Goal: Communication & Community: Answer question/provide support

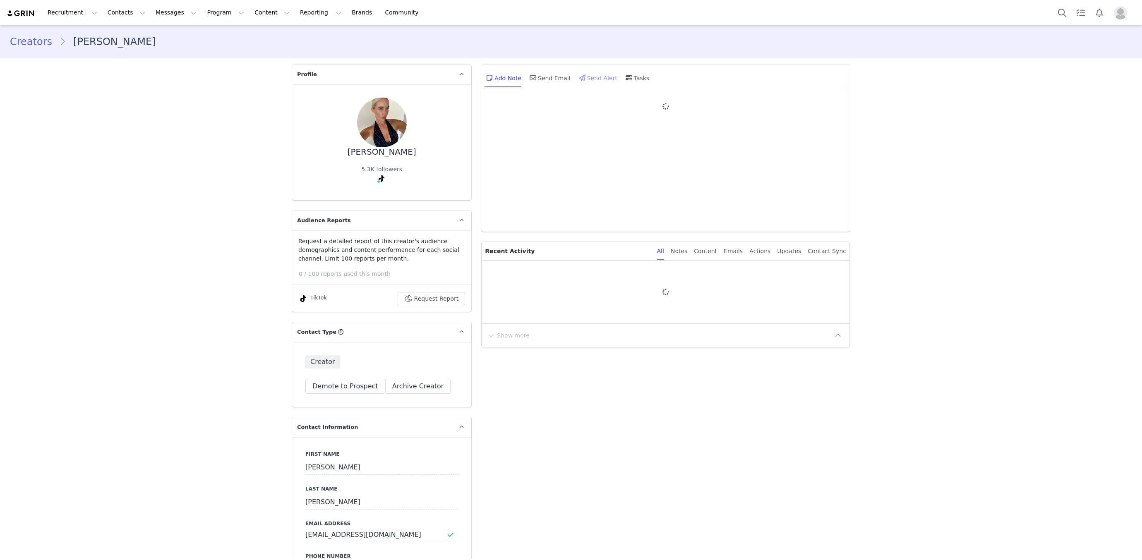
type input "+1 ([GEOGRAPHIC_DATA])"
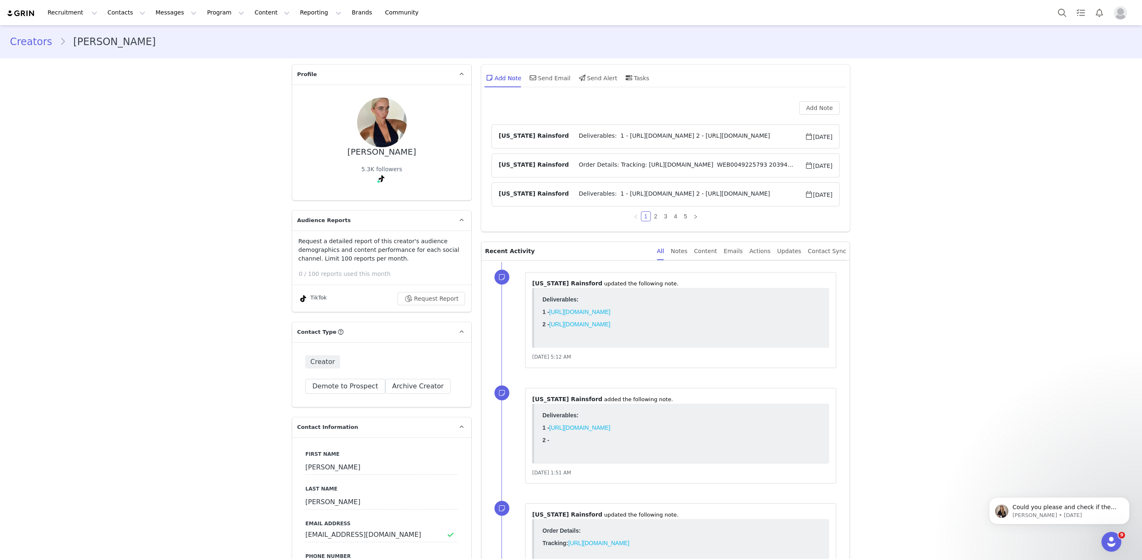
click at [596, 156] on article "Montana Rainsford Order Details: Tracking: https://app.shippit.com/tracking/PPf…" at bounding box center [665, 165] width 348 height 24
click at [595, 160] on span "Order Details: Tracking: https://app.shippit.com/tracking/PPfDfAUzik9bR WEB0049…" at bounding box center [687, 165] width 236 height 10
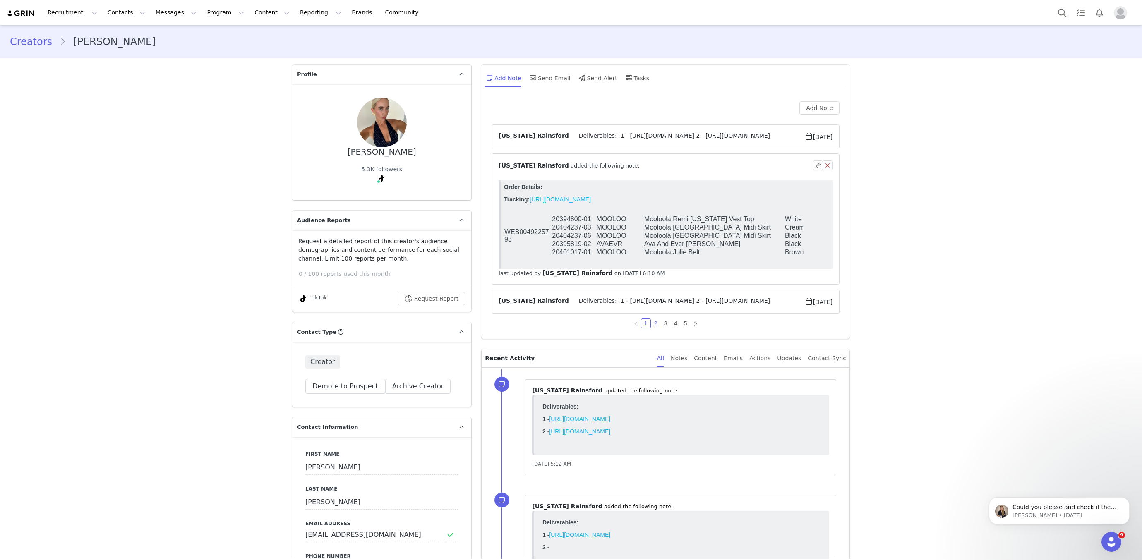
click at [655, 324] on link "2" at bounding box center [655, 323] width 9 height 9
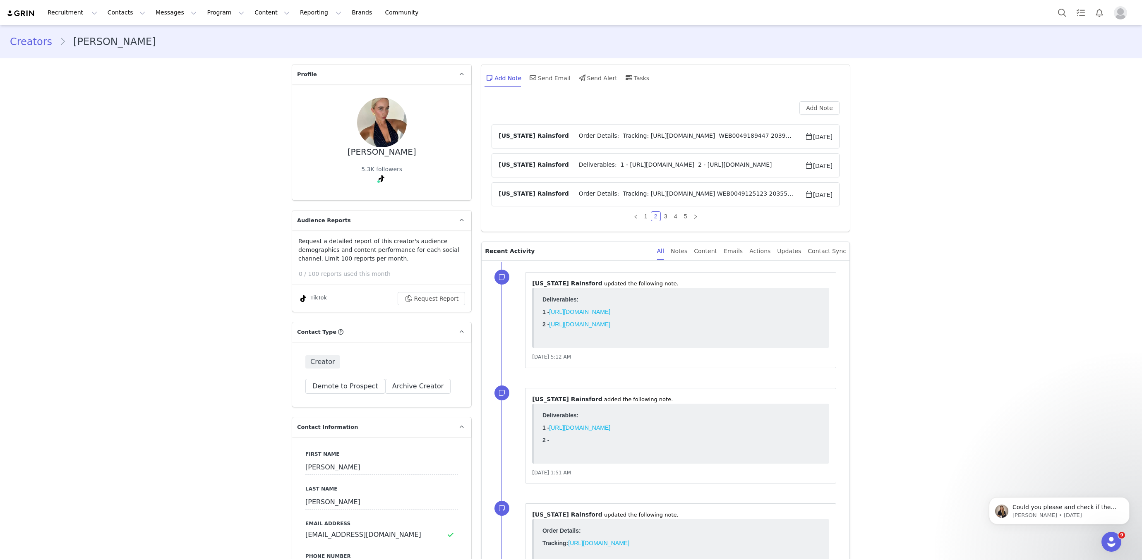
click at [584, 135] on span "Order Details: Tracking: https://app.shippit.com/tracking/PPvQ2ljRNsZaR WEB0049…" at bounding box center [687, 137] width 236 height 10
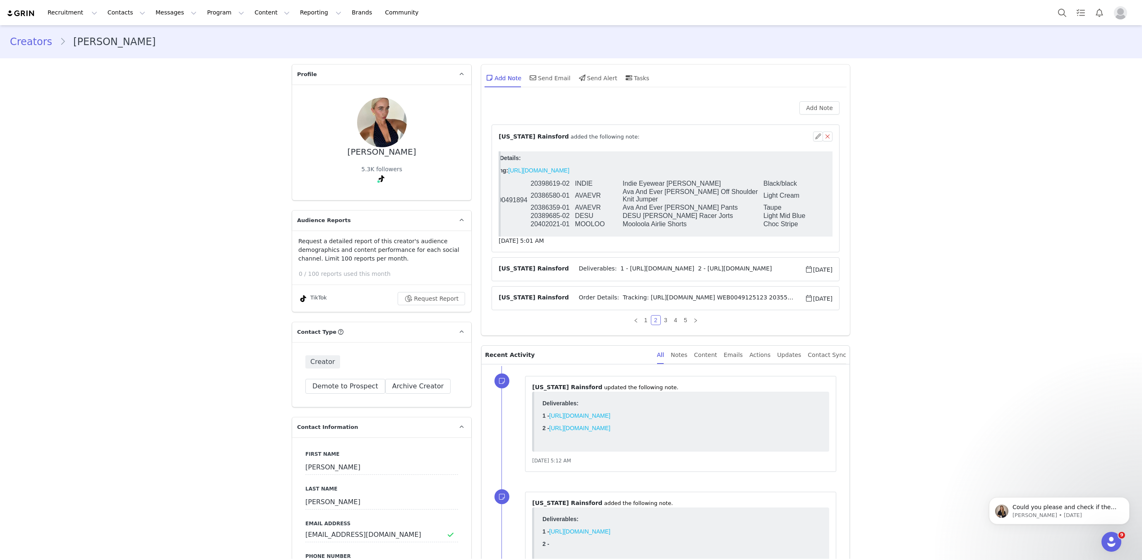
scroll to position [0, 22]
drag, startPoint x: 621, startPoint y: 192, endPoint x: 658, endPoint y: 200, distance: 38.6
click at [658, 200] on tr "20386580-01 AVAEVR Ava And Ever Ophelia Off Shoulder Knit Jumper Light Cream L" at bounding box center [677, 196] width 391 height 16
drag, startPoint x: 658, startPoint y: 200, endPoint x: 626, endPoint y: 194, distance: 32.9
click at [658, 200] on td "Ava And Ever Ophelia Off Shoulder Knit Jumper" at bounding box center [692, 196] width 141 height 16
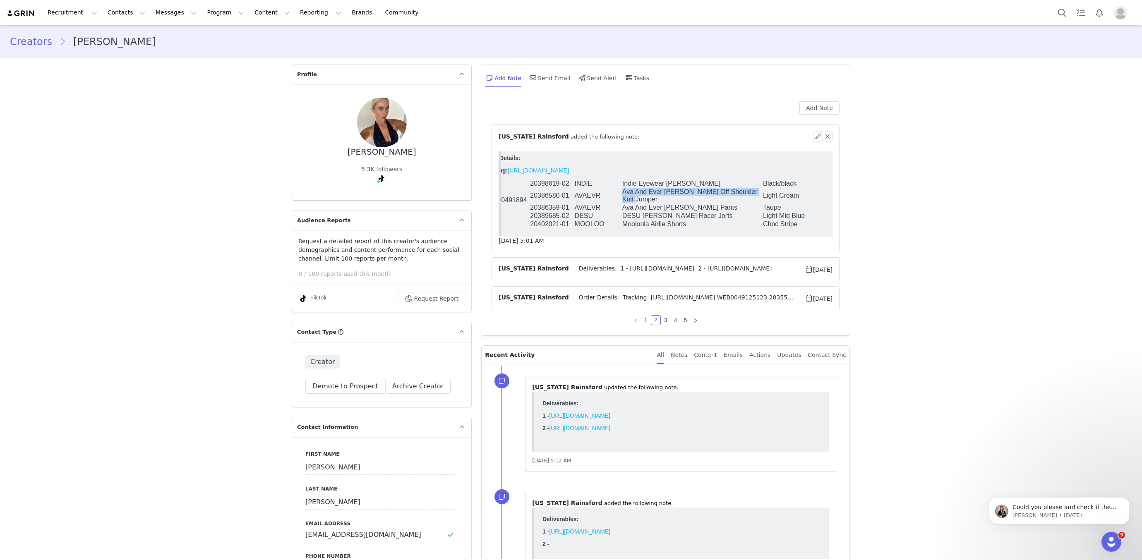
drag, startPoint x: 623, startPoint y: 192, endPoint x: 648, endPoint y: 198, distance: 25.5
click at [648, 198] on td "Ava And Ever Ophelia Off Shoulder Knit Jumper" at bounding box center [692, 196] width 141 height 16
copy td "Ava And Ever Ophelia Off Shoulder Knit Jumper"
click at [634, 234] on html "Order Details: Tracking: https://app.shippit.com/tracking/PPvQ2ljRNsZaR WEB0049…" at bounding box center [645, 193] width 332 height 85
drag, startPoint x: 618, startPoint y: 196, endPoint x: 652, endPoint y: 201, distance: 34.3
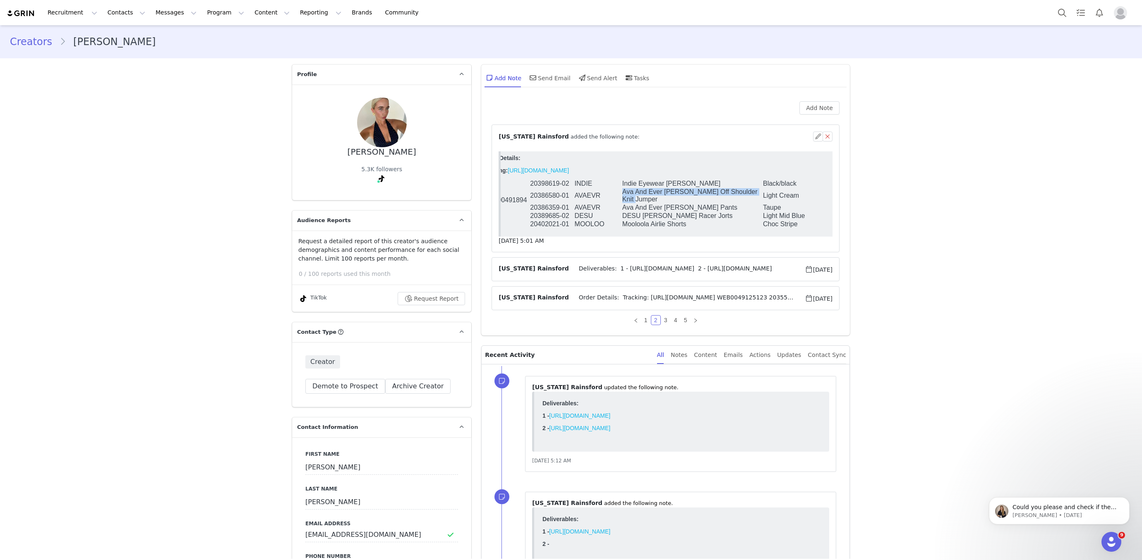
click at [653, 201] on tr "20386580-01 AVAEVR Ava And Ever Ophelia Off Shoulder Knit Jumper Light Cream L" at bounding box center [677, 196] width 391 height 16
copy tr "Ava And Ever Ophelia Off Shoulder Knit Jumper"
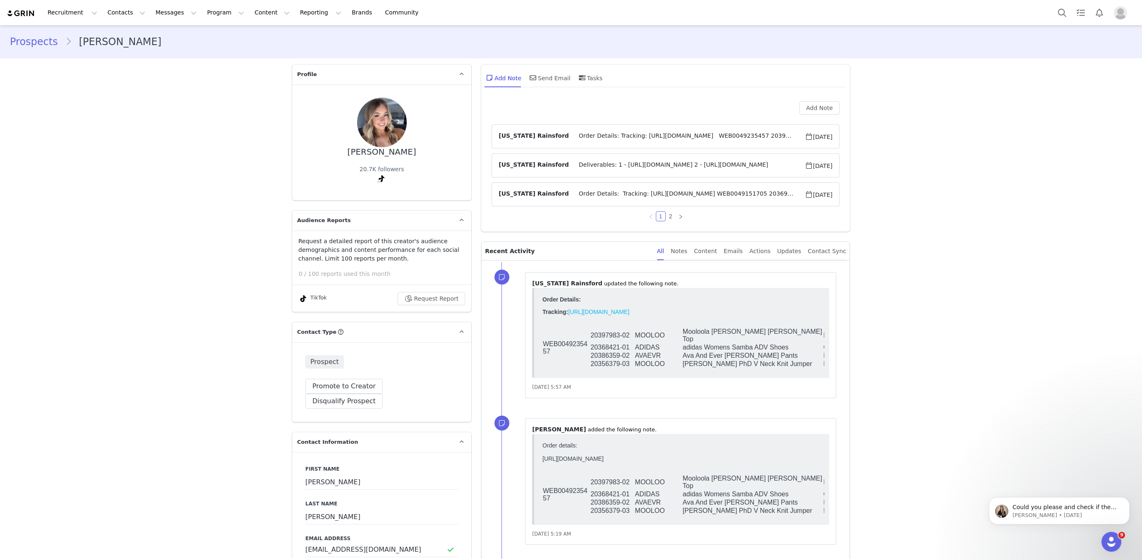
scroll to position [472, 0]
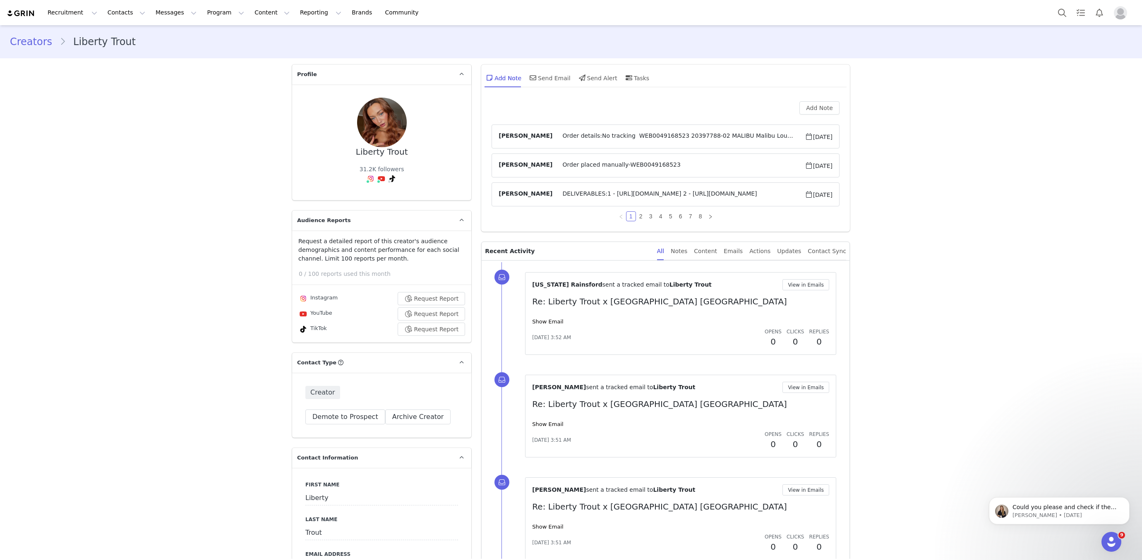
click at [687, 130] on article "Hannah Salmon Order details:No tracking WEB0049168523 20397788-02 MALIBU Malibu…" at bounding box center [665, 136] width 348 height 24
click at [685, 137] on span "Order details:No tracking WEB0049168523 20397788-02 MALIBU Malibu Lounge Pretty…" at bounding box center [678, 137] width 252 height 10
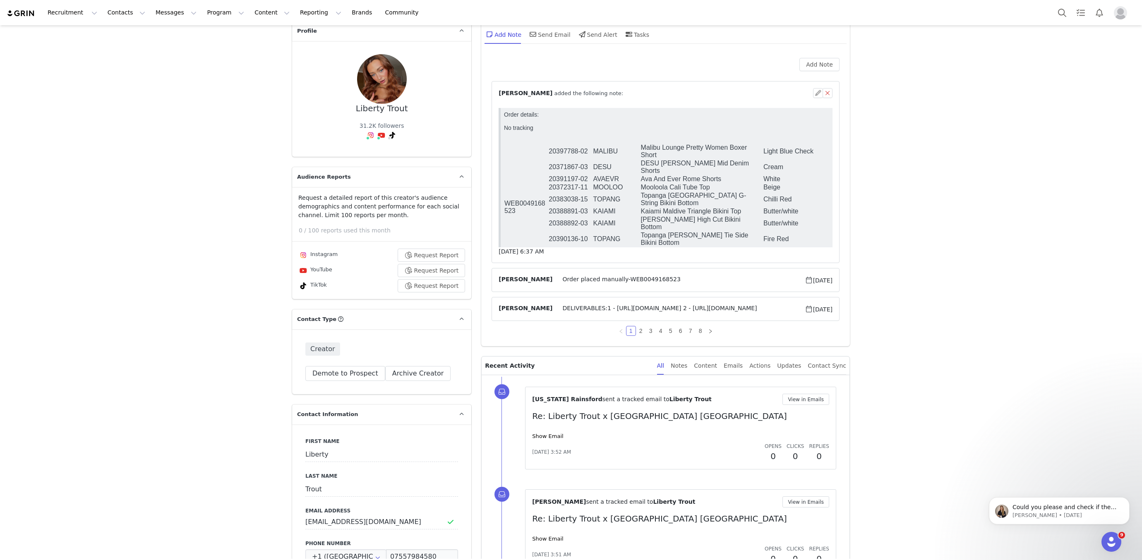
scroll to position [10, 0]
click at [636, 331] on link "2" at bounding box center [640, 330] width 9 height 9
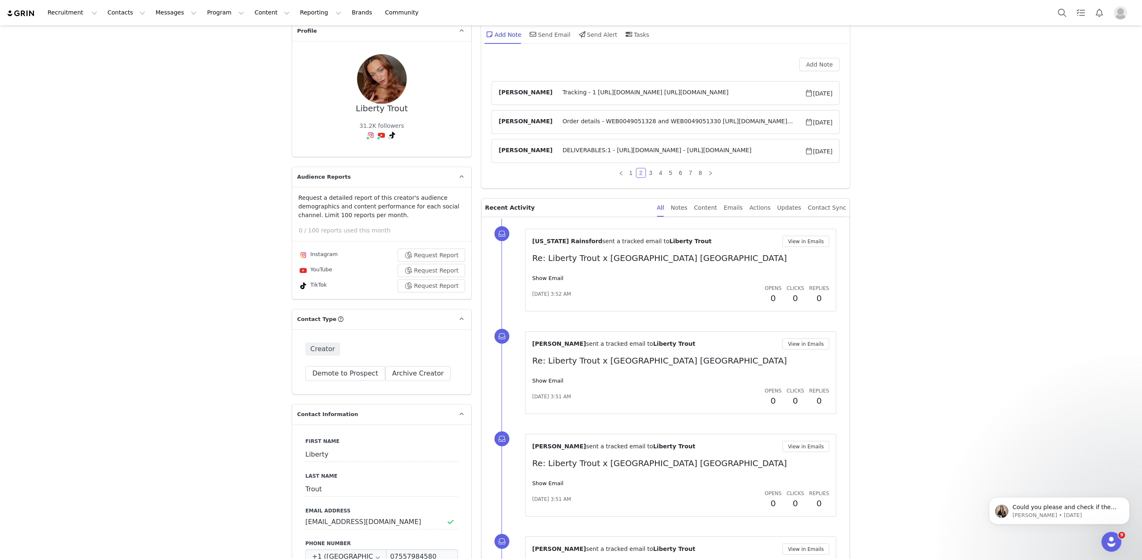
click at [606, 118] on span "Order details - WEB0049051328 and WEB0049051330 https://www.citybeach.com/eu/mo…" at bounding box center [678, 122] width 252 height 10
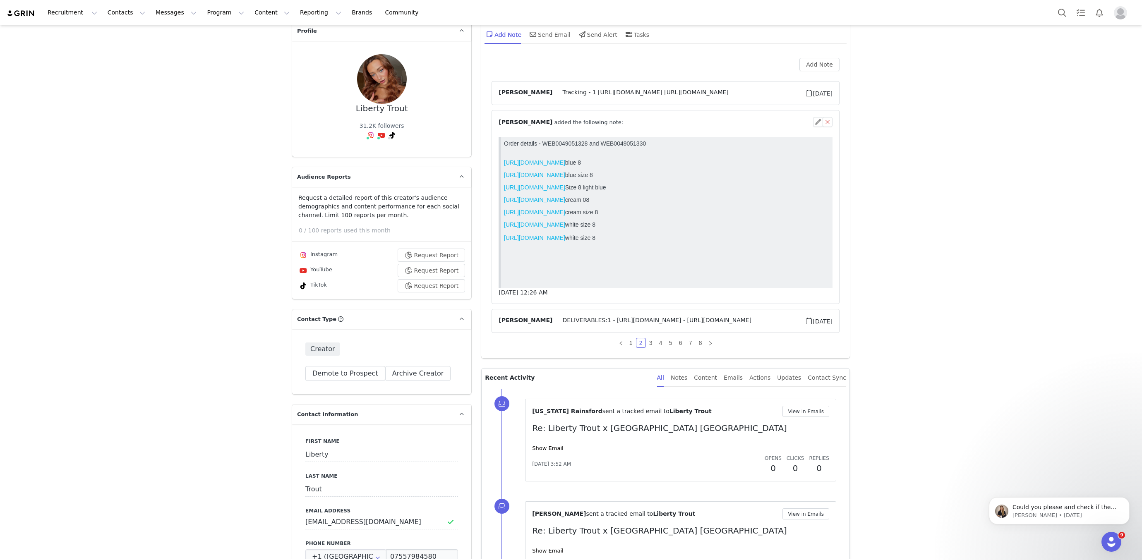
scroll to position [0, 0]
click at [565, 174] on link "https://www.citybeach.com/eu/mooloola-symi-vanessa-halter-top/20389177-03.html" at bounding box center [534, 175] width 61 height 7
click at [565, 162] on link "https://www.citybeach.com/eu/mooloola-symi-vanessa-pants/20387717-03.html" at bounding box center [534, 162] width 61 height 7
click at [651, 342] on link "3" at bounding box center [650, 342] width 9 height 9
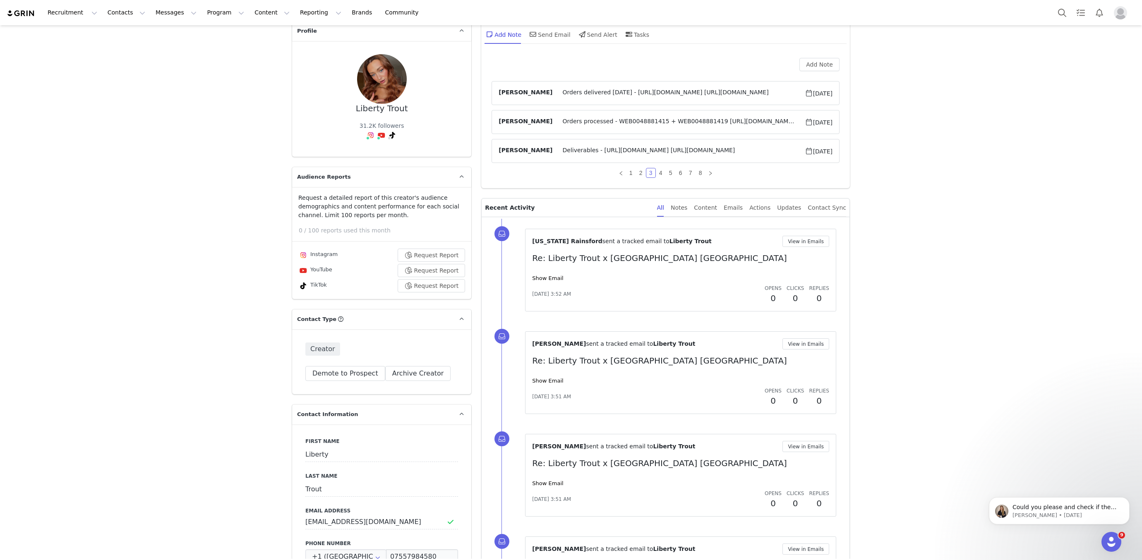
click at [626, 92] on span "Orders delivered 31 March - https://app.shippit.com/tracking/pplxuzlwx5nqz?utm_…" at bounding box center [678, 93] width 252 height 10
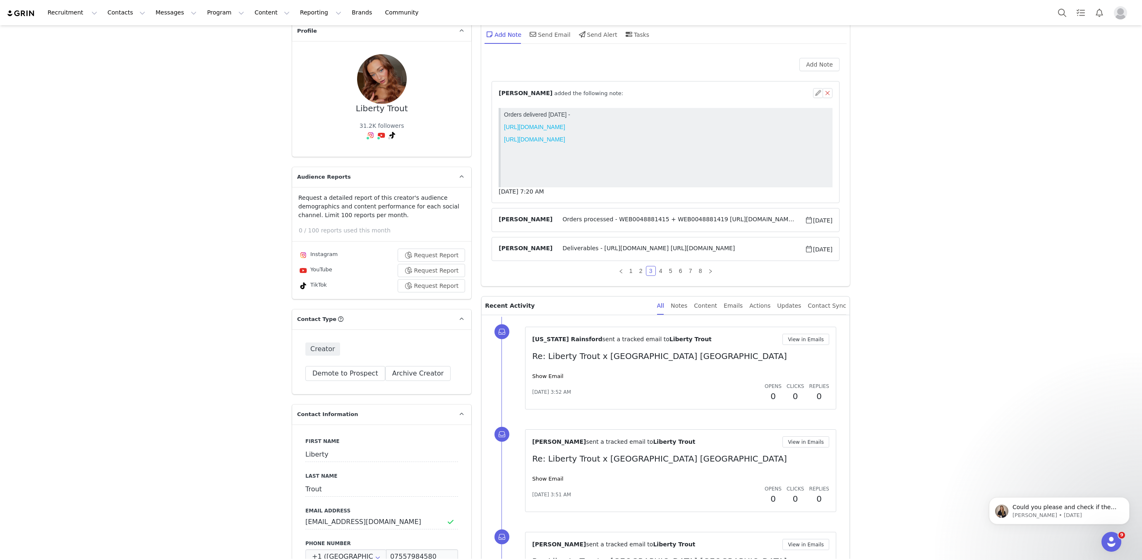
click at [618, 213] on article "Olivia Annable Orders processed - WEB0048881415 + WEB0048881419 https://www.cit…" at bounding box center [665, 220] width 348 height 24
click at [620, 217] on span "Orders processed - WEB0048881415 + WEB0048881419 https://www.citybeach.com/eu/m…" at bounding box center [678, 220] width 252 height 10
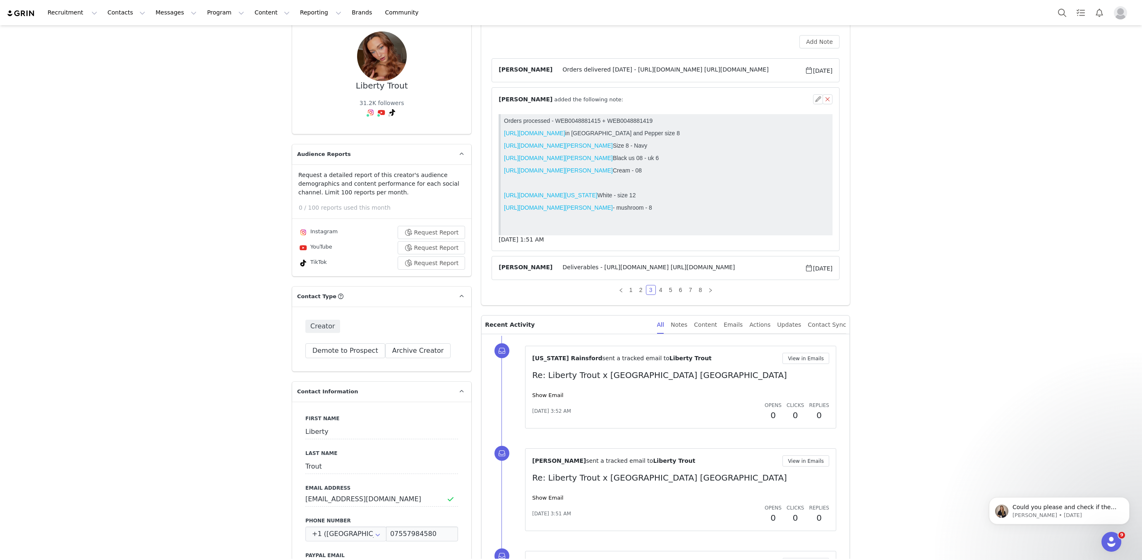
scroll to position [67, 0]
click at [661, 287] on link "4" at bounding box center [660, 289] width 9 height 9
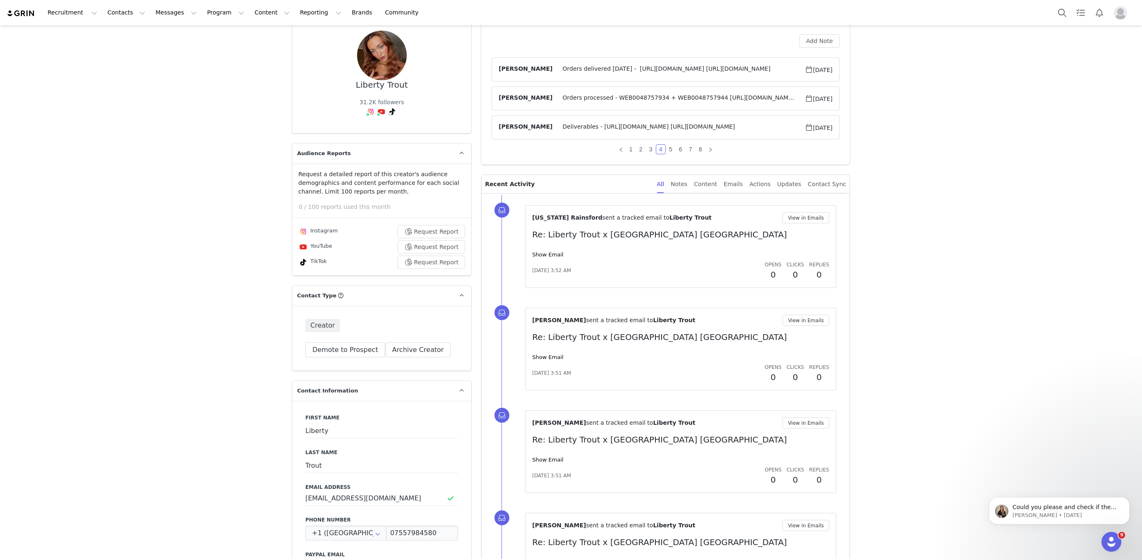
click at [584, 72] on span "Orders delivered 29 January - https://app.shippit.com/tracking/ppetnoguojtkv?ut…" at bounding box center [678, 70] width 252 height 10
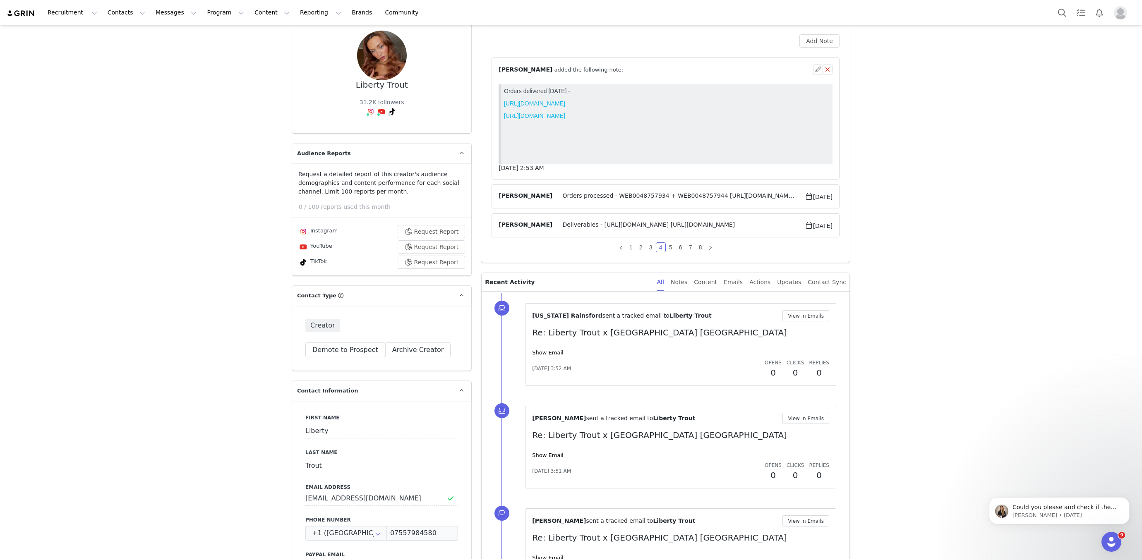
scroll to position [0, 0]
click at [594, 194] on span "Orders processed - WEB0048757934 + WEB0048757944 https://www.citybeach.com/eu/m…" at bounding box center [678, 197] width 252 height 10
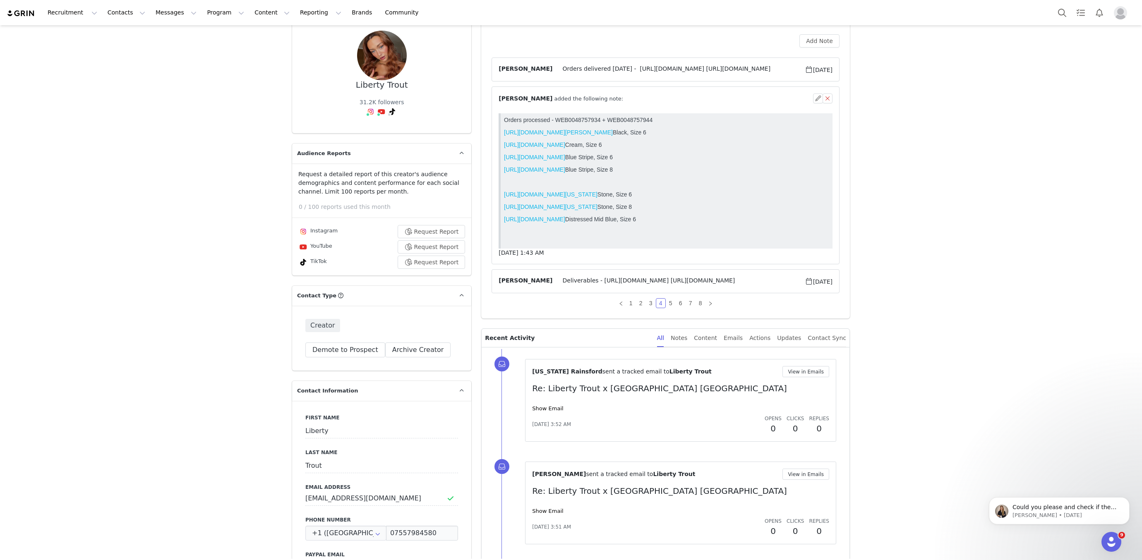
click at [561, 168] on link "https://www.citybeach.com/eu/ava-and-ever-zara-pants/20389745-01.html" at bounding box center [534, 169] width 61 height 7
click at [557, 156] on link "https://www.citybeach.com/eu/ava-and-ever-zara-vest/20389670-01.html" at bounding box center [534, 157] width 61 height 7
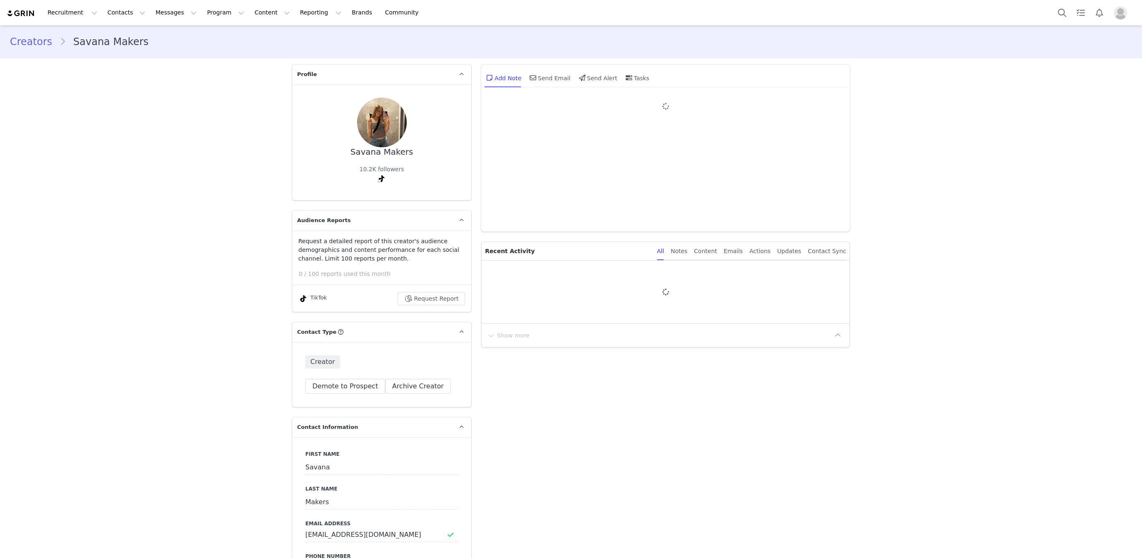
type input "+1 ([GEOGRAPHIC_DATA])"
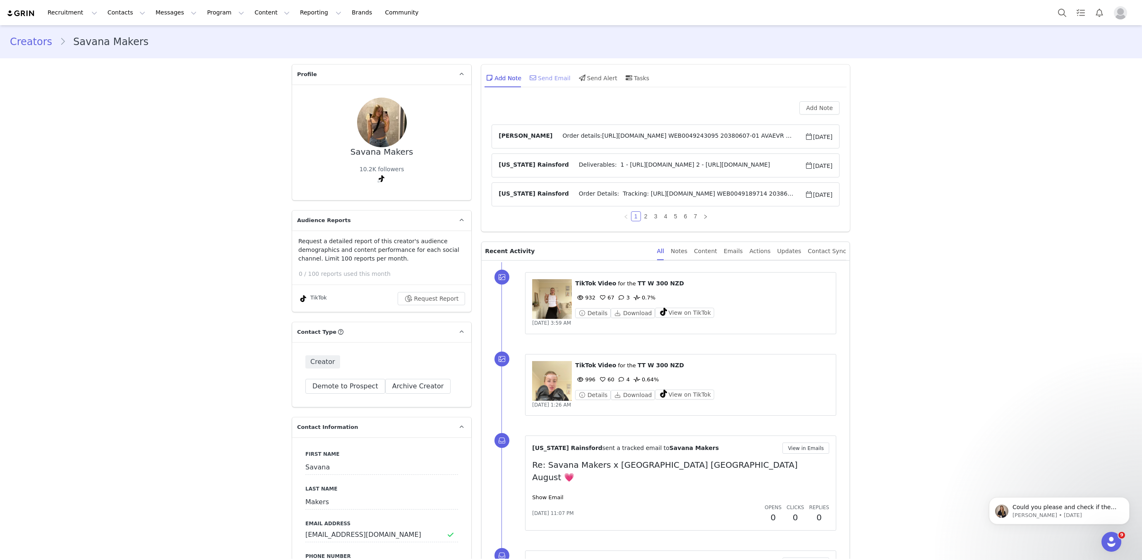
click at [560, 71] on div "Send Email" at bounding box center [549, 78] width 43 height 20
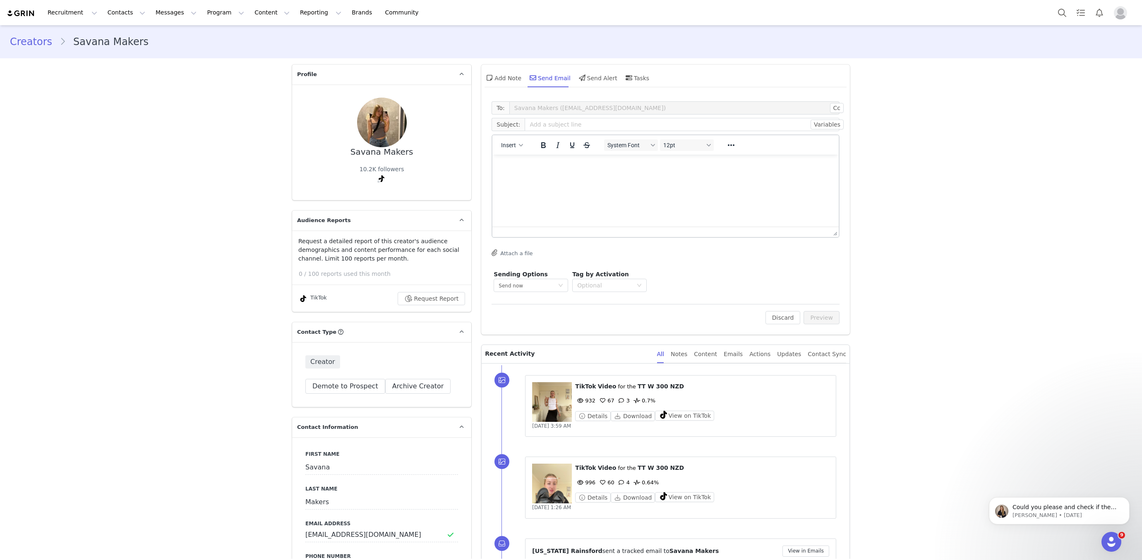
click at [740, 175] on html at bounding box center [665, 166] width 346 height 22
click at [732, 148] on icon "Reveal or hide additional toolbar items" at bounding box center [731, 145] width 10 height 10
click at [726, 161] on icon "Emojis" at bounding box center [724, 161] width 10 height 10
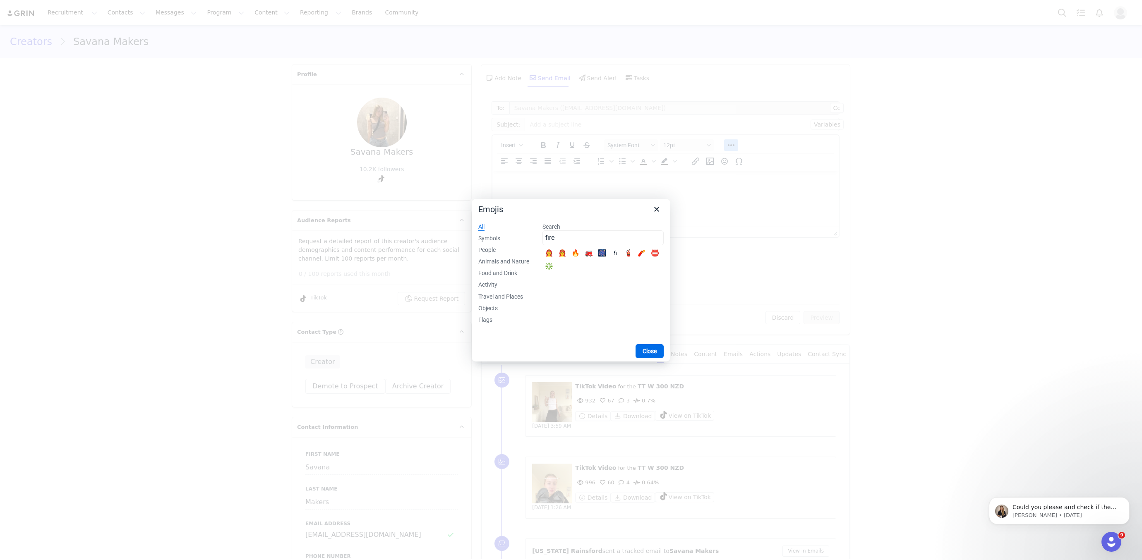
type input "fire"
click at [579, 254] on div "🔥" at bounding box center [575, 254] width 10 height 10
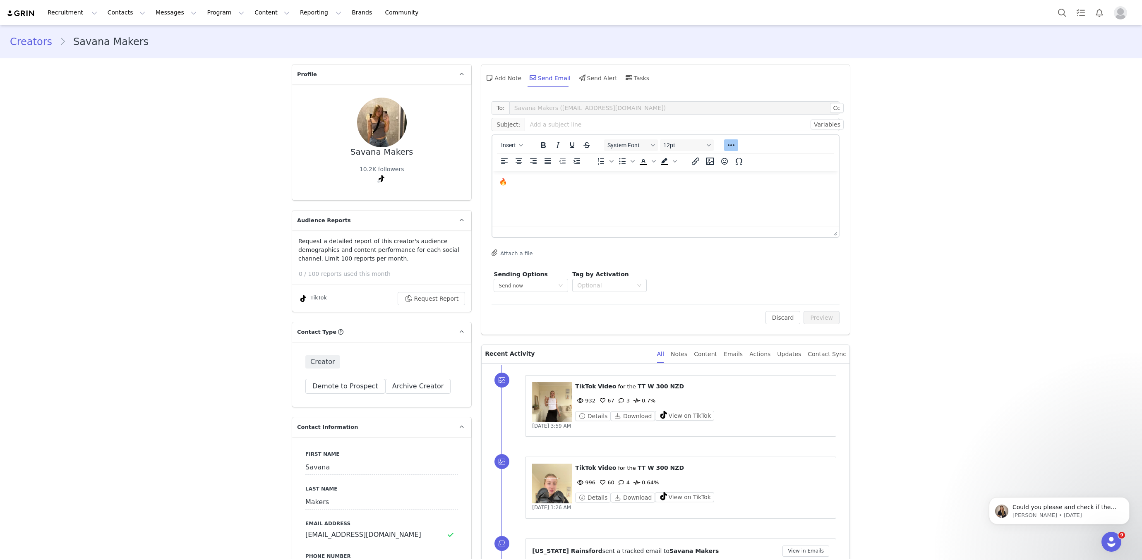
click at [558, 193] on html "🔥" at bounding box center [665, 182] width 346 height 22
copy p "🔥"
drag, startPoint x: 540, startPoint y: 206, endPoint x: 531, endPoint y: 184, distance: 23.9
click at [539, 193] on html "🔥" at bounding box center [665, 182] width 346 height 22
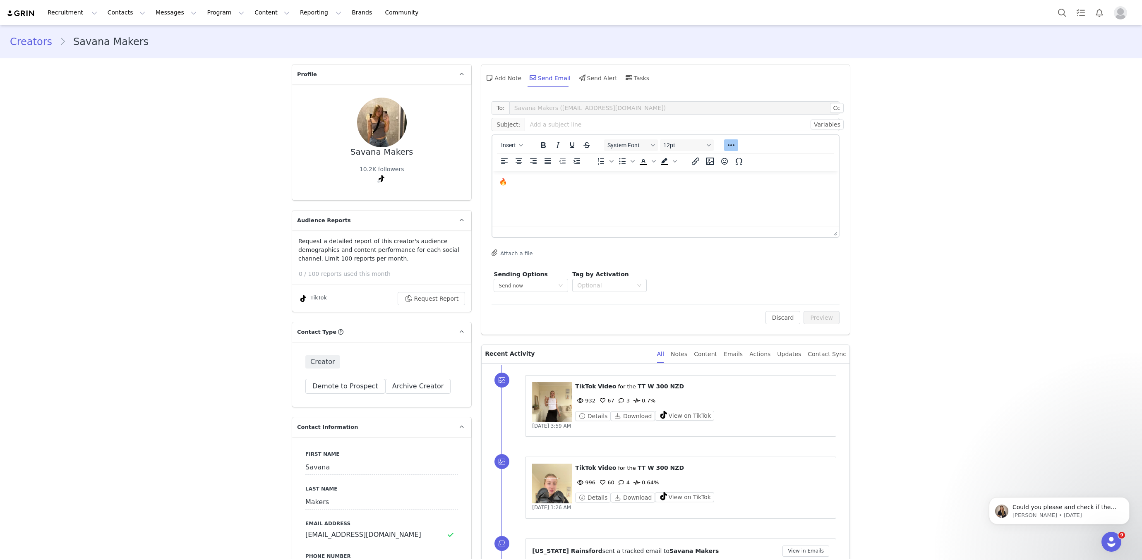
click at [531, 182] on p "🔥" at bounding box center [665, 181] width 333 height 9
click at [723, 158] on icon "Emojis" at bounding box center [724, 161] width 10 height 10
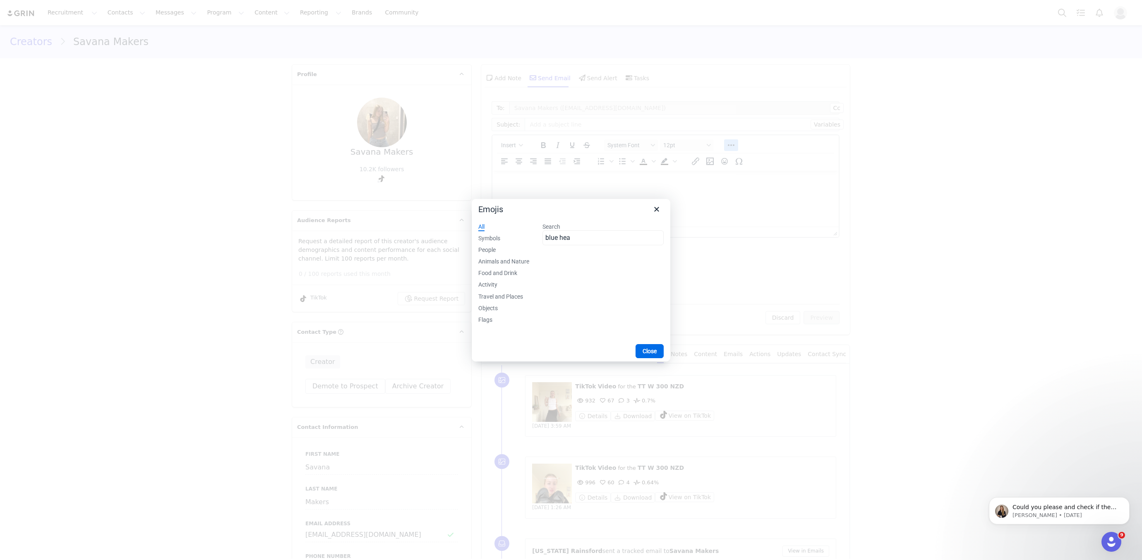
click at [599, 232] on input "blue hea" at bounding box center [602, 237] width 121 height 15
type input "j"
type input "heart"
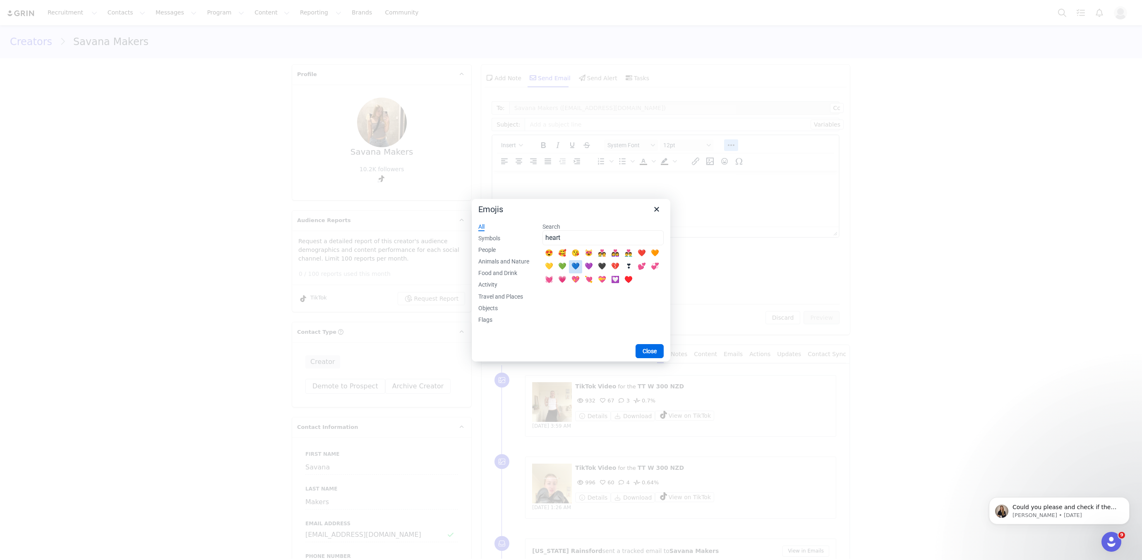
click at [575, 266] on div "💙" at bounding box center [575, 267] width 10 height 10
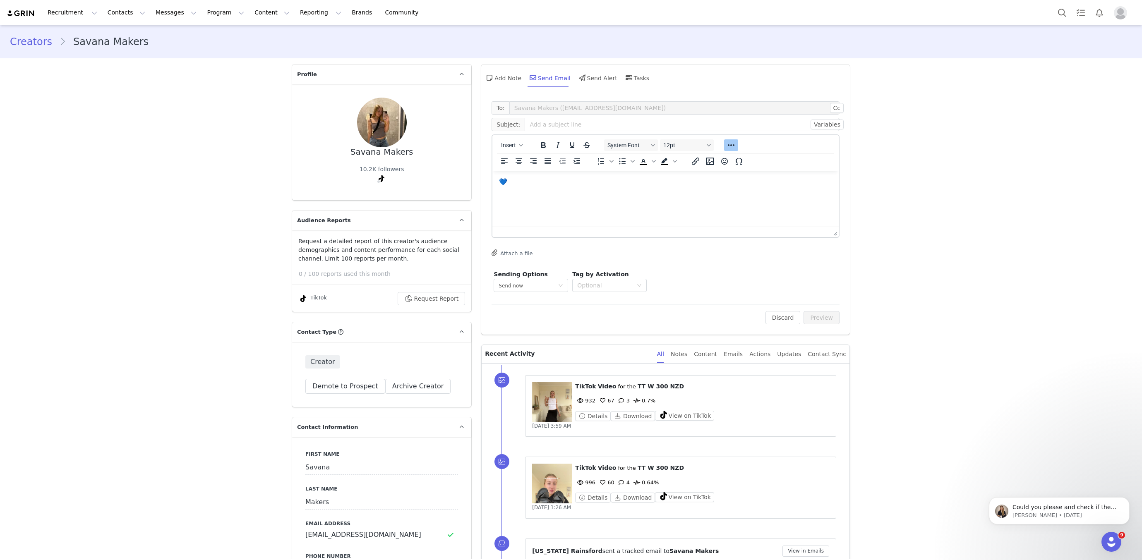
click at [572, 233] on div at bounding box center [665, 232] width 346 height 10
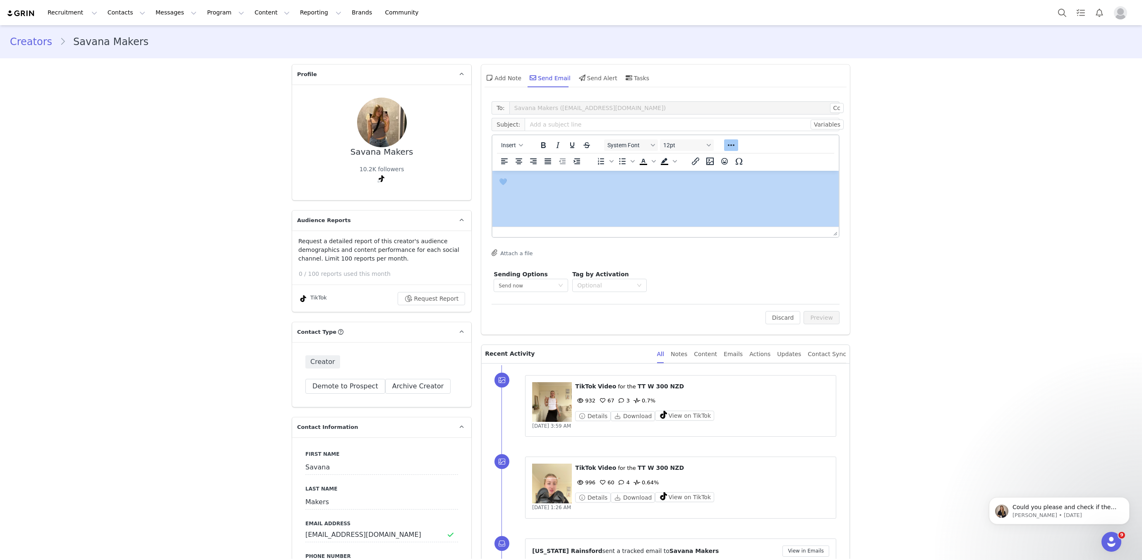
click at [572, 233] on div at bounding box center [665, 232] width 346 height 10
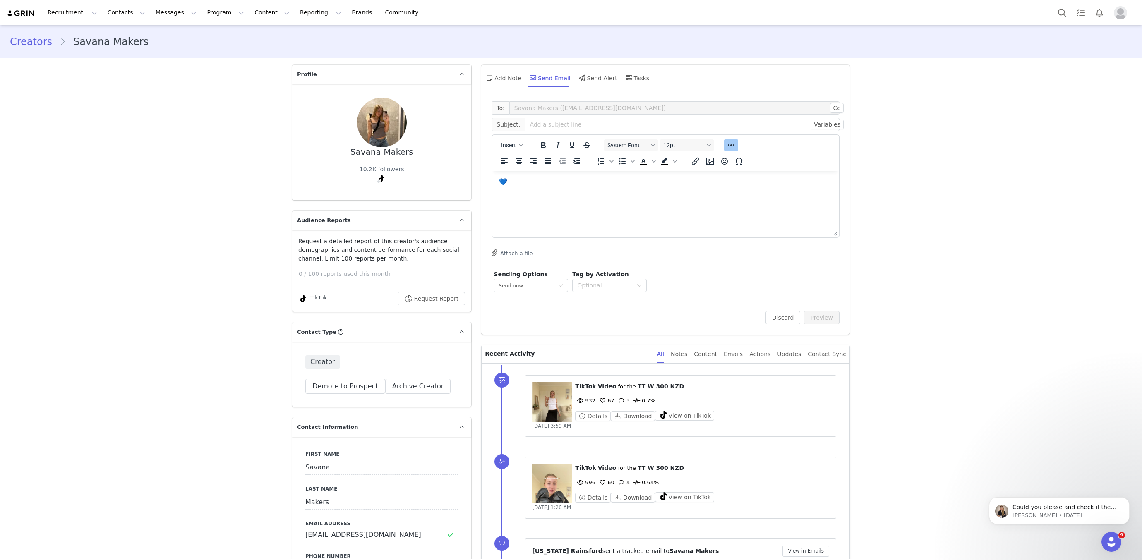
click at [565, 193] on html "💙" at bounding box center [665, 182] width 346 height 22
drag, startPoint x: 565, startPoint y: 213, endPoint x: 561, endPoint y: 206, distance: 7.0
click at [564, 193] on html "💙" at bounding box center [665, 182] width 346 height 22
click at [561, 193] on html "💙" at bounding box center [665, 182] width 346 height 22
click at [563, 193] on html "💙" at bounding box center [665, 182] width 346 height 22
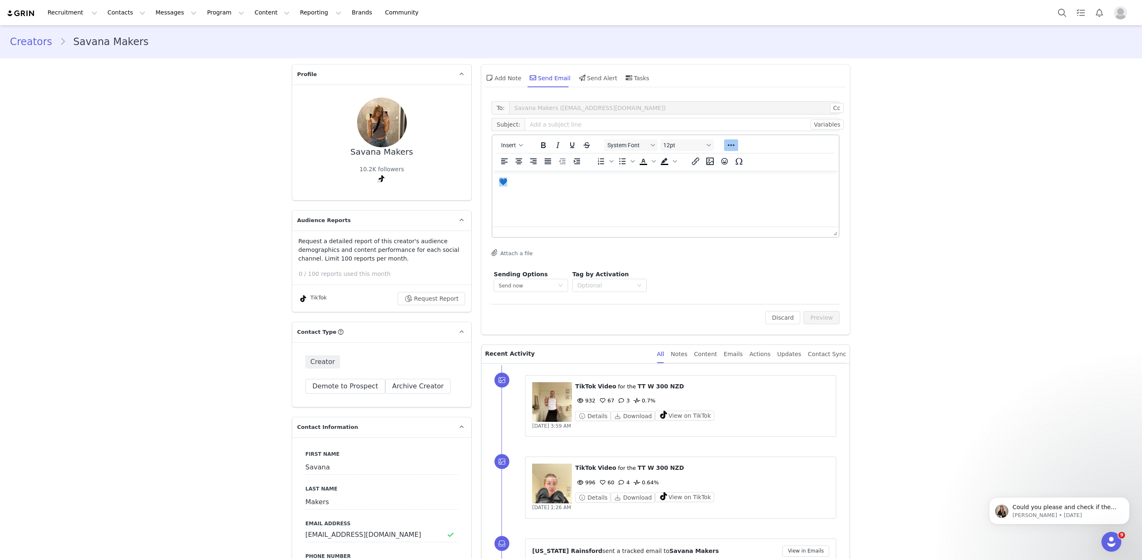
click at [563, 193] on html "💙" at bounding box center [665, 182] width 346 height 22
click at [570, 187] on html "💙" at bounding box center [665, 182] width 346 height 22
copy p "💙"
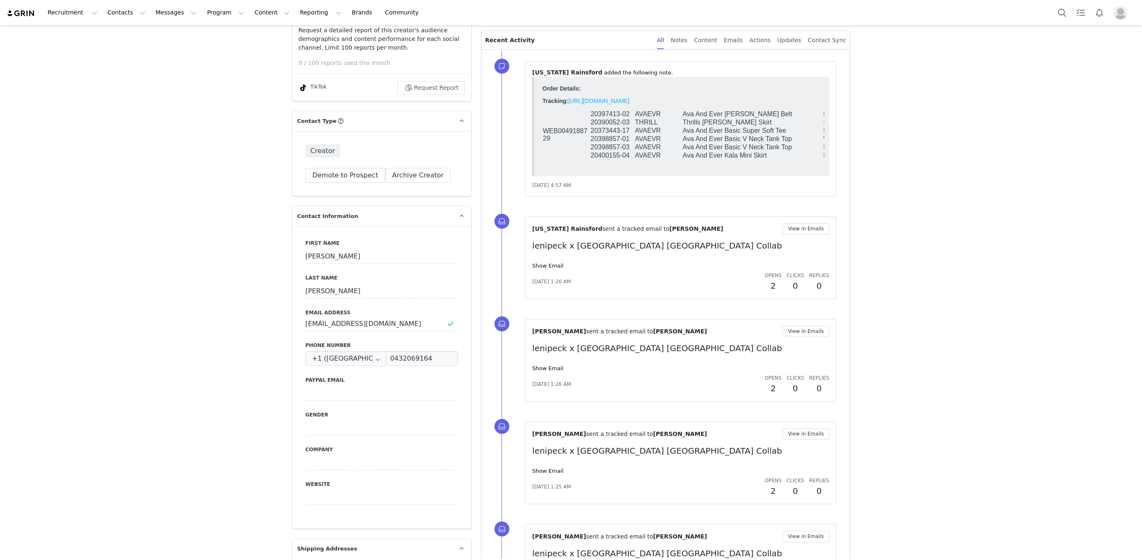
scroll to position [665, 0]
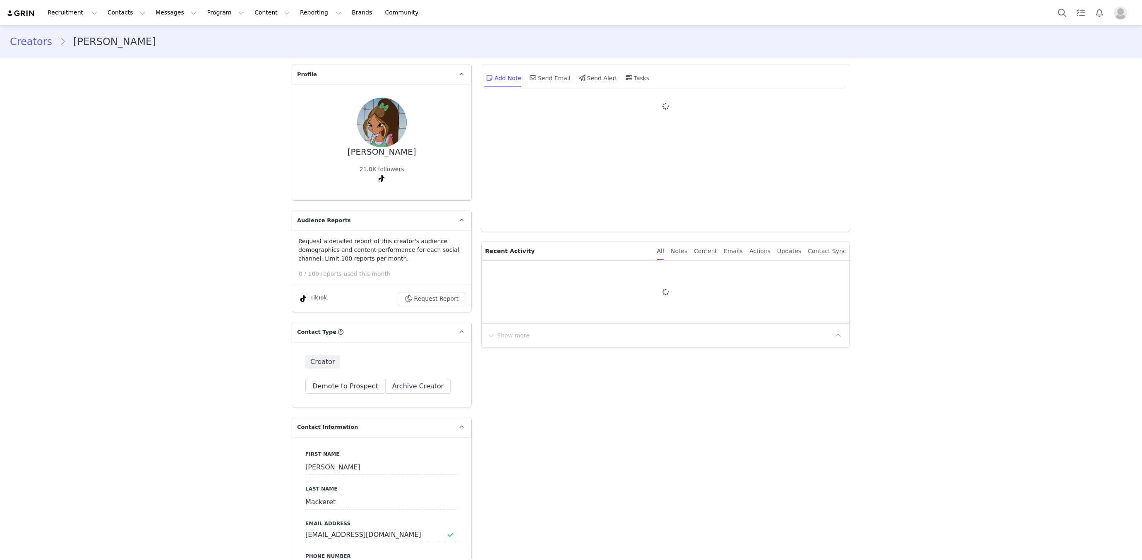
type input "+1 ([GEOGRAPHIC_DATA])"
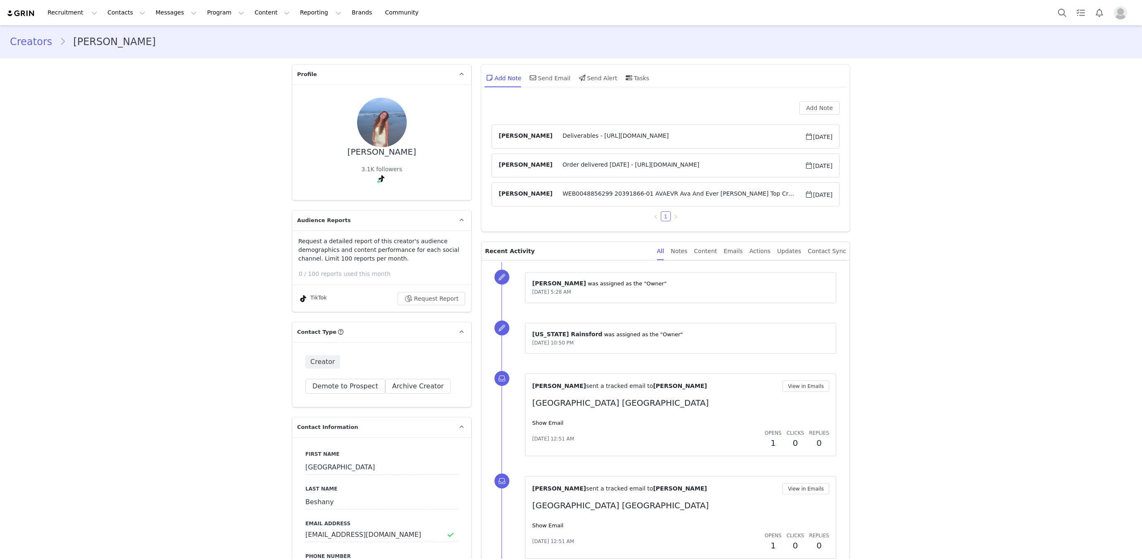
click at [613, 137] on span "Deliverables - [URL][DOMAIN_NAME]" at bounding box center [678, 137] width 252 height 10
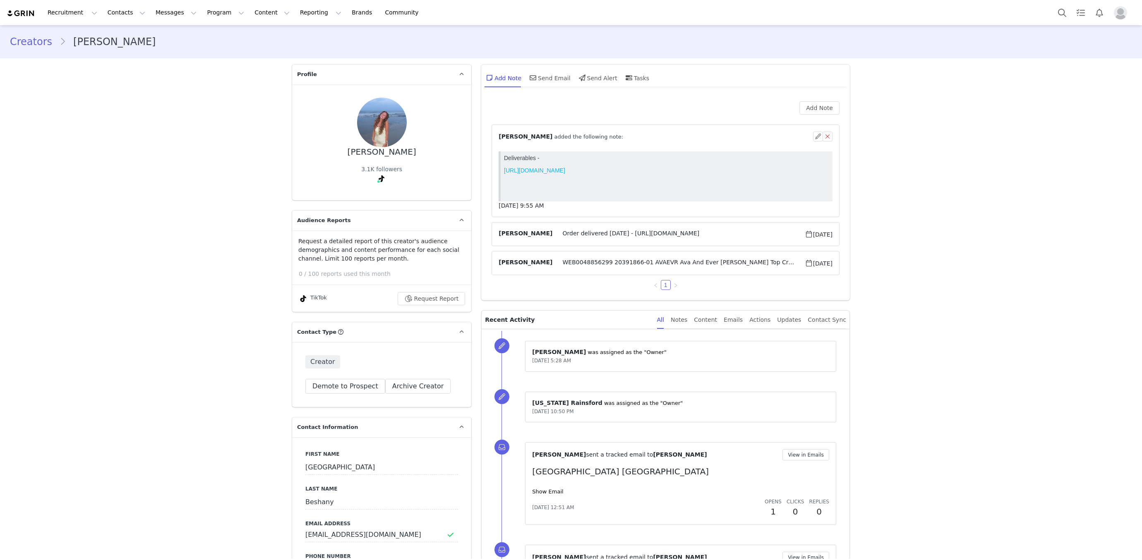
click at [604, 234] on span "Order delivered [DATE] - [URL][DOMAIN_NAME]" at bounding box center [678, 234] width 252 height 10
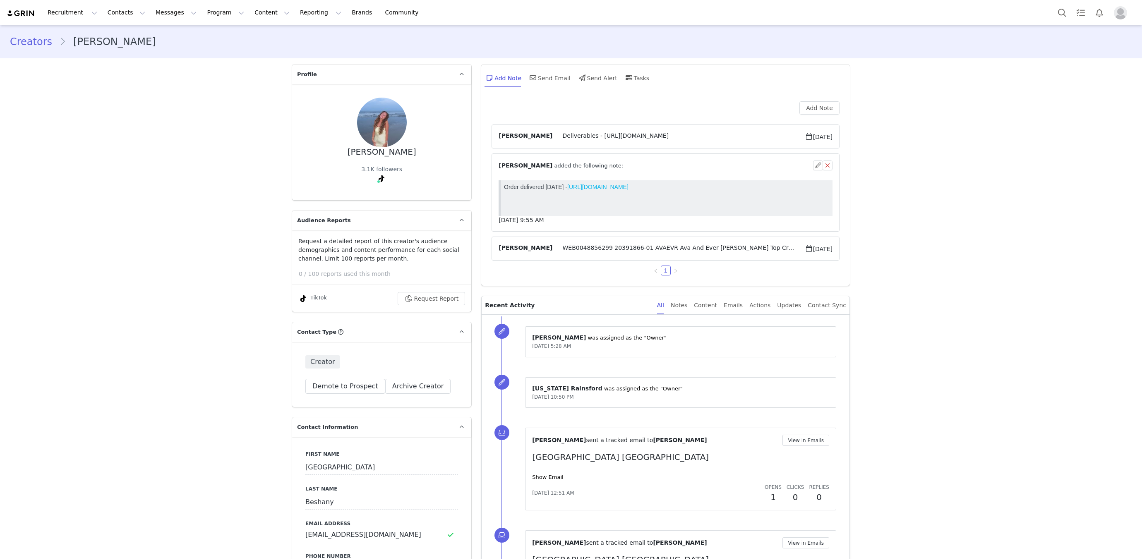
click at [621, 247] on span "WEB0048856299 20391866-01 AVAEVR Ava And Ever [PERSON_NAME] Top Cream 04 203920…" at bounding box center [678, 249] width 252 height 10
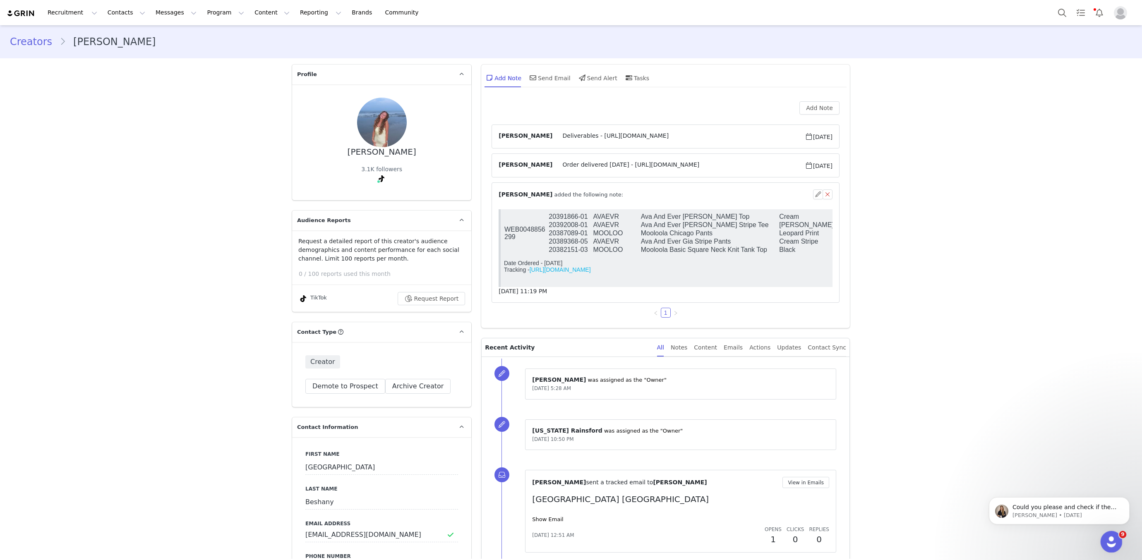
click at [1107, 540] on icon "Open Intercom Messenger" at bounding box center [1110, 541] width 14 height 14
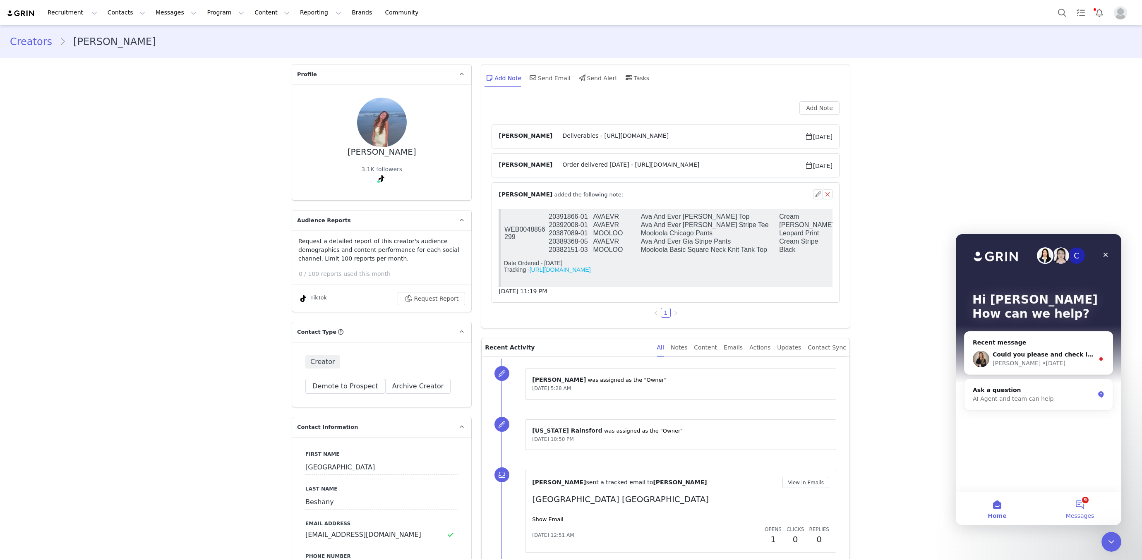
click at [1093, 510] on button "9 Messages" at bounding box center [1079, 508] width 83 height 33
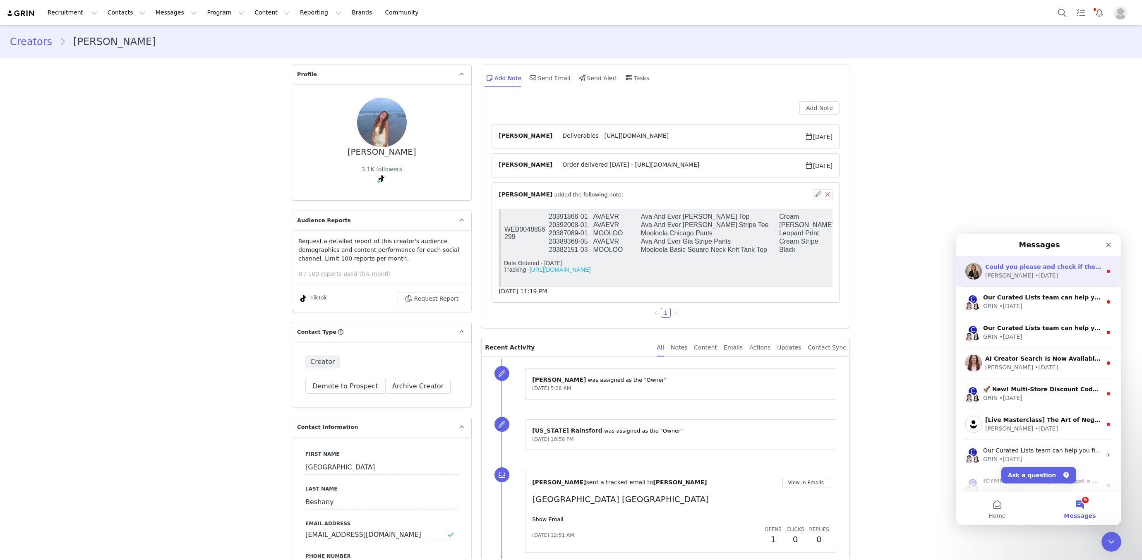
click at [1035, 273] on div "[PERSON_NAME] • [DATE]" at bounding box center [1043, 275] width 117 height 9
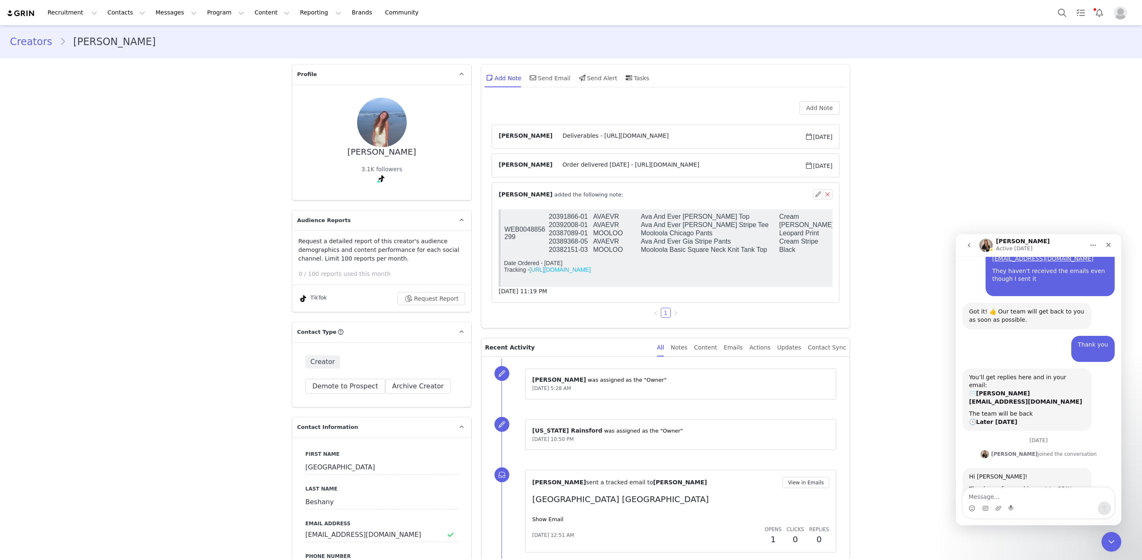
scroll to position [1418, 0]
click at [184, 17] on button "Messages Messages" at bounding box center [176, 12] width 51 height 19
click at [189, 54] on div "Inbox" at bounding box center [173, 52] width 55 height 9
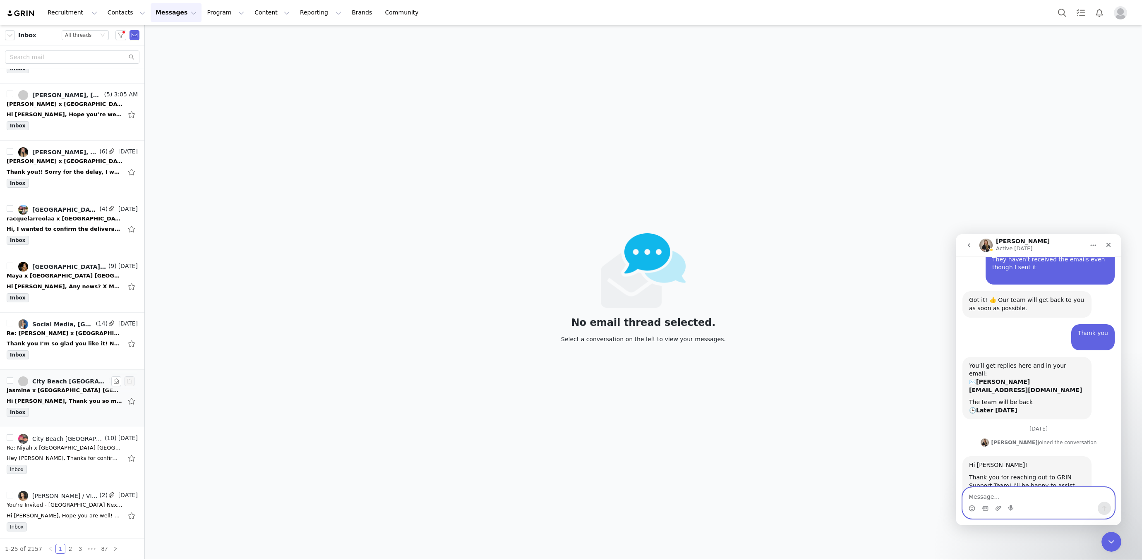
scroll to position [48, 0]
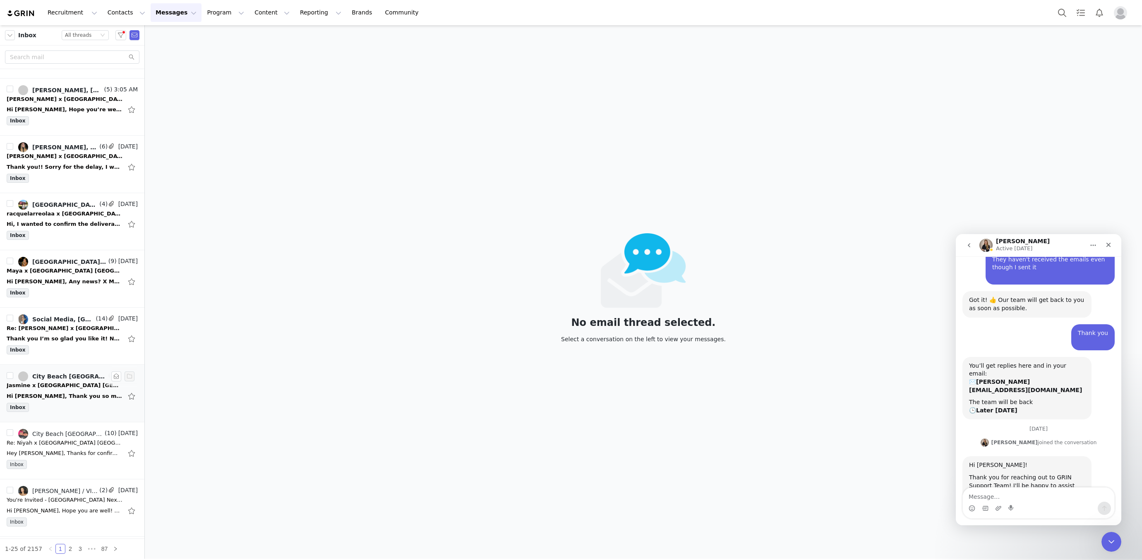
click at [63, 384] on div "Jasmine x City Beach Australia Collab" at bounding box center [65, 385] width 116 height 8
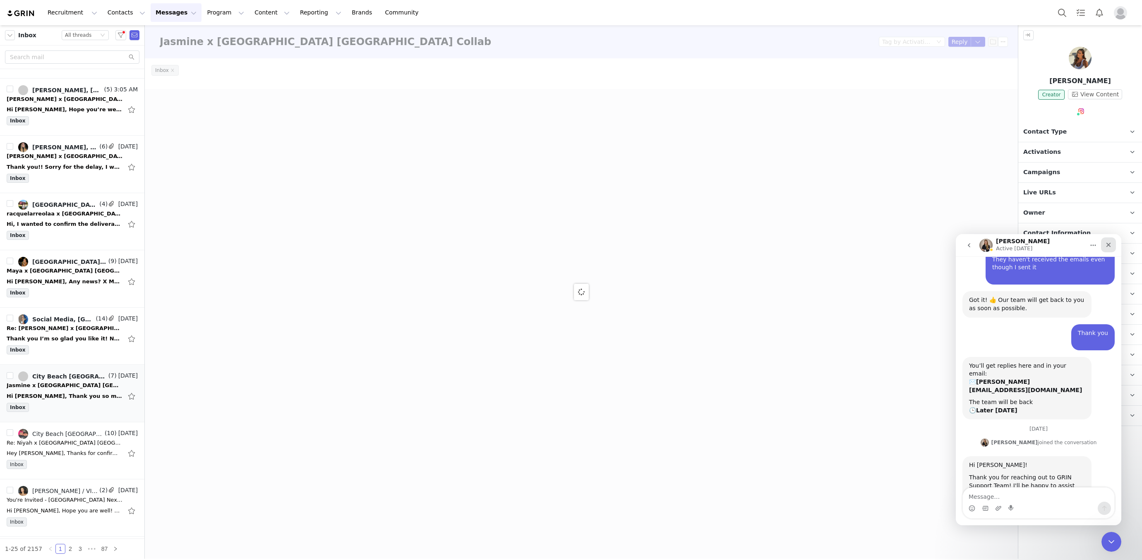
click at [1108, 243] on icon "Close" at bounding box center [1108, 245] width 7 height 7
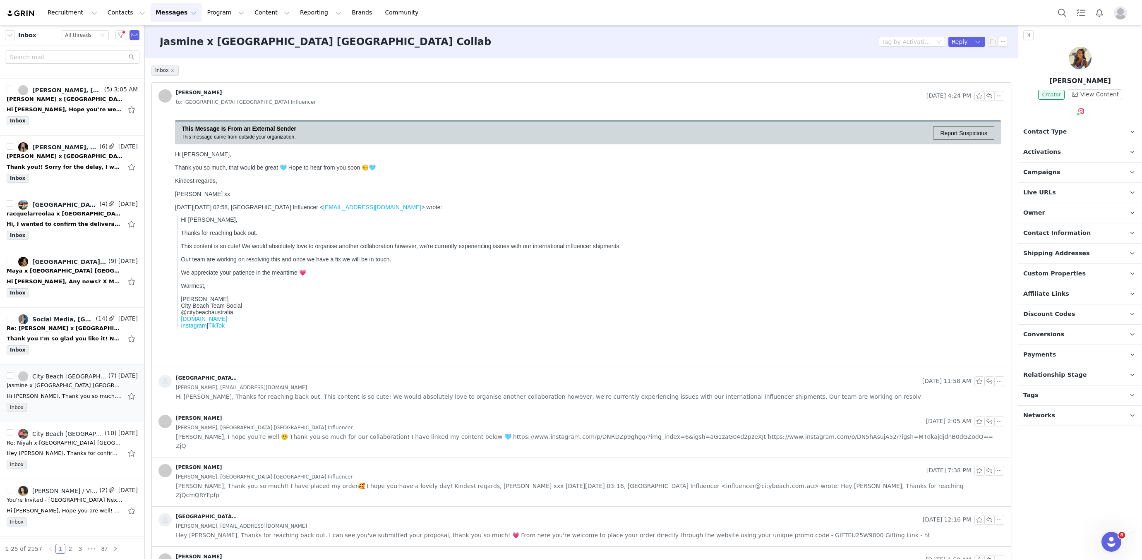
scroll to position [1434, 0]
click at [65, 319] on link "Social Media, City Beach Australia Influencer" at bounding box center [56, 319] width 76 height 10
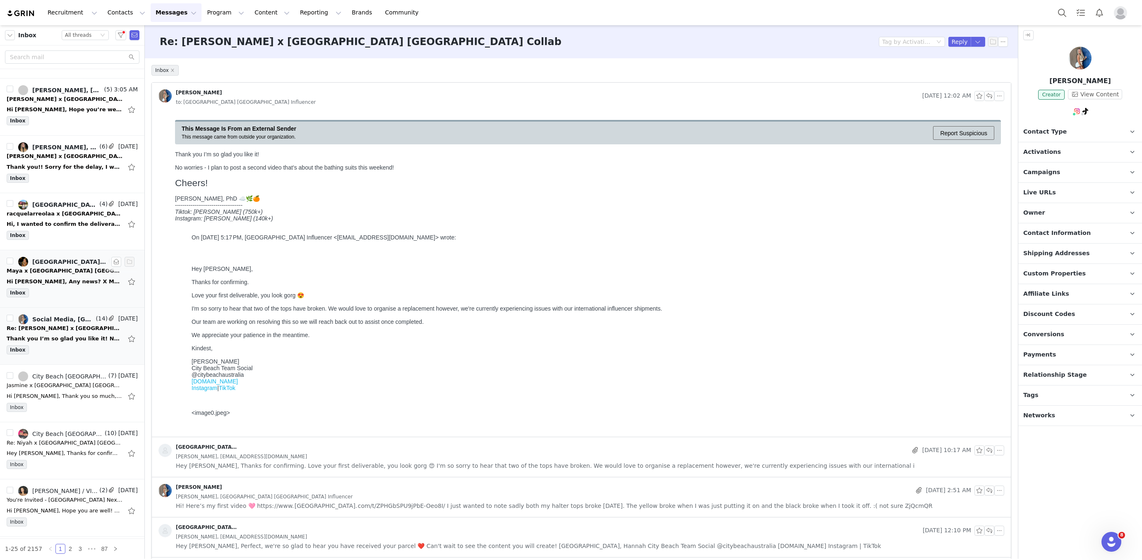
scroll to position [0, 0]
click at [42, 269] on div "Maya x City Beach Australia Collab" at bounding box center [65, 271] width 116 height 8
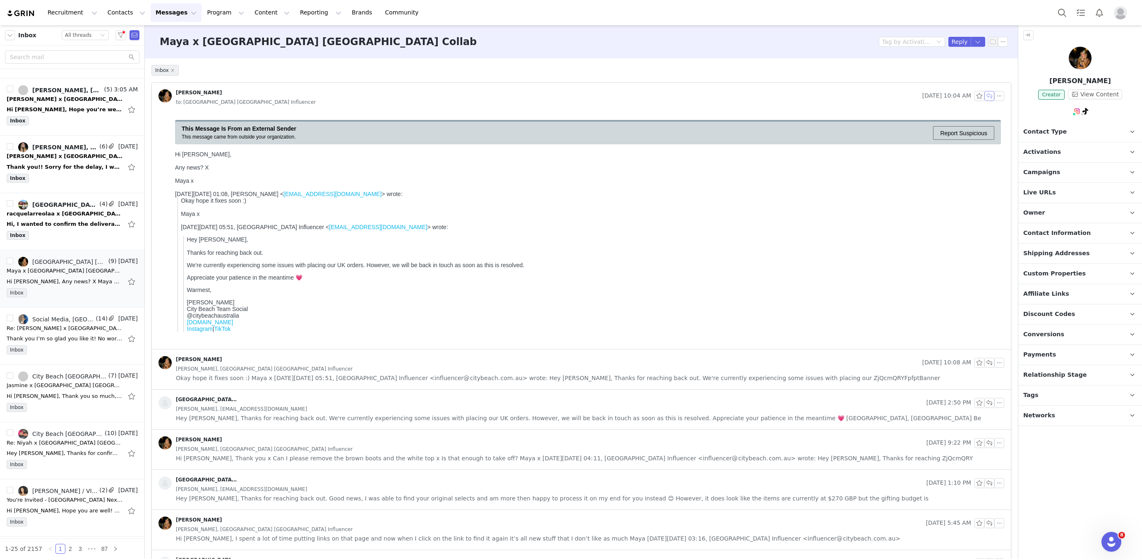
drag, startPoint x: 988, startPoint y: 95, endPoint x: 506, endPoint y: 45, distance: 484.0
click at [988, 95] on button "button" at bounding box center [989, 96] width 10 height 10
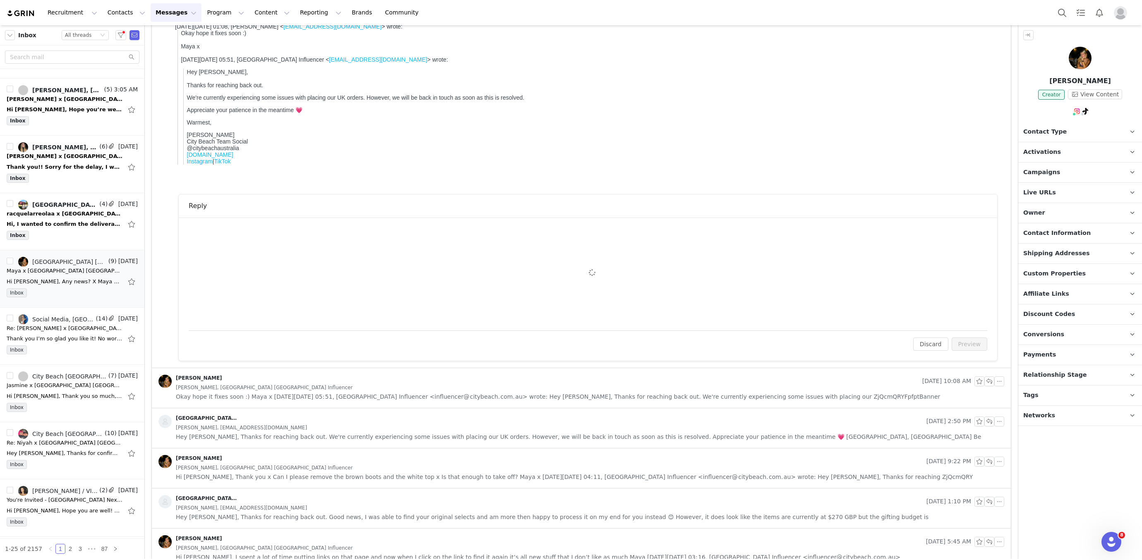
click at [259, 238] on div "To: Maya Coleman (mayacoleman3105@gmail.com) Cc Cc: Attach a file Sending Optio…" at bounding box center [588, 273] width 798 height 93
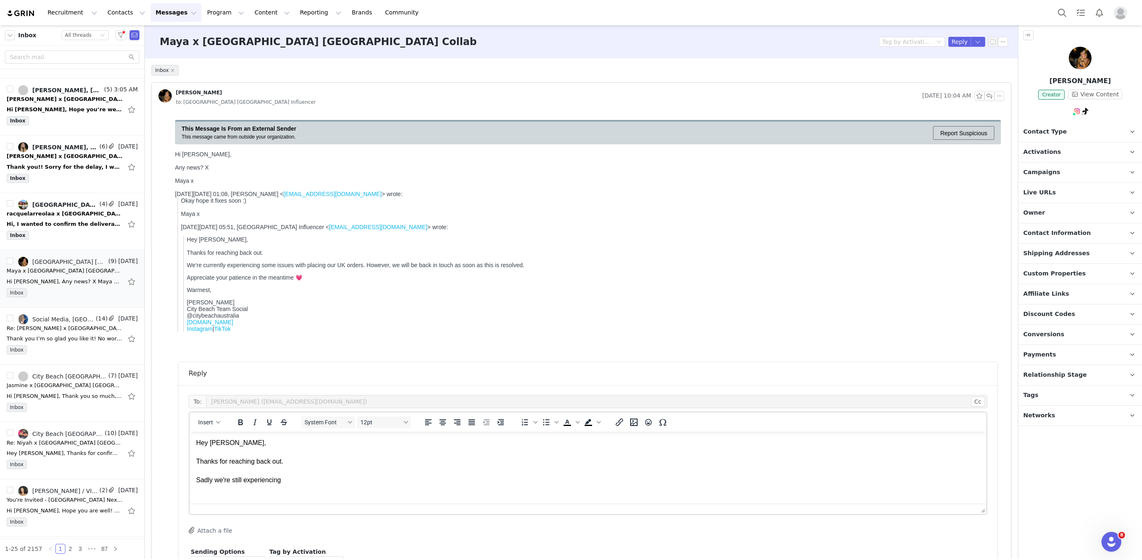
click at [327, 480] on p "Hey Maya, Thanks for reaching back out. Sadly we're still experiencing" at bounding box center [587, 461] width 783 height 46
click at [646, 423] on icon "Emojis" at bounding box center [648, 422] width 7 height 7
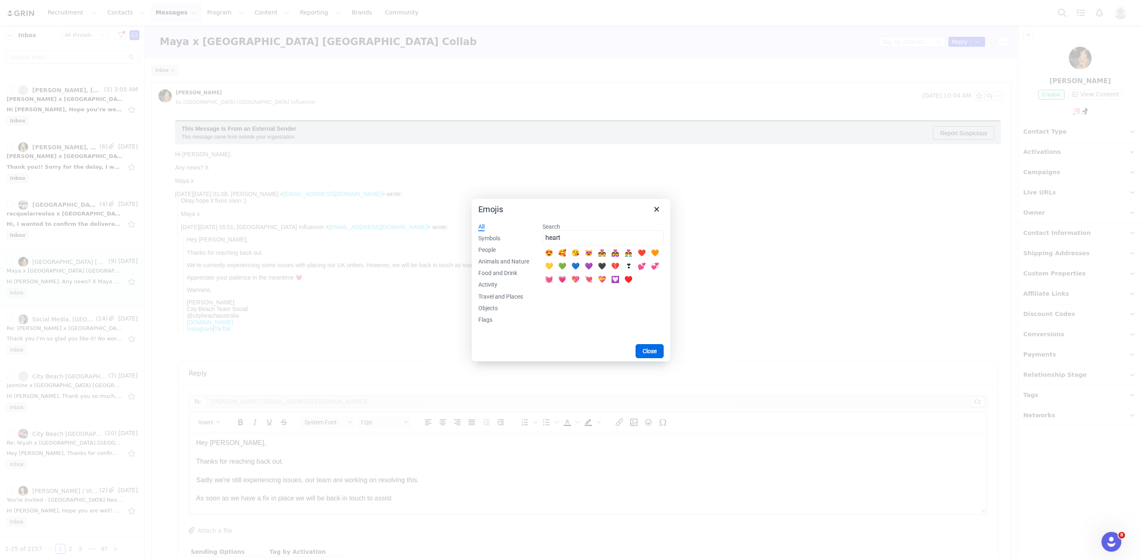
type input "heart"
drag, startPoint x: 558, startPoint y: 278, endPoint x: 386, endPoint y: 166, distance: 204.9
click at [558, 278] on div "💗" at bounding box center [561, 279] width 13 height 13
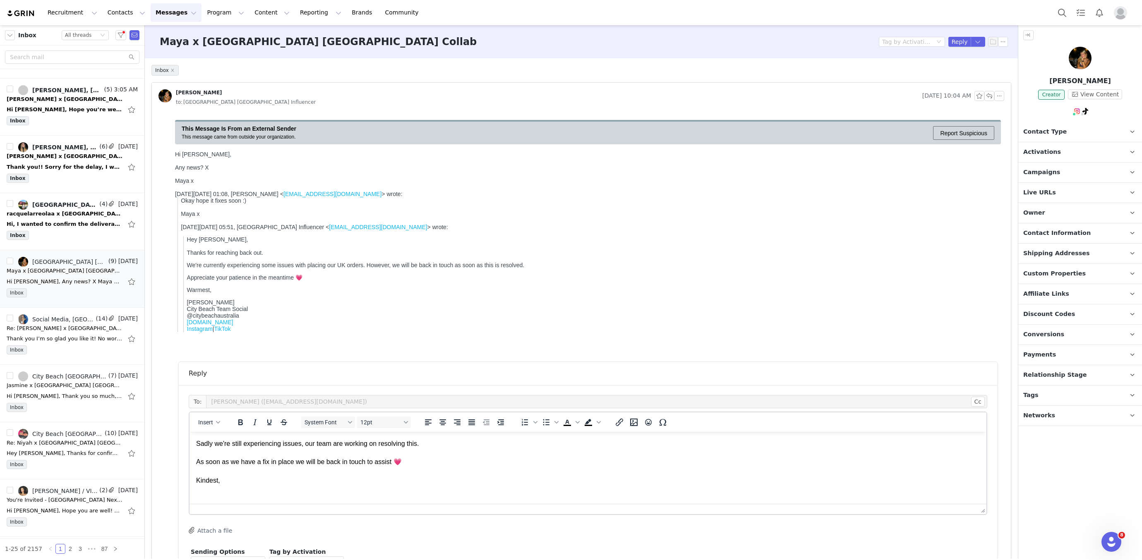
scroll to position [95, 0]
click at [201, 446] on p "Hannah City Beach Team Social @citybeachaustralia www.citybeach.com Instagram |…" at bounding box center [587, 466] width 783 height 46
click at [197, 446] on p "Hannah City Beach Team Social @citybeachaustralia www.citybeach.com Instagram |…" at bounding box center [587, 466] width 783 height 46
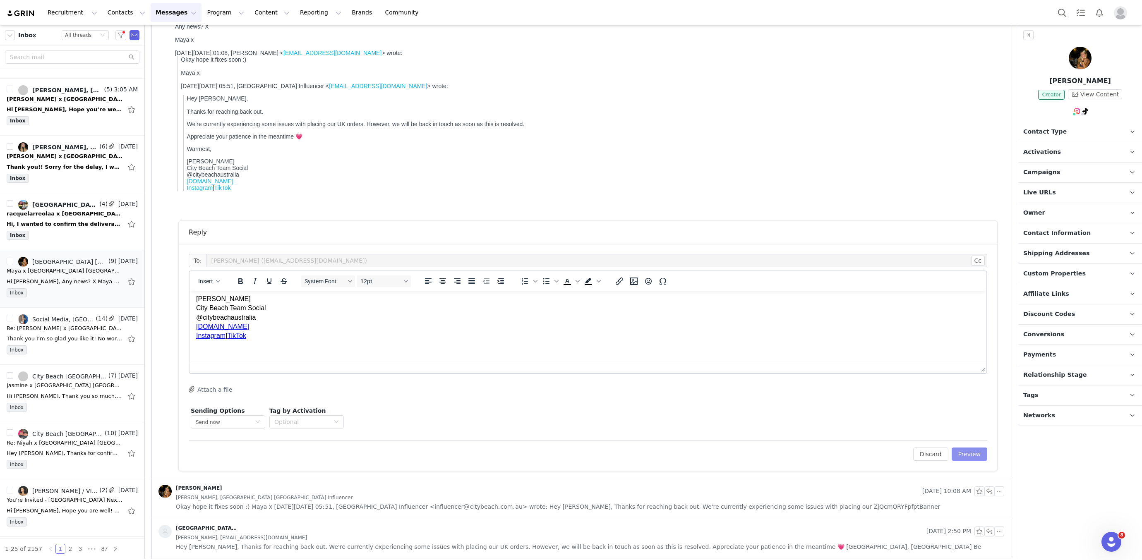
scroll to position [142, 0]
drag, startPoint x: 966, startPoint y: 453, endPoint x: 895, endPoint y: 436, distance: 73.0
click at [966, 453] on button "Preview" at bounding box center [969, 453] width 36 height 13
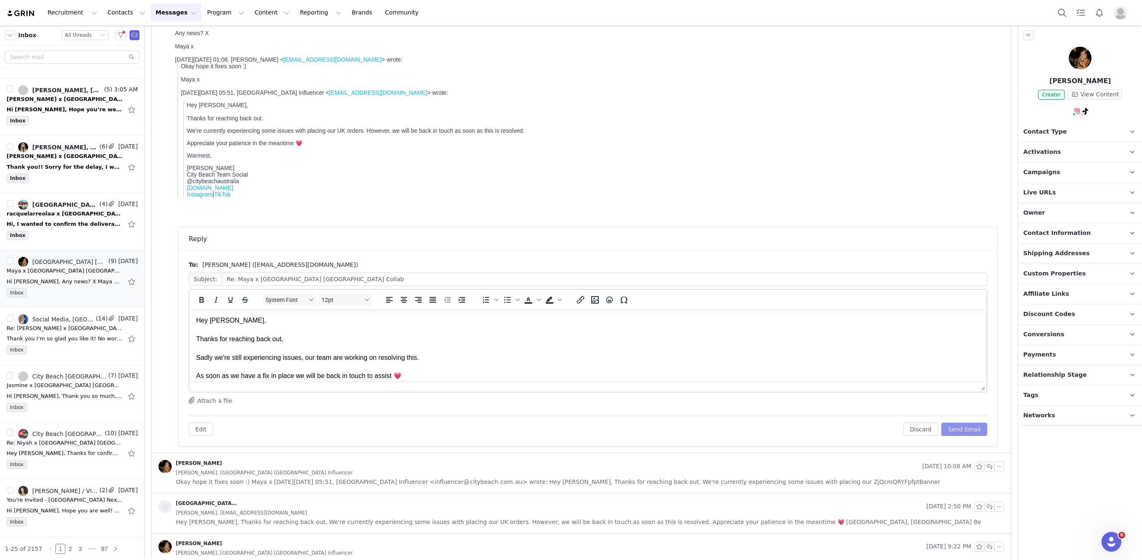
scroll to position [137, 0]
click at [422, 357] on p "Hey Maya, Thanks for reaching back out. Sadly we're still experiencing issues, …" at bounding box center [587, 383] width 783 height 139
click at [345, 354] on p "Hey Maya, Thanks for reaching back out. Sadly we're still experiencing issues, …" at bounding box center [587, 383] width 783 height 139
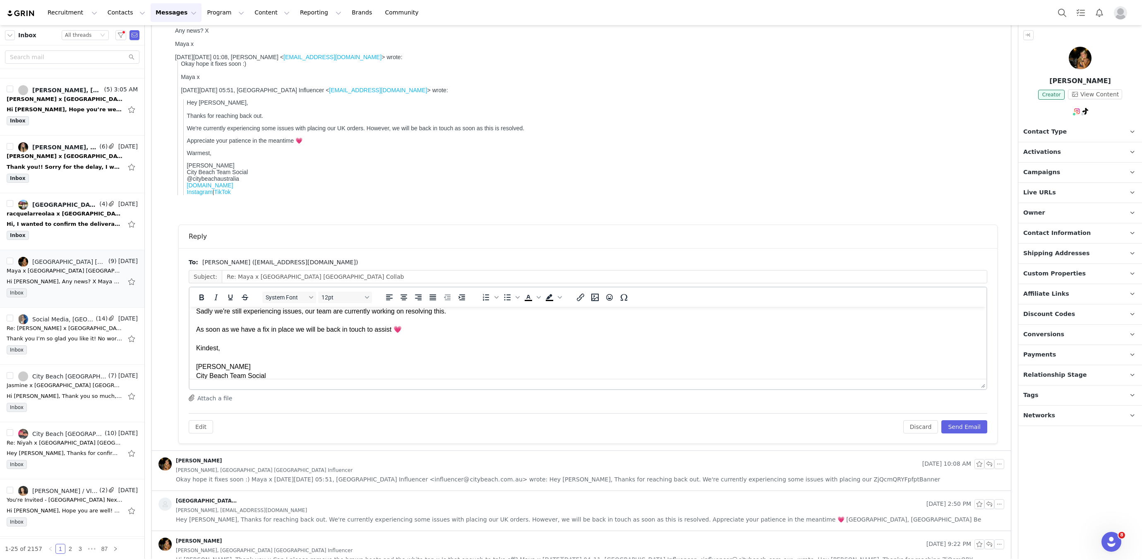
scroll to position [53, 0]
drag, startPoint x: 173, startPoint y: 341, endPoint x: 167, endPoint y: 341, distance: 5.8
click at [189, 341] on html "Hey Maya, Thanks for reaching back out. Sadly we're still experiencing issues, …" at bounding box center [587, 338] width 797 height 168
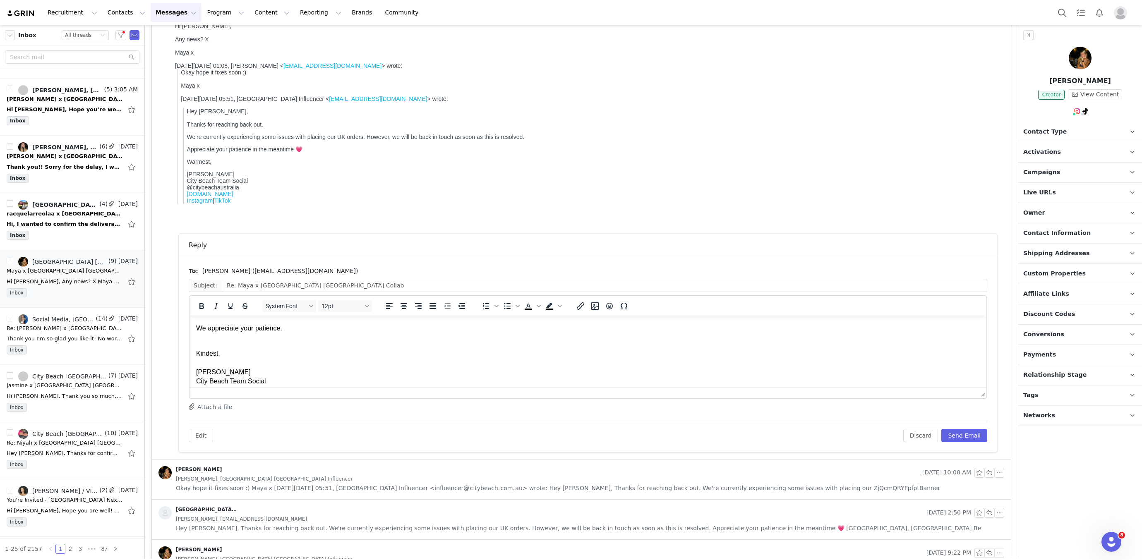
scroll to position [69, 0]
click at [227, 345] on p "Kindest, Hannah City Beach Team Social @citybeachaustralia www.citybeach.com In…" at bounding box center [587, 380] width 783 height 74
click at [976, 432] on button "Send Email" at bounding box center [964, 435] width 46 height 13
click at [45, 221] on div "Hi, I wanted to confirm the deliverable types. On the email it says 1 story pos…" at bounding box center [65, 224] width 116 height 8
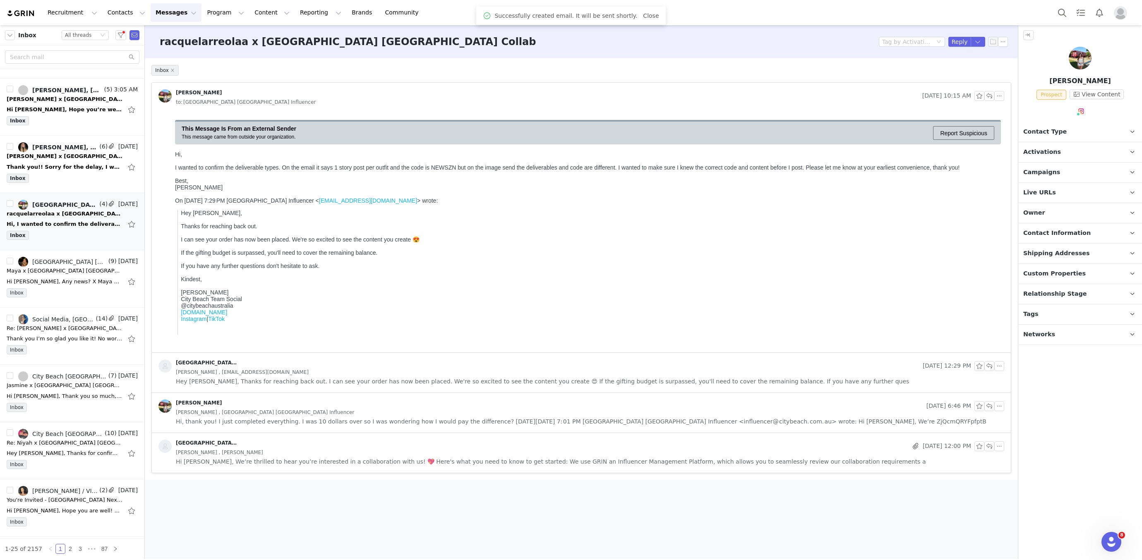
scroll to position [0, 0]
click at [1081, 127] on link "@racquelarreolaa" at bounding box center [1086, 129] width 51 height 7
click at [986, 97] on button "button" at bounding box center [989, 96] width 10 height 10
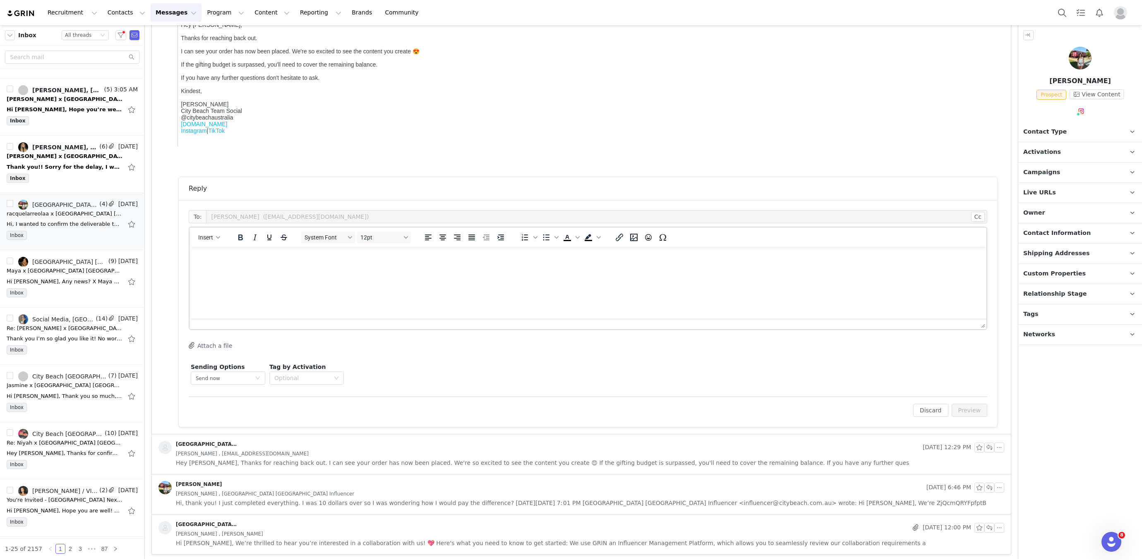
click at [320, 263] on html at bounding box center [587, 258] width 797 height 22
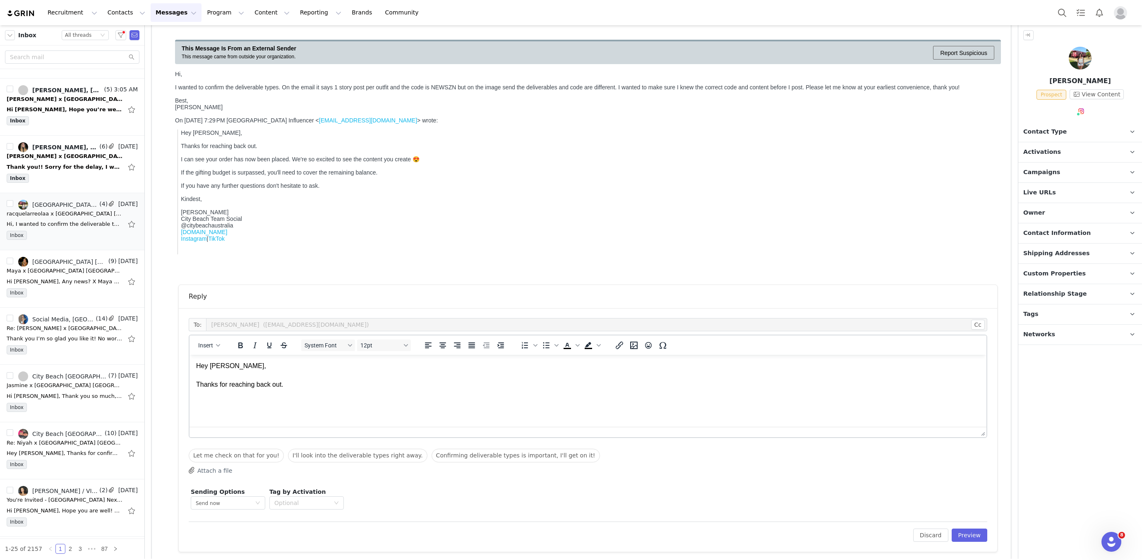
scroll to position [105, 0]
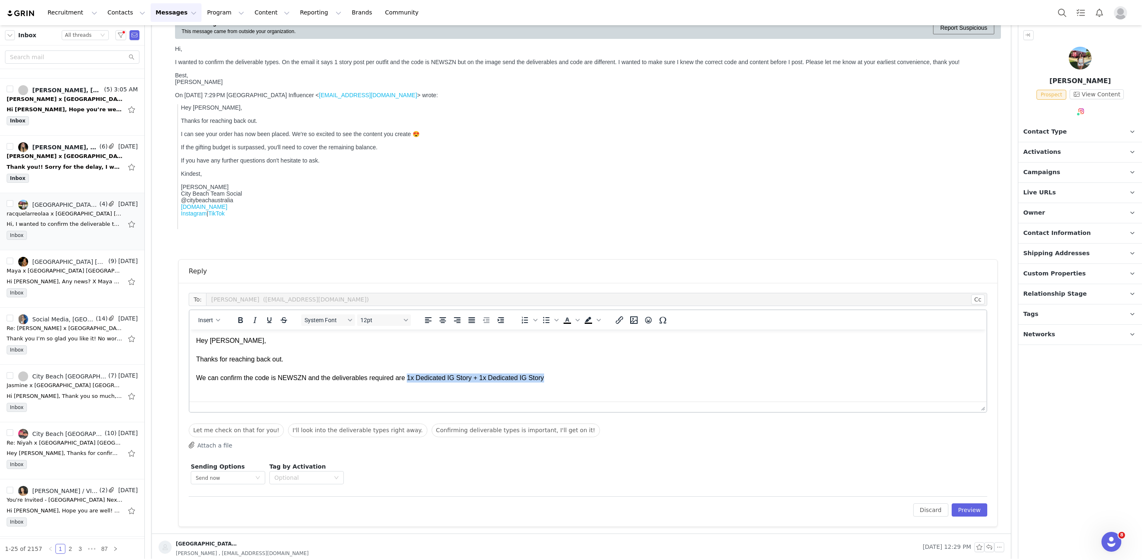
drag, startPoint x: 409, startPoint y: 376, endPoint x: 384, endPoint y: 350, distance: 36.0
click at [570, 378] on p "Hey Racquel, Thanks for reaching back out. We can confirm the code is NEWSZN an…" at bounding box center [587, 359] width 783 height 46
click at [243, 316] on icon "Bold" at bounding box center [240, 320] width 10 height 10
click at [587, 380] on p "Hey Racquel, Thanks for reaching back out. We can confirm the code is NEWSZN an…" at bounding box center [587, 359] width 783 height 46
click at [651, 320] on button "Emojis" at bounding box center [648, 320] width 14 height 12
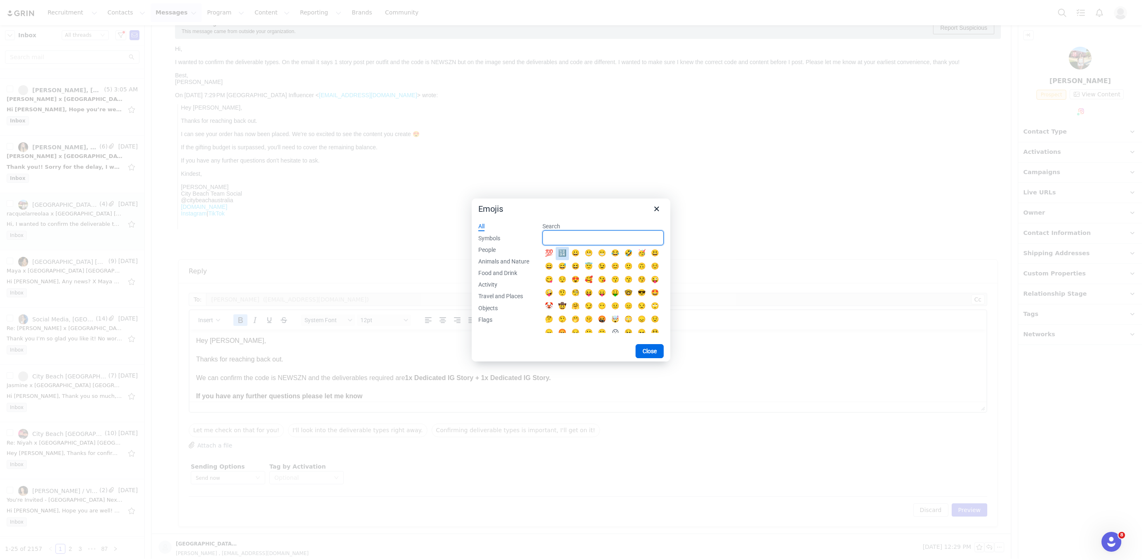
scroll to position [0, 0]
click at [575, 233] on input "Search" at bounding box center [602, 237] width 121 height 15
type input "heart"
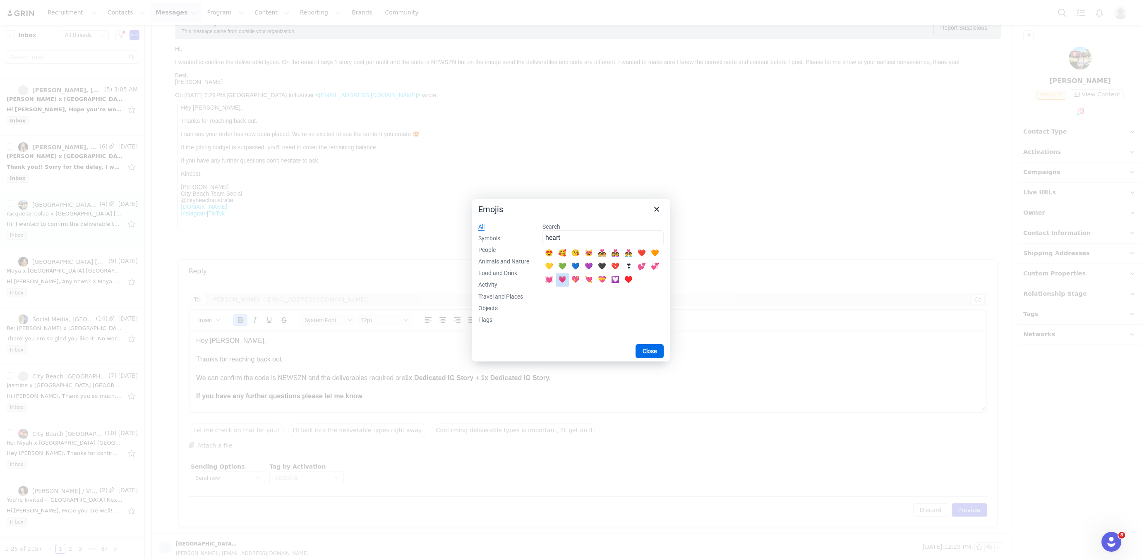
drag, startPoint x: 568, startPoint y: 278, endPoint x: 533, endPoint y: 314, distance: 50.0
click at [568, 278] on div "💗" at bounding box center [561, 279] width 13 height 13
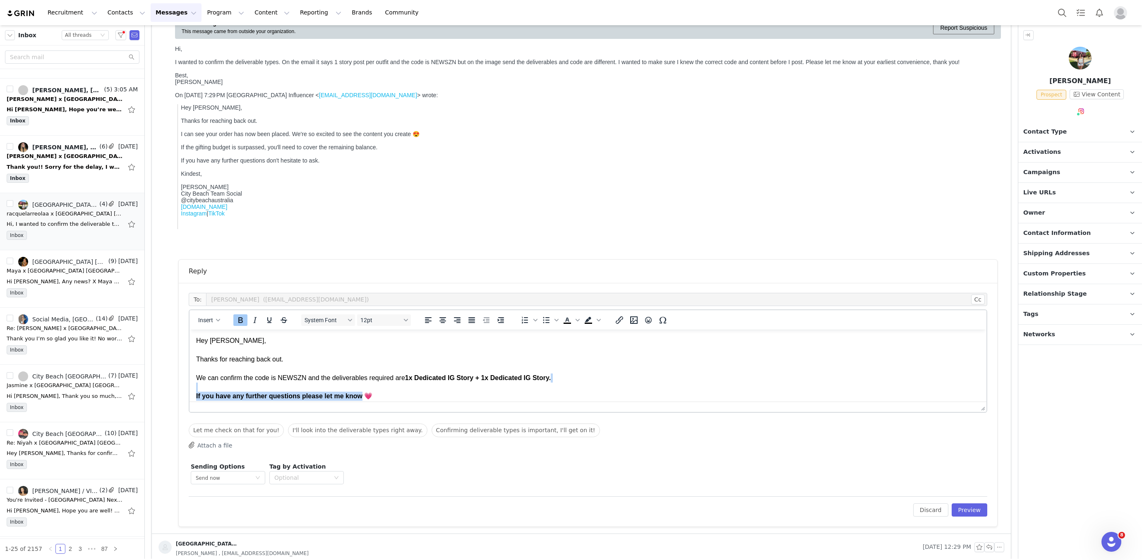
drag, startPoint x: 364, startPoint y: 396, endPoint x: 215, endPoint y: 368, distance: 151.1
click at [189, 388] on html "Hey Racquel, Thanks for reaching back out. We can confirm the code is NEWSZN an…" at bounding box center [587, 369] width 797 height 78
click at [233, 316] on button "Bold" at bounding box center [240, 320] width 14 height 12
click at [384, 401] on p "Hey Racquel, Thanks for reaching back out. We can confirm the code is NEWSZN an…" at bounding box center [587, 368] width 783 height 65
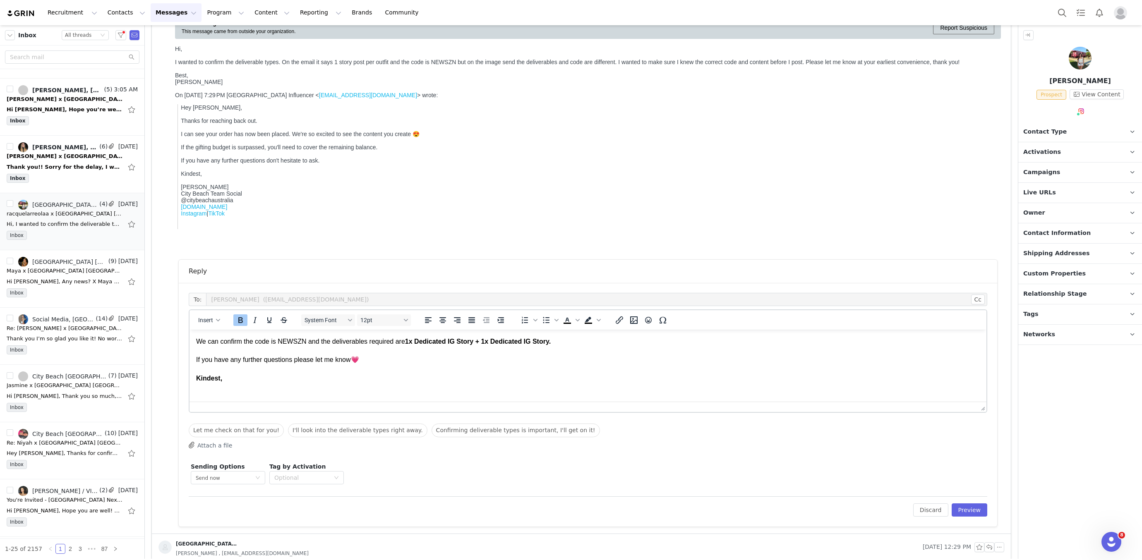
scroll to position [95, 0]
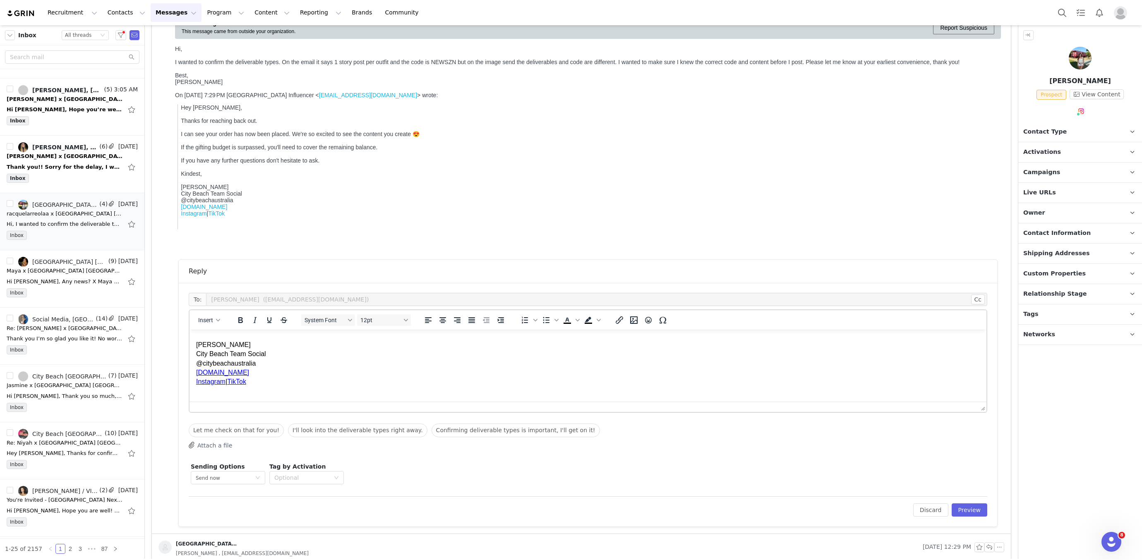
click at [198, 346] on p "Hannah City Beach Team Social @citybeachaustralia www.citybeach.com Instagram |…" at bounding box center [587, 363] width 783 height 46
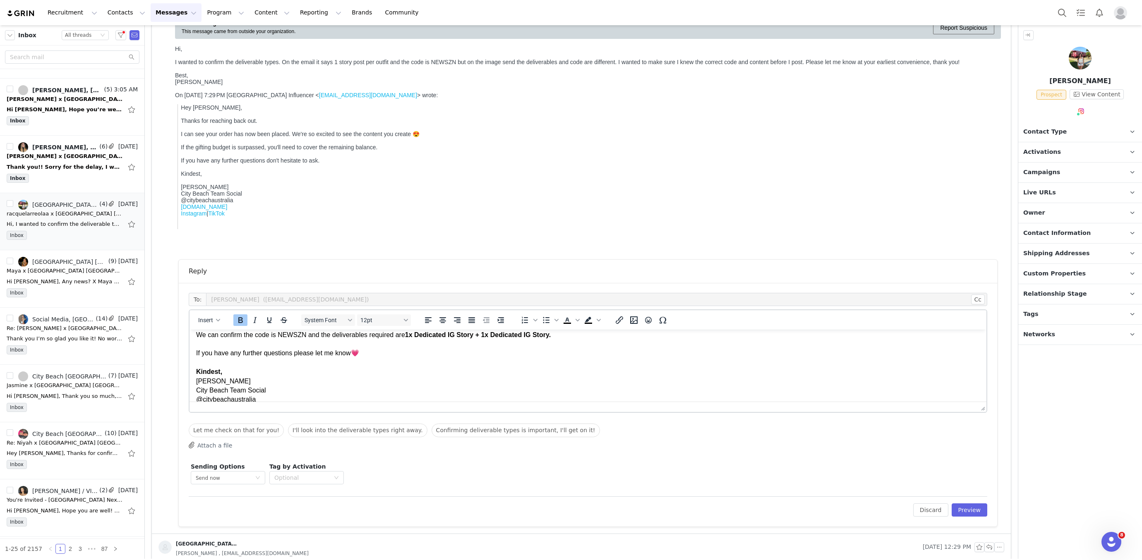
scroll to position [40, 0]
drag, startPoint x: 231, startPoint y: 376, endPoint x: 195, endPoint y: 371, distance: 36.3
click at [192, 373] on html "Hey Racquel, Thanks for reaching back out. We can confirm the code is NEWSZN an…" at bounding box center [587, 382] width 797 height 184
click at [239, 314] on button "Bold" at bounding box center [240, 320] width 14 height 12
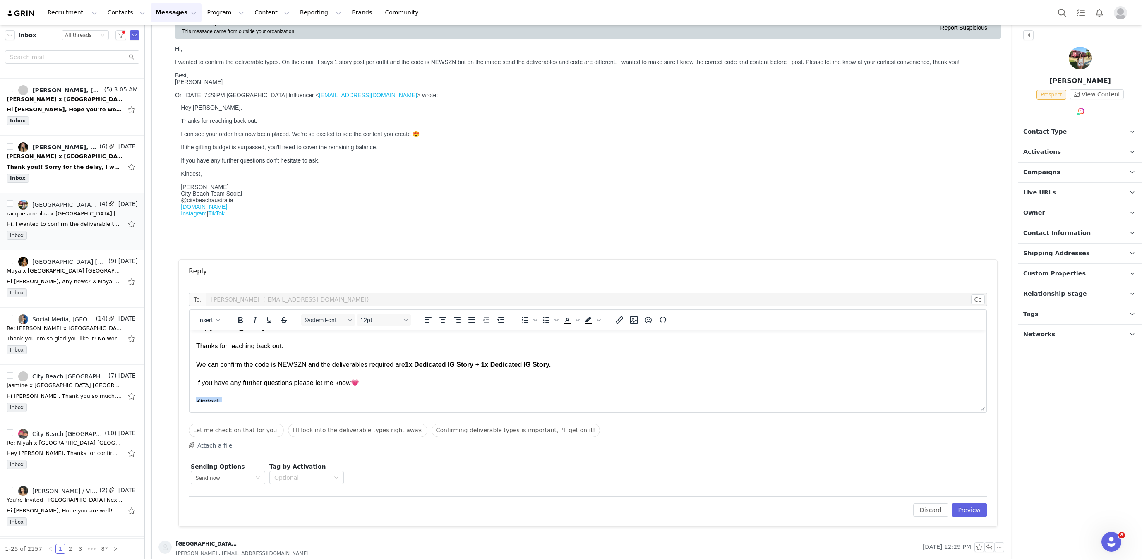
scroll to position [0, 0]
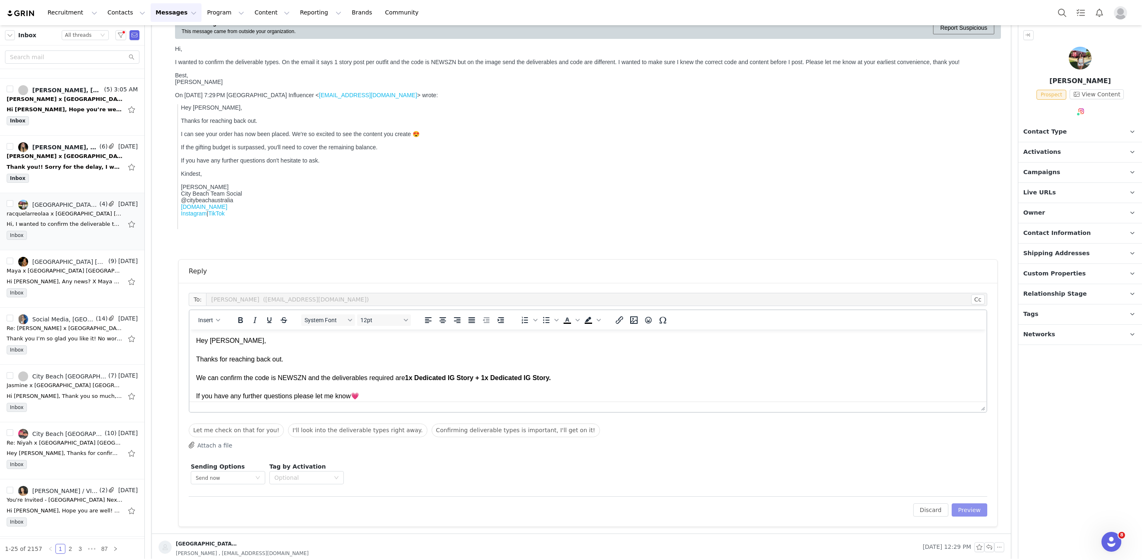
drag, startPoint x: 961, startPoint y: 504, endPoint x: 947, endPoint y: 498, distance: 15.2
click at [959, 503] on button "Preview" at bounding box center [969, 509] width 36 height 13
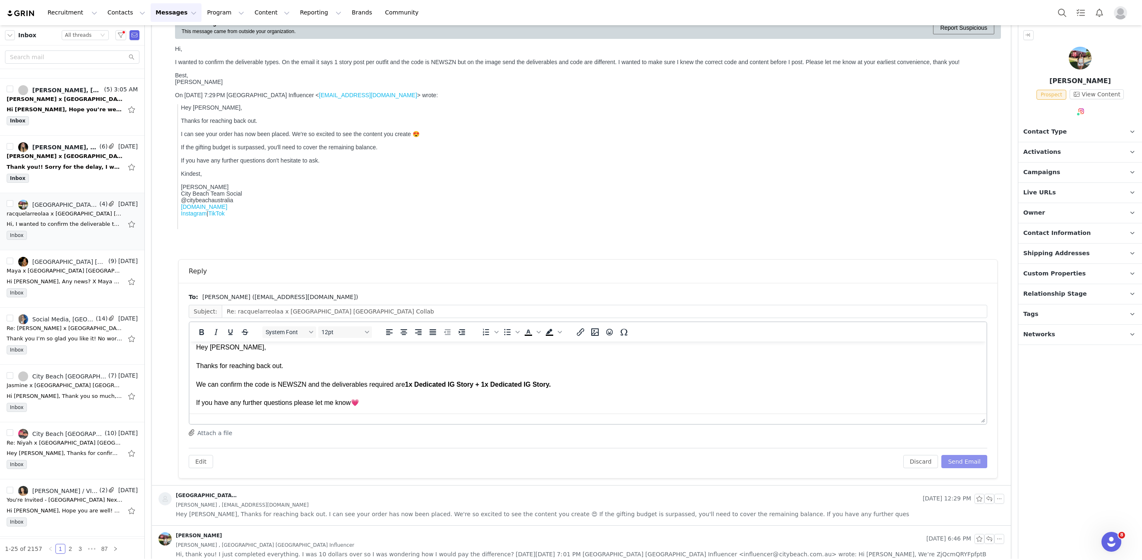
scroll to position [6, 0]
drag, startPoint x: 283, startPoint y: 386, endPoint x: 306, endPoint y: 386, distance: 22.3
click at [306, 386] on p "Hey Racquel, Thanks for reaching back out. We can confirm the code is NEWSZN an…" at bounding box center [587, 411] width 783 height 139
drag, startPoint x: 200, startPoint y: 331, endPoint x: 211, endPoint y: 339, distance: 13.0
click at [200, 332] on icon "Bold" at bounding box center [201, 335] width 5 height 6
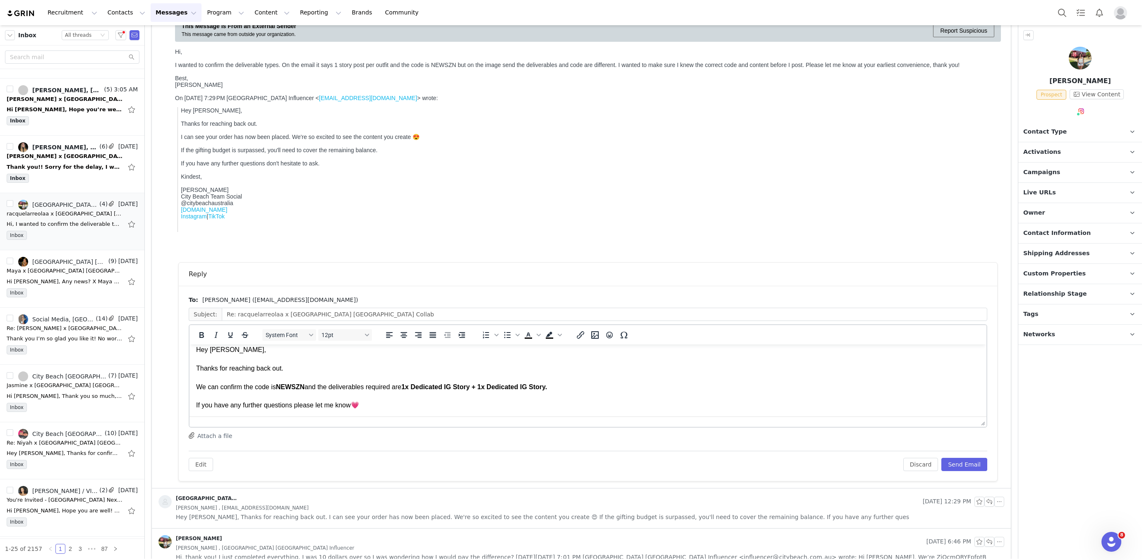
scroll to position [103, 0]
click at [346, 387] on p "Hey Racquel, Thanks for reaching back out. We can confirm the code is NEWSZN an…" at bounding box center [587, 414] width 783 height 139
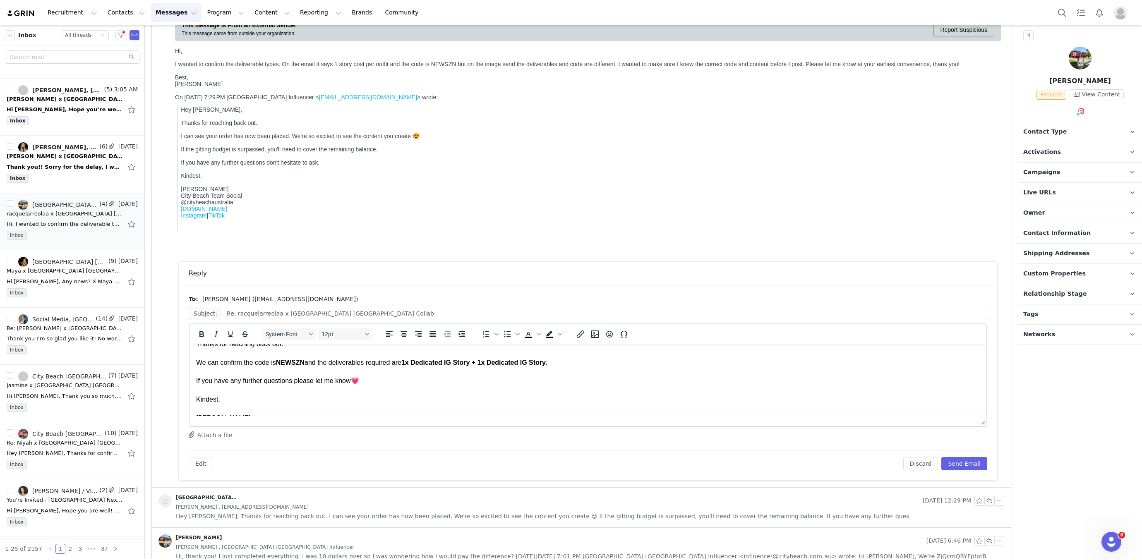
scroll to position [29, 0]
click at [430, 364] on strong "1x Dedicated IG Story + 1x Dedicated IG Story." at bounding box center [474, 362] width 146 height 7
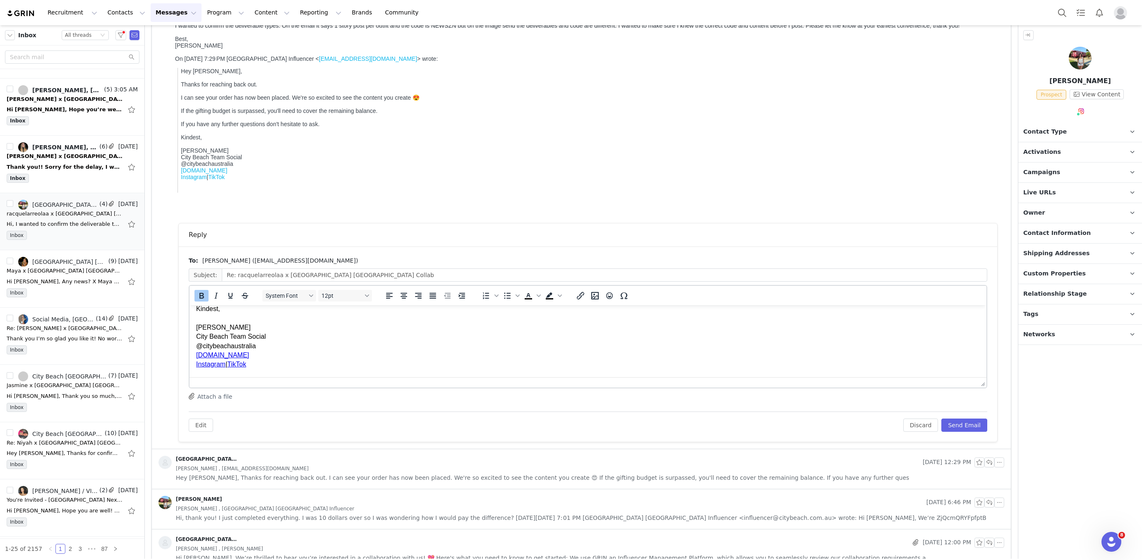
scroll to position [0, 0]
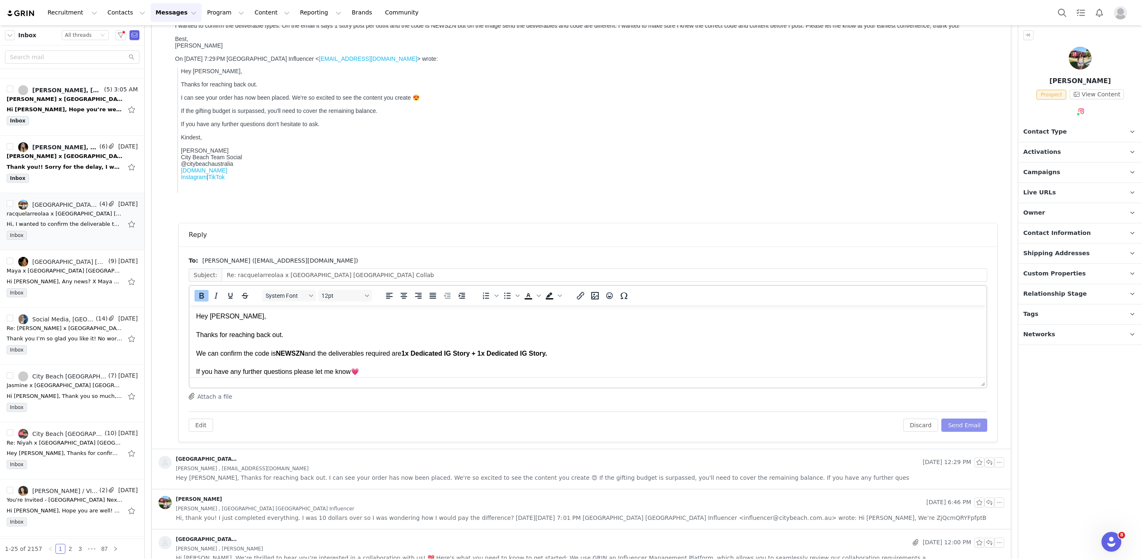
click at [971, 427] on button "Send Email" at bounding box center [964, 425] width 46 height 13
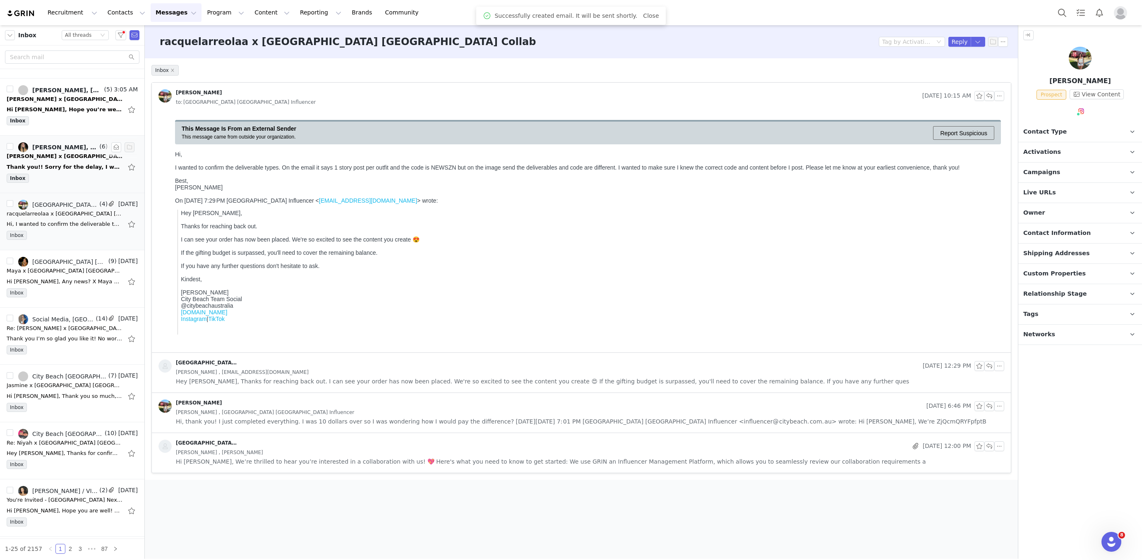
click at [88, 181] on div "Inbox" at bounding box center [72, 180] width 131 height 12
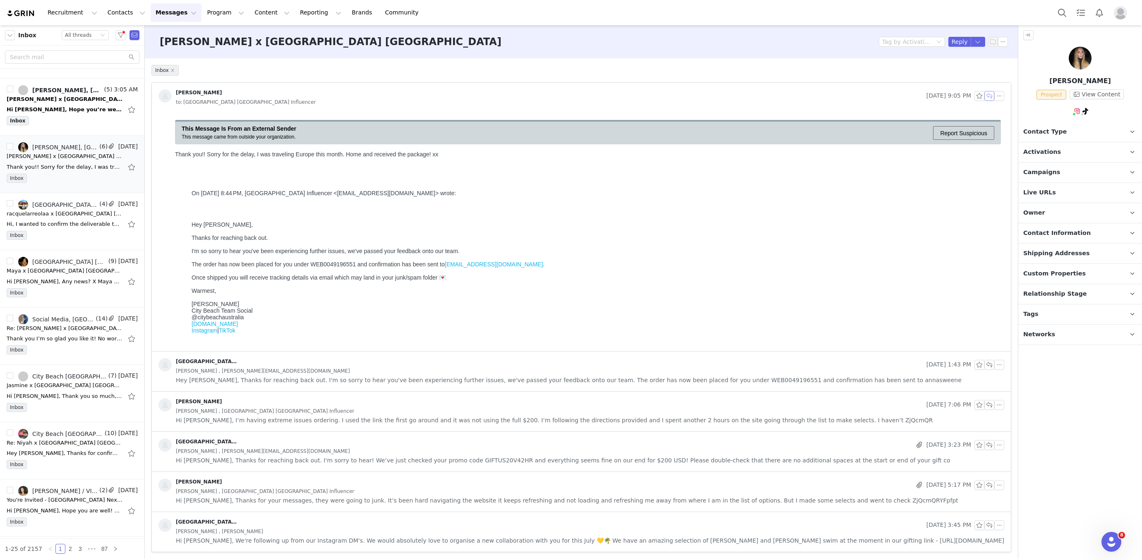
click at [985, 95] on button "button" at bounding box center [989, 96] width 10 height 10
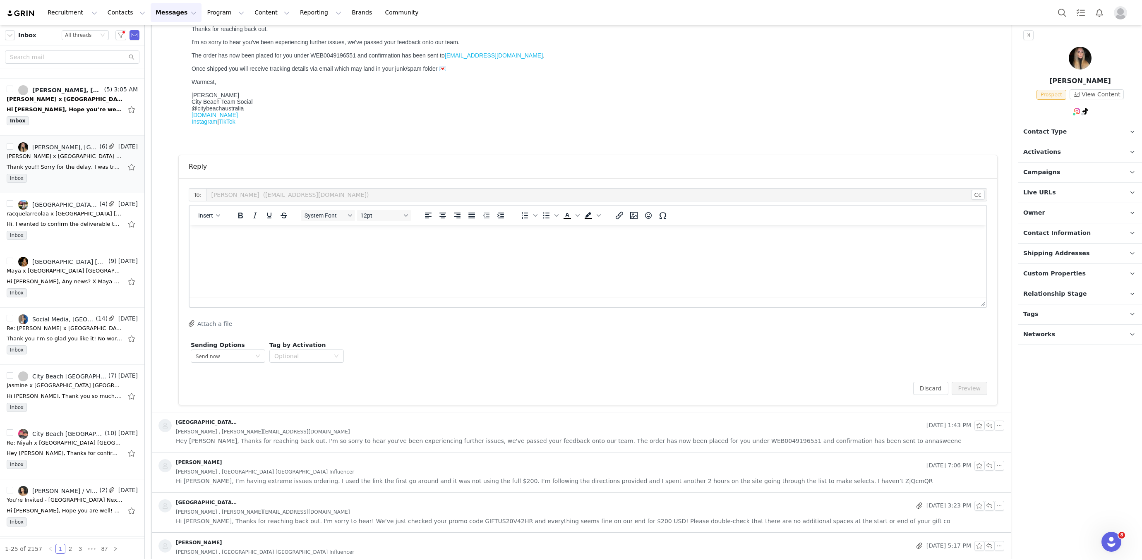
click at [421, 247] on html at bounding box center [587, 236] width 797 height 22
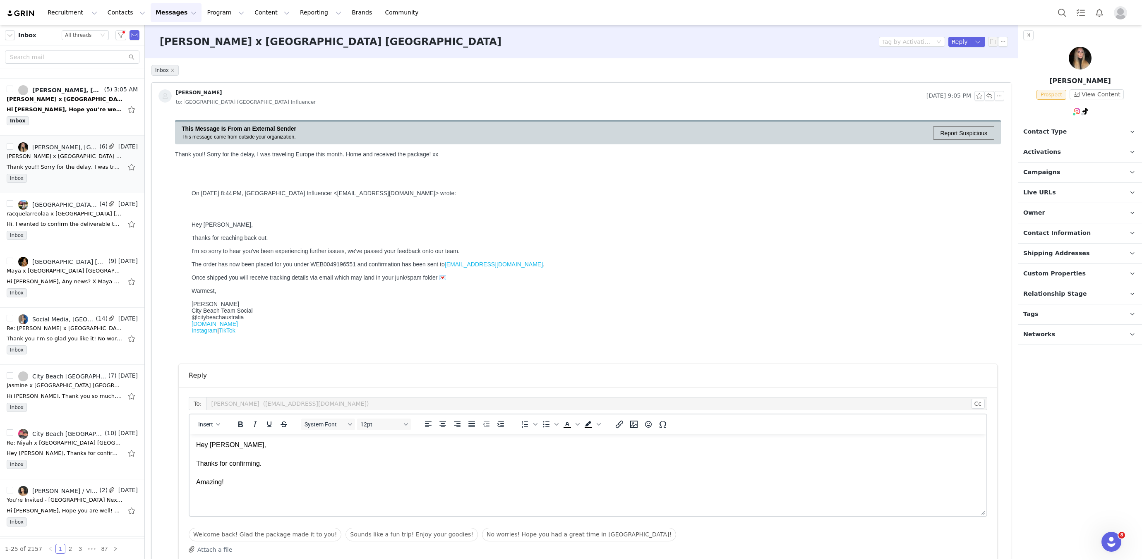
drag, startPoint x: 213, startPoint y: 480, endPoint x: 190, endPoint y: 481, distance: 23.2
click at [190, 481] on html "Hey Anna, Thanks for confirming. Amazing!" at bounding box center [587, 464] width 797 height 60
click at [644, 427] on icon "Emojis" at bounding box center [648, 424] width 10 height 10
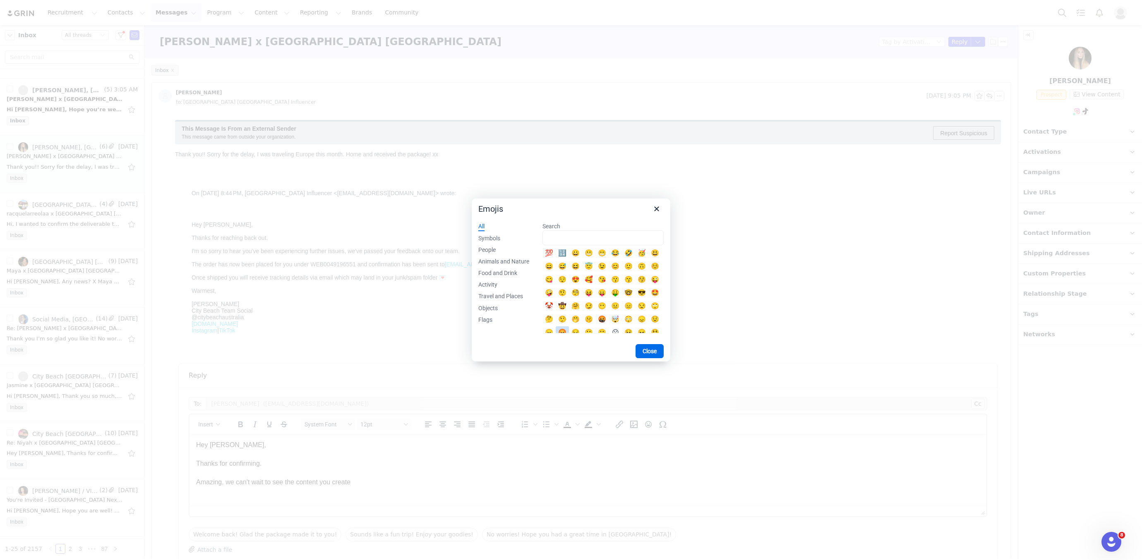
scroll to position [7, 0]
click at [577, 276] on div "😍" at bounding box center [575, 273] width 10 height 10
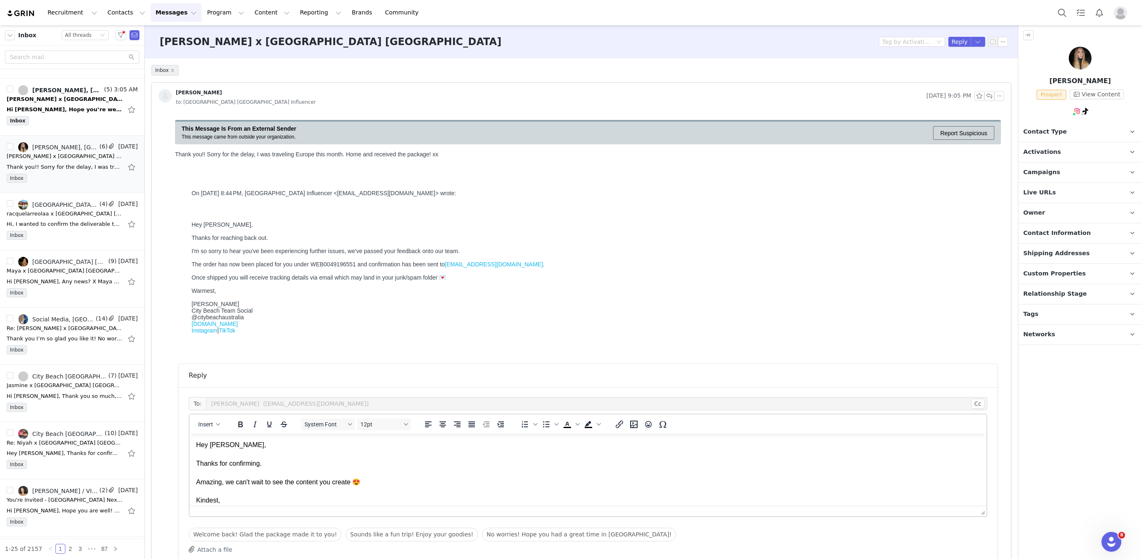
scroll to position [18, 0]
click at [193, 463] on html "Hey Anna, Thanks for confirming. Amazing, we can't wait to see the content you …" at bounding box center [587, 416] width 797 height 193
click at [239, 464] on p "Hey Anna, Thanks for confirming. Amazing, we can't wait to see the content you …" at bounding box center [587, 449] width 783 height 74
drag, startPoint x: 218, startPoint y: 463, endPoint x: 213, endPoint y: 460, distance: 5.2
click at [217, 463] on p "Hannah City Beach Team Social @citybeachaustralia www.citybeach.com Instagram |…" at bounding box center [587, 479] width 783 height 46
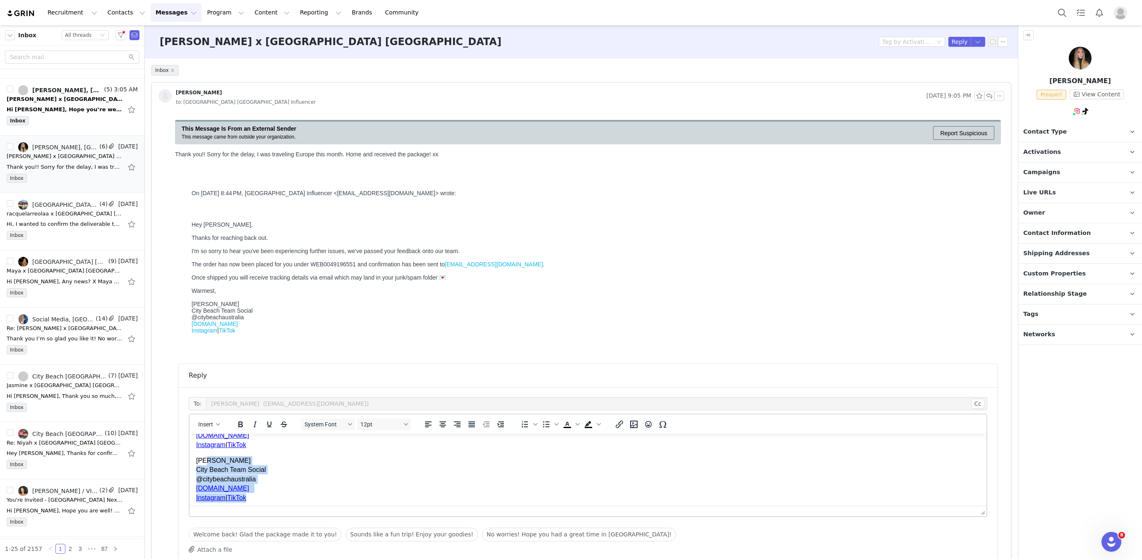
drag, startPoint x: 206, startPoint y: 457, endPoint x: 249, endPoint y: 499, distance: 60.3
click at [249, 499] on p "Hannah City Beach Team Social @citybeachaustralia www.citybeach.com Instagram |…" at bounding box center [587, 479] width 783 height 46
click at [198, 476] on p "Hannah City Beach Team Social @citybeachaustralia www.citybeach.com Instagram |…" at bounding box center [587, 493] width 783 height 46
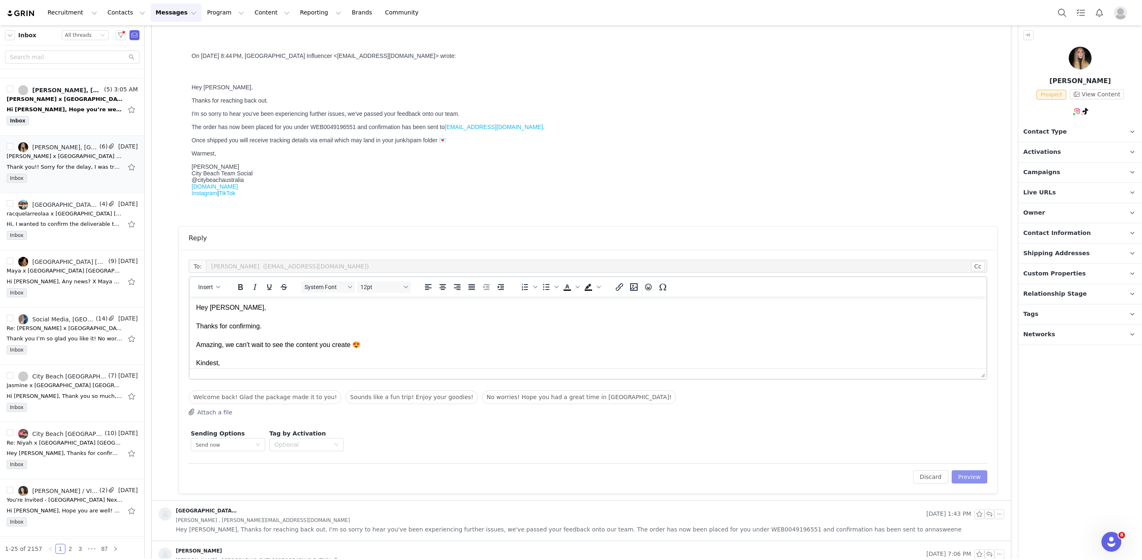
drag, startPoint x: 985, startPoint y: 474, endPoint x: 938, endPoint y: 467, distance: 48.1
click at [983, 474] on button "Preview" at bounding box center [969, 476] width 36 height 13
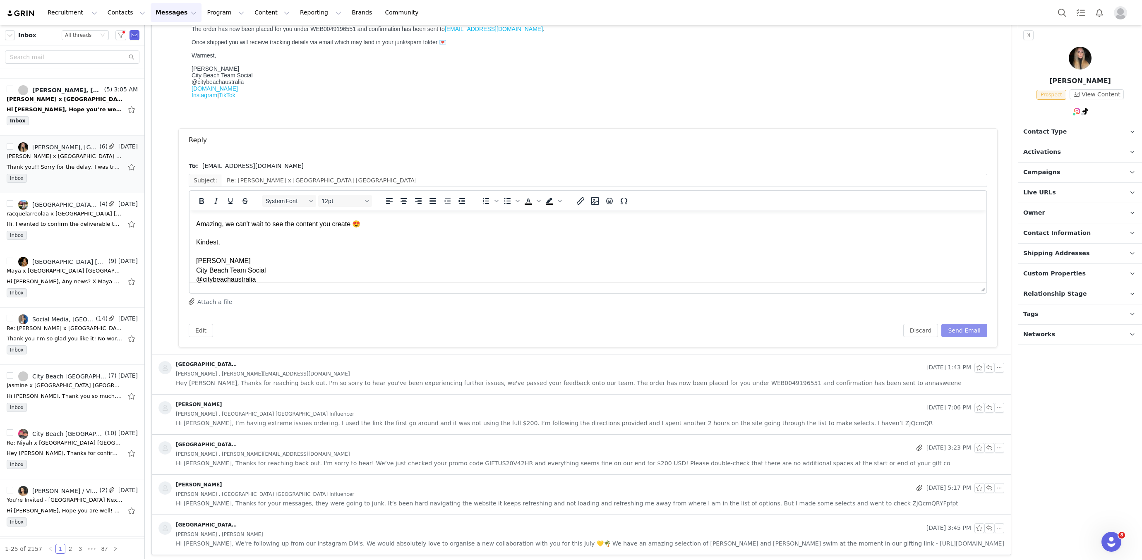
scroll to position [35, 0]
drag, startPoint x: 227, startPoint y: 243, endPoint x: 184, endPoint y: 241, distance: 43.5
click at [189, 241] on html "Hey Anna, Thanks for confirming. Amazing, we can't wait to see the content you …" at bounding box center [587, 242] width 797 height 134
click at [977, 328] on button "Send Email" at bounding box center [964, 330] width 46 height 13
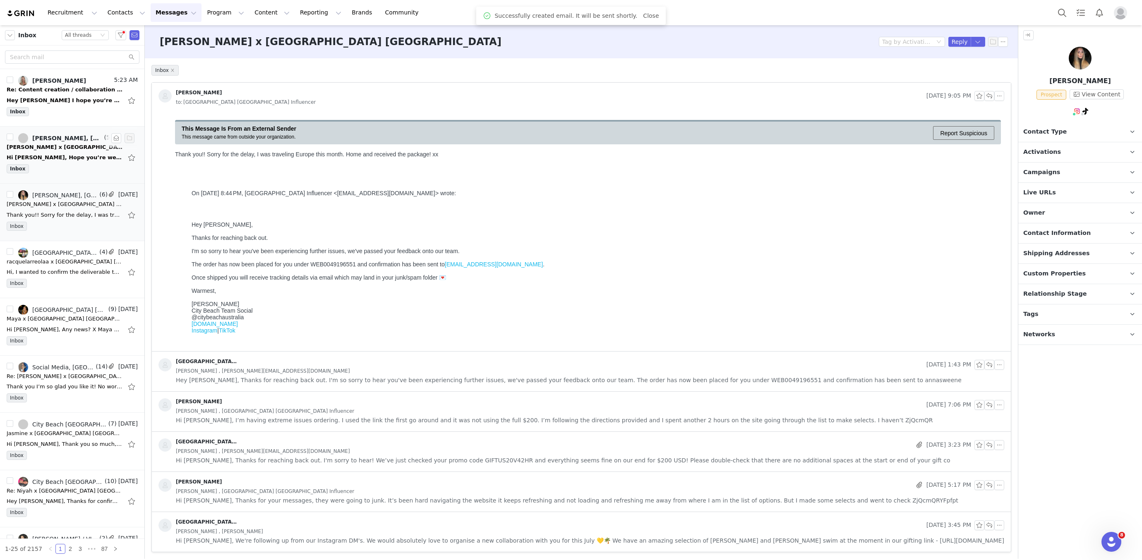
click at [73, 139] on div "Alexis Rae, City Beach Australia Influencer" at bounding box center [67, 138] width 70 height 7
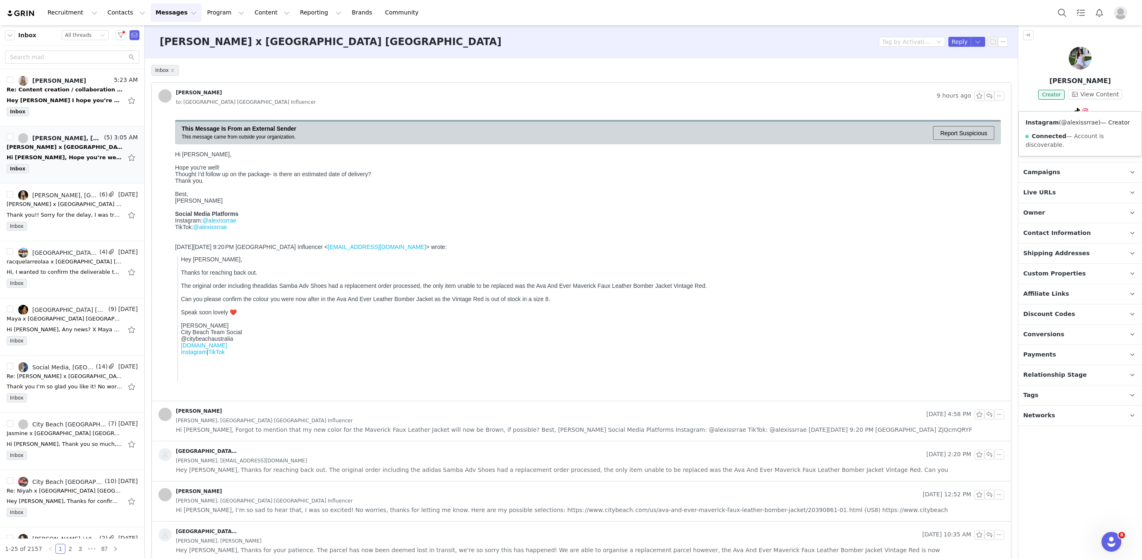
click at [1075, 122] on link "@alexissrrae" at bounding box center [1079, 122] width 37 height 7
click at [989, 97] on button "button" at bounding box center [989, 96] width 10 height 10
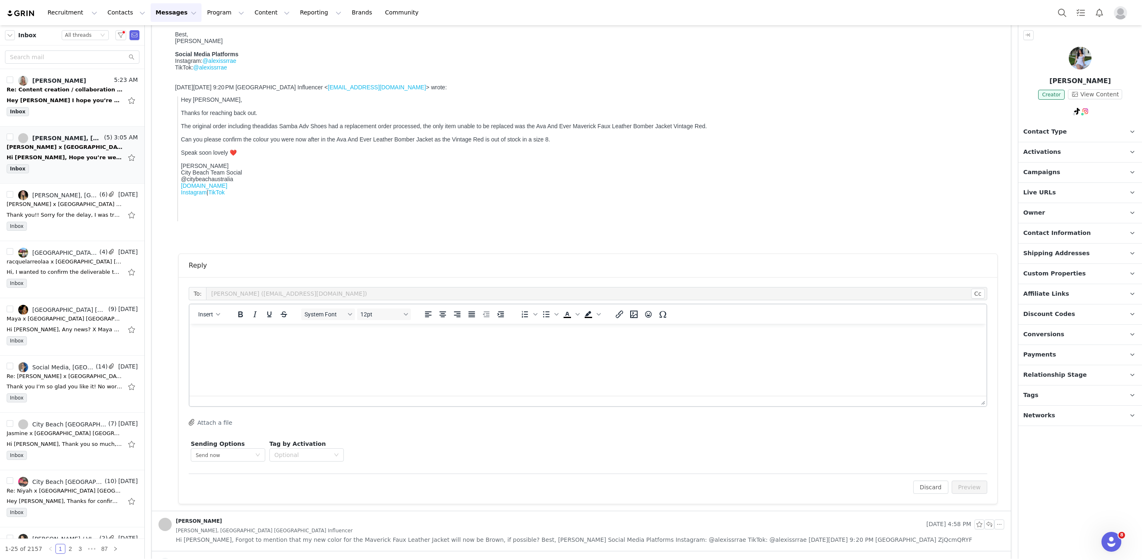
scroll to position [159, 0]
click at [356, 347] on html at bounding box center [587, 336] width 797 height 22
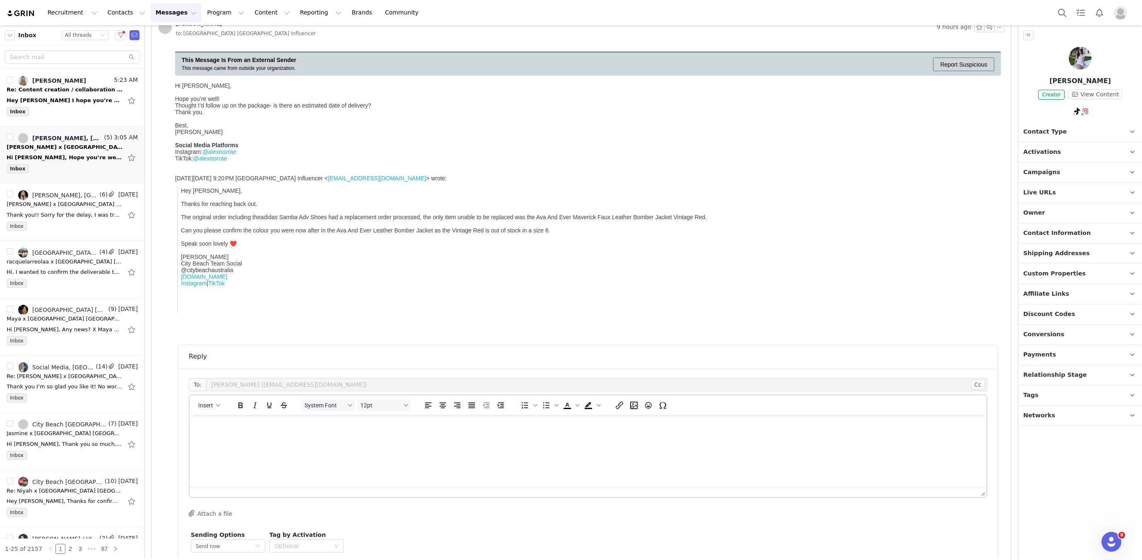
scroll to position [65, 0]
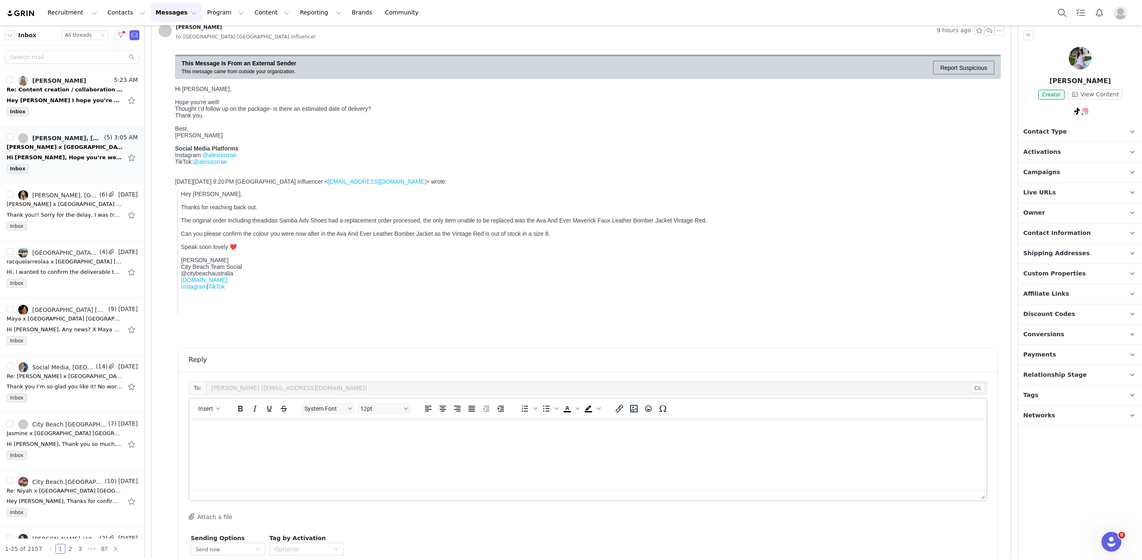
click at [1079, 76] on p "Alexis Rae" at bounding box center [1080, 81] width 124 height 10
copy p "Alexis Rae"
drag, startPoint x: 448, startPoint y: 462, endPoint x: 454, endPoint y: 449, distance: 14.6
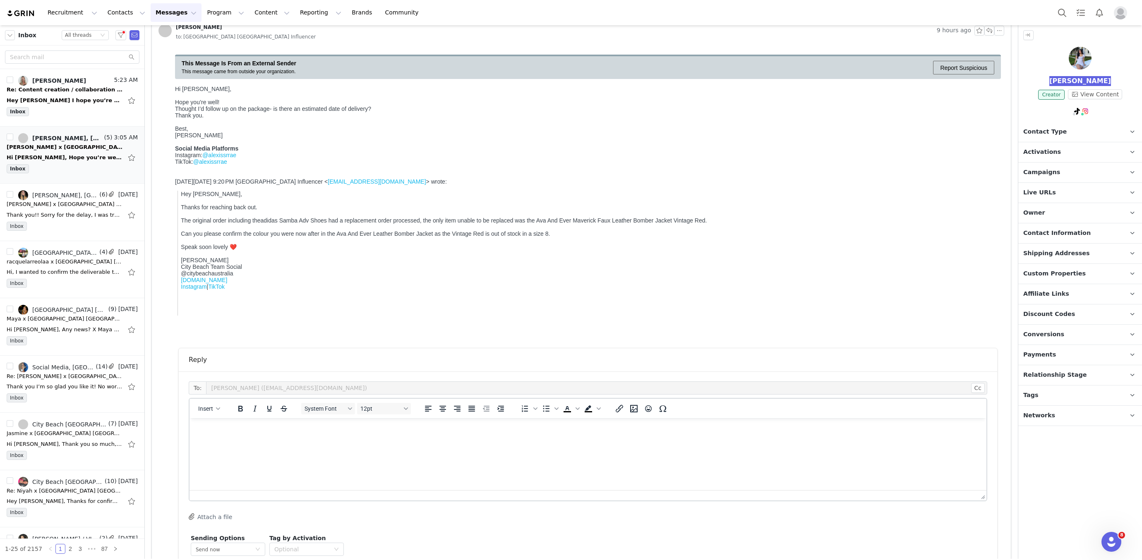
click at [448, 441] on html at bounding box center [587, 429] width 797 height 22
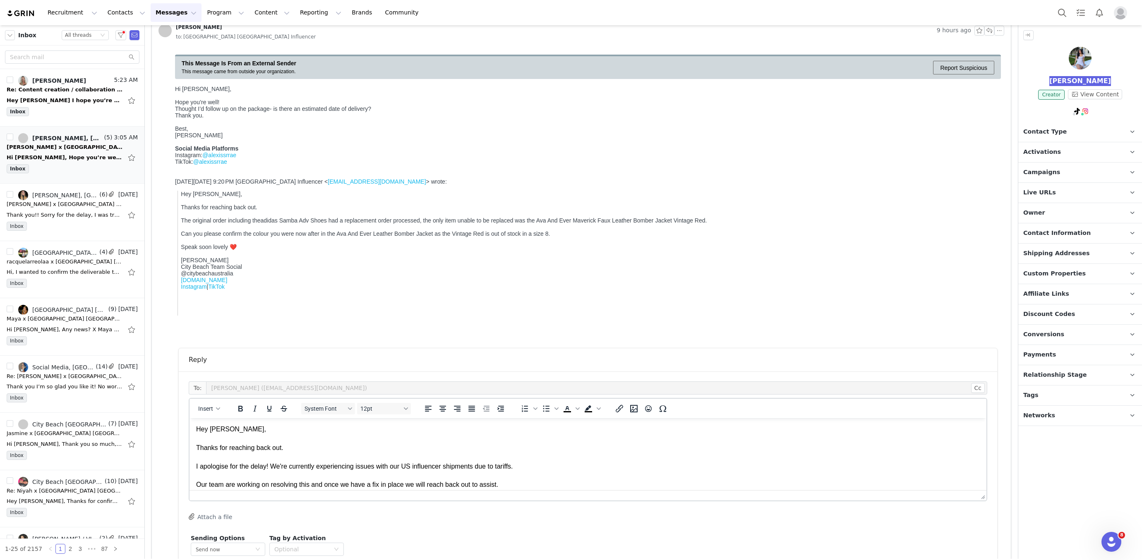
scroll to position [18, 0]
click at [650, 409] on icon "Emojis" at bounding box center [648, 409] width 10 height 10
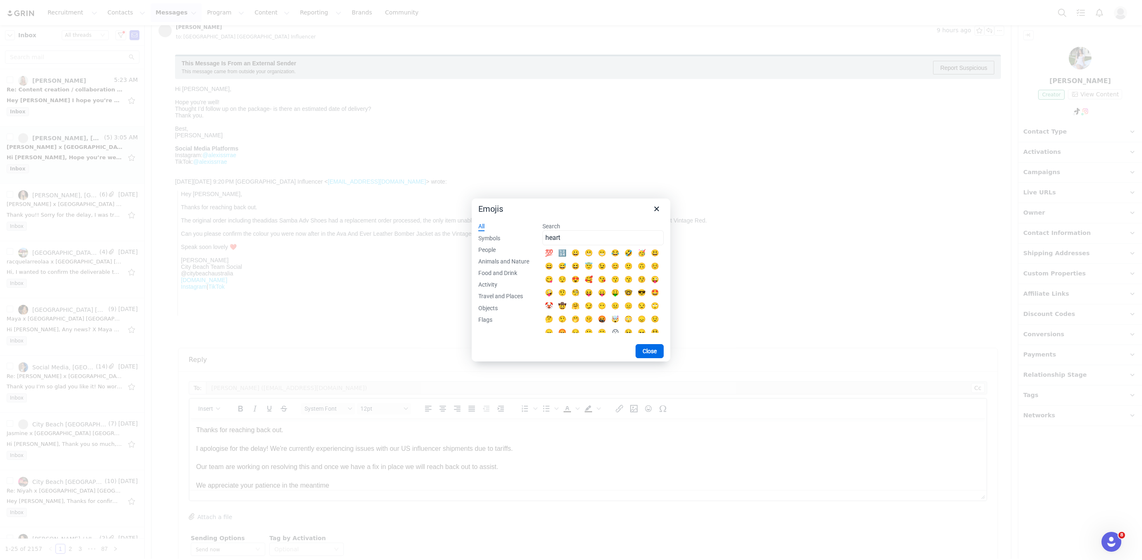
type input "heart"
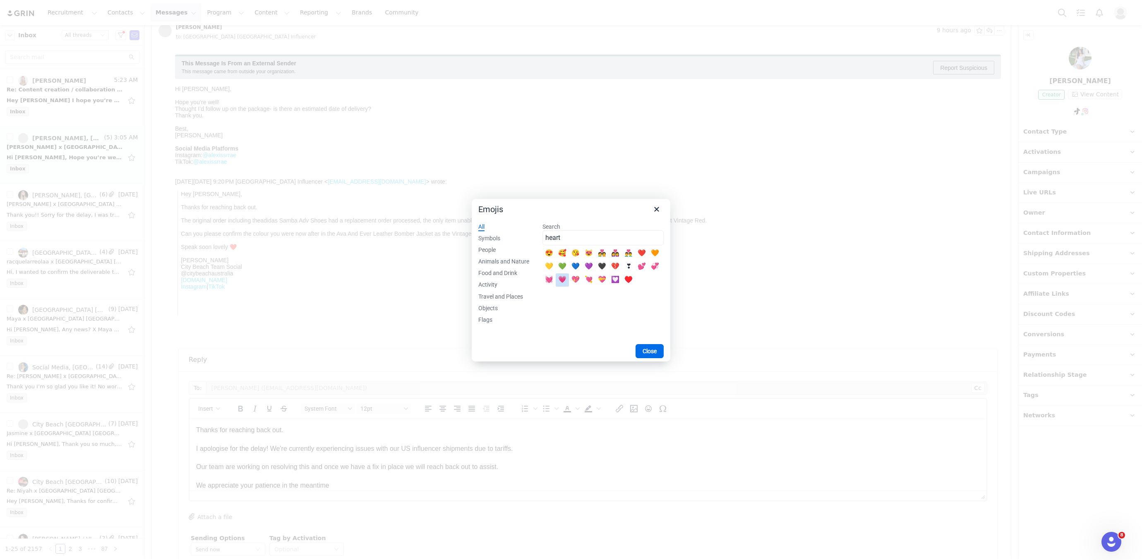
click at [560, 275] on div "💗" at bounding box center [562, 280] width 10 height 10
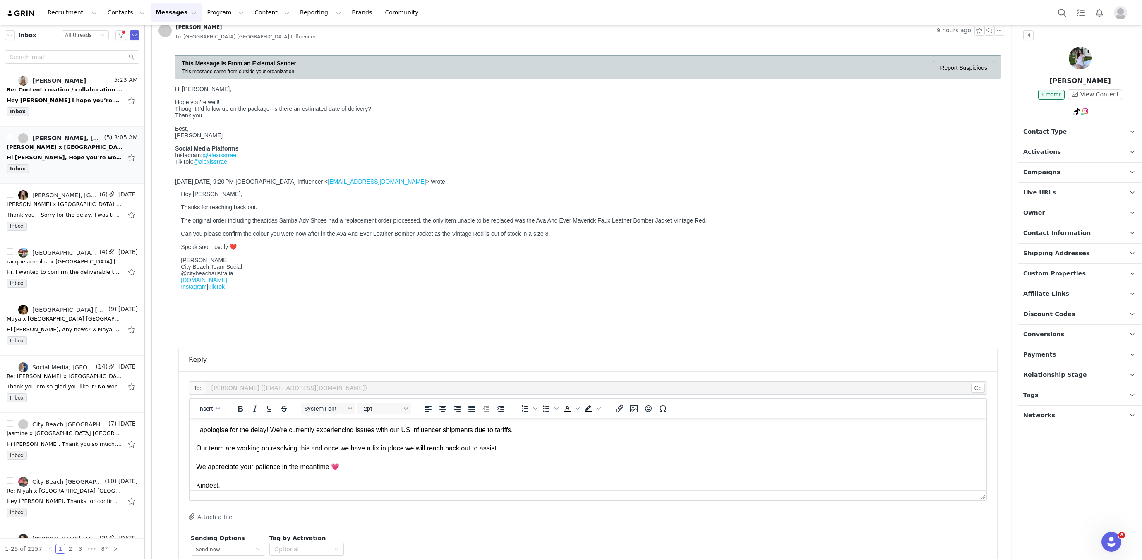
scroll to position [55, 0]
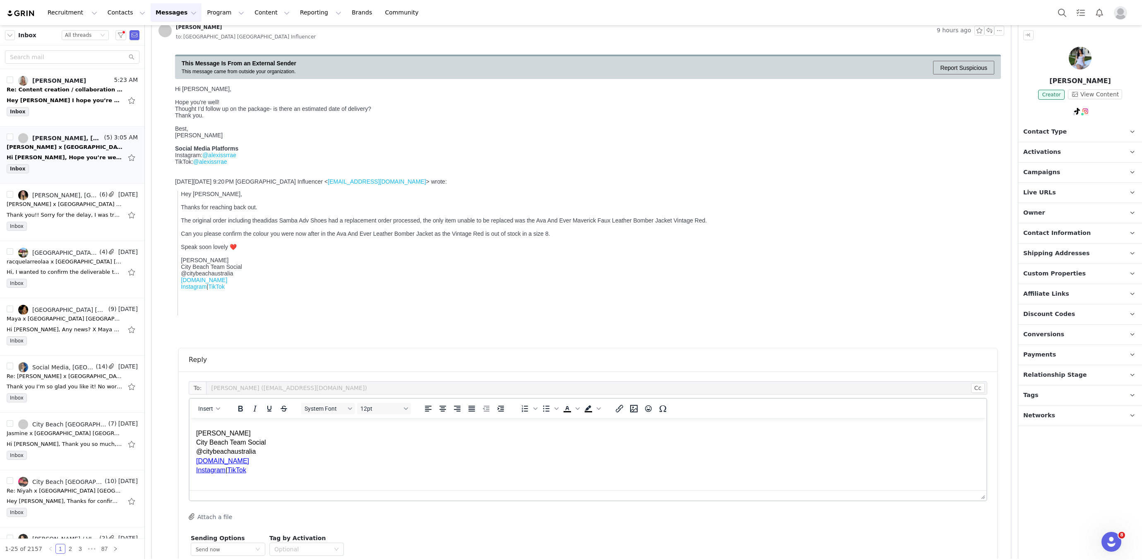
click at [194, 434] on html "Hey Alexis, Thanks for reaching back out. I apologise for the delay! We're curr…" at bounding box center [587, 400] width 797 height 193
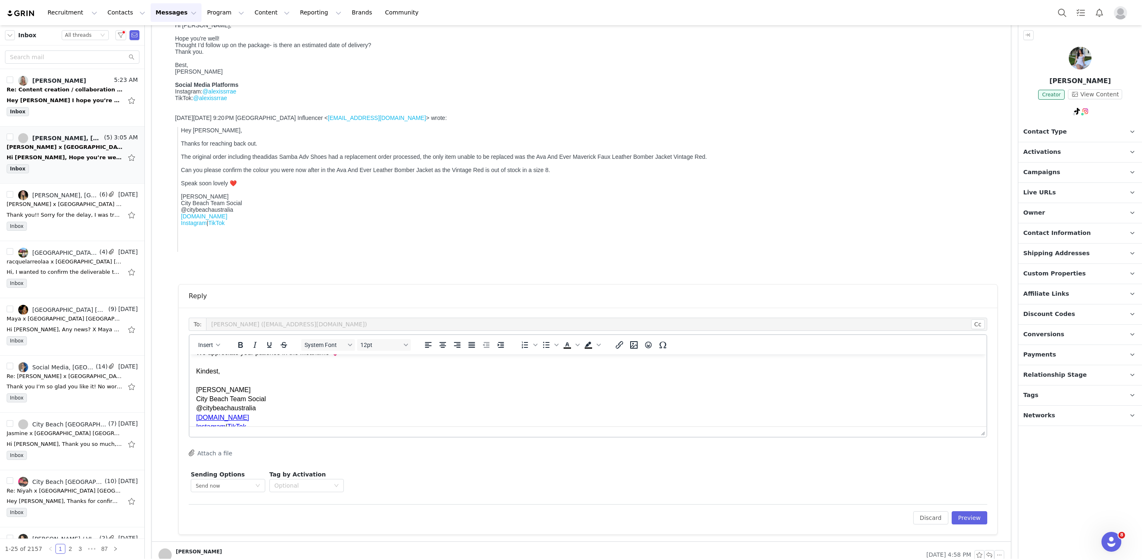
scroll to position [138, 0]
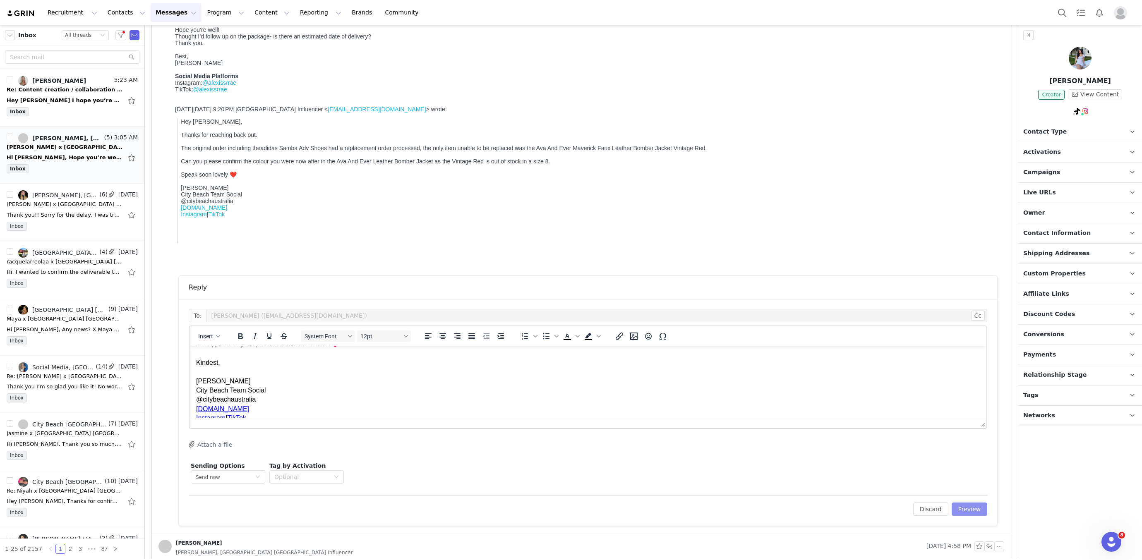
click at [985, 512] on button "Preview" at bounding box center [969, 509] width 36 height 13
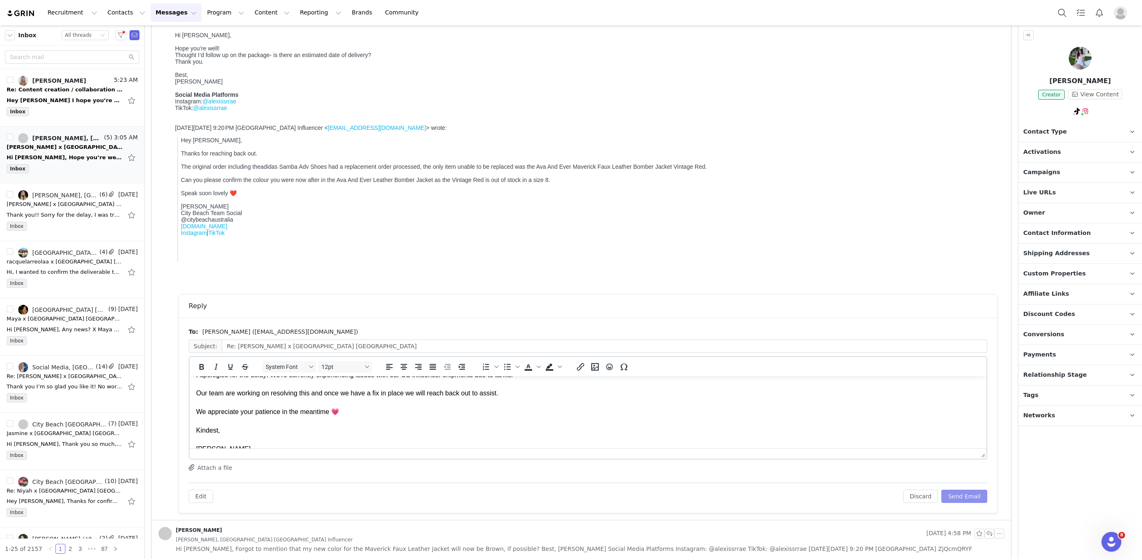
scroll to position [0, 0]
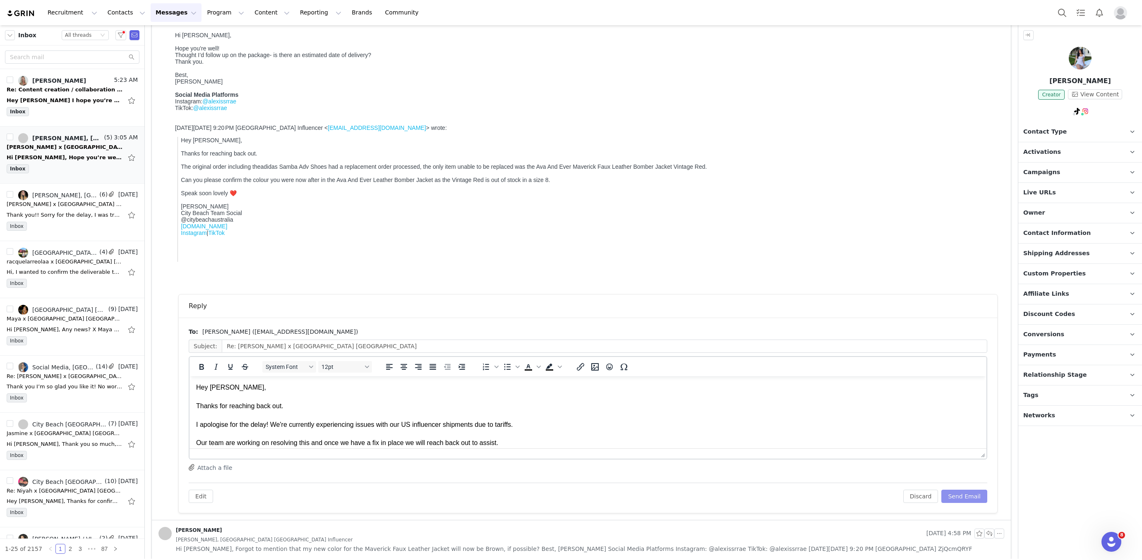
click at [968, 496] on button "Send Email" at bounding box center [964, 496] width 46 height 13
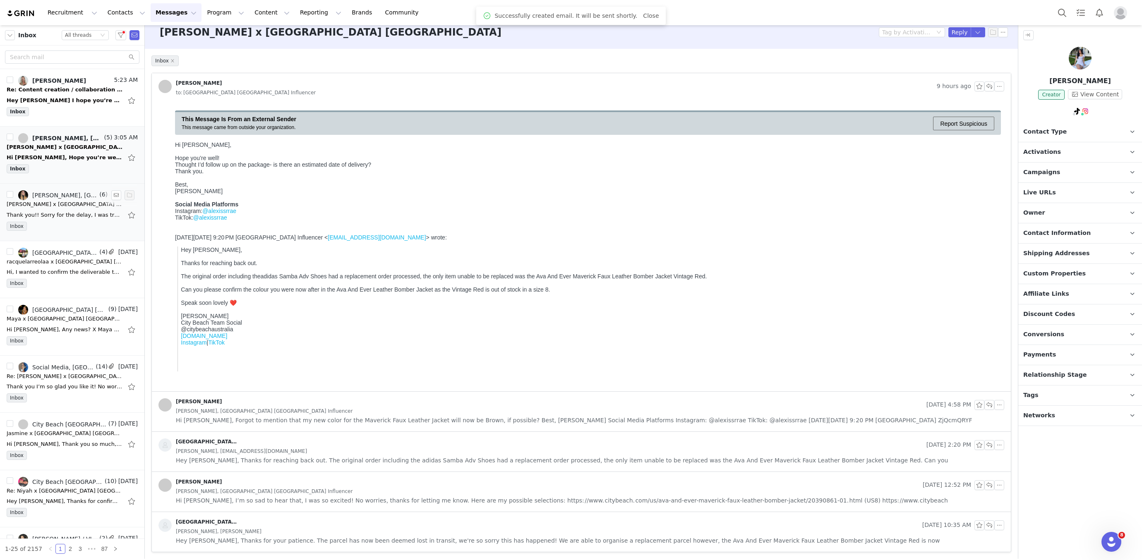
scroll to position [7, 0]
drag, startPoint x: 65, startPoint y: 99, endPoint x: 60, endPoint y: 102, distance: 6.3
click at [65, 99] on div "Hey Hannah I hope you’re well & had a lovely weekend I just wanted to touch bac…" at bounding box center [65, 100] width 116 height 8
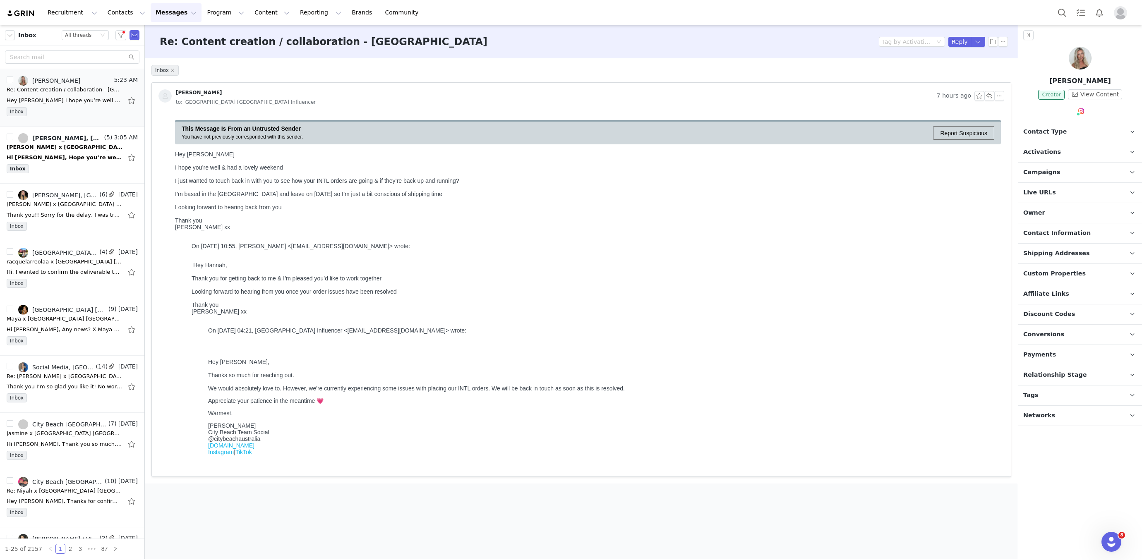
scroll to position [0, 0]
click at [1074, 126] on link "@ispylibby" at bounding box center [1076, 129] width 31 height 7
drag, startPoint x: 988, startPoint y: 96, endPoint x: 517, endPoint y: 145, distance: 472.9
click at [988, 96] on button "button" at bounding box center [989, 96] width 10 height 10
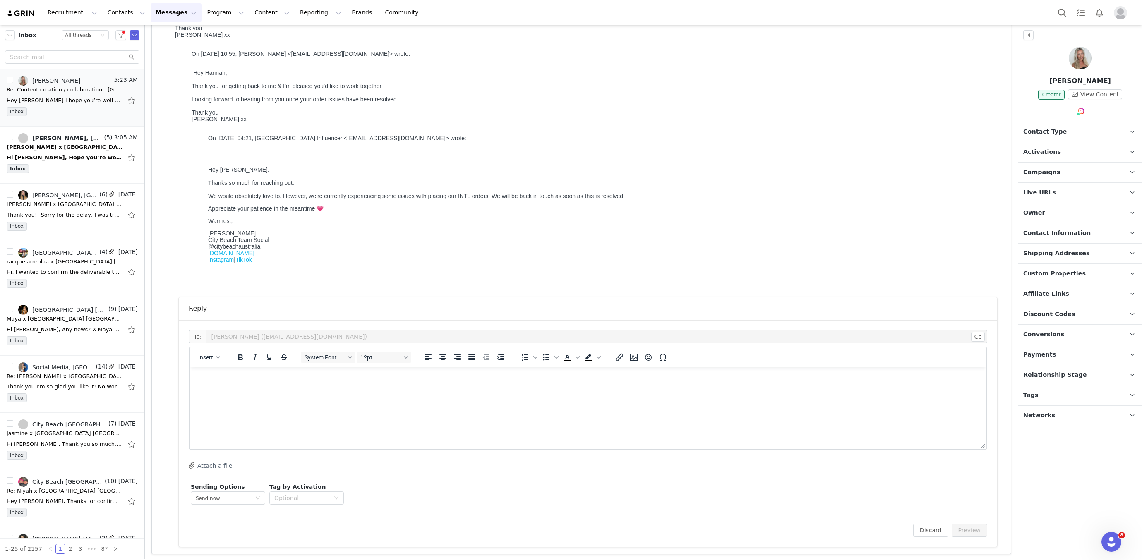
click at [381, 389] on html at bounding box center [587, 378] width 797 height 22
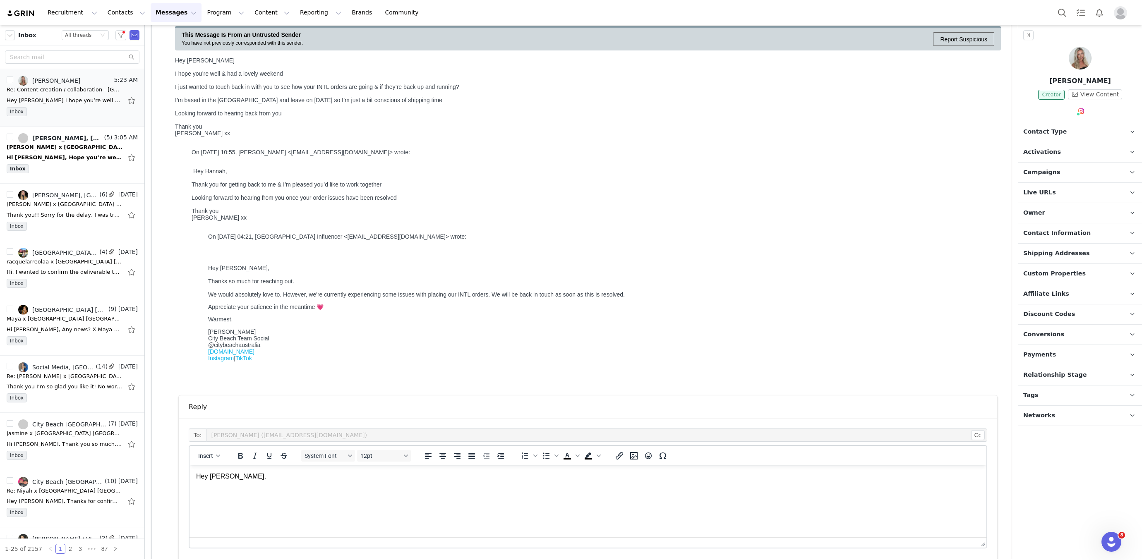
scroll to position [199, 0]
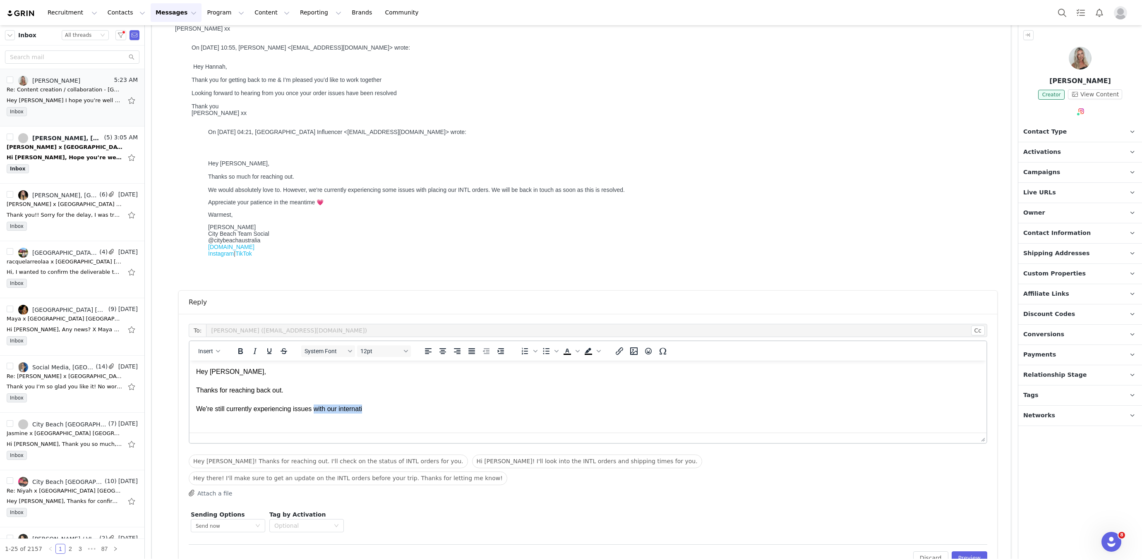
drag, startPoint x: 317, startPoint y: 408, endPoint x: 389, endPoint y: 410, distance: 72.0
click at [389, 410] on p "Hey Libby, Thanks for reaching back out. We're still currently experiencing iss…" at bounding box center [587, 390] width 783 height 46
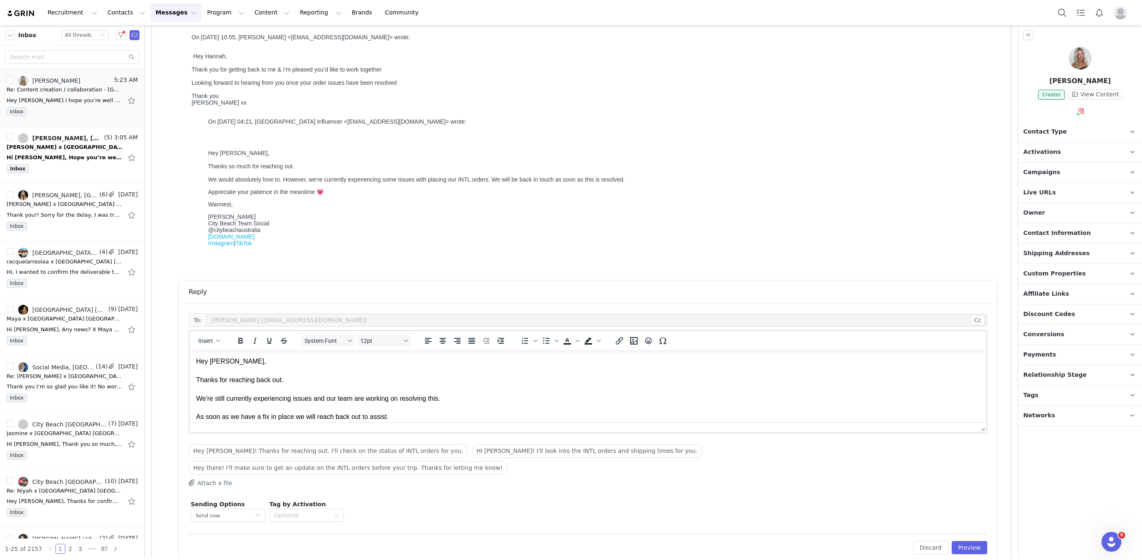
scroll to position [18, 0]
click at [643, 342] on icon "Emojis" at bounding box center [648, 341] width 10 height 10
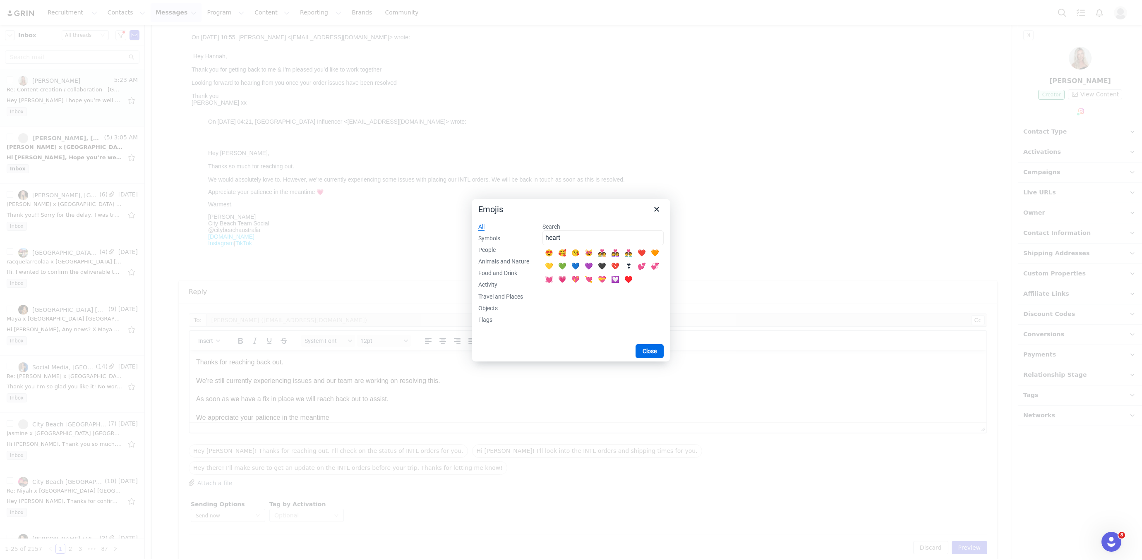
type input "heart"
click at [560, 278] on div "💗" at bounding box center [562, 280] width 10 height 10
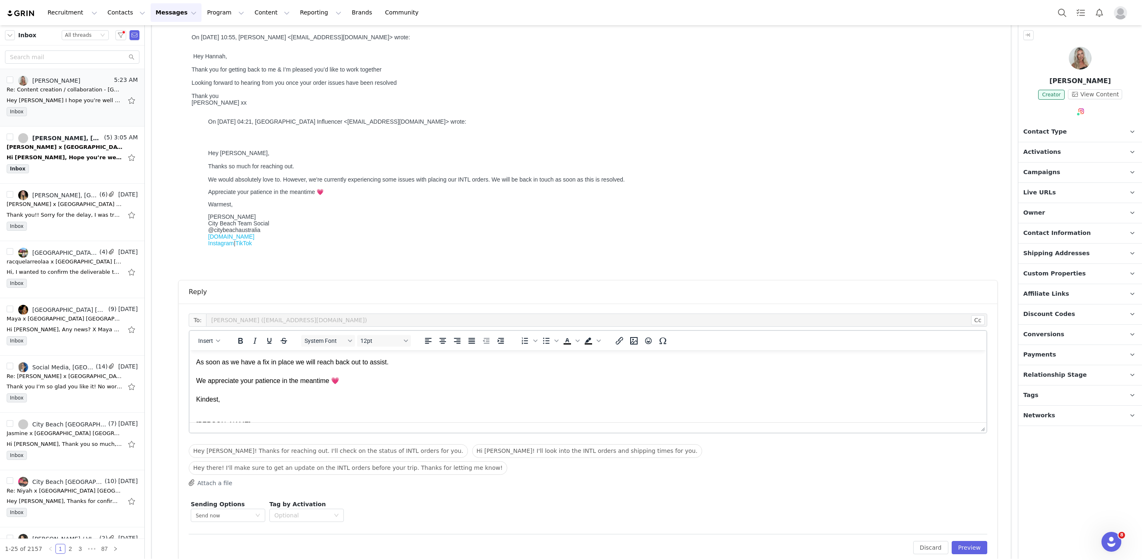
scroll to position [98, 0]
click at [196, 379] on p "Hannah City Beach Team Social @citybeachaustralia www.citybeach.com Instagram |…" at bounding box center [587, 400] width 783 height 46
drag, startPoint x: 972, startPoint y: 535, endPoint x: 880, endPoint y: 510, distance: 96.1
click at [972, 535] on div "To: Libby Townley (Ispylibby@outlook.com) Cc Cc: Insert System Font 12pt To ope…" at bounding box center [588, 434] width 818 height 261
drag, startPoint x: 975, startPoint y: 531, endPoint x: 965, endPoint y: 533, distance: 10.4
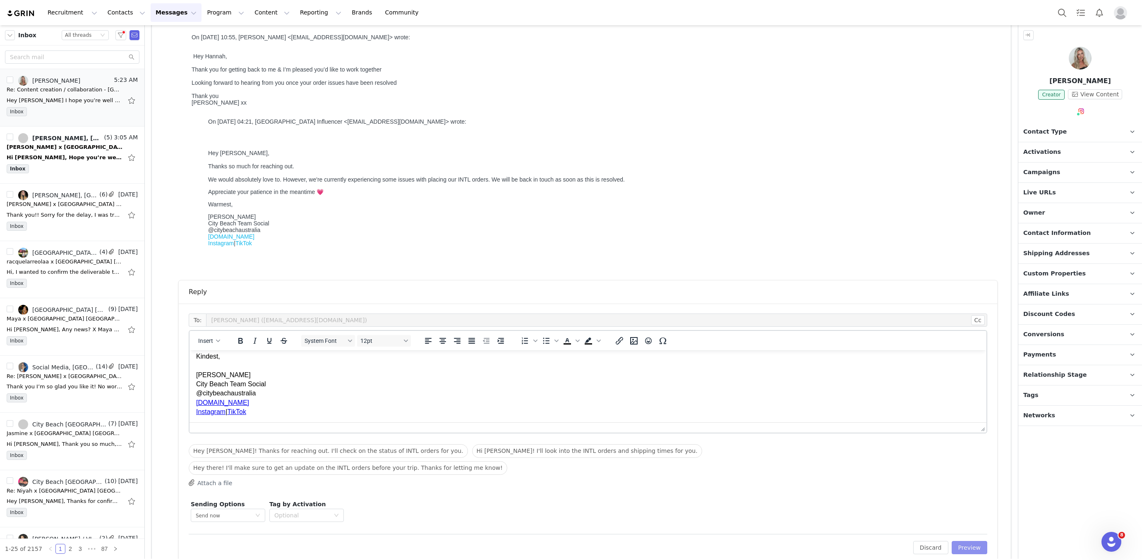
click at [974, 541] on button "Preview" at bounding box center [969, 547] width 36 height 13
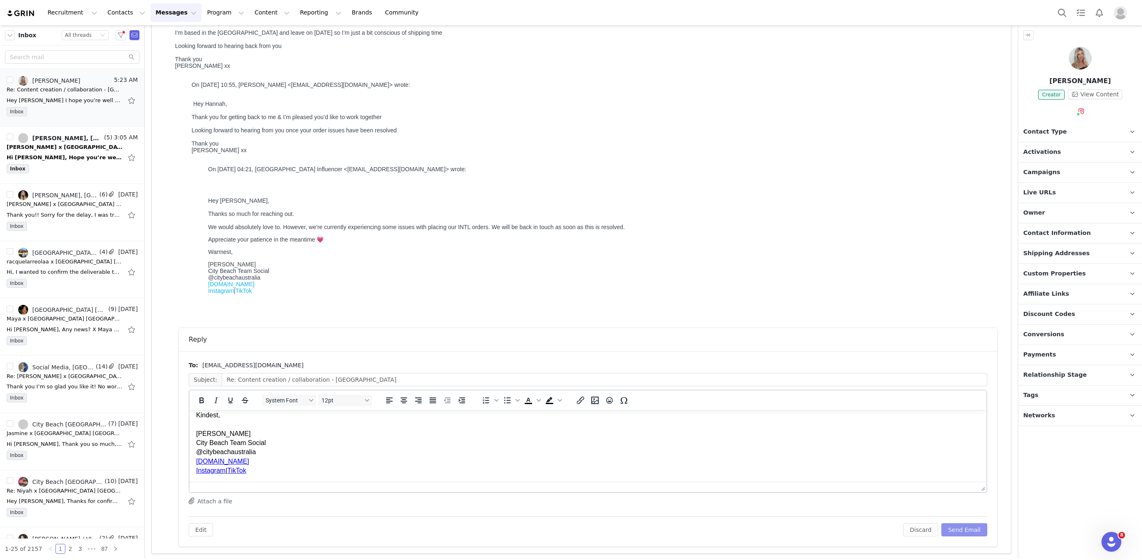
scroll to position [0, 0]
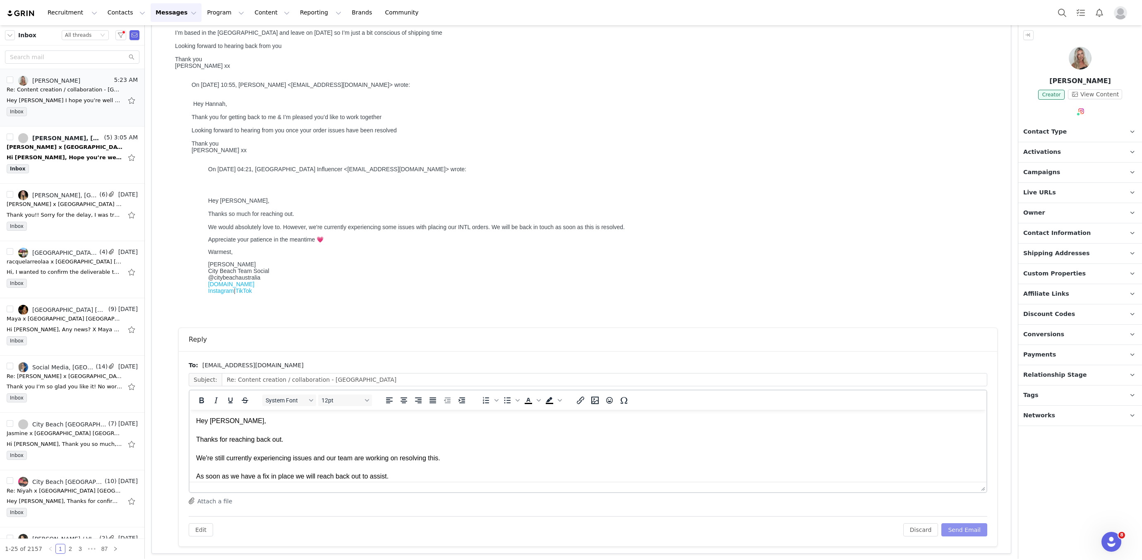
click at [957, 526] on button "Send Email" at bounding box center [964, 529] width 46 height 13
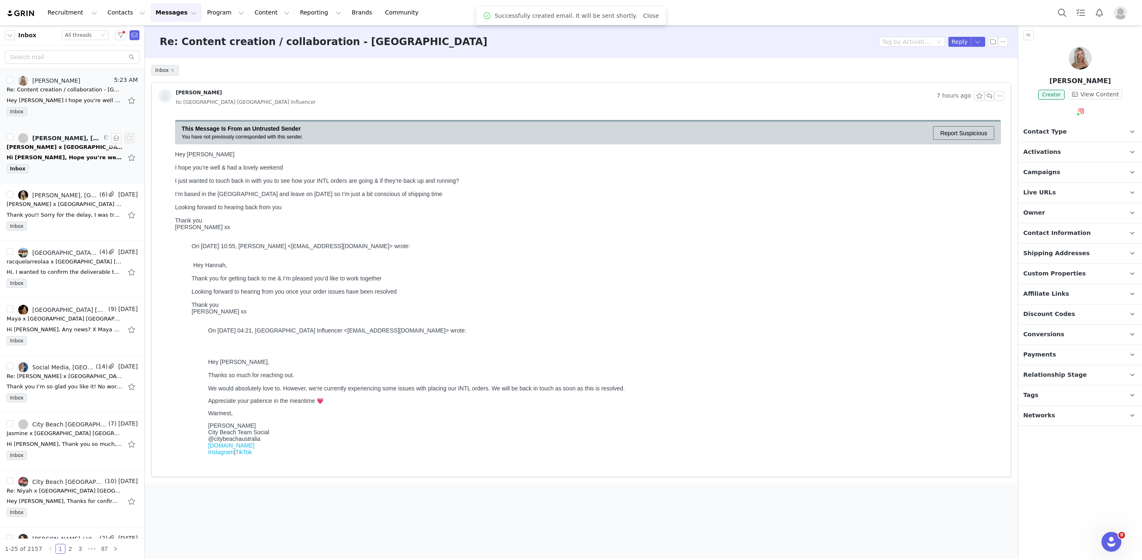
click at [60, 165] on div "Inbox" at bounding box center [72, 170] width 131 height 12
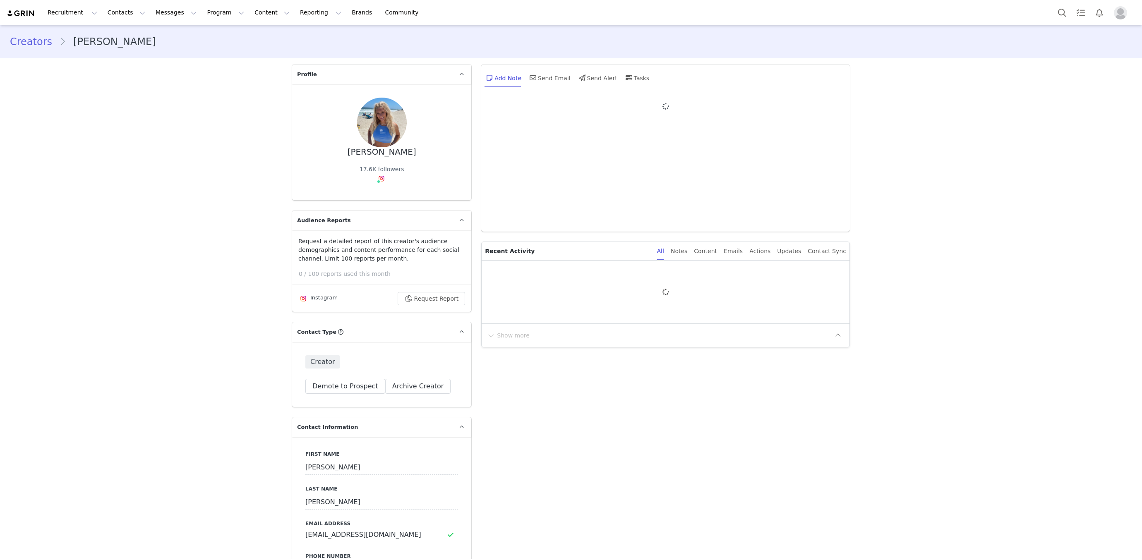
type input "+1 ([GEOGRAPHIC_DATA])"
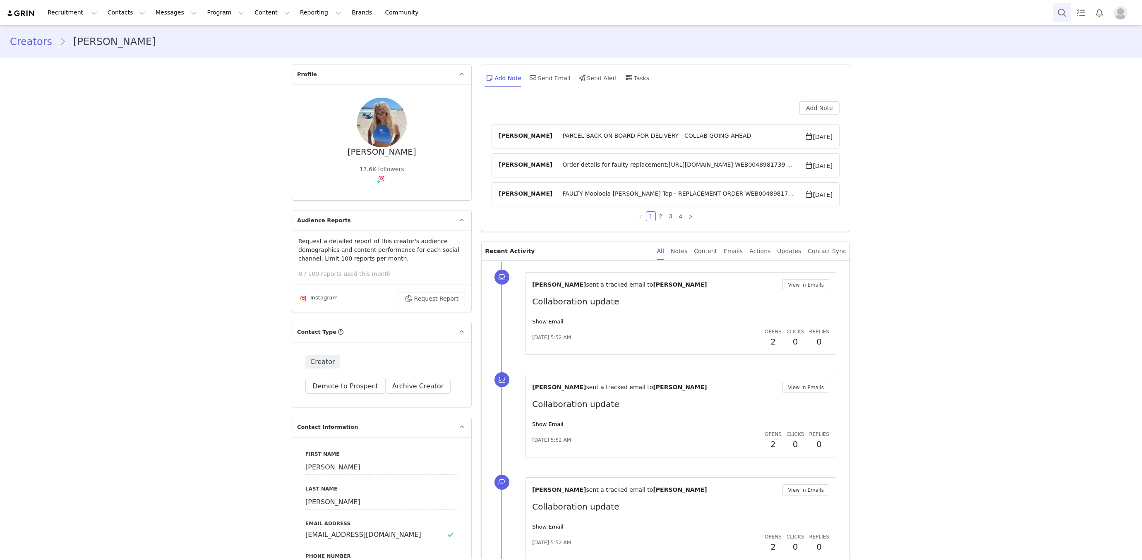
click at [1060, 15] on button "Search" at bounding box center [1062, 12] width 18 height 19
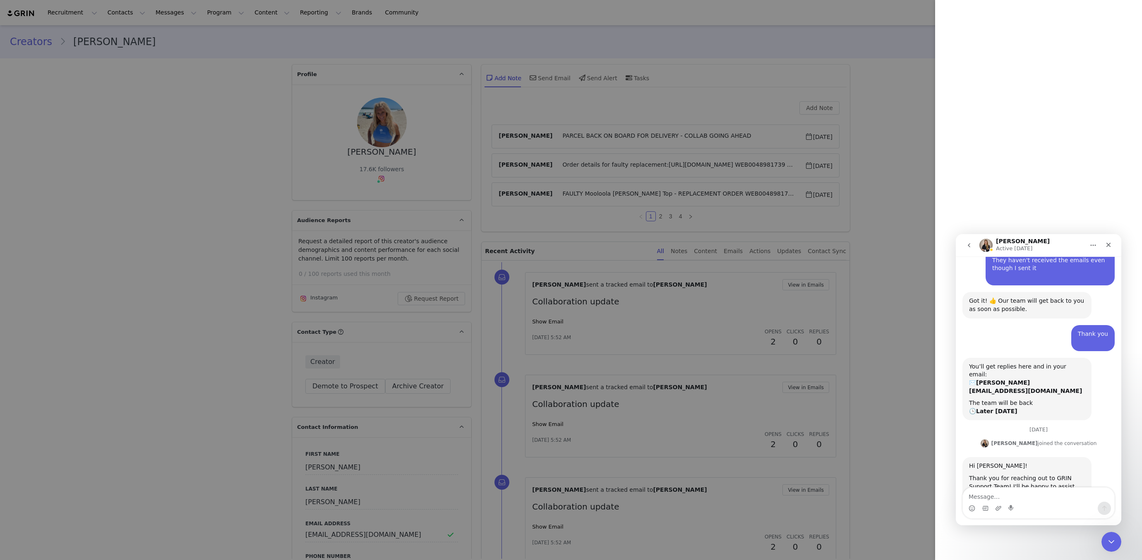
scroll to position [1434, 0]
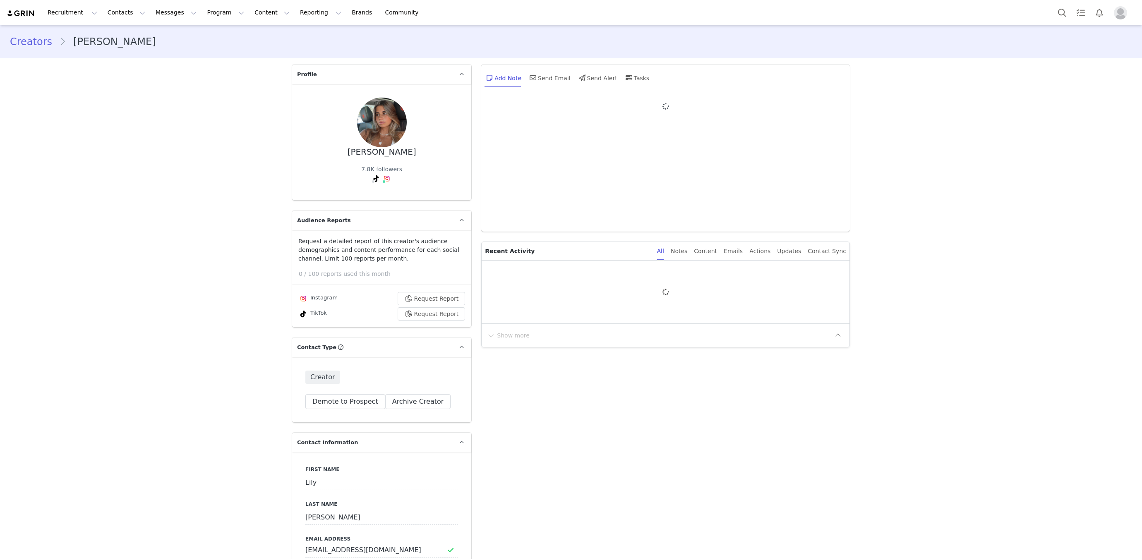
type input "+1 ([GEOGRAPHIC_DATA])"
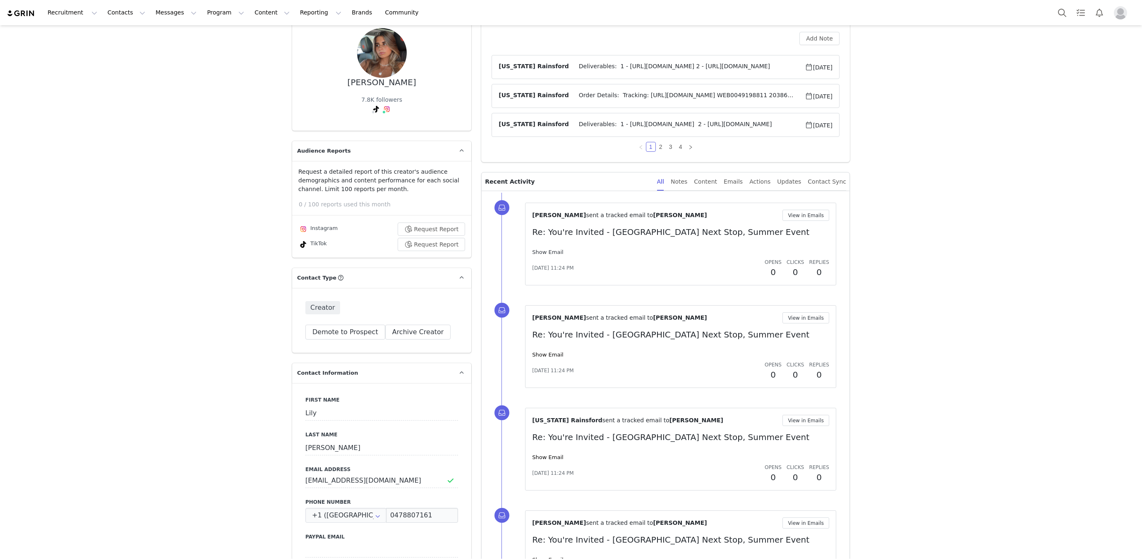
click at [546, 251] on link "Show Email" at bounding box center [547, 252] width 31 height 6
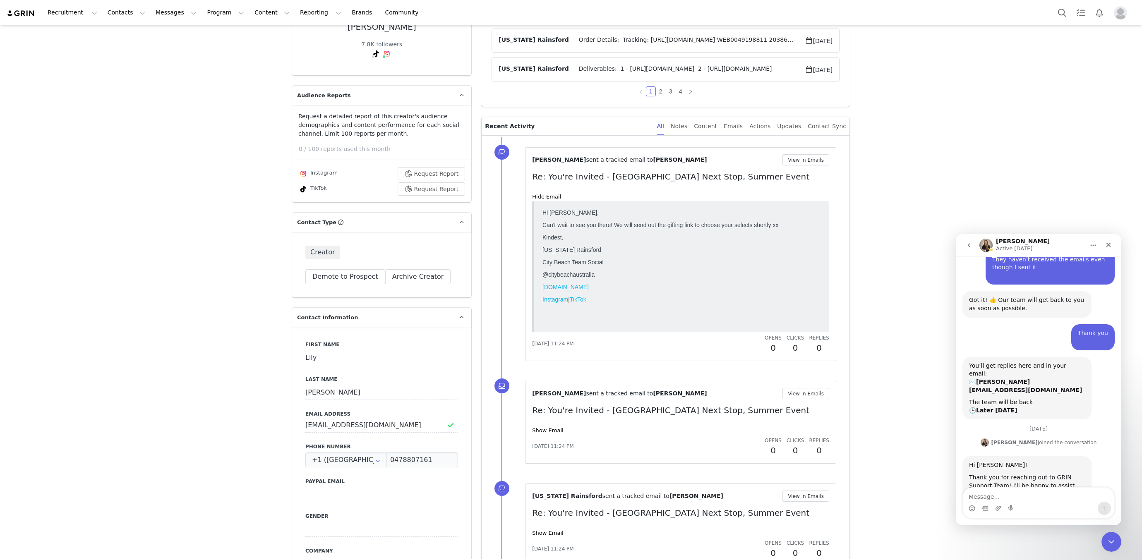
scroll to position [220, 0]
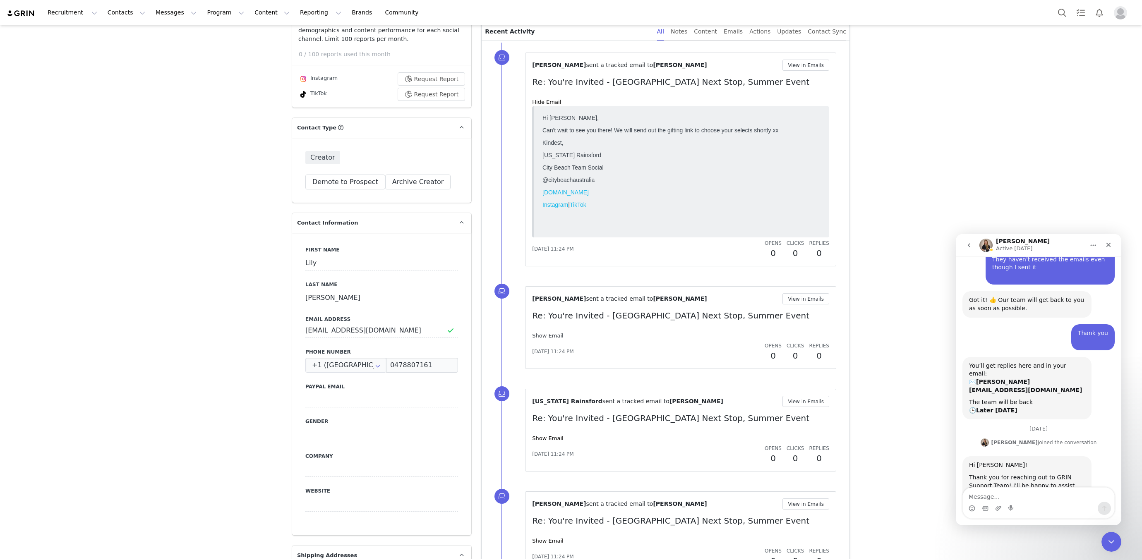
click at [555, 334] on link "Show Email" at bounding box center [547, 336] width 31 height 6
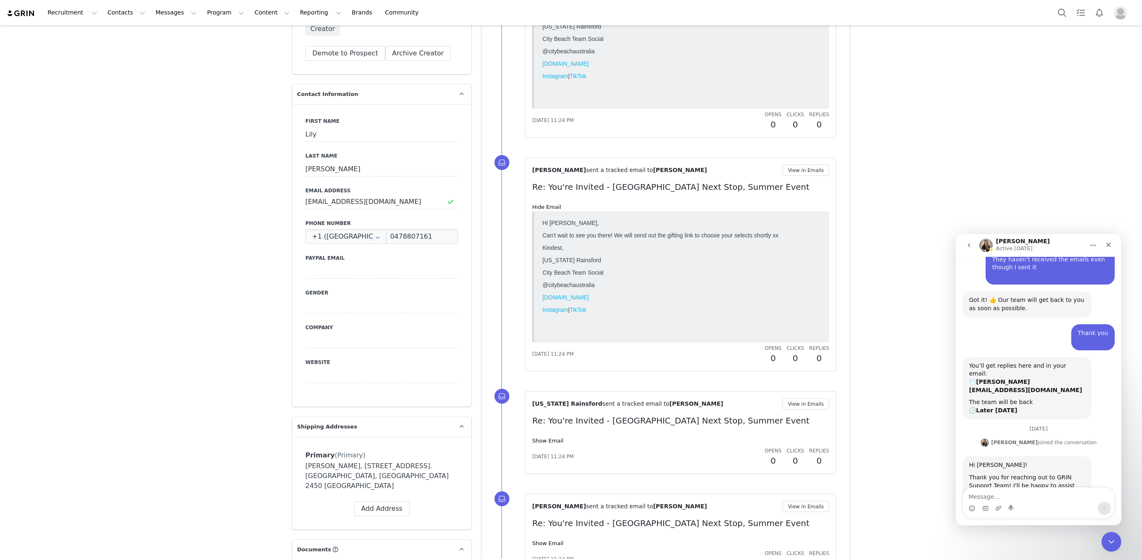
scroll to position [718, 0]
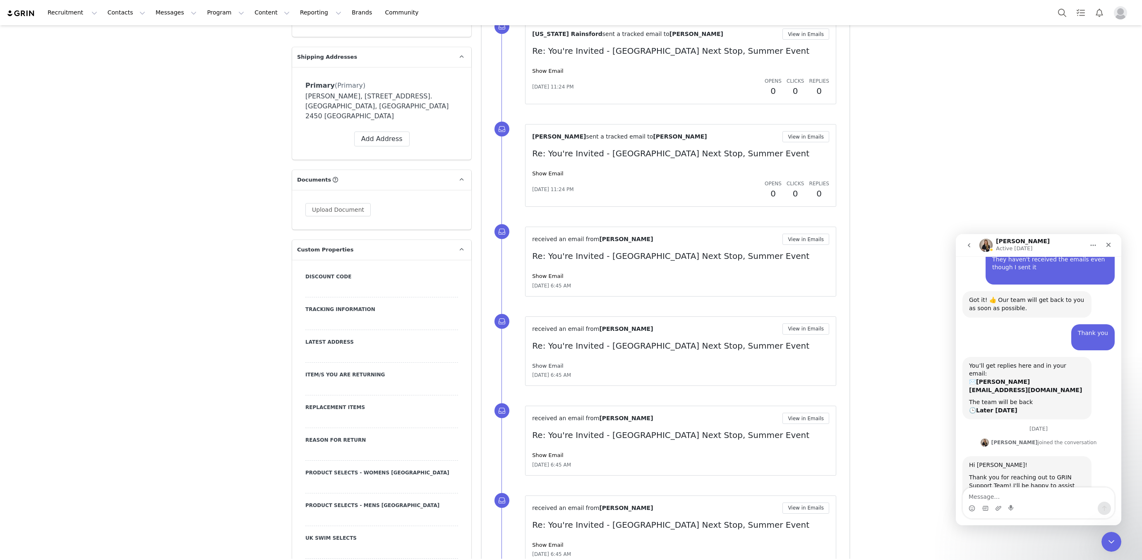
click at [542, 363] on link "Show Email" at bounding box center [547, 366] width 31 height 6
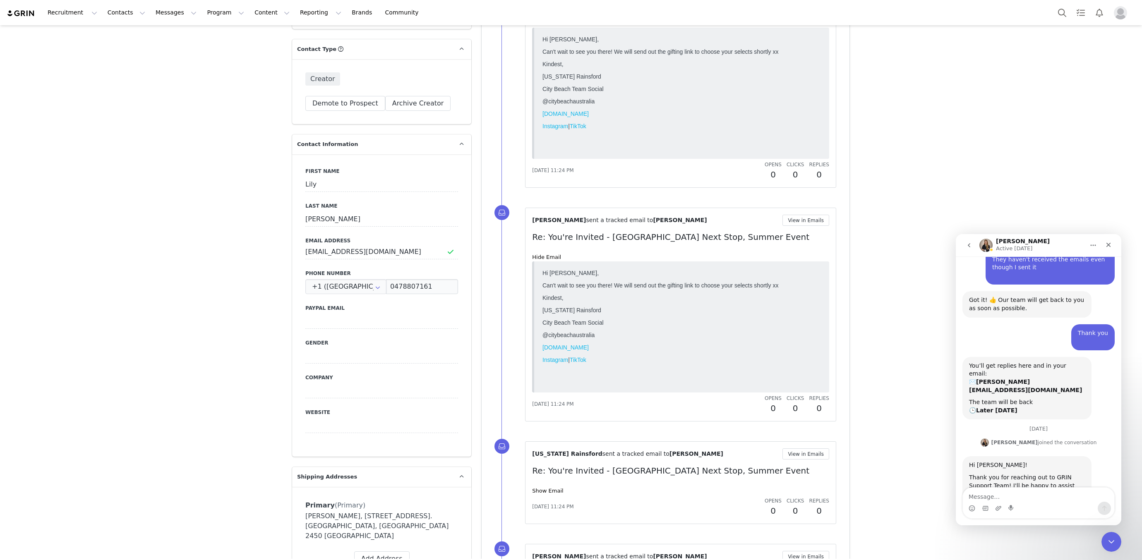
scroll to position [127, 0]
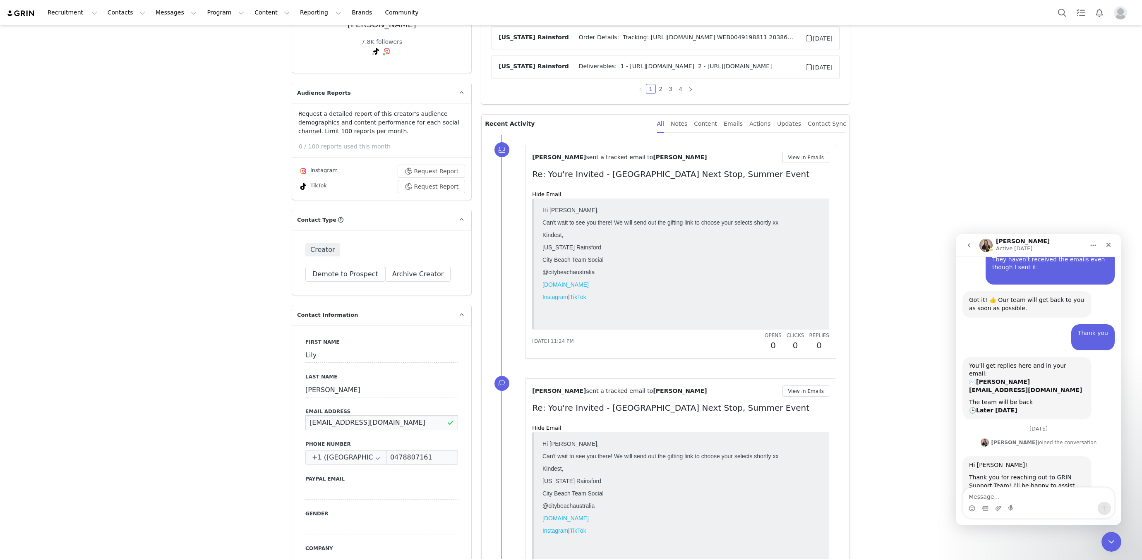
click at [353, 415] on input "lilypade@hotmail.com" at bounding box center [381, 422] width 153 height 15
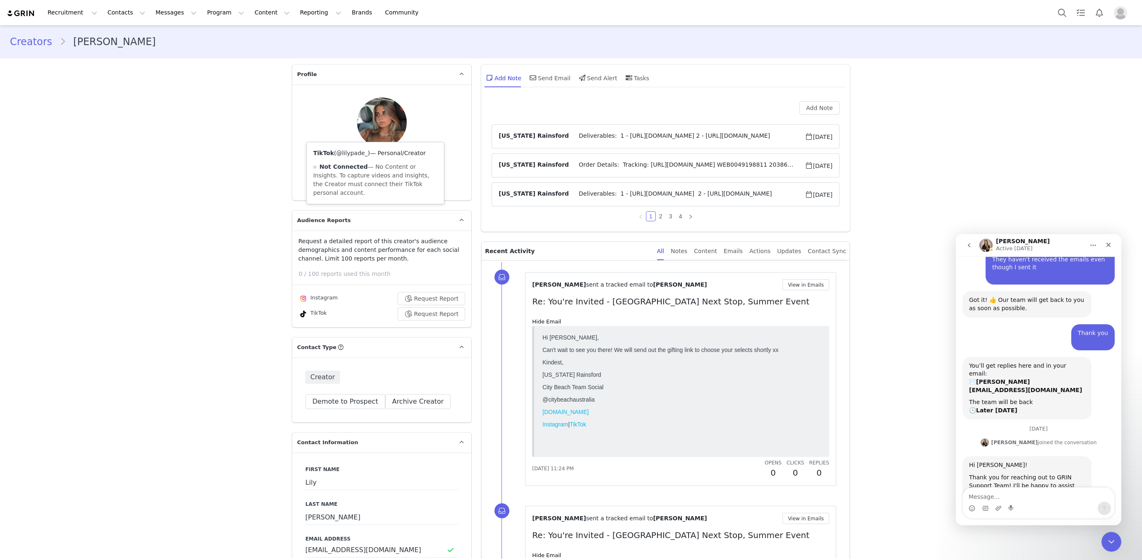
click at [350, 154] on link "@lilypade_" at bounding box center [351, 153] width 31 height 7
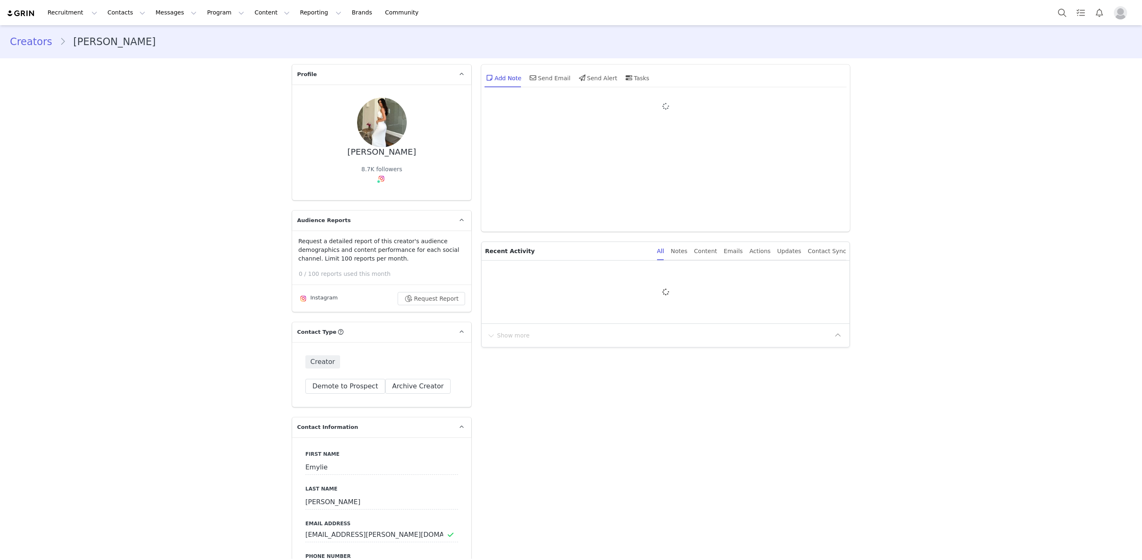
type input "+1 ([GEOGRAPHIC_DATA])"
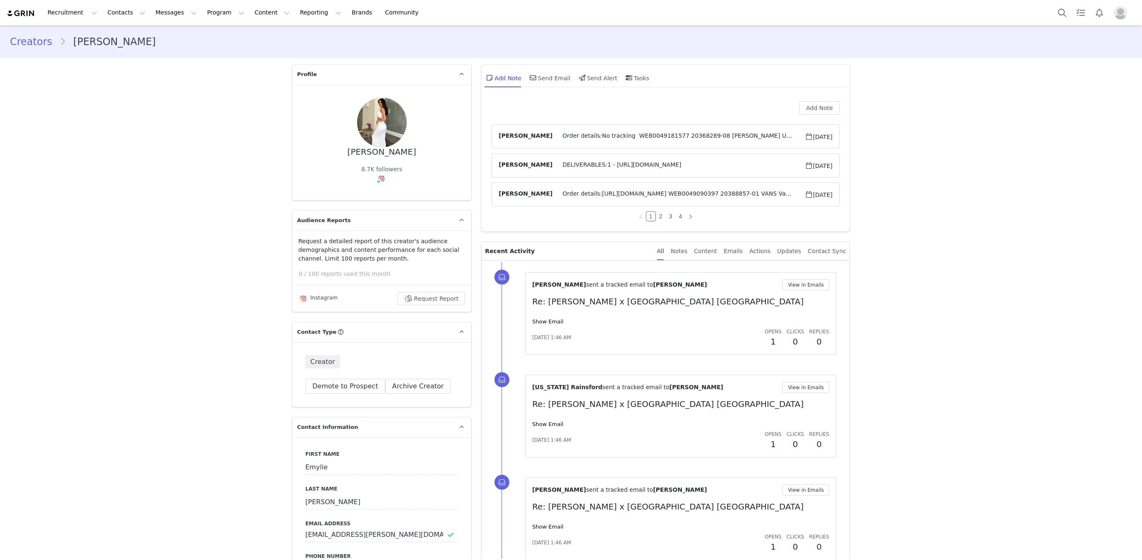
click at [591, 130] on article "[PERSON_NAME] Order details:No tracking WEB0049181577 20368289-08 [PERSON_NAME]…" at bounding box center [665, 136] width 348 height 24
click at [592, 132] on span "Order details:No tracking WEB0049181577 20368289-08 [PERSON_NAME] Underwear Mod…" at bounding box center [678, 137] width 252 height 10
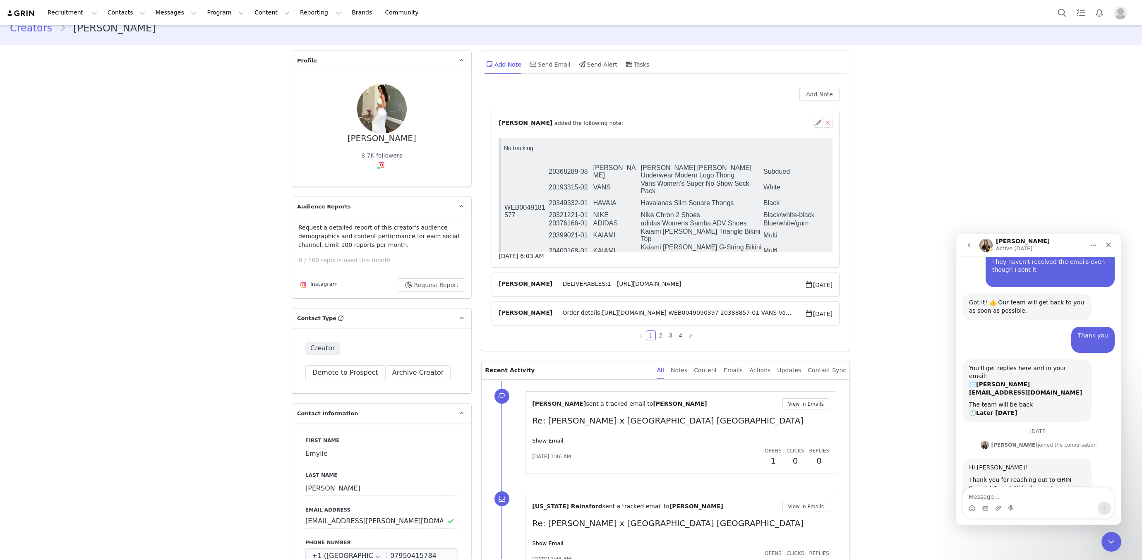
scroll to position [1434, 0]
click at [1106, 246] on icon "Close" at bounding box center [1108, 245] width 7 height 7
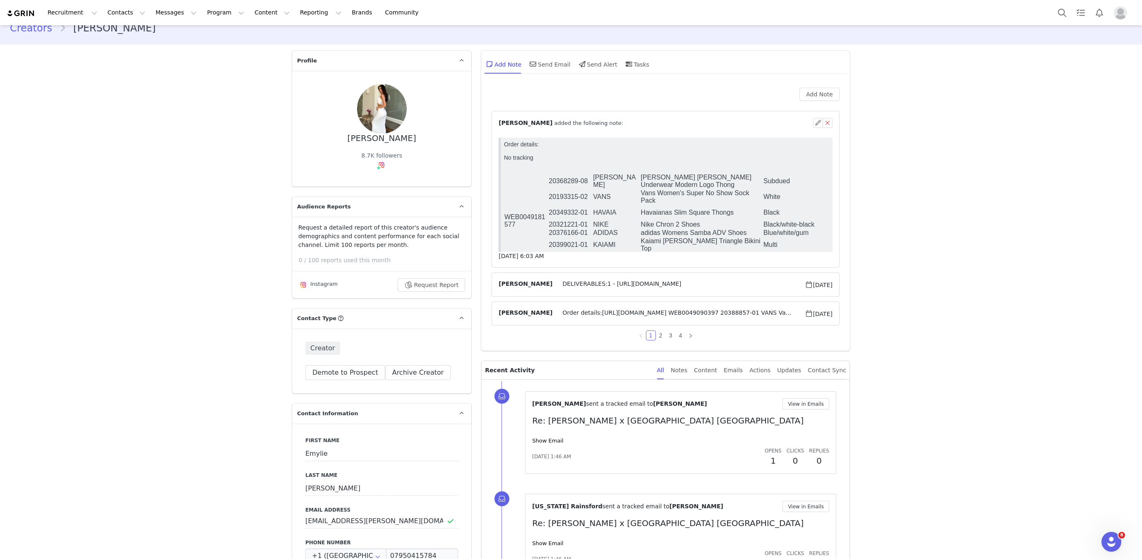
scroll to position [10, 0]
click at [600, 287] on span "DELIVERABLES:1 - https://www.instagram.com/p/DMC_UgEKTCv/?igsh=dzdiaTFkM2p5ZnZk" at bounding box center [678, 285] width 252 height 10
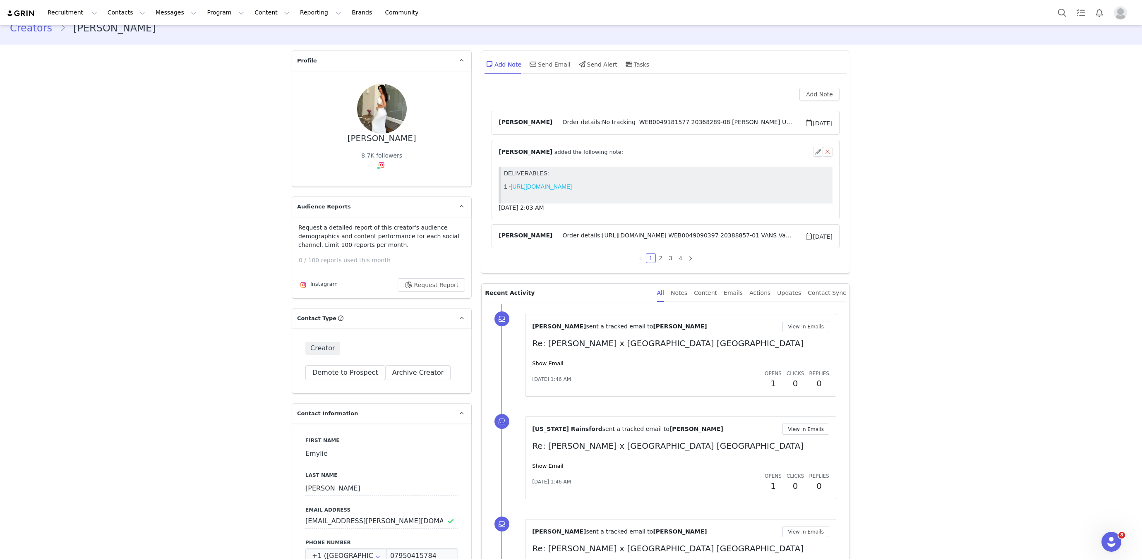
scroll to position [0, 0]
click at [618, 118] on span "Order details:No tracking WEB0049181577 20368289-08 CALVIN Calvin Klein Underwe…" at bounding box center [678, 123] width 252 height 10
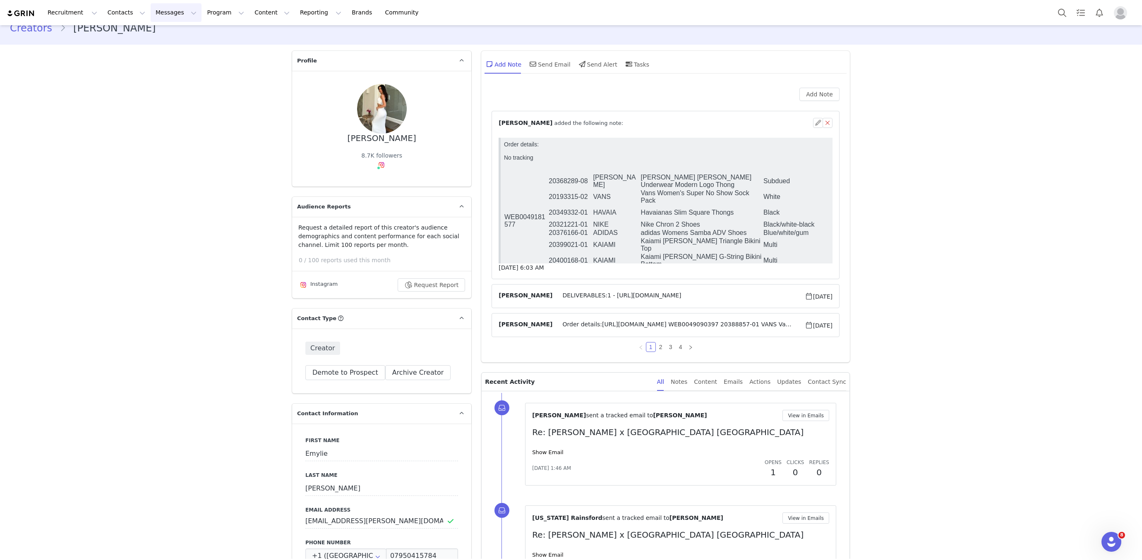
click at [172, 11] on button "Messages Messages" at bounding box center [176, 12] width 51 height 19
click at [170, 53] on div "Inbox" at bounding box center [173, 52] width 55 height 9
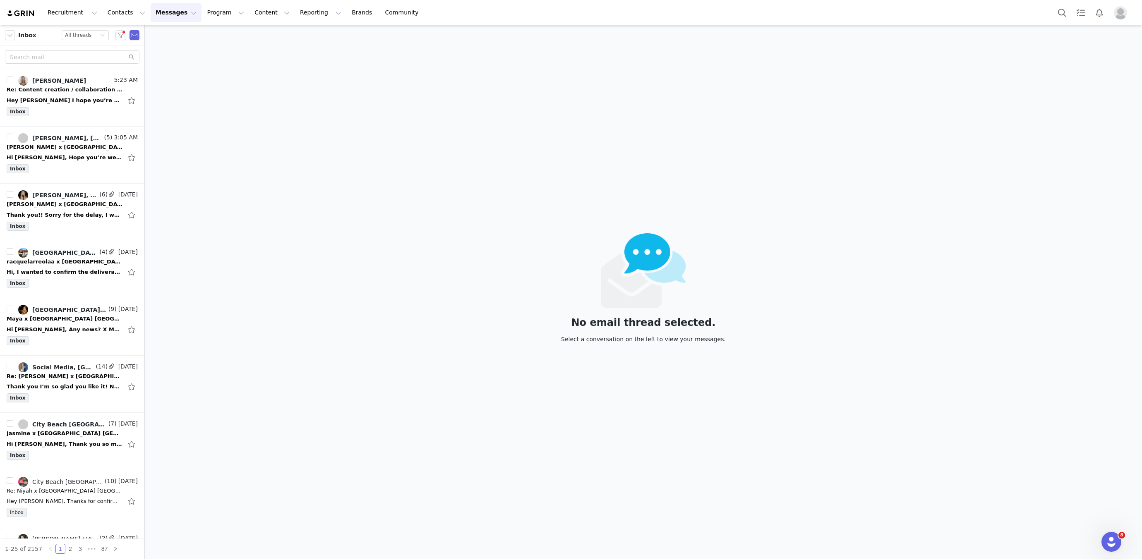
click at [20, 37] on span "Inbox" at bounding box center [27, 35] width 18 height 9
click at [93, 35] on div "Status All threads" at bounding box center [82, 35] width 34 height 9
click at [14, 31] on button "button" at bounding box center [10, 35] width 10 height 10
click at [22, 116] on li "Sent" at bounding box center [40, 116] width 71 height 13
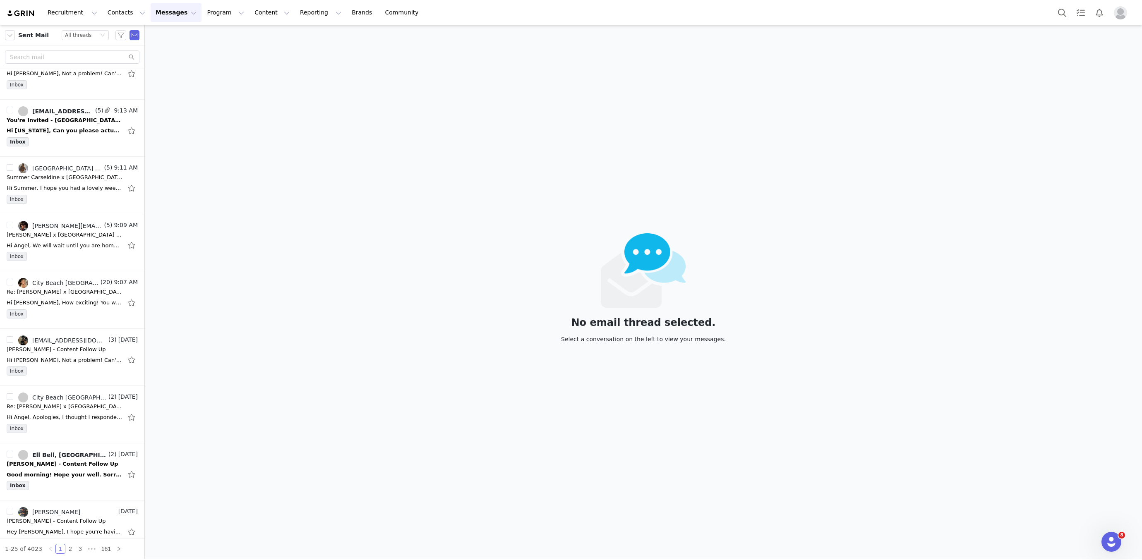
scroll to position [769, 0]
click at [73, 548] on link "2" at bounding box center [70, 548] width 9 height 9
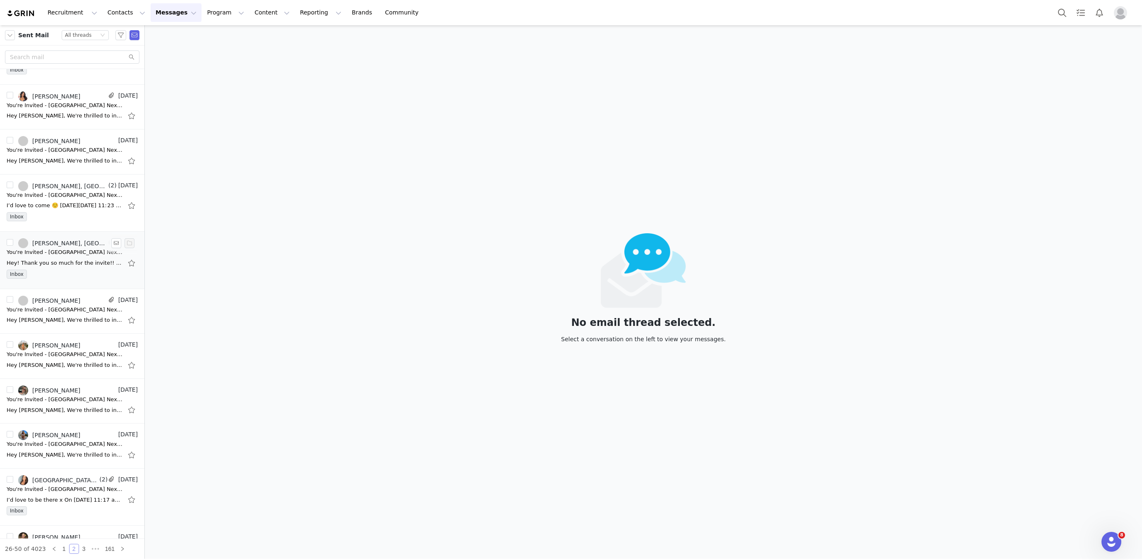
scroll to position [579, 0]
click at [68, 393] on div "You're Invited - [GEOGRAPHIC_DATA] Next Stop, Summer Event" at bounding box center [65, 397] width 116 height 8
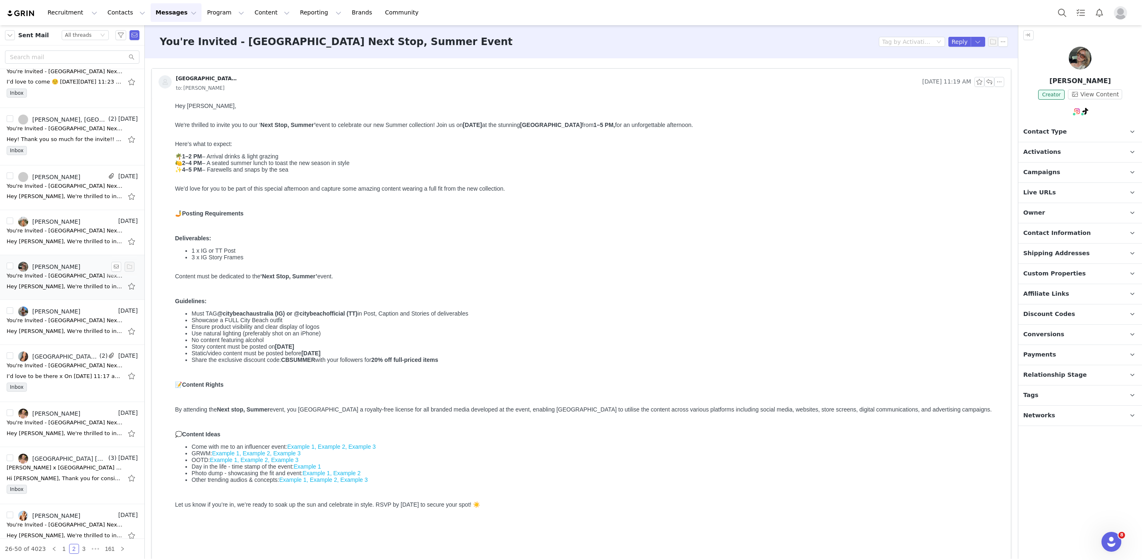
scroll to position [804, 0]
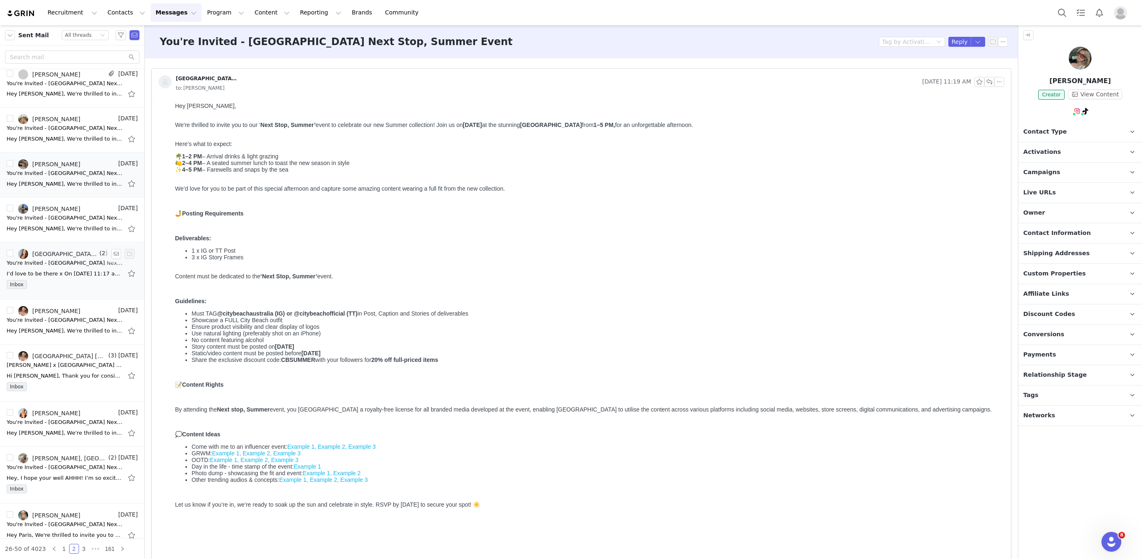
click at [54, 251] on div "City Beach Australia Influencer, Ysabella Bottani" at bounding box center [64, 254] width 65 height 7
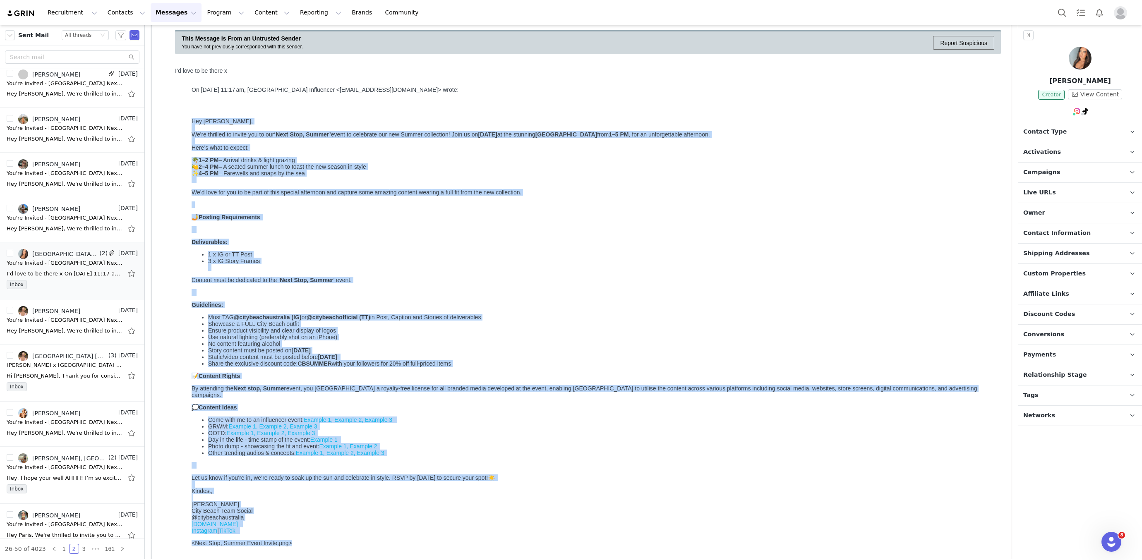
scroll to position [148, 0]
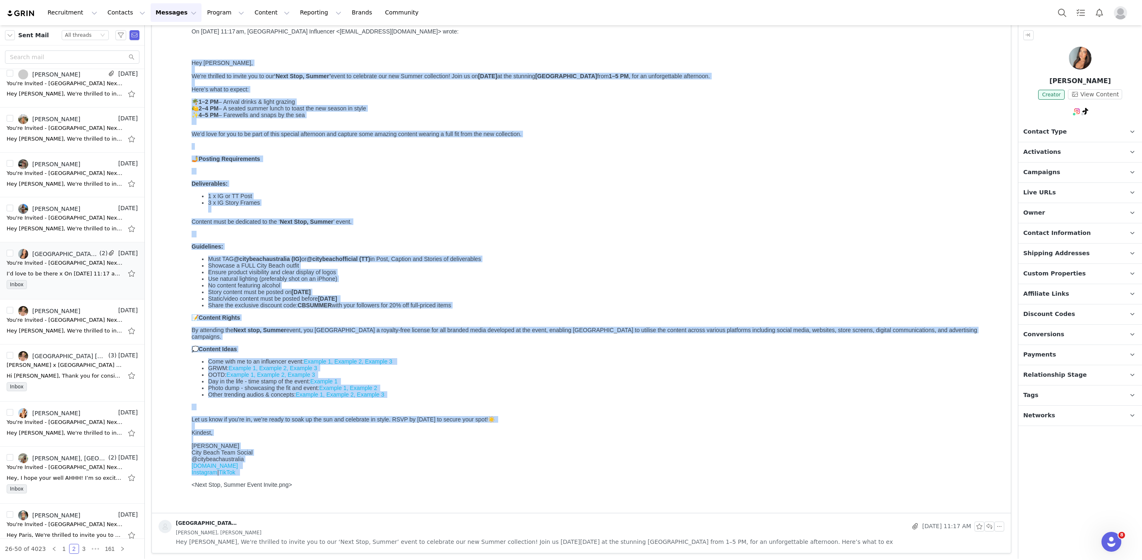
drag, startPoint x: 192, startPoint y: 64, endPoint x: 345, endPoint y: 492, distance: 454.1
click at [345, 488] on div "﻿ Hey Ysabella, We're thrilled to invite you to our ‘Next Stop, Summer’ event t…" at bounding box center [588, 267] width 792 height 441
copy div "Hey Ysabella, We're thrilled to invite you to our ‘Next Stop, Summer’ event to …"
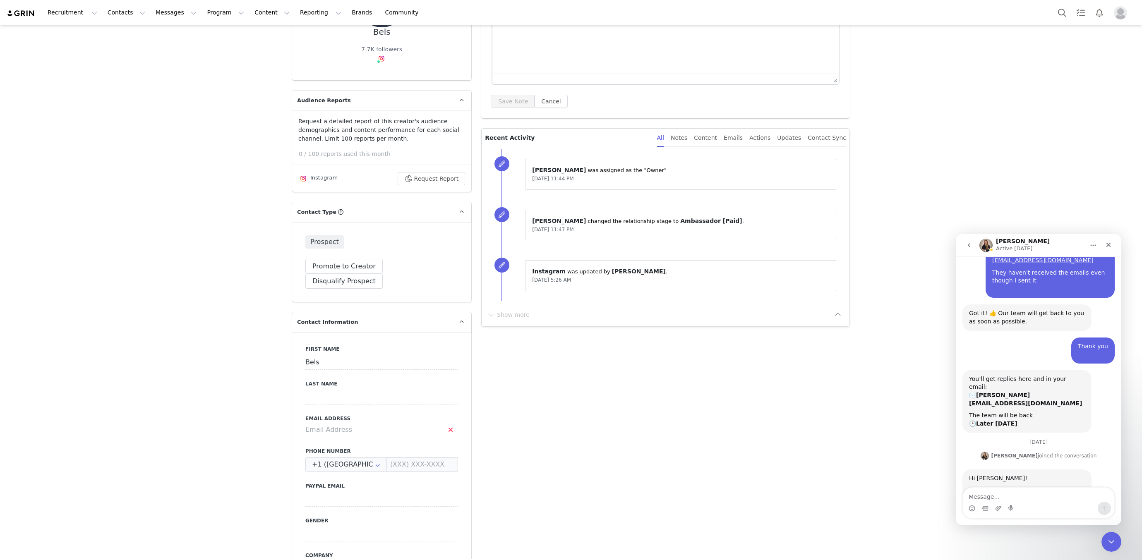
scroll to position [1434, 0]
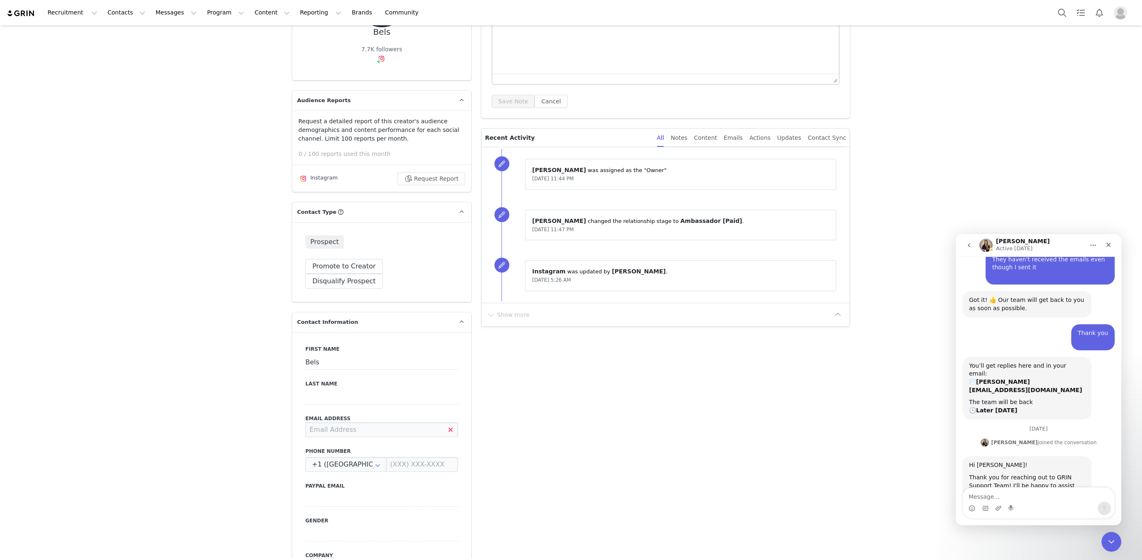
click at [383, 422] on input at bounding box center [381, 429] width 153 height 15
type input "[EMAIL_ADDRESS][DOMAIN_NAME]"
click at [45, 538] on button "Save" at bounding box center [40, 540] width 43 height 23
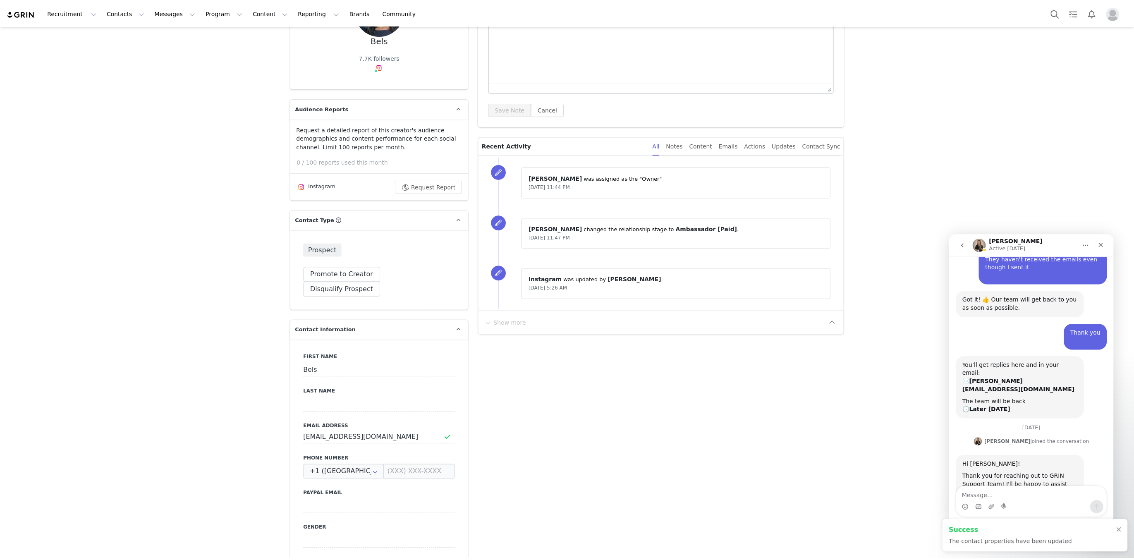
scroll to position [0, 0]
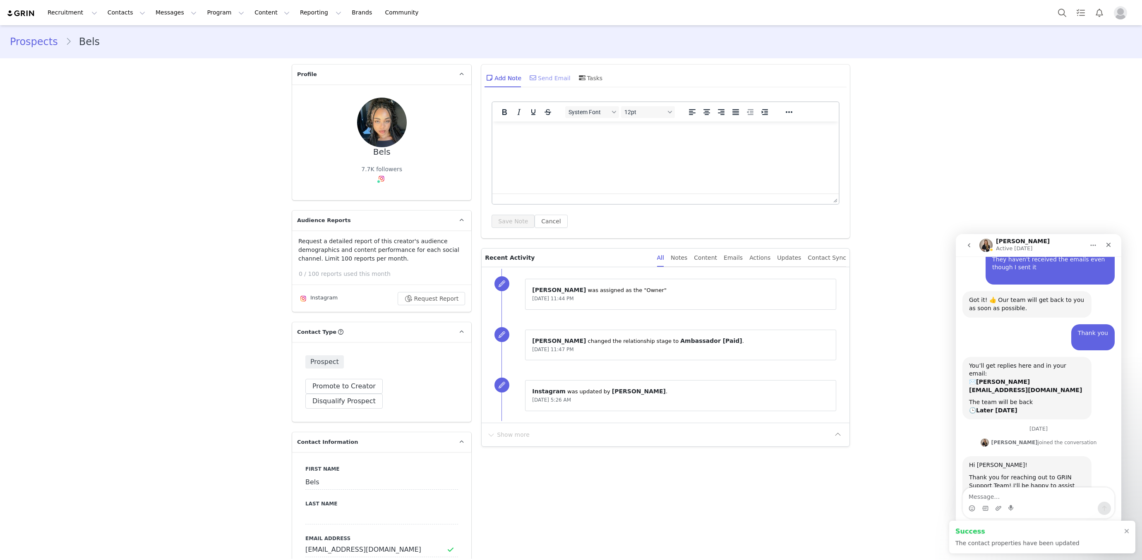
drag, startPoint x: 548, startPoint y: 79, endPoint x: 718, endPoint y: 0, distance: 187.8
click at [548, 79] on div "Send Email" at bounding box center [549, 78] width 43 height 20
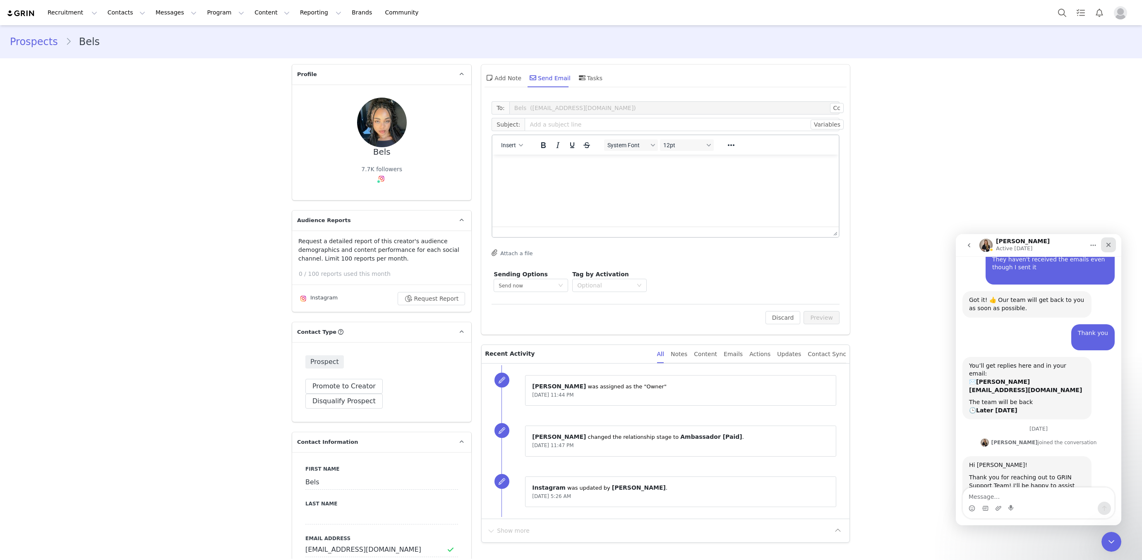
click at [1112, 247] on div "Close" at bounding box center [1108, 244] width 15 height 15
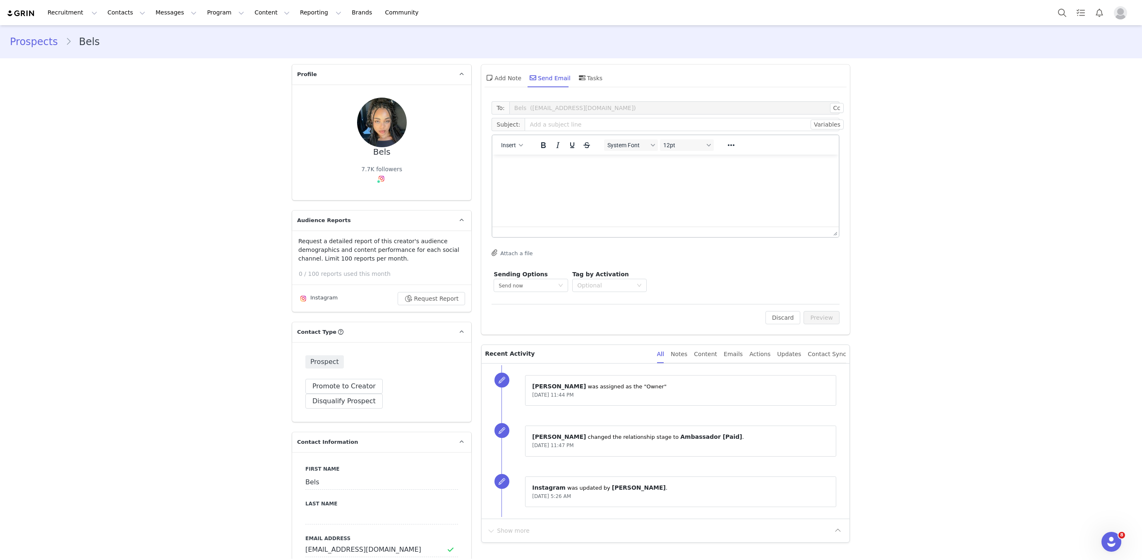
scroll to position [1434, 0]
click at [563, 177] on html at bounding box center [665, 166] width 346 height 22
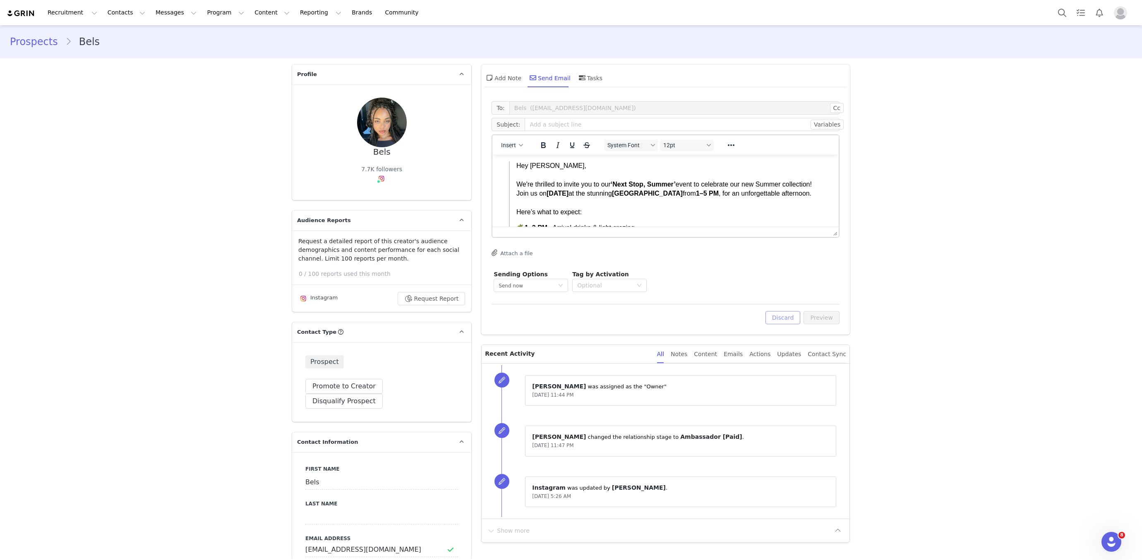
click at [780, 315] on button "Discard" at bounding box center [782, 317] width 35 height 13
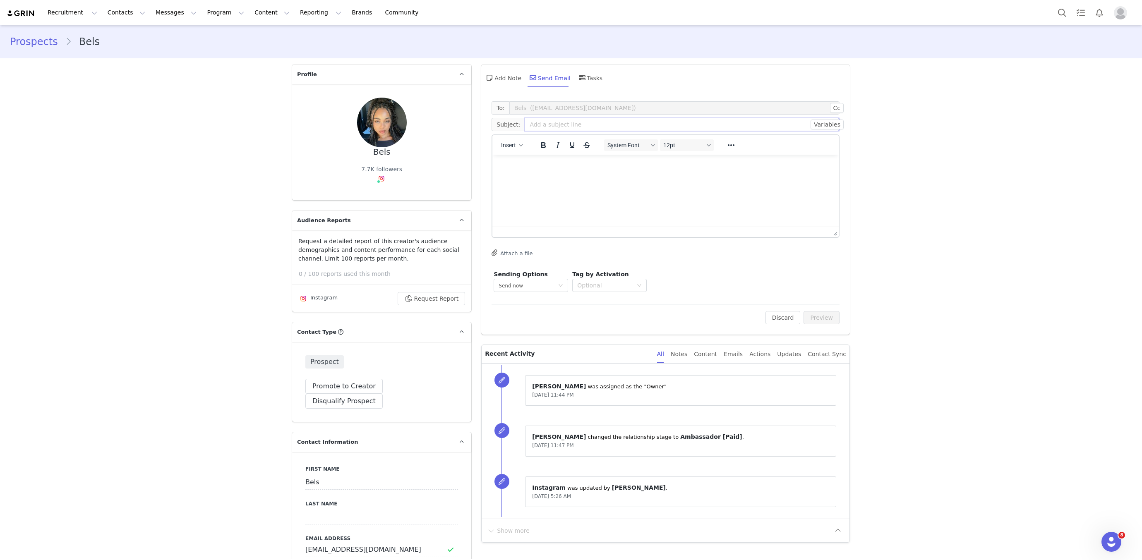
click at [542, 130] on input "text" at bounding box center [681, 124] width 315 height 13
paste input "ou're Invited - [GEOGRAPHIC_DATA] Next Stop, Summer EventY"
click at [527, 124] on input "ou're Invited - [GEOGRAPHIC_DATA] Next Stop, Summer EventY" at bounding box center [681, 124] width 315 height 13
drag, startPoint x: 675, startPoint y: 129, endPoint x: 675, endPoint y: 124, distance: 4.6
click at [675, 128] on input "You're Invited - [GEOGRAPHIC_DATA] Next Stop, Summer EventY" at bounding box center [681, 124] width 315 height 13
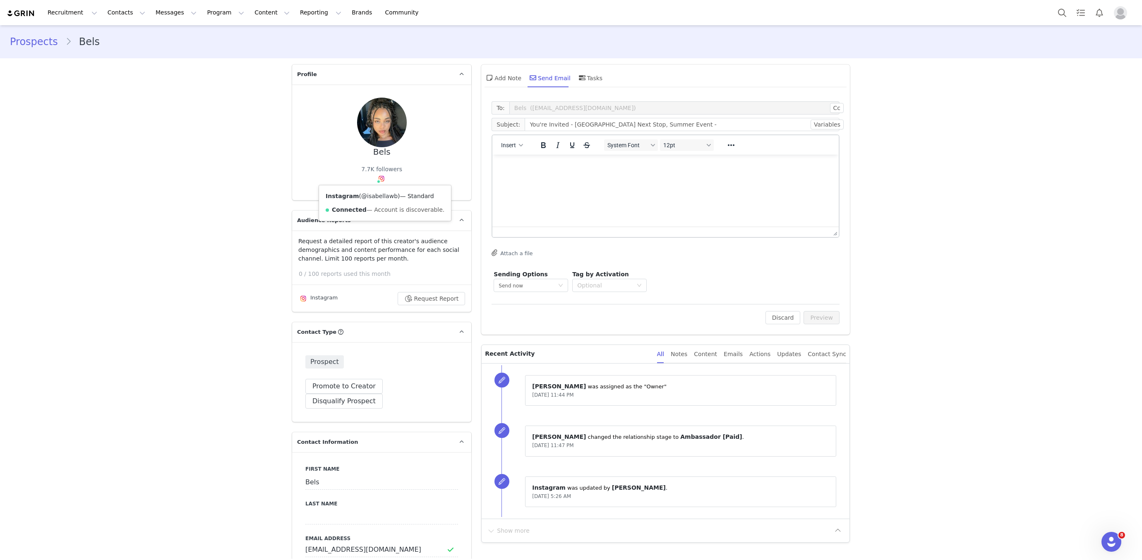
click at [378, 195] on link "@isabellawb" at bounding box center [379, 196] width 36 height 7
click at [687, 130] on input "You're Invited - [GEOGRAPHIC_DATA] Next Stop, Summer Event -" at bounding box center [681, 124] width 315 height 13
paste input "[PERSON_NAME]"
type input "You're Invited - [GEOGRAPHIC_DATA] Next Stop, Summer Event - [PERSON_NAME]"
click at [681, 168] on p "Rich Text Area. Press ALT-0 for help." at bounding box center [665, 165] width 333 height 9
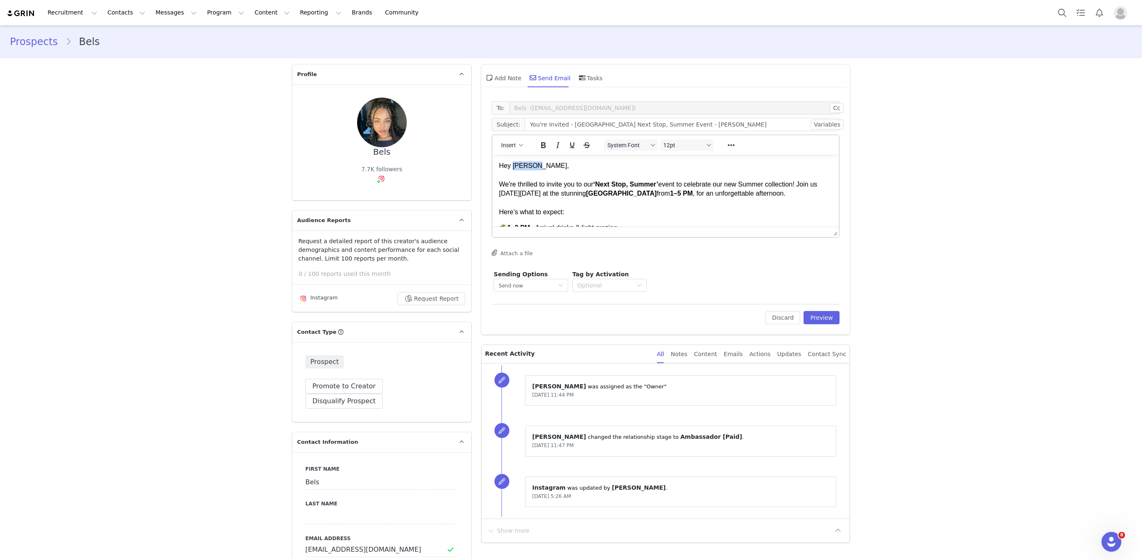
drag, startPoint x: 515, startPoint y: 167, endPoint x: 551, endPoint y: 170, distance: 36.9
click at [551, 170] on p "Hey [PERSON_NAME], We're thrilled to invite you to our ‘Next Stop, Summer’ even…" at bounding box center [665, 188] width 333 height 55
click at [615, 214] on p "Hey [PERSON_NAME]. We're thrilled to invite you to our ‘Next Stop, Summer’ even…" at bounding box center [665, 188] width 333 height 55
drag, startPoint x: 507, startPoint y: 192, endPoint x: 558, endPoint y: 175, distance: 53.2
click at [594, 192] on p "Hey [PERSON_NAME]. We're thrilled to invite you to our ‘Next Stop, Summer’ even…" at bounding box center [665, 188] width 333 height 55
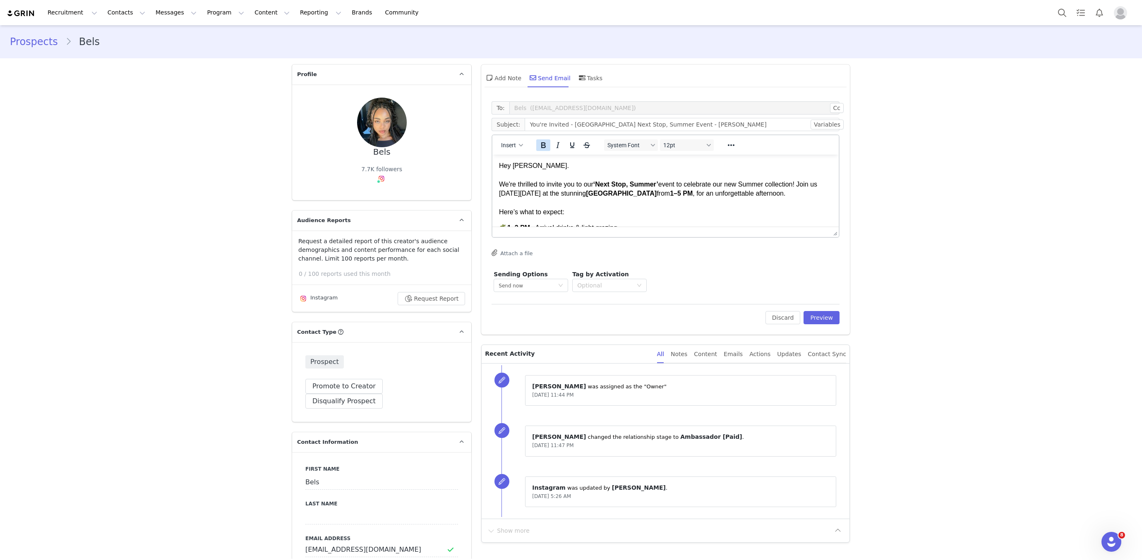
click at [540, 147] on icon "Bold" at bounding box center [543, 145] width 10 height 10
click at [584, 186] on p "Hey [PERSON_NAME]. We're thrilled to invite you to our ‘Next Stop, Summer’ even…" at bounding box center [665, 188] width 333 height 55
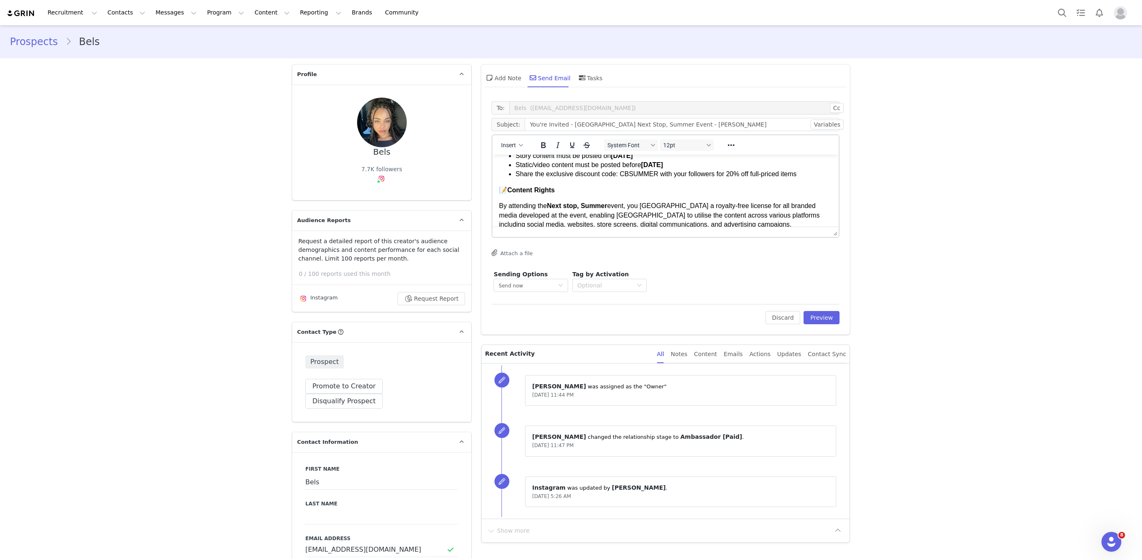
scroll to position [330, 0]
drag, startPoint x: 622, startPoint y: 196, endPoint x: 589, endPoint y: 175, distance: 40.0
click at [656, 182] on li "Share the exclusive discount code: CBSUMMER with your followers for 20% off ful…" at bounding box center [673, 176] width 316 height 9
click at [539, 146] on icon "Bold" at bounding box center [543, 145] width 10 height 10
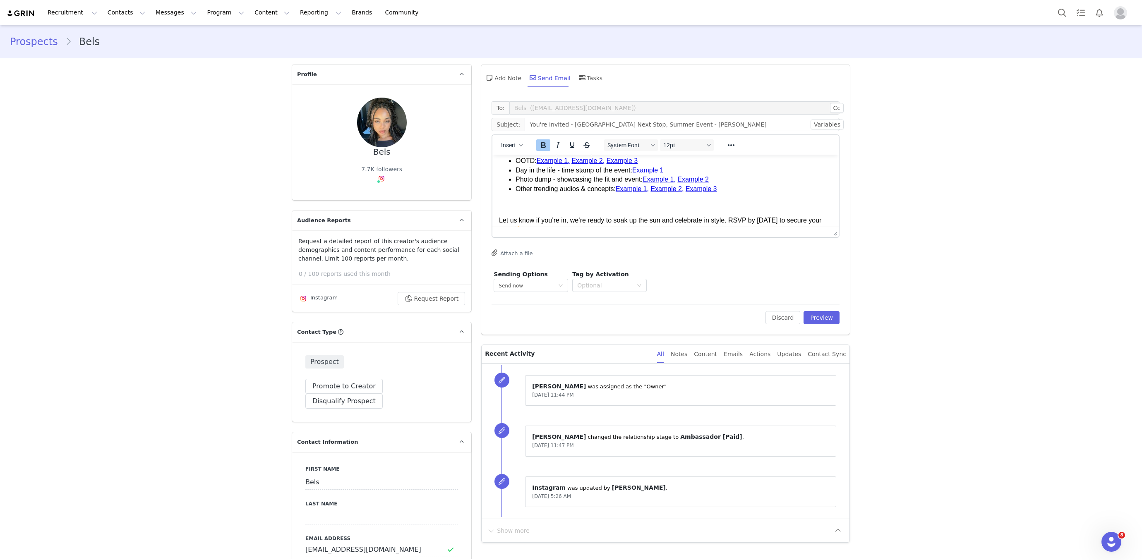
scroll to position [485, 0]
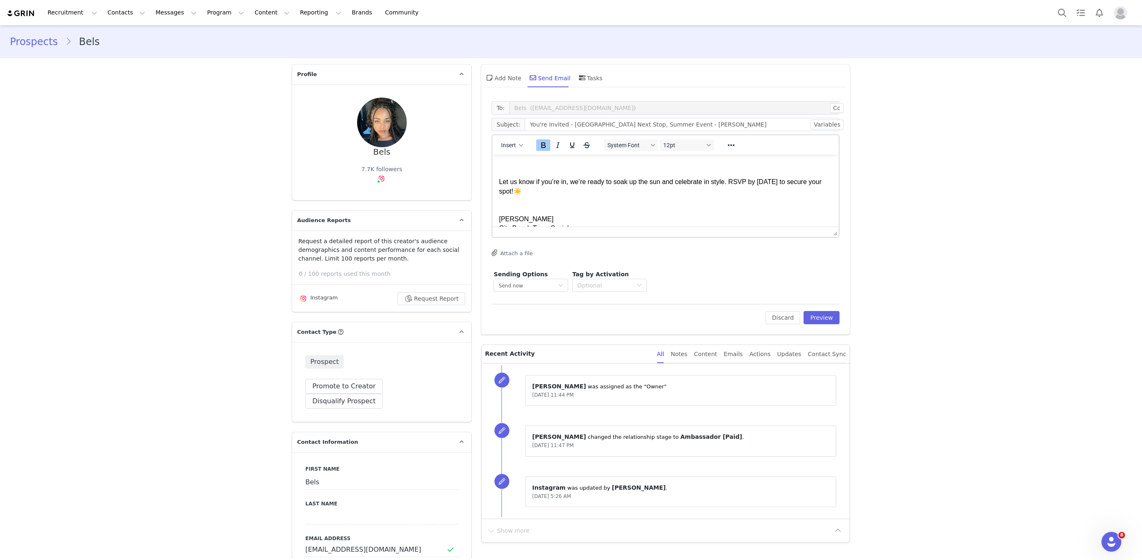
click at [538, 171] on p "Rich Text Area. Press ALT-0 for help." at bounding box center [665, 166] width 333 height 9
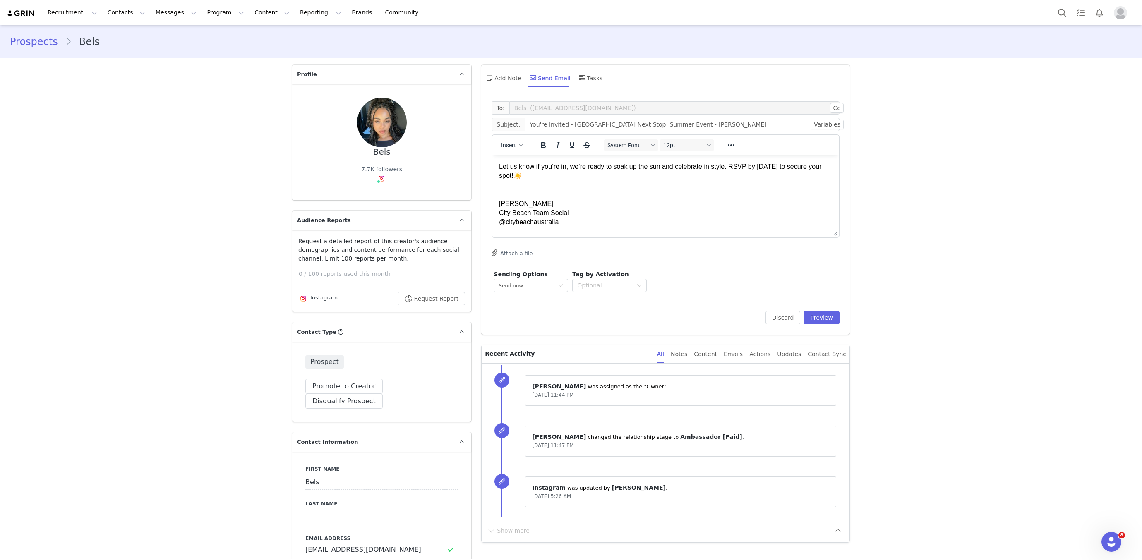
click at [541, 208] on p "Let us know if you’re in, we’re ready to soak up the sun and celebrate in style…" at bounding box center [665, 204] width 333 height 84
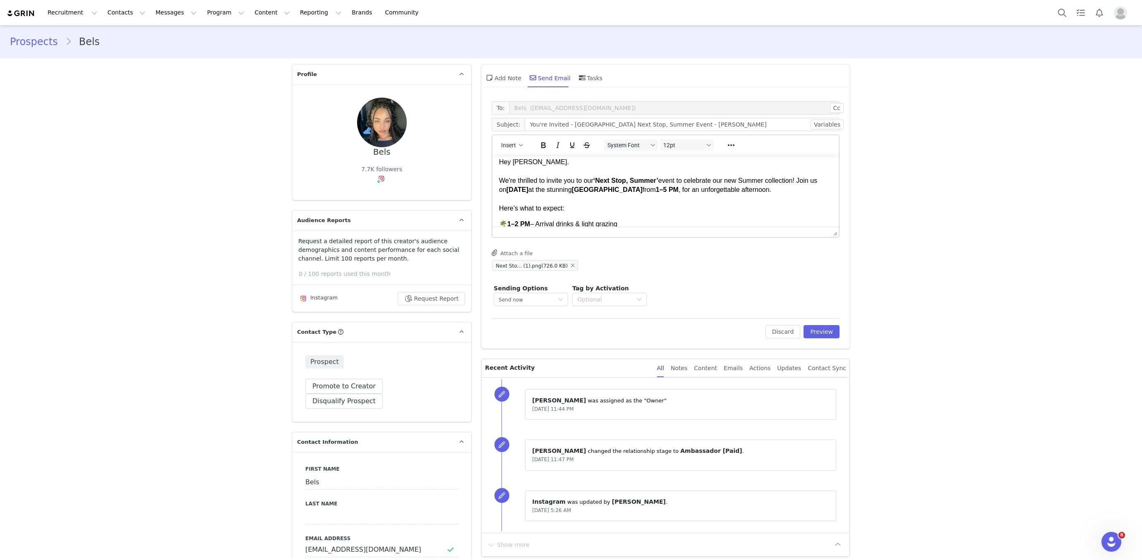
scroll to position [0, 0]
click at [818, 333] on button "Preview" at bounding box center [821, 331] width 36 height 13
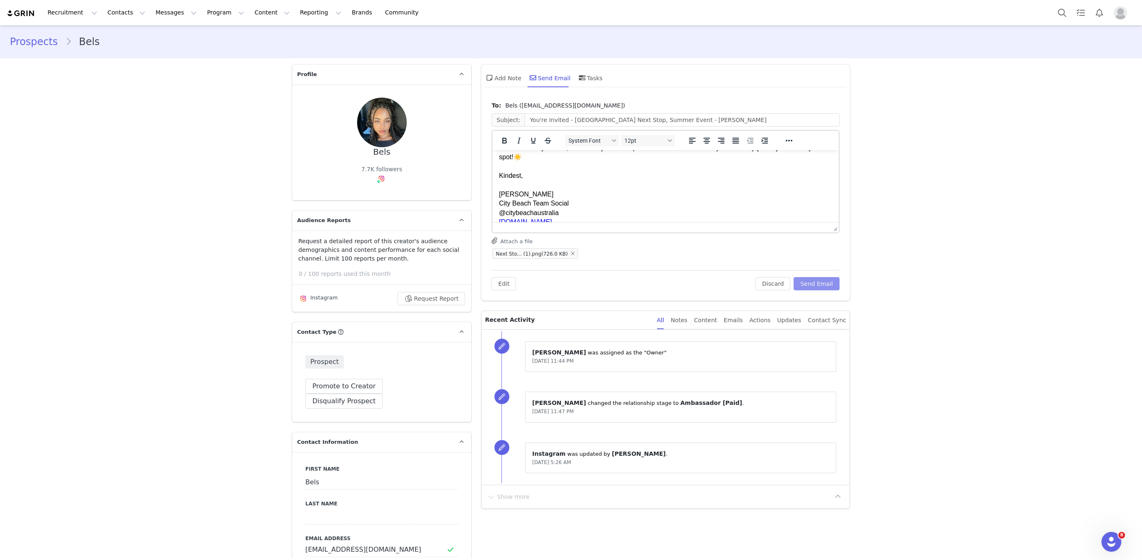
scroll to position [498, 0]
drag, startPoint x: 759, startPoint y: 169, endPoint x: 586, endPoint y: 152, distance: 173.7
click at [803, 167] on p "Let us know if you’re in, we’re ready to soak up the sun and celebrate in style…" at bounding box center [665, 190] width 333 height 93
drag, startPoint x: 500, startPoint y: 139, endPoint x: 512, endPoint y: 146, distance: 14.5
click at [500, 139] on icon "Bold" at bounding box center [504, 141] width 10 height 10
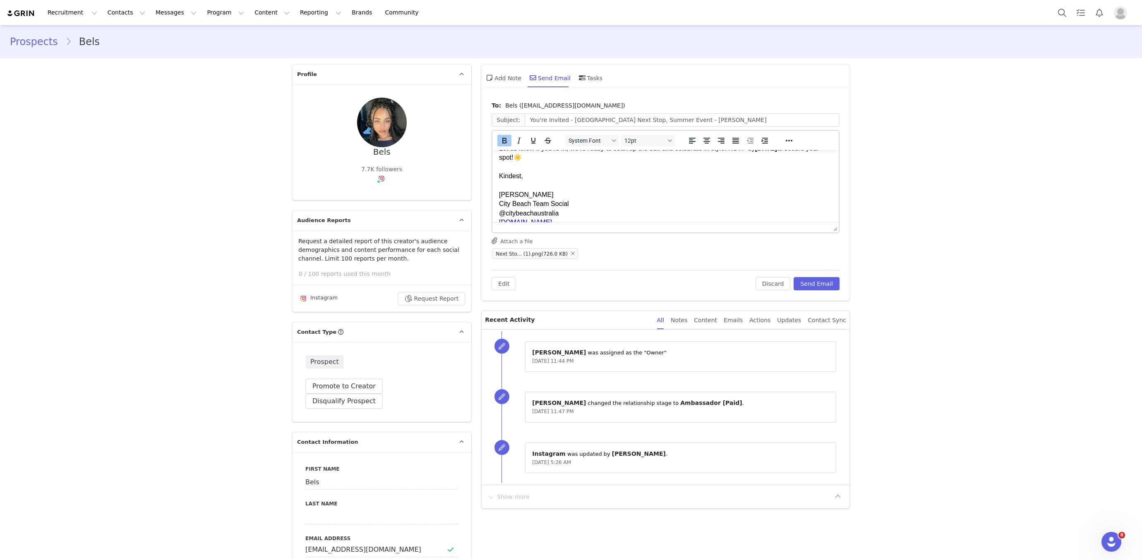
click at [606, 189] on p "Let us know if you’re in, we’re ready to soak up the sun and celebrate in style…" at bounding box center [665, 190] width 333 height 93
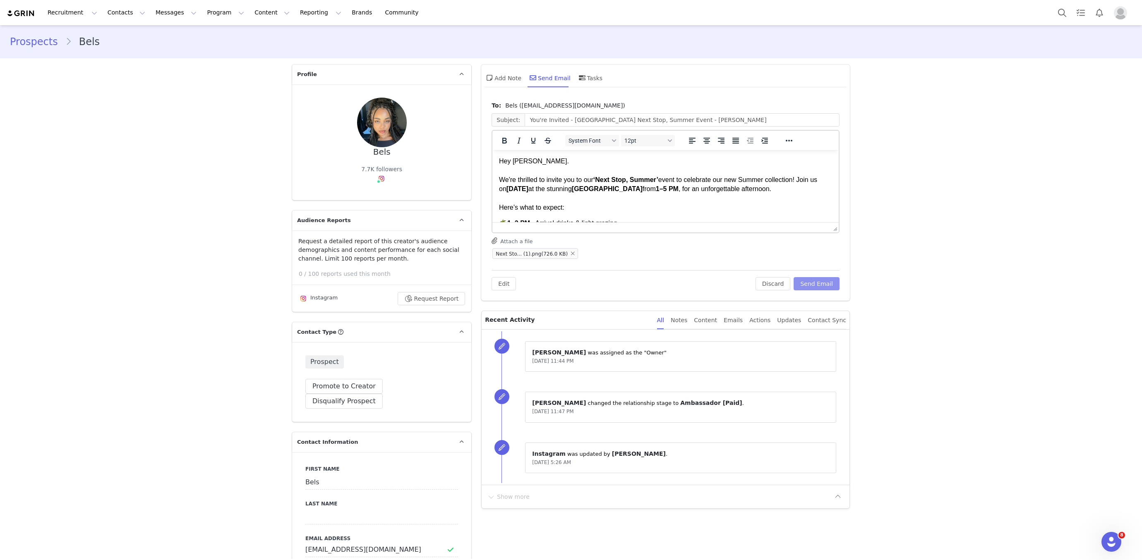
click at [836, 282] on button "Send Email" at bounding box center [816, 283] width 46 height 13
click at [836, 282] on div "Discard Send Email" at bounding box center [797, 283] width 84 height 13
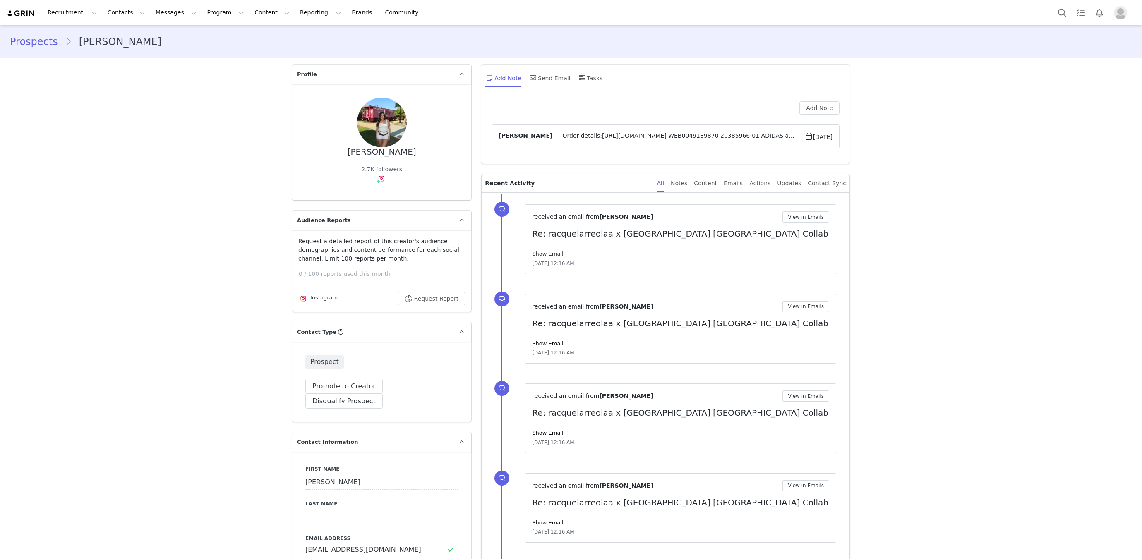
click at [548, 251] on link "Show Email" at bounding box center [547, 254] width 31 height 6
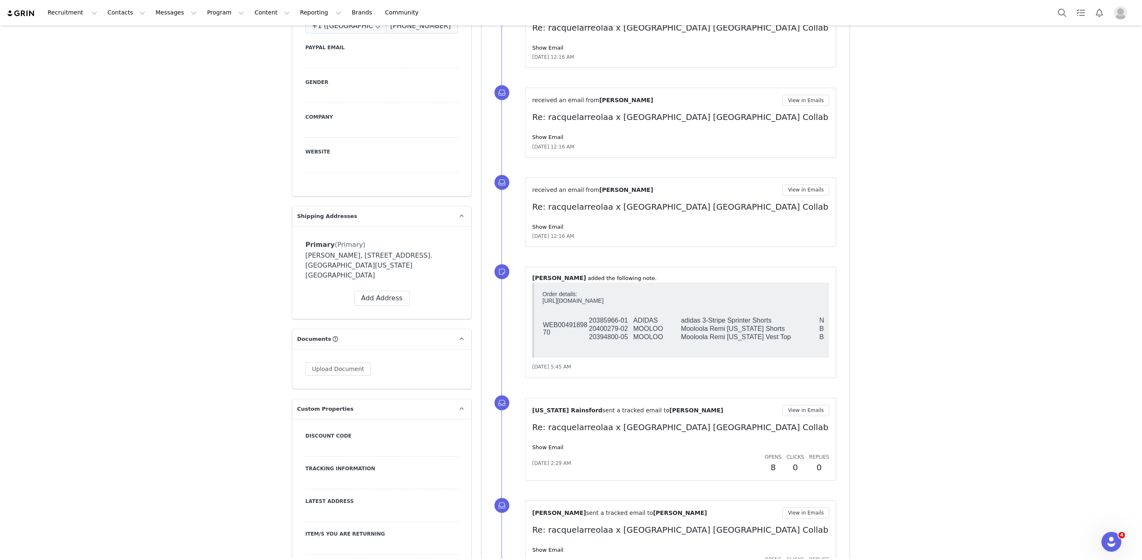
scroll to position [735, 0]
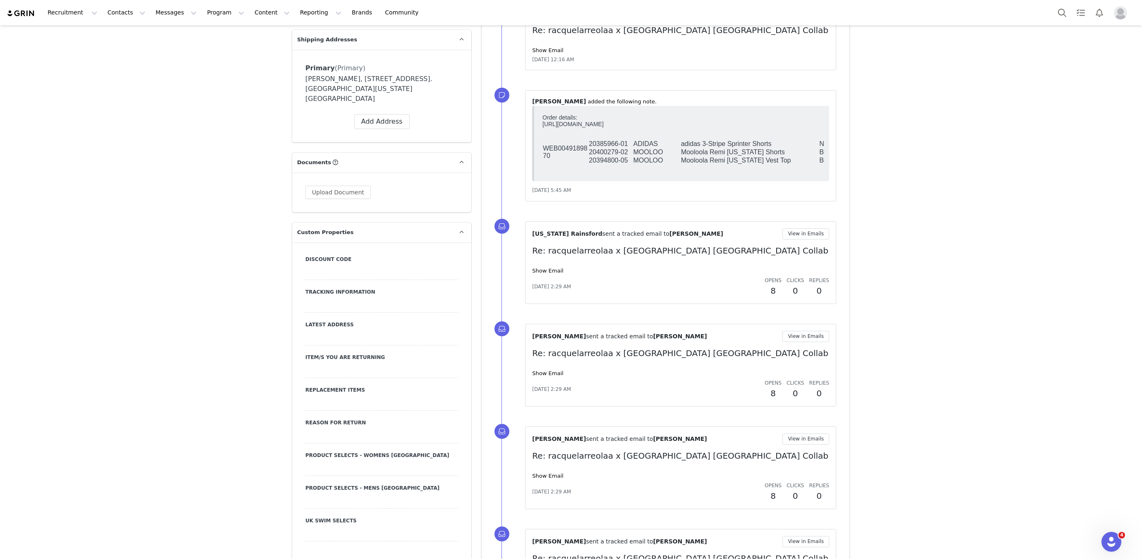
click at [553, 369] on div "Show Email" at bounding box center [680, 373] width 297 height 8
click at [553, 370] on link "Show Email" at bounding box center [547, 373] width 31 height 6
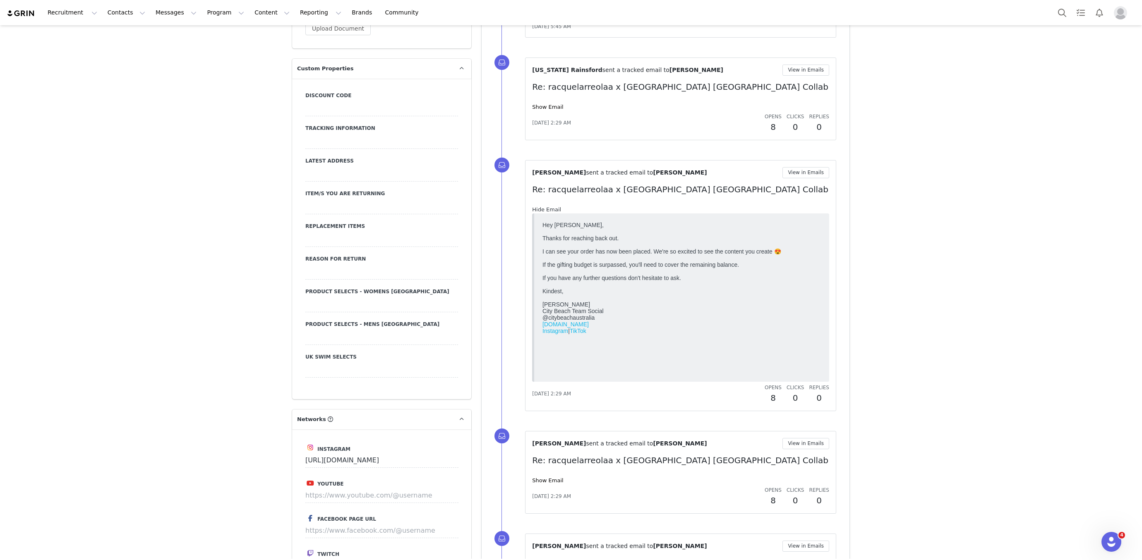
scroll to position [1131, 0]
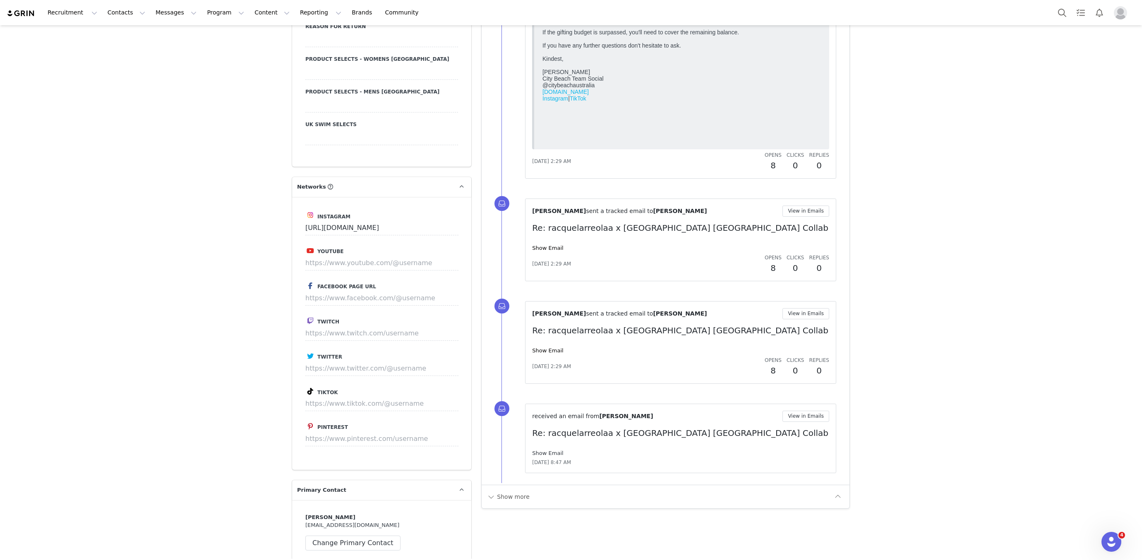
click at [552, 450] on link "Show Email" at bounding box center [547, 453] width 31 height 6
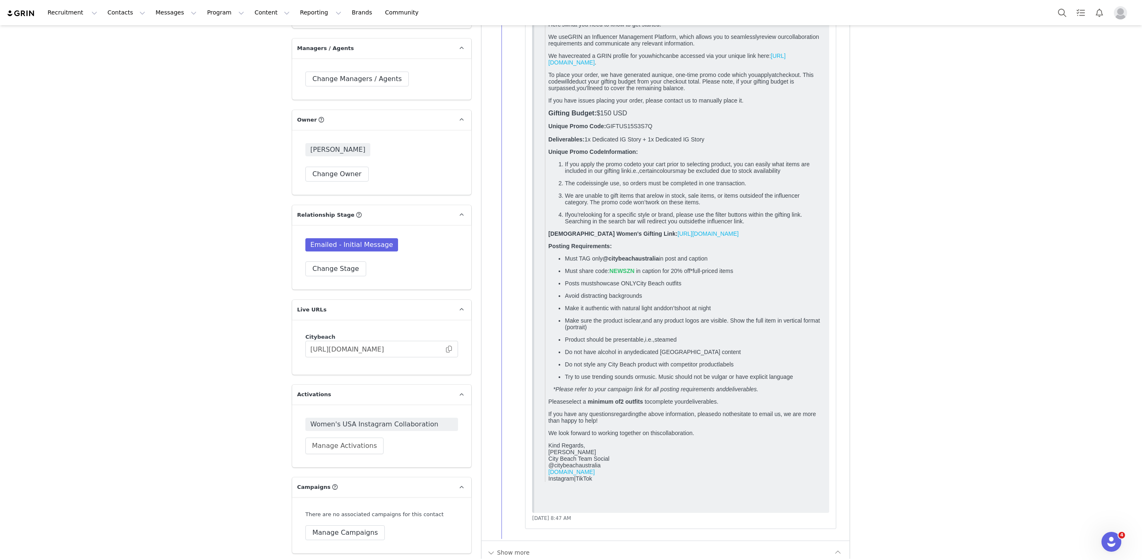
scroll to position [1736, 0]
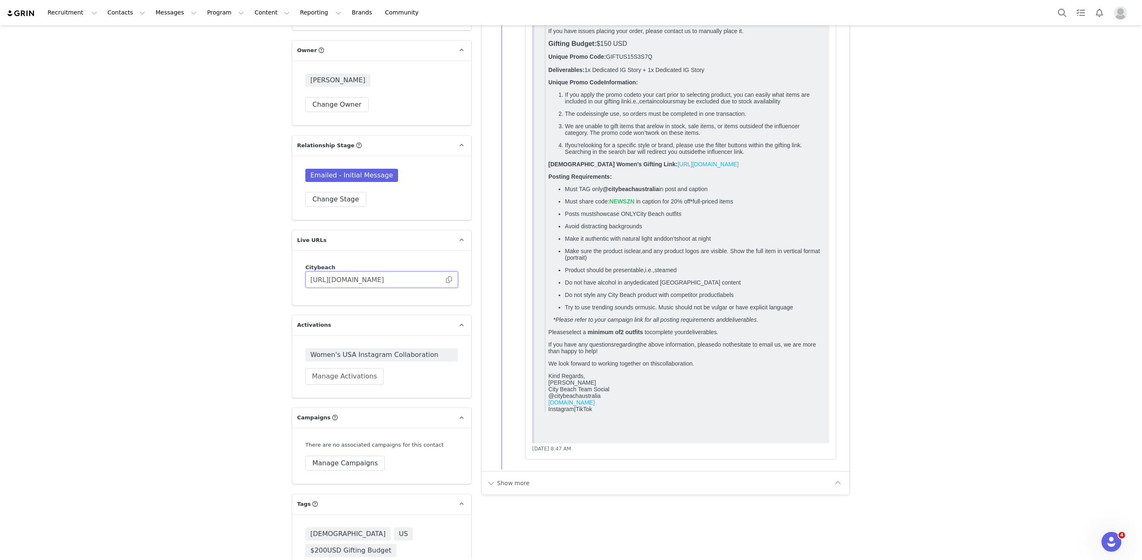
click at [369, 271] on input "[URL][DOMAIN_NAME]" at bounding box center [381, 279] width 153 height 17
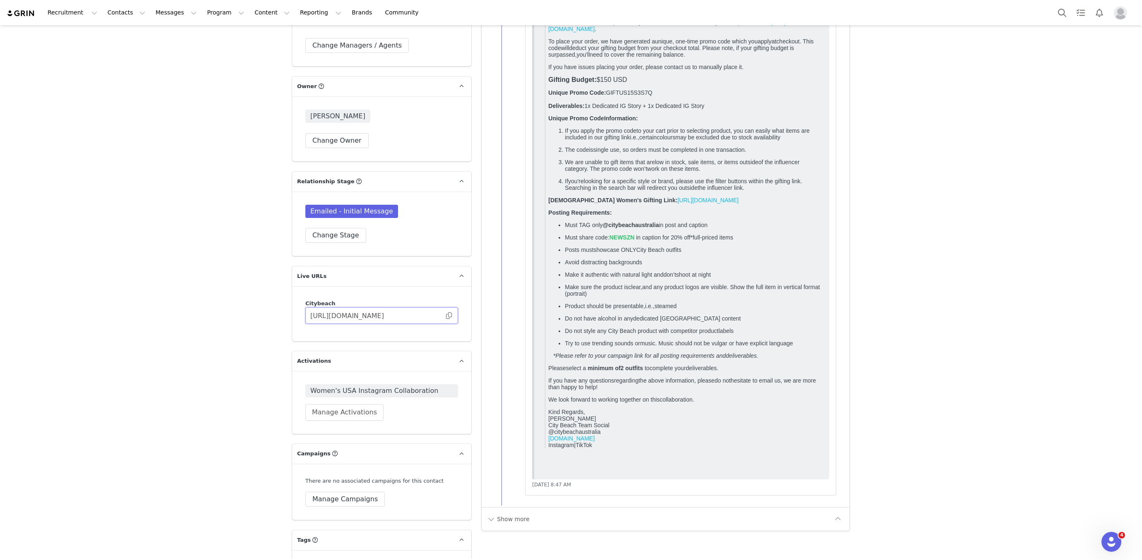
scroll to position [1649, 0]
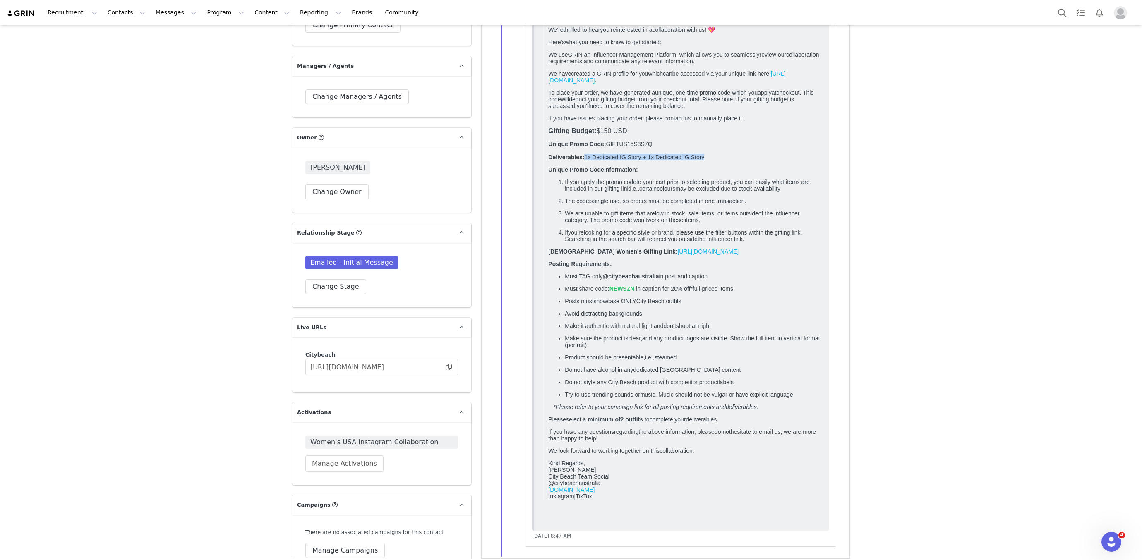
drag, startPoint x: 585, startPoint y: 164, endPoint x: 721, endPoint y: 165, distance: 135.7
click at [721, 161] on p "Unique Promo Co de : GIFTUS15S3S7Q Deliverables: 1x Dedicated IG Story + 1x Ded…" at bounding box center [684, 151] width 273 height 20
copy span "1x Dedicated IG Story + 1x Dedicated IG Story"
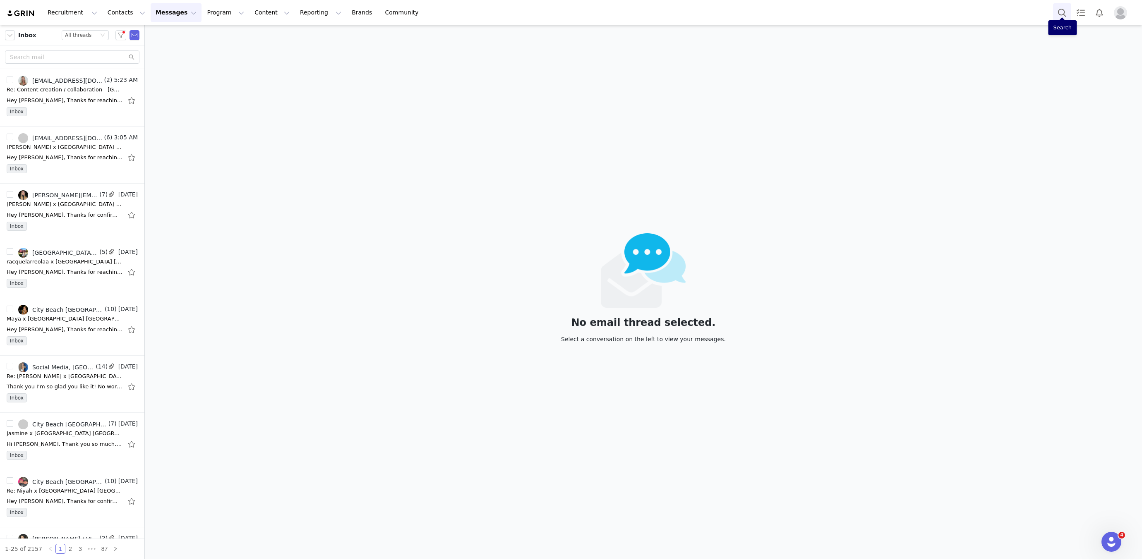
click at [1056, 17] on button "Search" at bounding box center [1062, 12] width 18 height 19
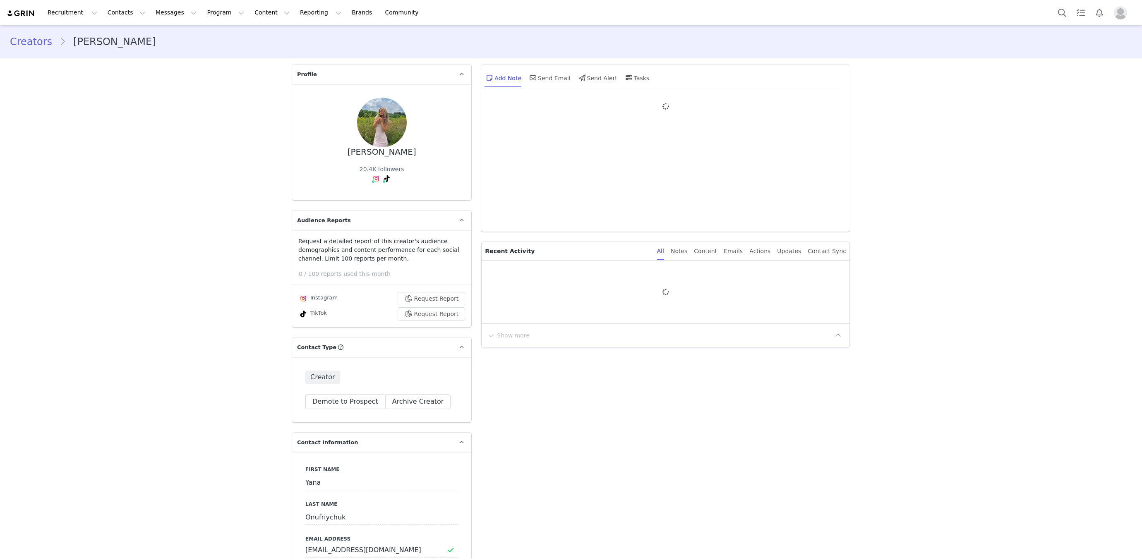
type input "+1 ([GEOGRAPHIC_DATA])"
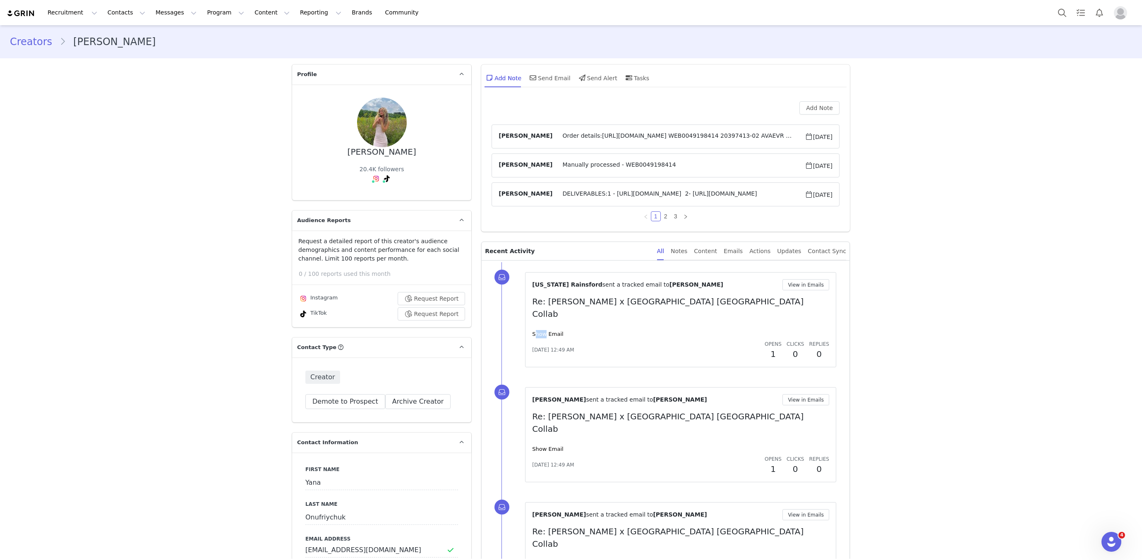
click at [543, 315] on div "[US_STATE][PERSON_NAME] sent a tracked email to [PERSON_NAME] View in Emails Re…" at bounding box center [680, 319] width 297 height 81
click at [545, 331] on link "Show Email" at bounding box center [547, 334] width 31 height 6
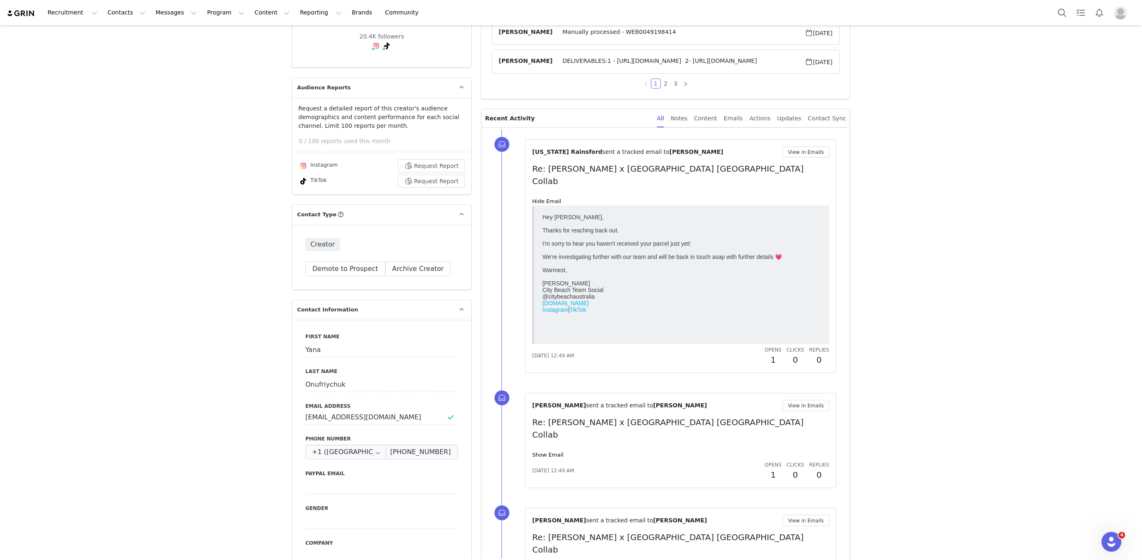
scroll to position [189, 0]
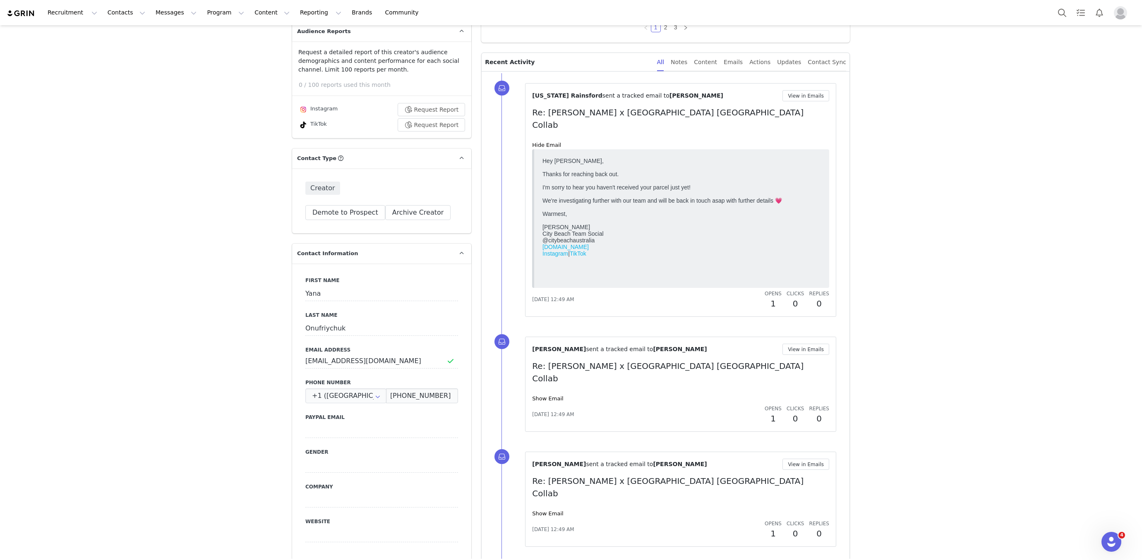
click at [552, 405] on div "[DATE] 12:49 AM Opens 1 Clicks 0 Replies 0" at bounding box center [680, 415] width 297 height 21
click at [551, 395] on link "Show Email" at bounding box center [547, 398] width 31 height 6
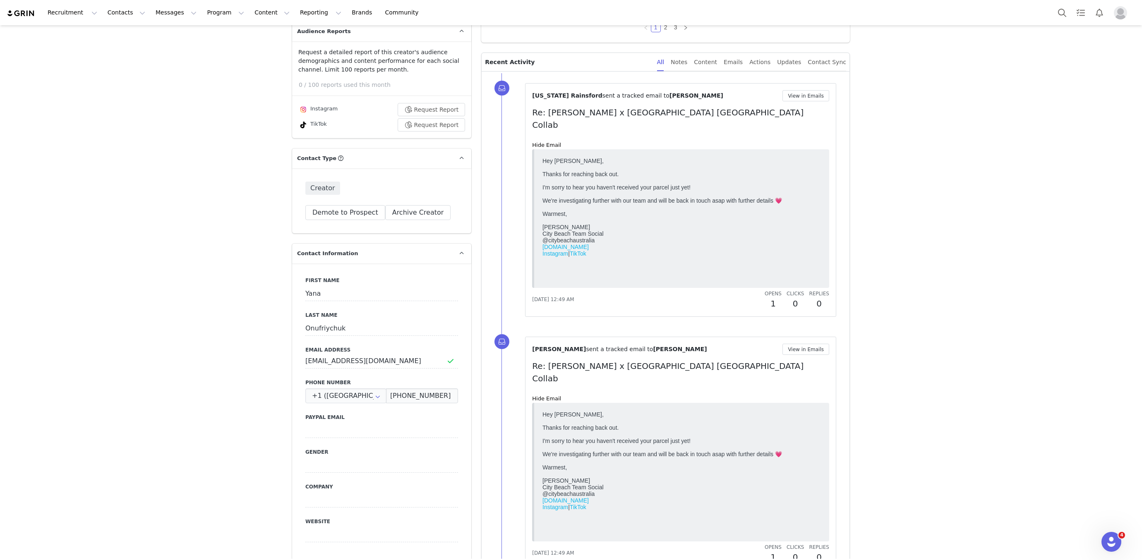
scroll to position [0, 0]
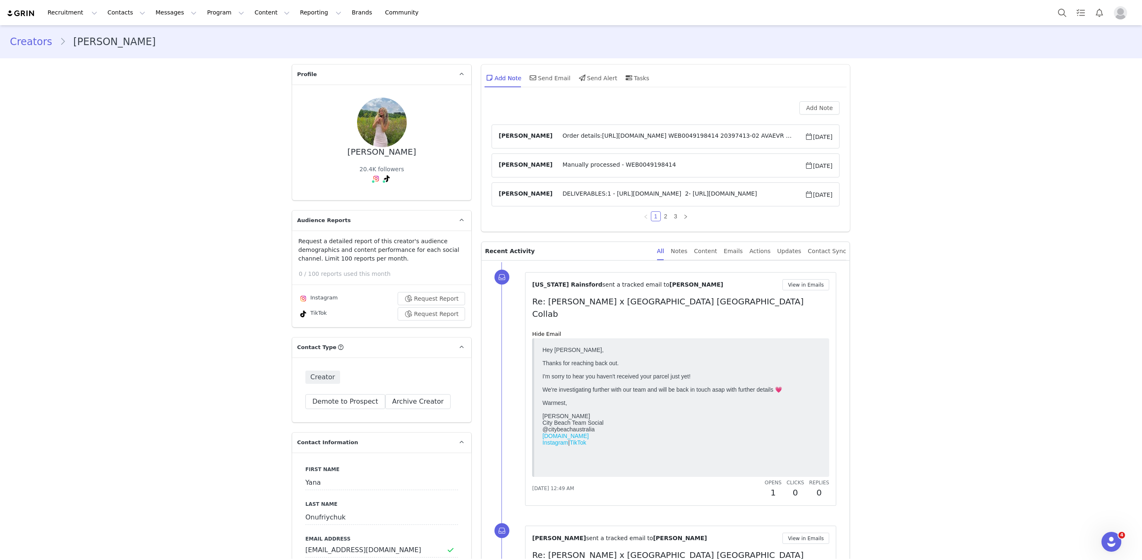
click at [372, 148] on div "[PERSON_NAME]" at bounding box center [381, 152] width 69 height 10
copy div "[PERSON_NAME]"
click at [157, 13] on button "Messages Messages" at bounding box center [176, 12] width 51 height 19
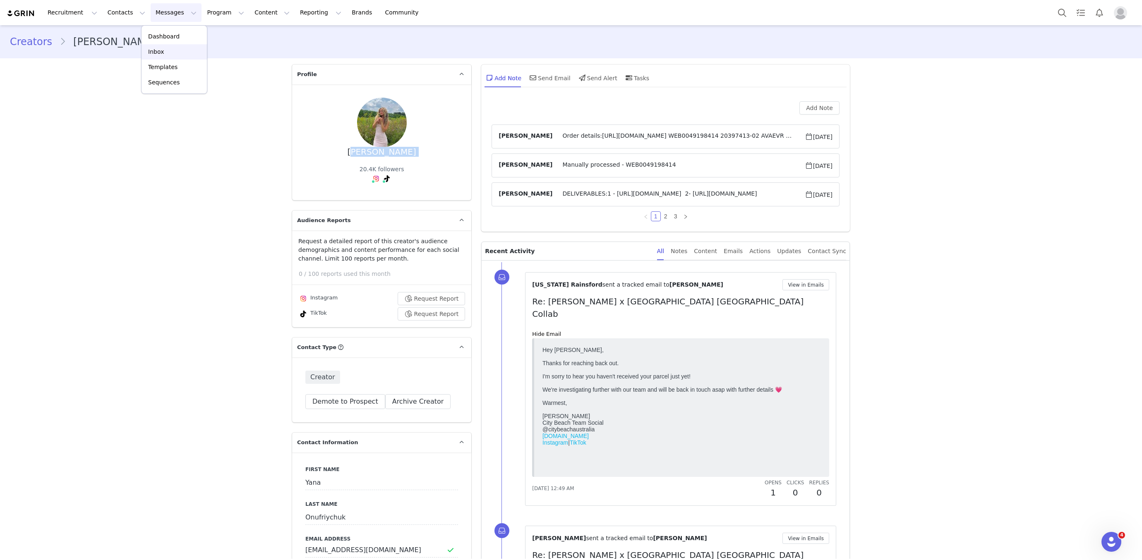
click at [177, 48] on div "Inbox" at bounding box center [173, 52] width 55 height 9
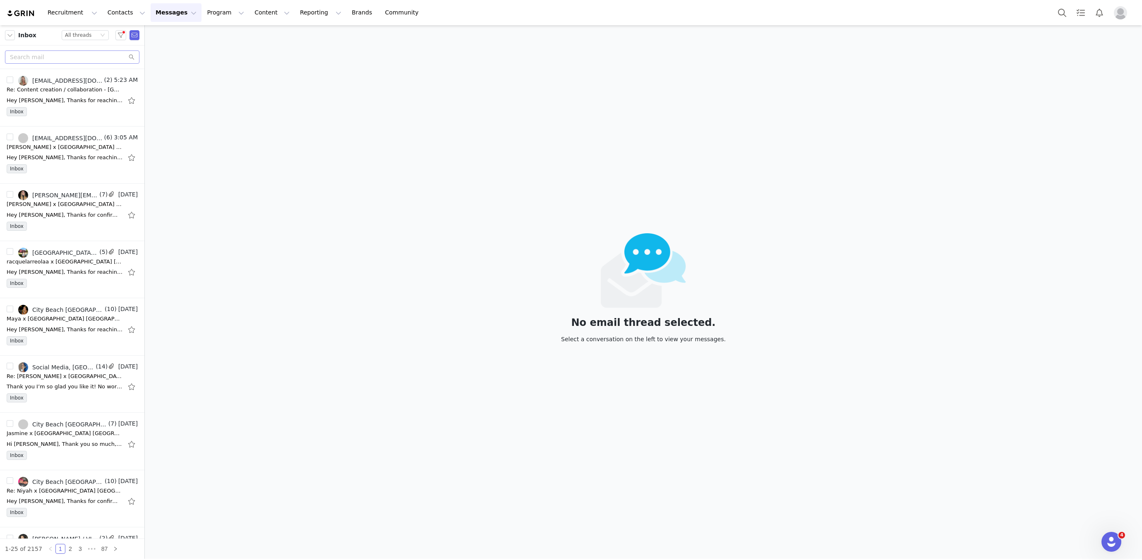
drag, startPoint x: 90, startPoint y: 50, endPoint x: 88, endPoint y: 54, distance: 4.6
click at [88, 54] on div at bounding box center [72, 57] width 144 height 24
click at [88, 54] on input "text" at bounding box center [72, 56] width 134 height 13
paste input "[PERSON_NAME]"
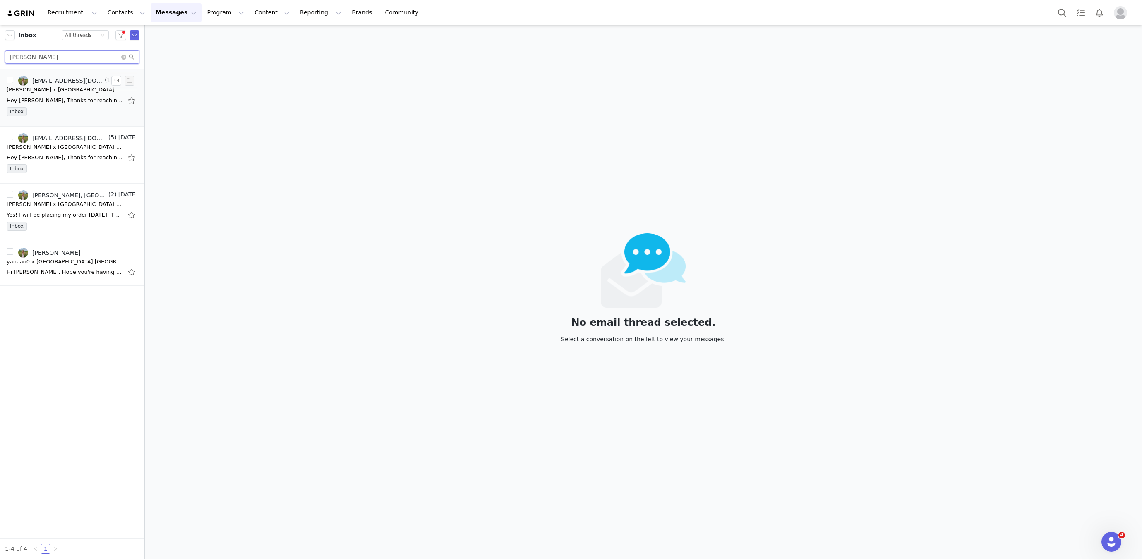
type input "[PERSON_NAME]"
click at [74, 91] on div "[PERSON_NAME] x [GEOGRAPHIC_DATA] [GEOGRAPHIC_DATA] Collab" at bounding box center [65, 90] width 116 height 8
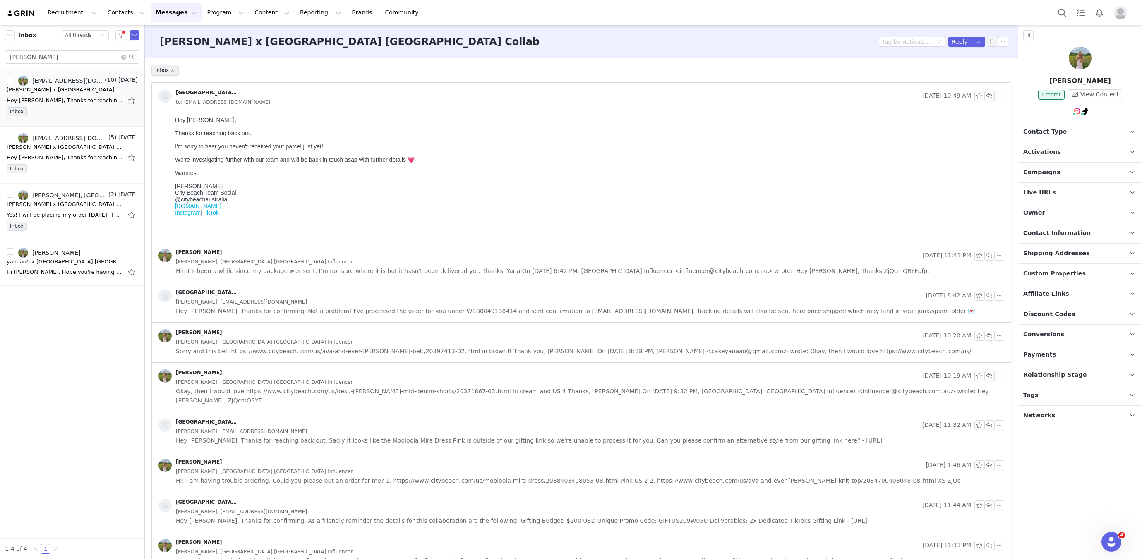
click at [348, 270] on span "Hi! It’s been a while since my package was sent. I’m not sure where it is but i…" at bounding box center [553, 270] width 754 height 9
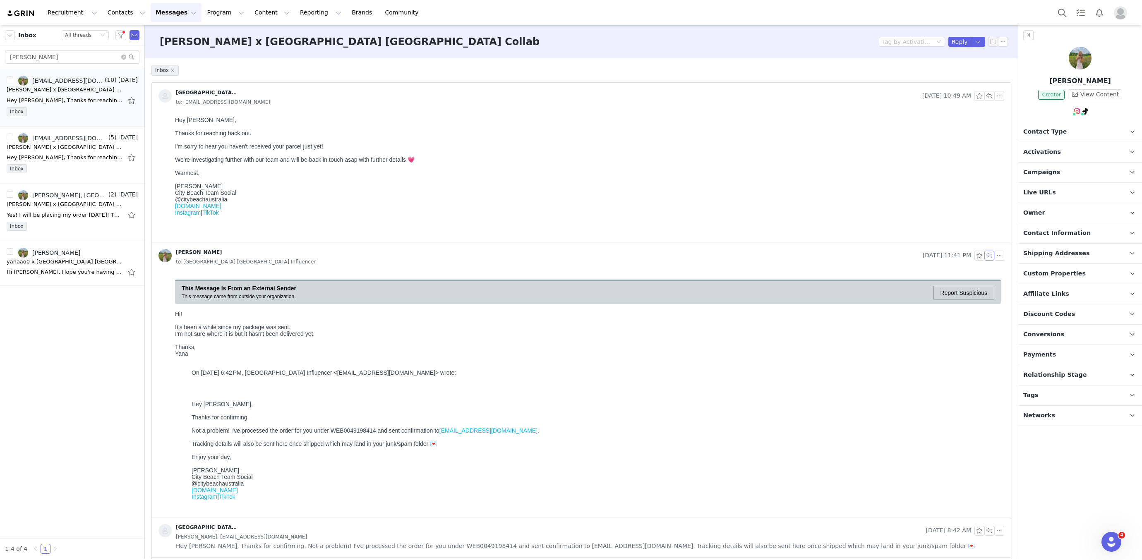
click at [986, 255] on button "button" at bounding box center [989, 256] width 10 height 10
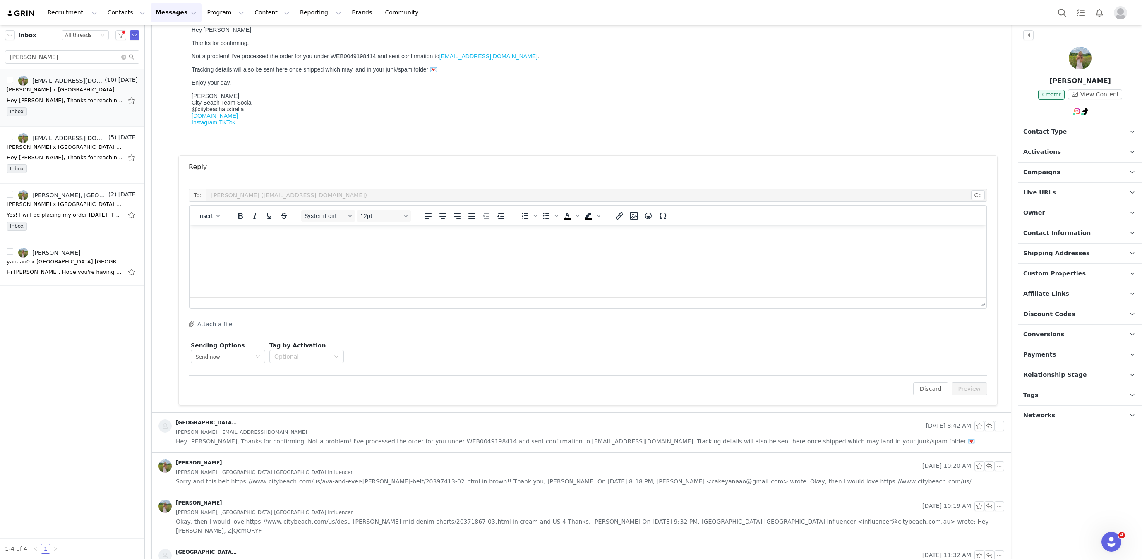
click at [417, 248] on html at bounding box center [587, 236] width 797 height 22
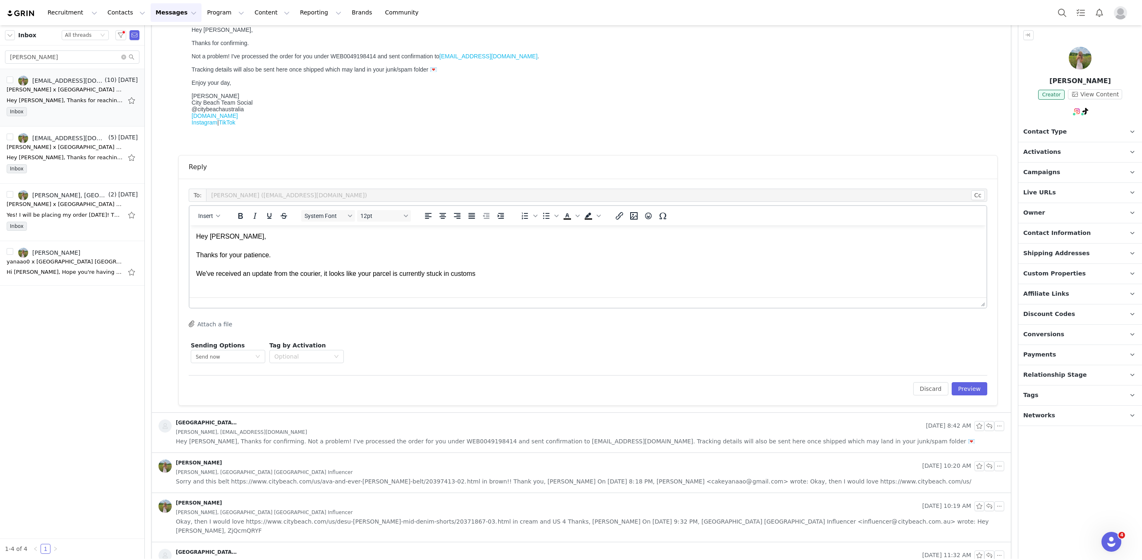
click at [431, 268] on p "Hey Yana, Thanks for your patience. We've received an update from the courier, …" at bounding box center [587, 255] width 783 height 46
click at [454, 273] on p "Hey Yana, Thanks for your patience. We've received an update from the courier, …" at bounding box center [587, 255] width 783 height 46
click at [491, 276] on p "Hey Yana, Thanks for your patience. We've received an update from the courier, …" at bounding box center [587, 255] width 783 height 46
click at [513, 272] on p "Hey Yana, Thanks for your patience. We've received an update from the courier, …" at bounding box center [587, 255] width 783 height 46
click at [498, 273] on p "Hey Yana, Thanks for your patience. We've received an update from the courier, …" at bounding box center [587, 255] width 783 height 46
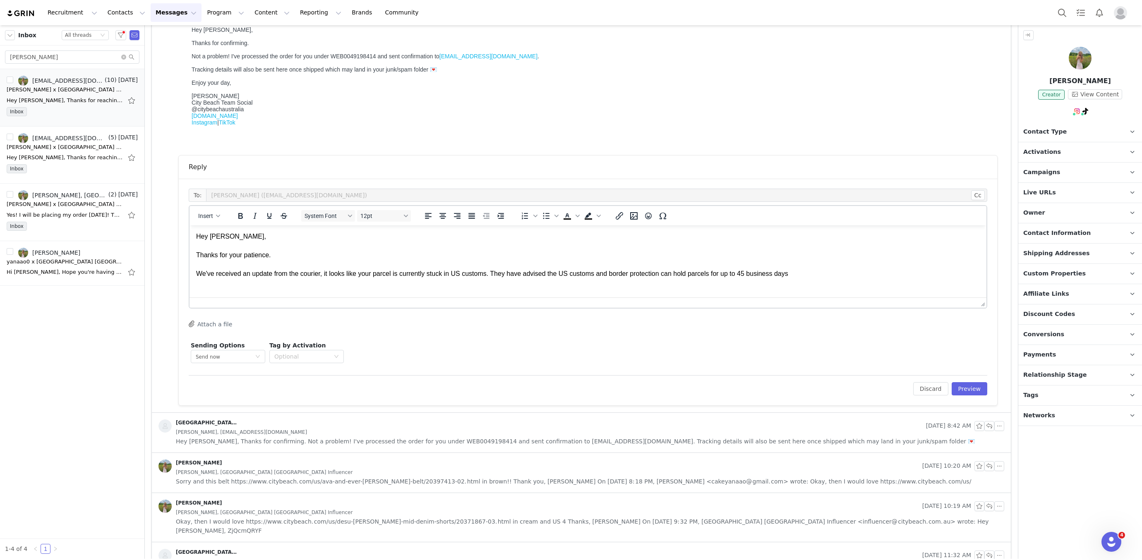
click at [497, 273] on p "Hey Yana, Thanks for your patience. We've received an update from the courier, …" at bounding box center [587, 255] width 783 height 46
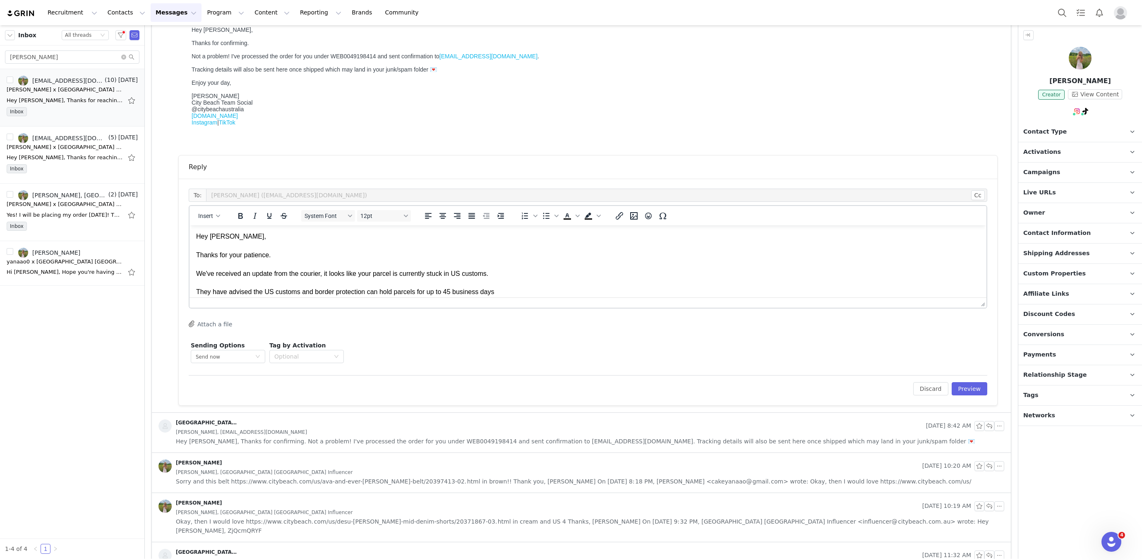
click at [508, 296] on p "Hey Yana, Thanks for your patience. We've received an update from the courier, …" at bounding box center [587, 264] width 783 height 65
click at [1069, 128] on link "@yanaao" at bounding box center [1094, 129] width 67 height 7
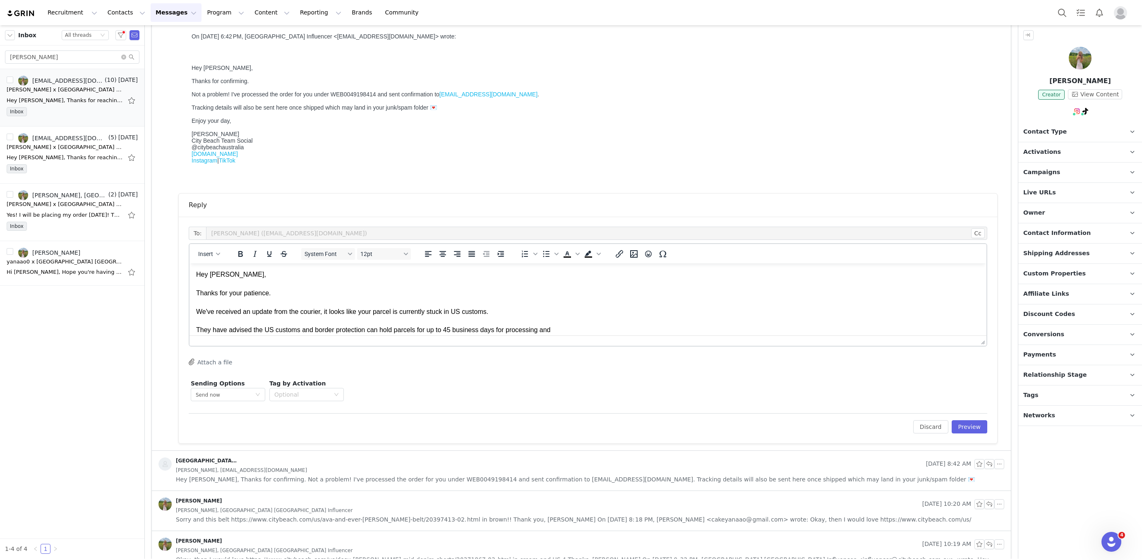
scroll to position [340, 0]
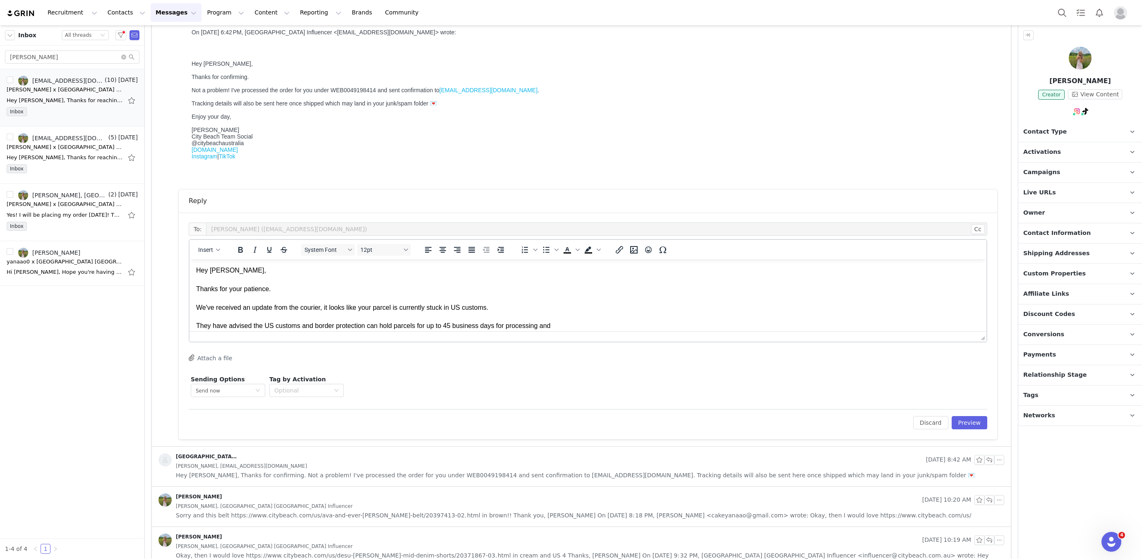
click at [571, 300] on p "Hey Yana, Thanks for your patience. We've received an update from the courier, …" at bounding box center [587, 298] width 783 height 65
drag, startPoint x: 569, startPoint y: 322, endPoint x: 548, endPoint y: 327, distance: 22.0
click at [548, 327] on p "Hey Yana, Thanks for your patience. We've received an update from the courier, …" at bounding box center [587, 295] width 783 height 65
click at [355, 322] on p "Hey Yana, Thanks for your patience. We've received an update from the courier, …" at bounding box center [587, 295] width 783 height 65
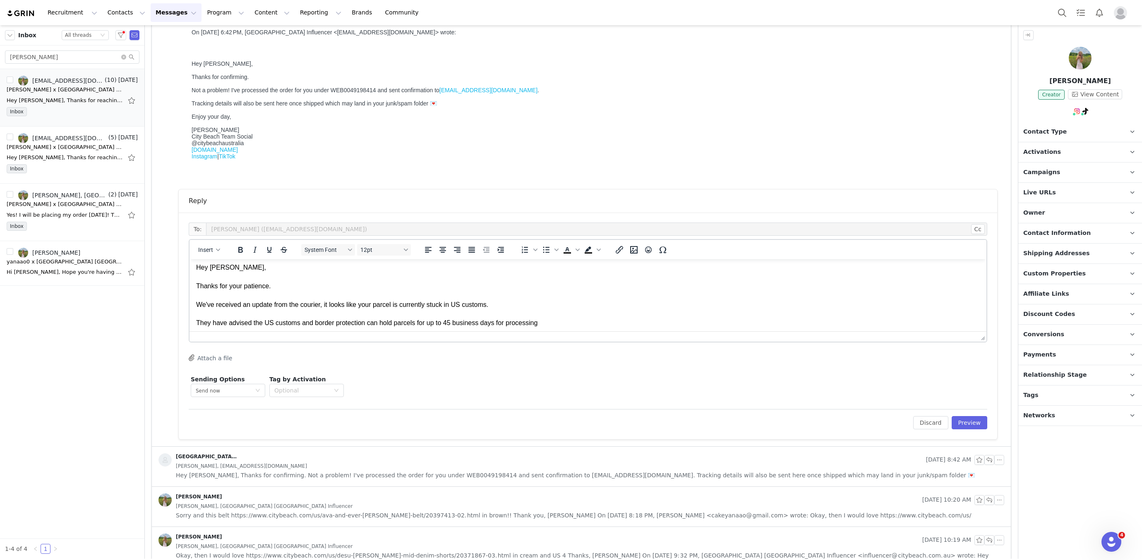
click at [550, 322] on p "Hey Yana, Thanks for your patience. We've received an update from the courier, …" at bounding box center [587, 295] width 783 height 65
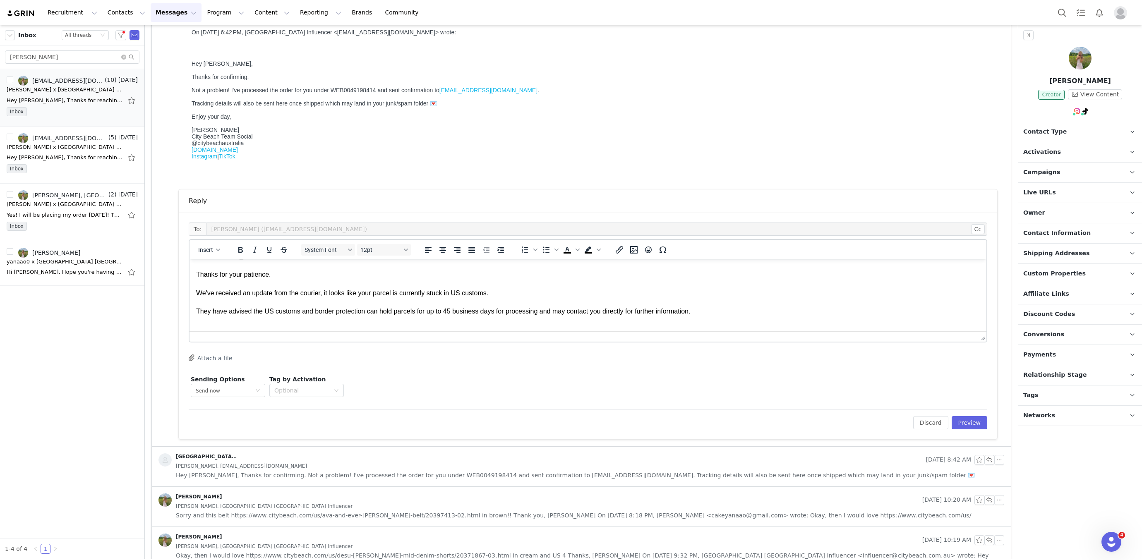
scroll to position [0, 0]
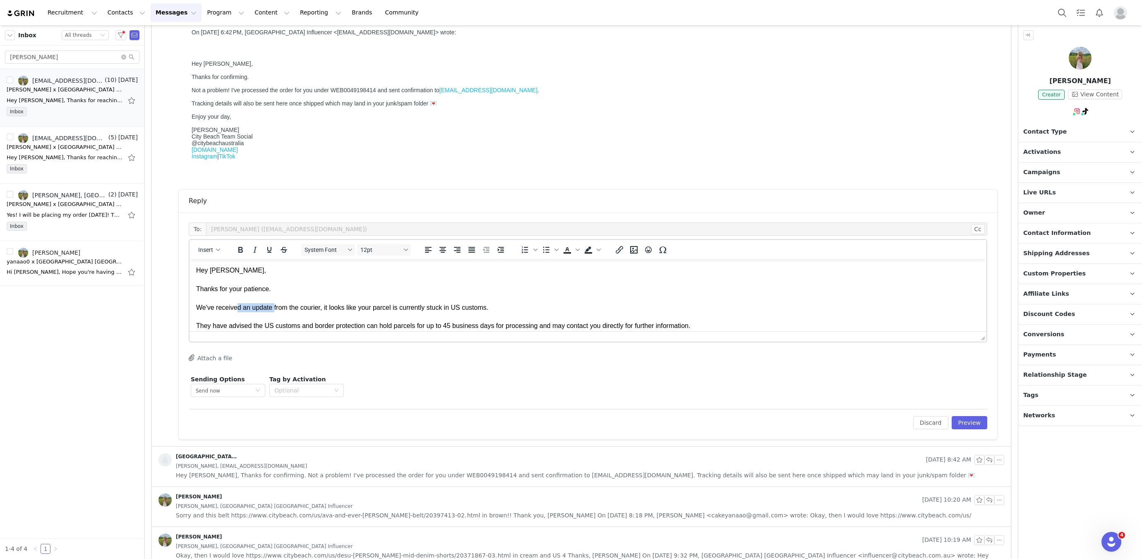
drag, startPoint x: 275, startPoint y: 309, endPoint x: 255, endPoint y: 311, distance: 20.4
click at [242, 311] on p "Hey Yana, Thanks for your patience. We've received an update from the courier, …" at bounding box center [587, 308] width 783 height 84
click at [323, 310] on p "Hey Yana, Thanks for your patience. We've received an update from the courier, …" at bounding box center [587, 308] width 783 height 84
drag, startPoint x: 330, startPoint y: 308, endPoint x: 158, endPoint y: 302, distance: 172.6
click at [189, 302] on html "Hey Yana, Thanks for your patience. We've received an update from the courier, …" at bounding box center [587, 307] width 797 height 97
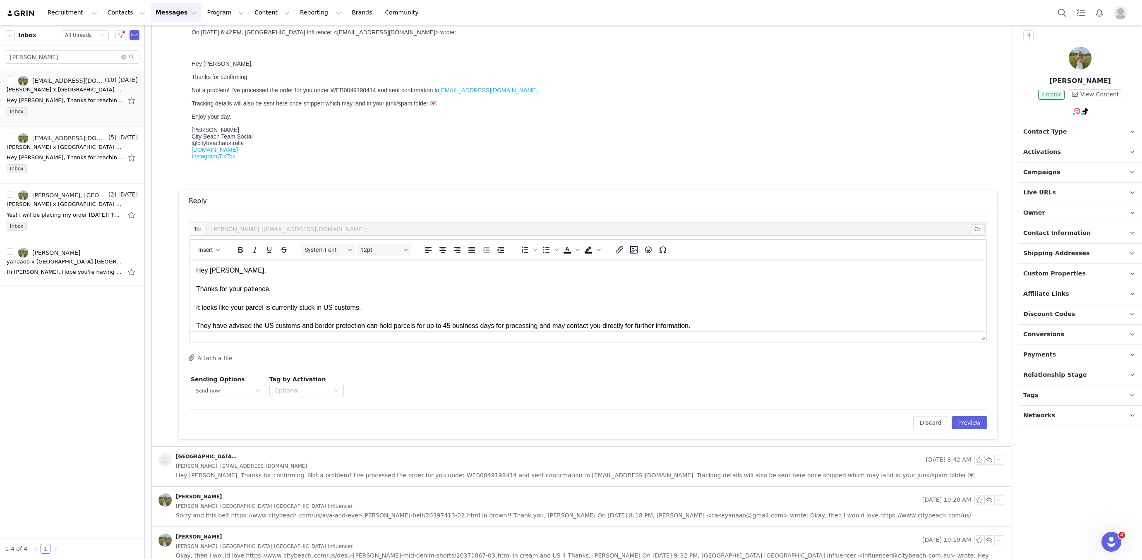
scroll to position [1, 0]
drag, startPoint x: 266, startPoint y: 327, endPoint x: 171, endPoint y: 326, distance: 94.7
click at [189, 326] on html "Hey Yana, Thanks for your patience. It looks like your parcel is currently stuc…" at bounding box center [587, 307] width 797 height 97
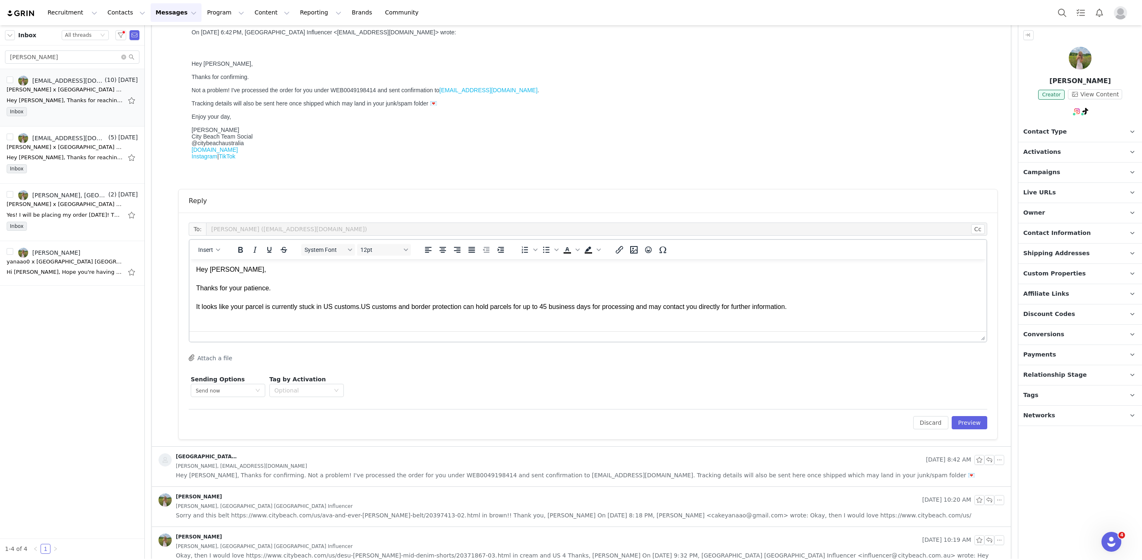
click at [828, 307] on p "Hey Yana, Thanks for your patience. It looks like your parcel is currently stuc…" at bounding box center [587, 297] width 783 height 65
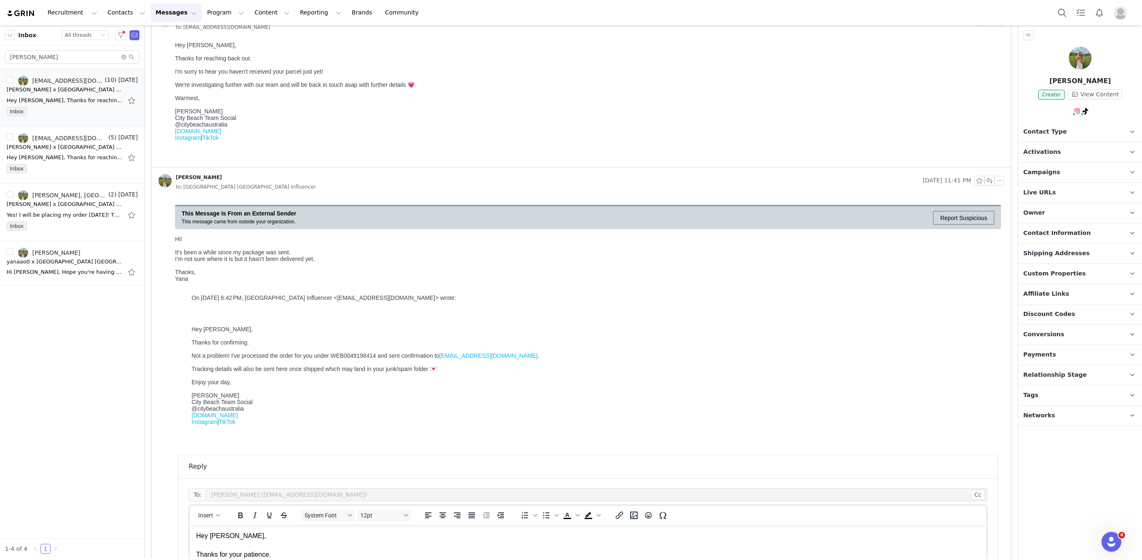
scroll to position [77, 0]
click at [158, 22] on button "Messages Messages" at bounding box center [176, 12] width 51 height 19
click at [158, 15] on button "Messages Messages" at bounding box center [176, 12] width 51 height 19
click at [165, 17] on button "Messages Messages" at bounding box center [176, 12] width 51 height 19
click at [163, 47] on link "Inbox" at bounding box center [173, 51] width 65 height 15
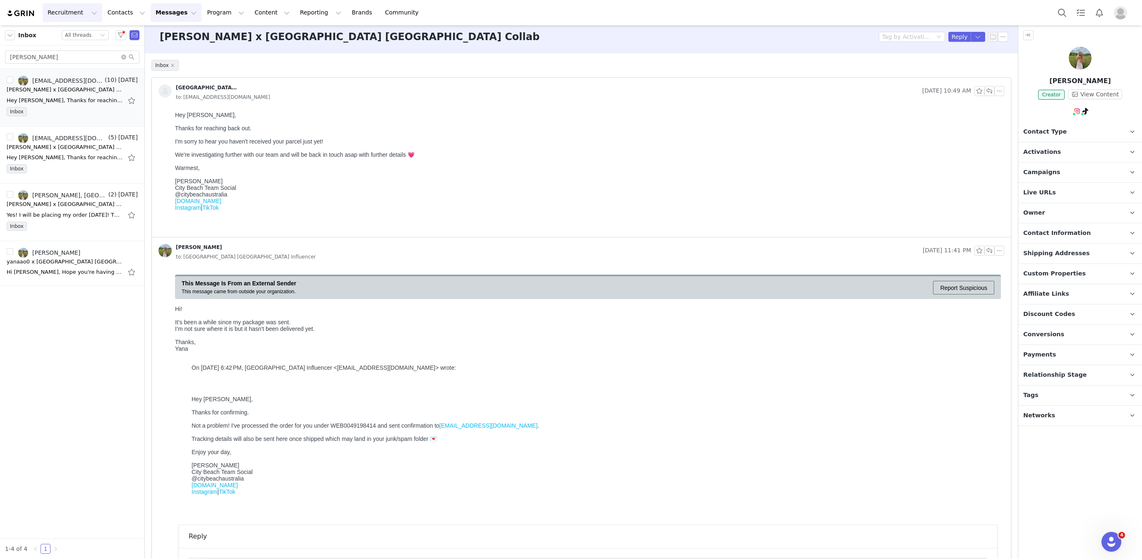
scroll to position [0, 0]
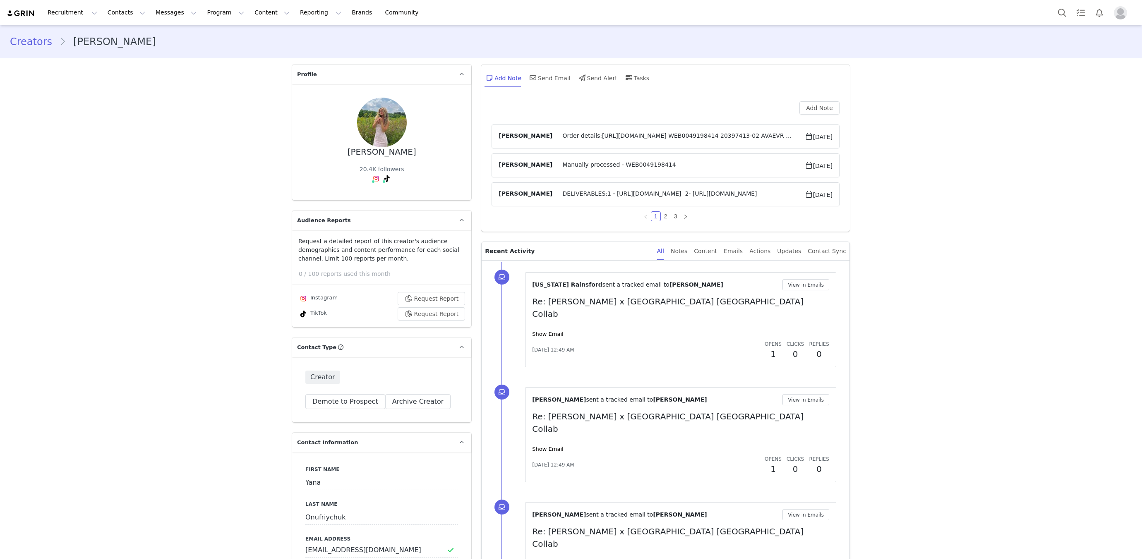
click at [576, 135] on span "Order details:[URL][DOMAIN_NAME] WEB0049198414 20397413-02 AVAEVR Ava And Ever …" at bounding box center [678, 137] width 252 height 10
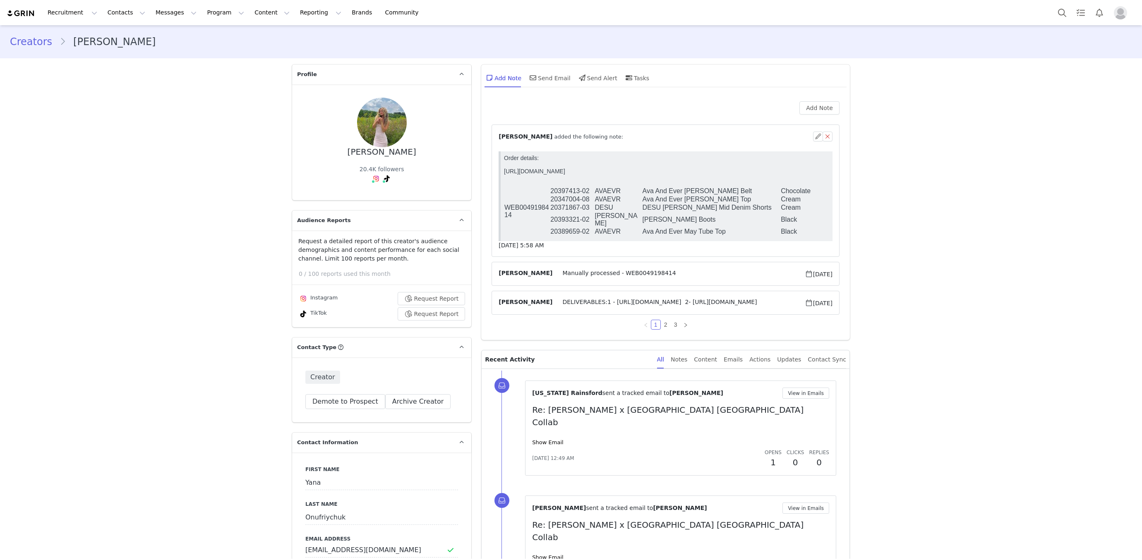
click at [541, 172] on p "Order details: [URL][DOMAIN_NAME]" at bounding box center [666, 168] width 325 height 26
copy p "[URL][DOMAIN_NAME]"
click at [156, 18] on button "Messages Messages" at bounding box center [176, 12] width 51 height 19
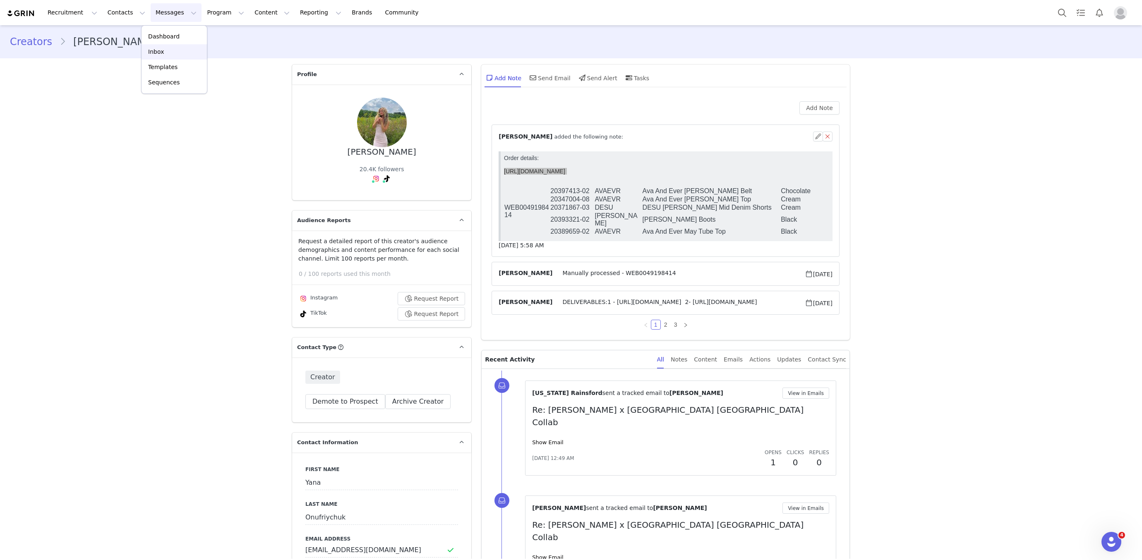
click at [158, 48] on p "Inbox" at bounding box center [156, 52] width 16 height 9
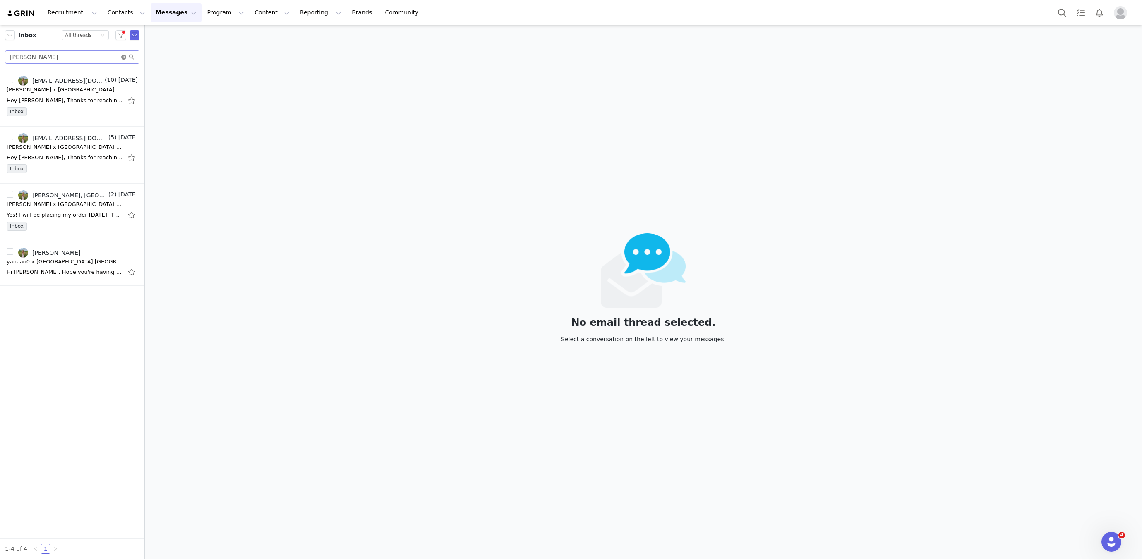
click at [124, 55] on icon "icon: close-circle" at bounding box center [123, 57] width 5 height 5
click at [124, 55] on input "text" at bounding box center [72, 56] width 134 height 13
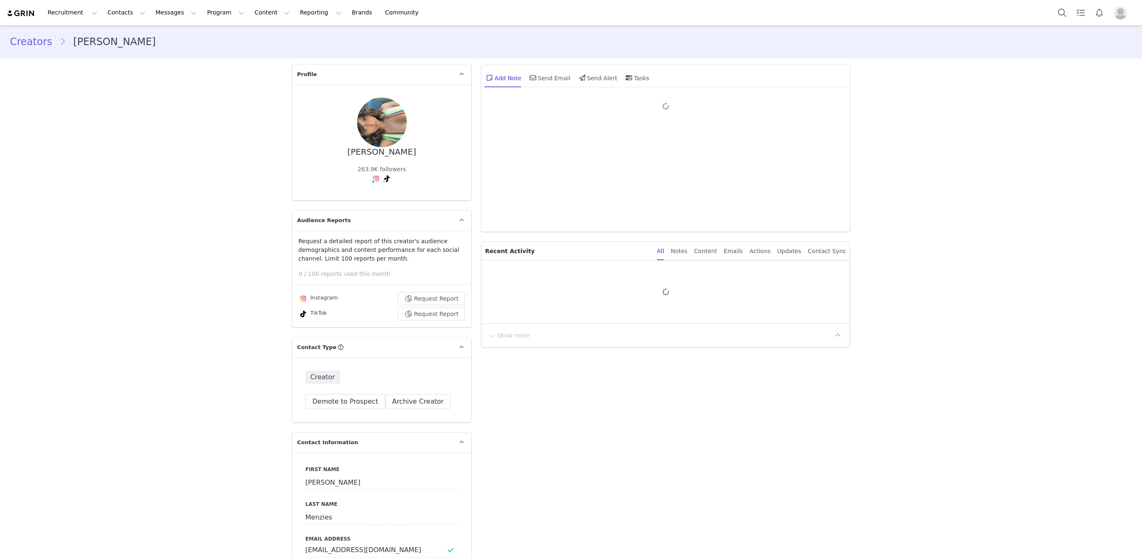
type input "+1 ([GEOGRAPHIC_DATA])"
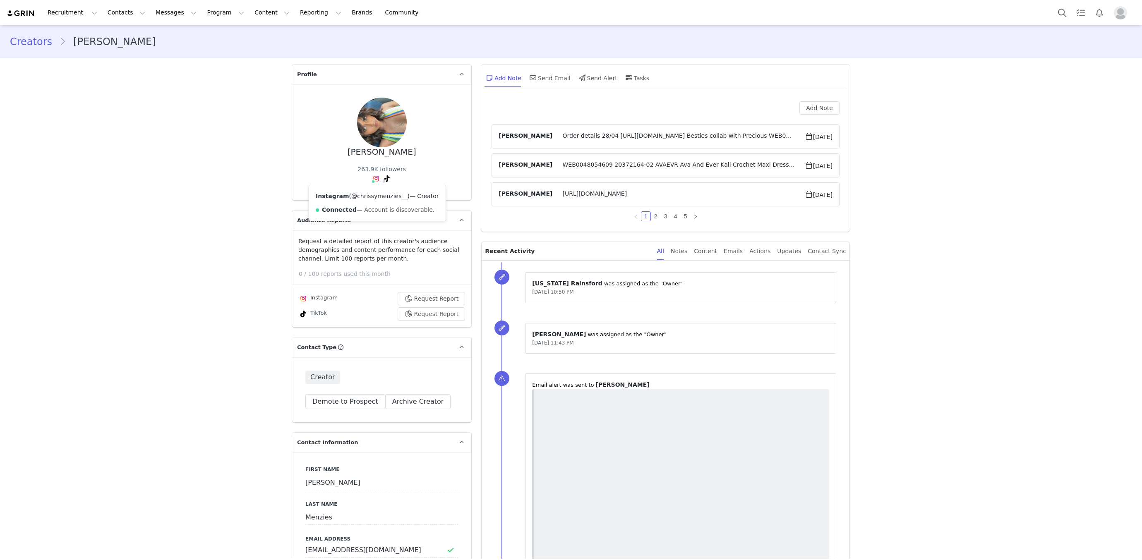
click at [369, 196] on link "@chrissymenzies__" at bounding box center [379, 196] width 56 height 7
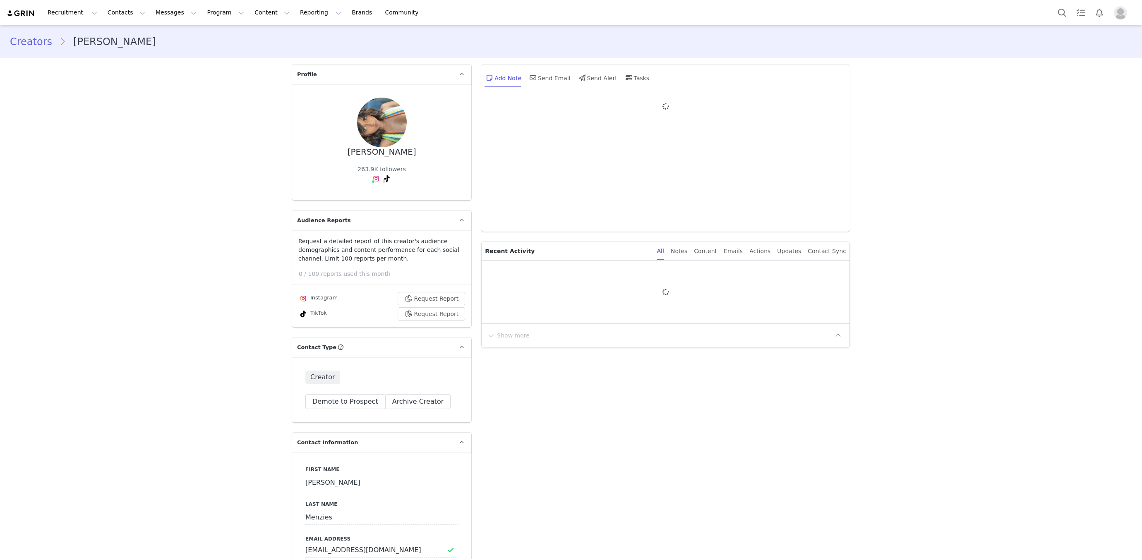
type input "+1 ([GEOGRAPHIC_DATA])"
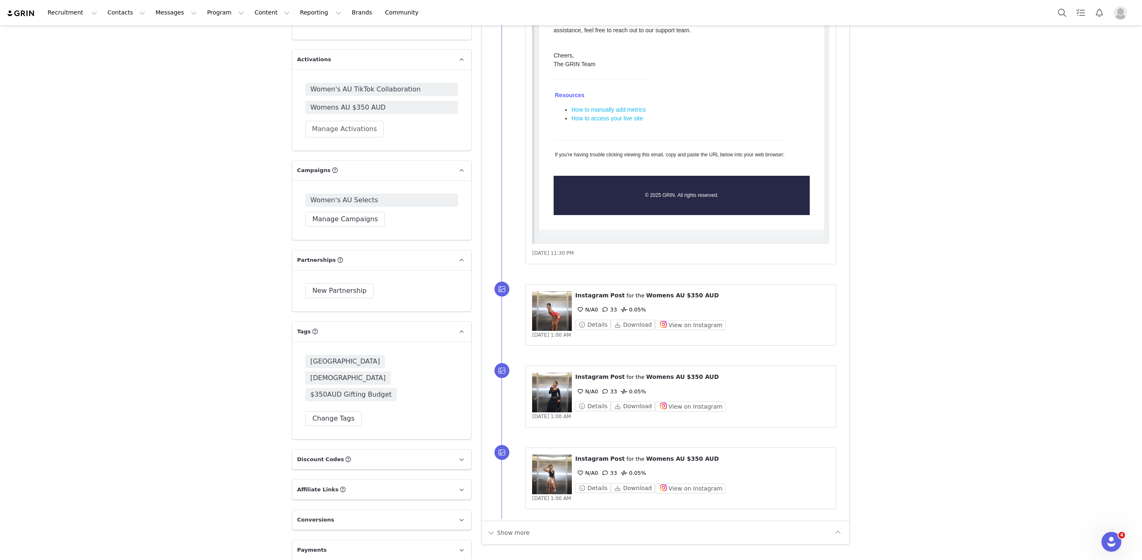
click at [527, 526] on div "Show more" at bounding box center [658, 532] width 345 height 13
click at [526, 526] on button "Show more" at bounding box center [507, 532] width 43 height 13
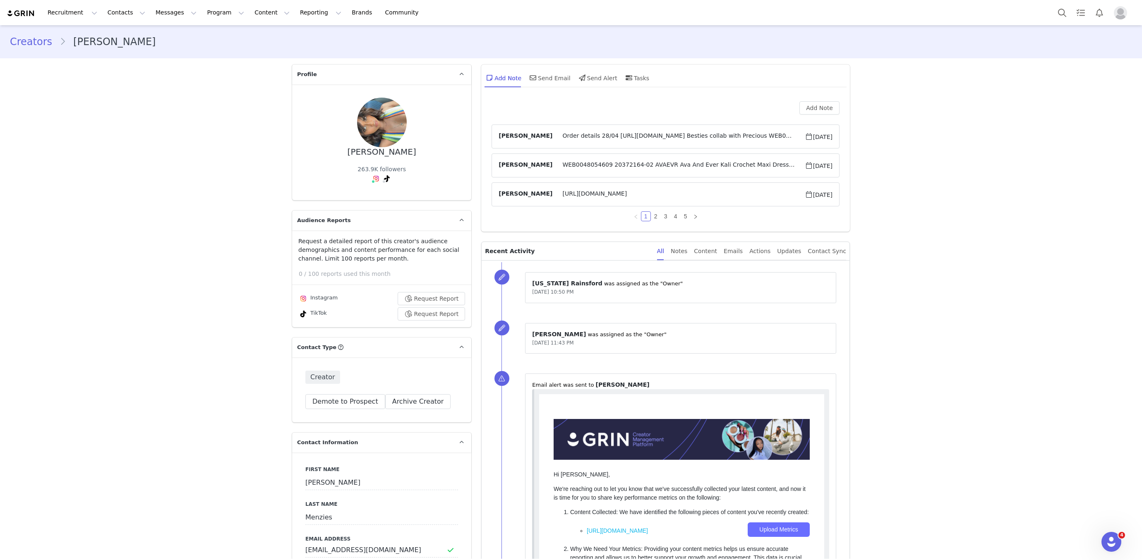
click at [376, 152] on div "Chrissy Menzies" at bounding box center [381, 152] width 69 height 10
copy div "Chrissy Menzies"
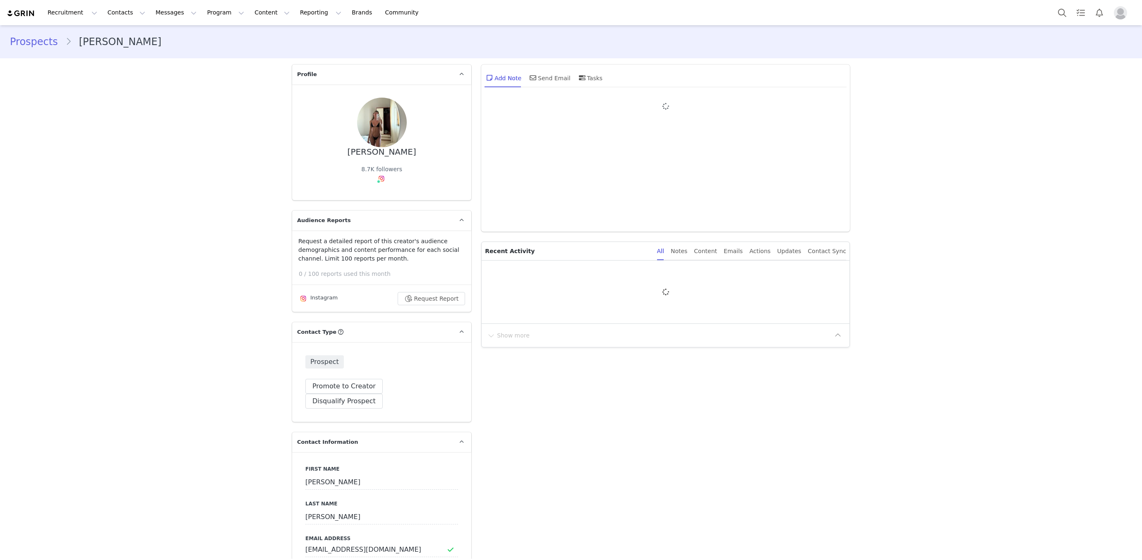
type input "+1 ([GEOGRAPHIC_DATA])"
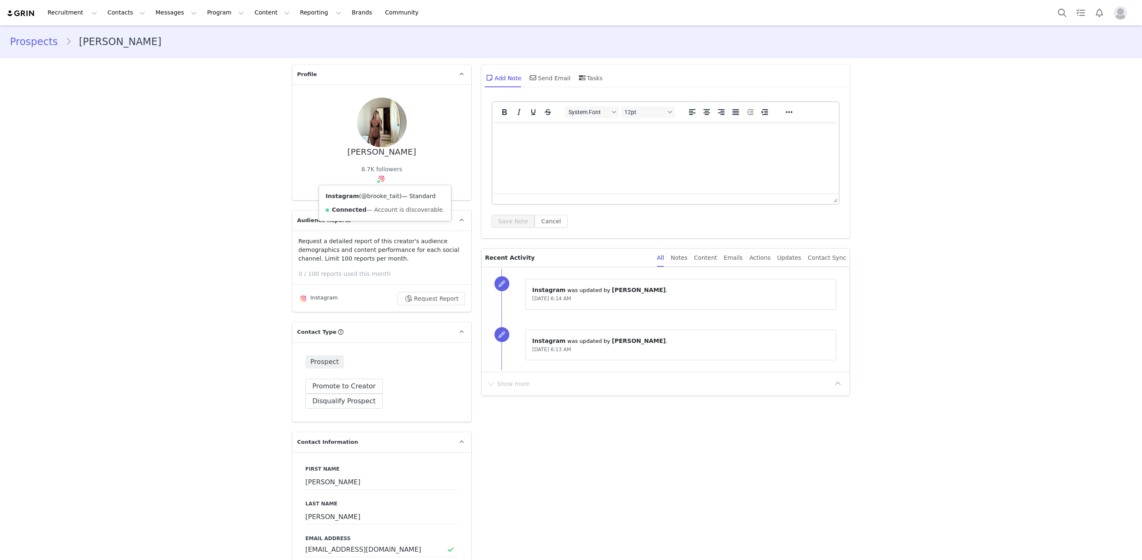
click at [376, 196] on link "@brooke_tait" at bounding box center [380, 196] width 38 height 7
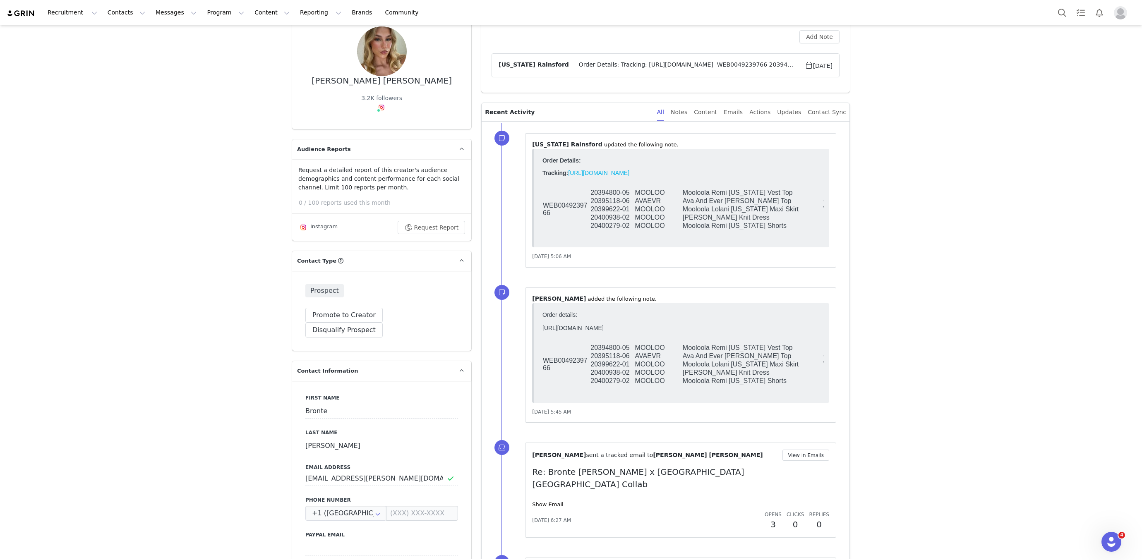
scroll to position [72, 0]
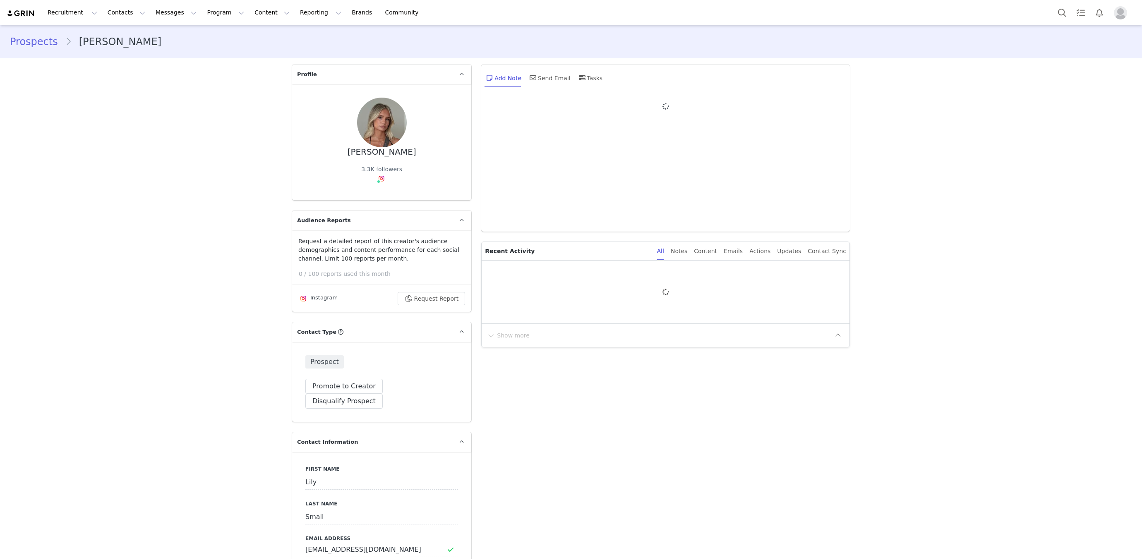
type input "+1 ([GEOGRAPHIC_DATA])"
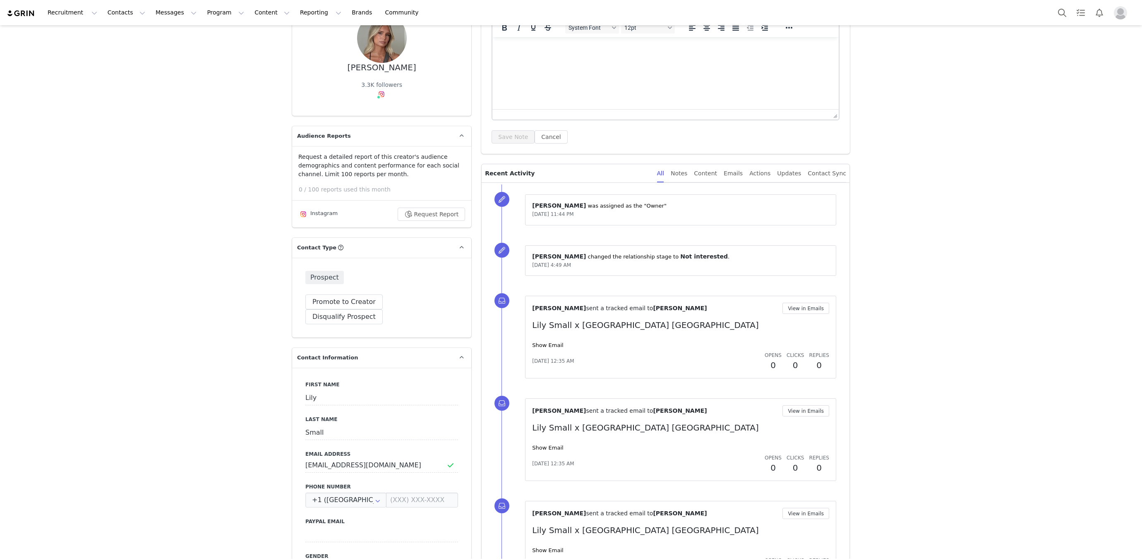
click at [546, 347] on div "Valentina Flores Flores sent a tracked email to Lily Small View in Emails Lily …" at bounding box center [680, 337] width 297 height 69
click at [553, 339] on link "Show Email" at bounding box center [547, 342] width 31 height 6
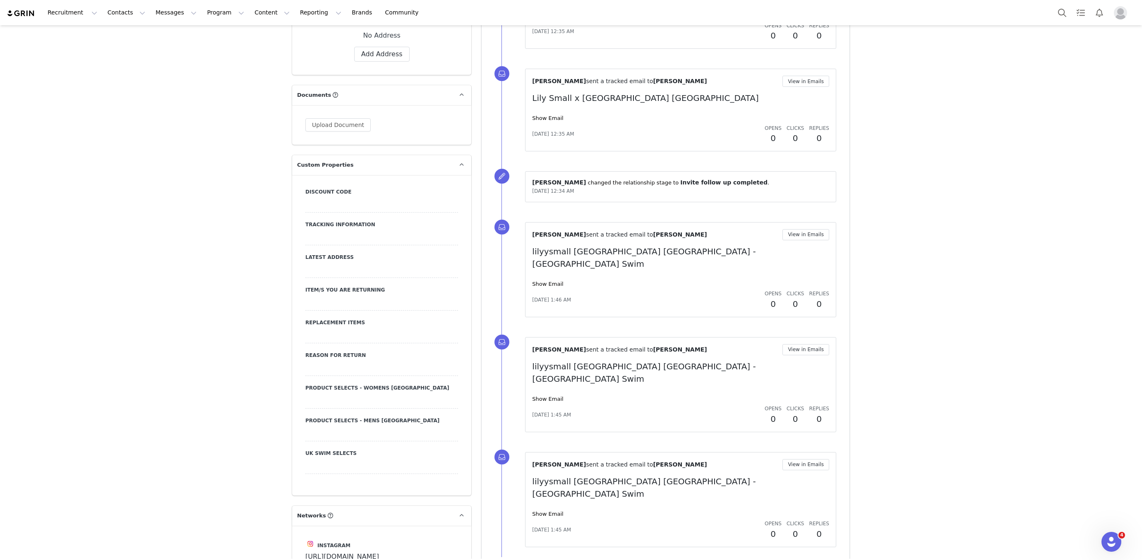
scroll to position [1527, 0]
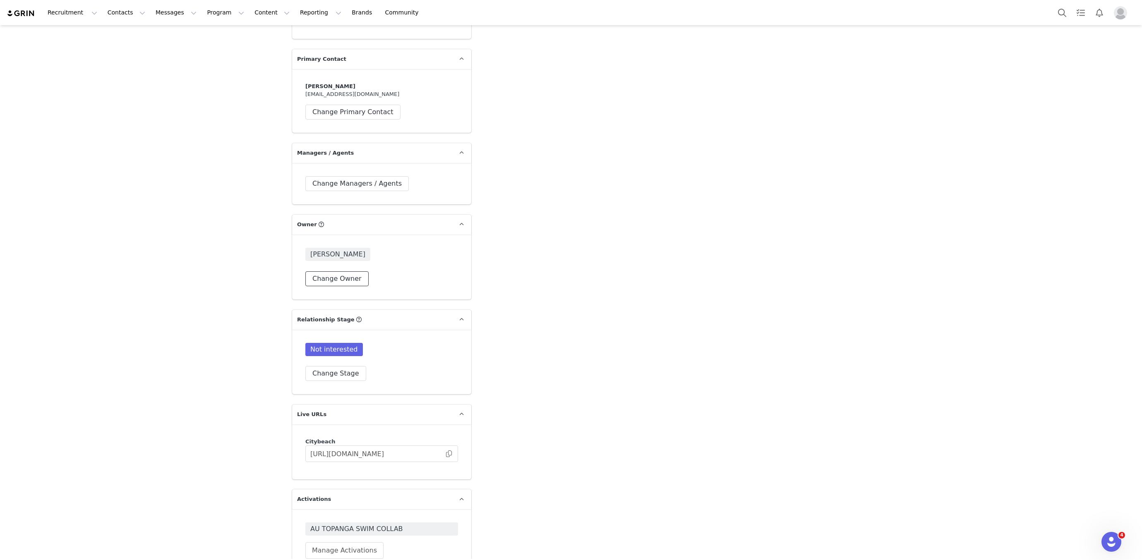
click at [333, 271] on button "Change Owner" at bounding box center [336, 278] width 63 height 15
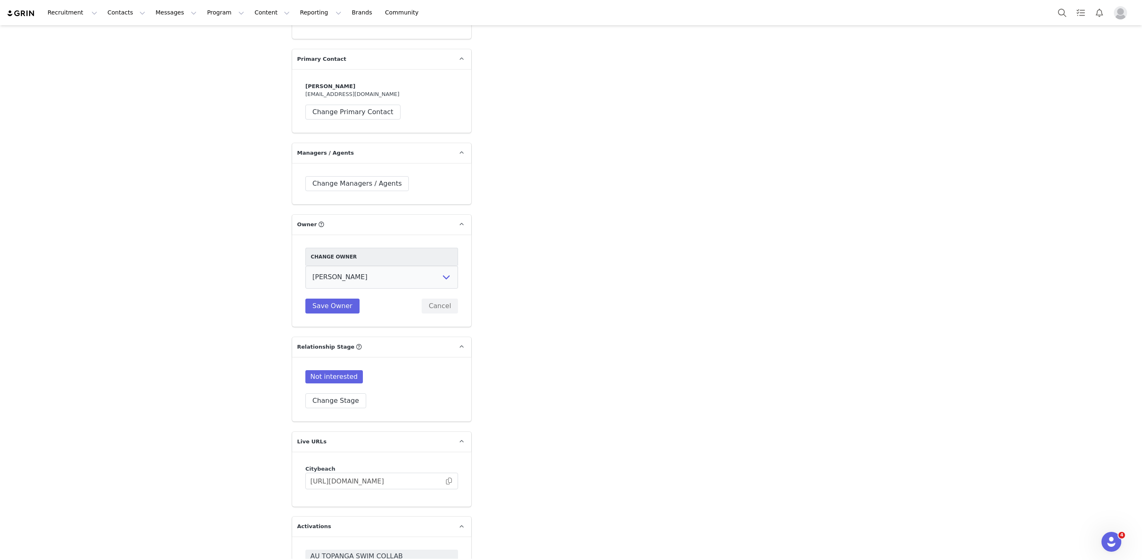
select select "47007a2c-6942-448e-8c56-b8dcfdc73bc9"
click at [341, 299] on button "Save Owner" at bounding box center [332, 306] width 54 height 15
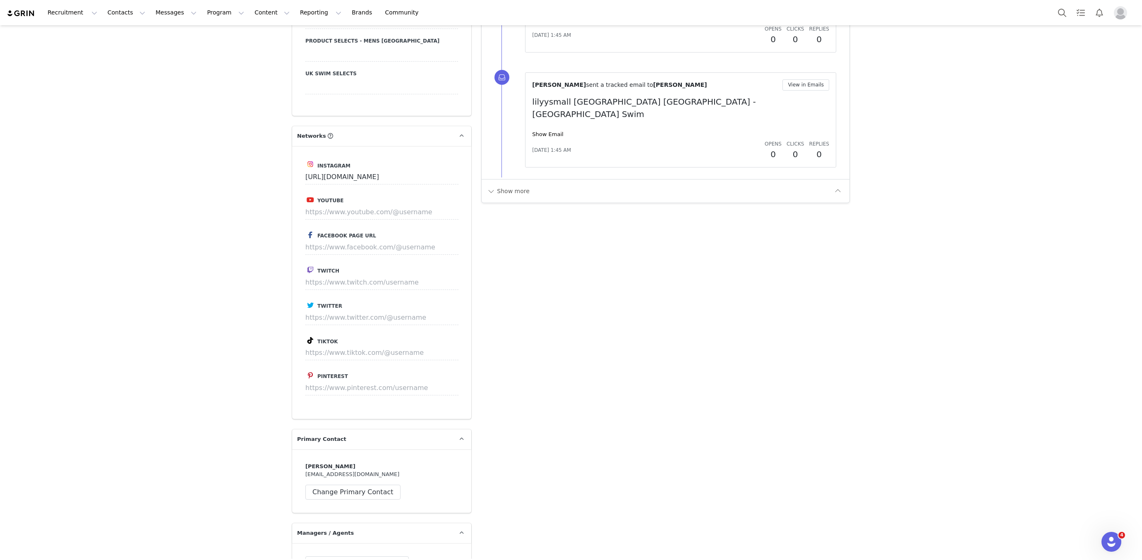
scroll to position [0, 0]
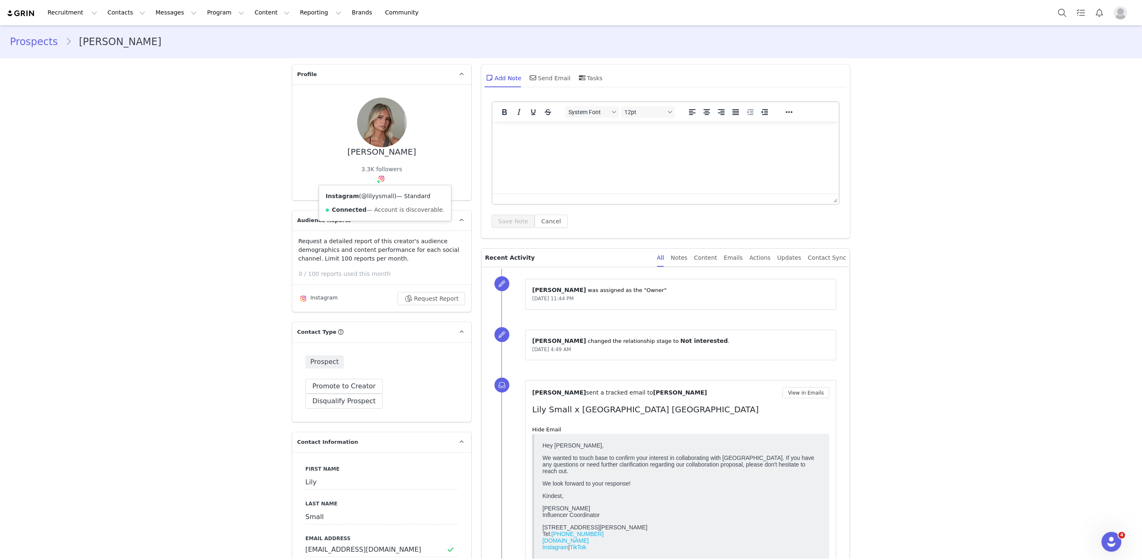
click at [387, 198] on link "@lilyysmall" at bounding box center [377, 196] width 33 height 7
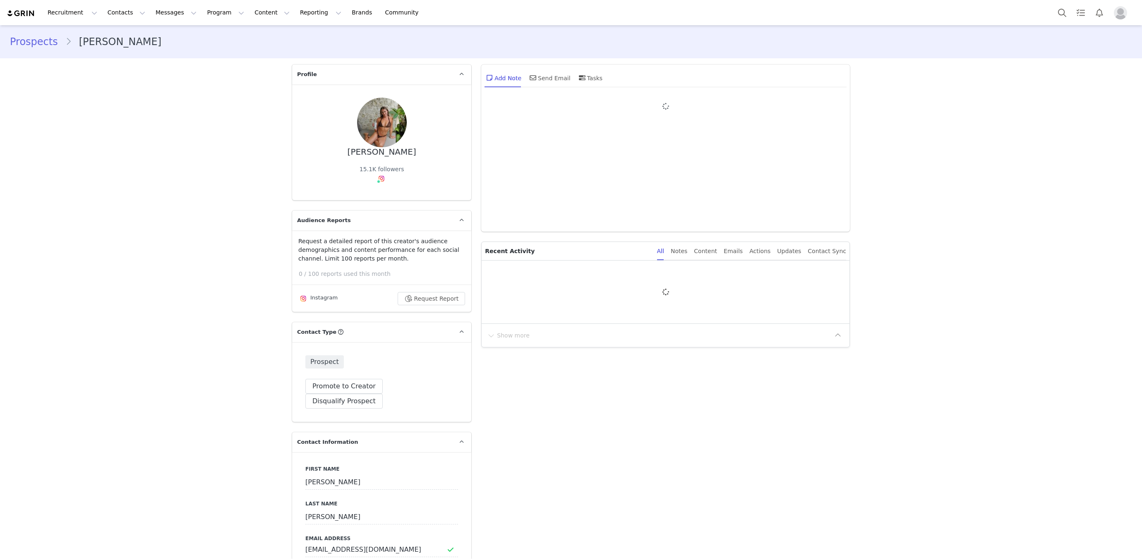
type input "+1 ([GEOGRAPHIC_DATA])"
click at [386, 153] on div "[PERSON_NAME]" at bounding box center [381, 152] width 69 height 10
click at [386, 153] on div "Gracie Leah" at bounding box center [381, 152] width 69 height 10
copy div "Gracie Leah"
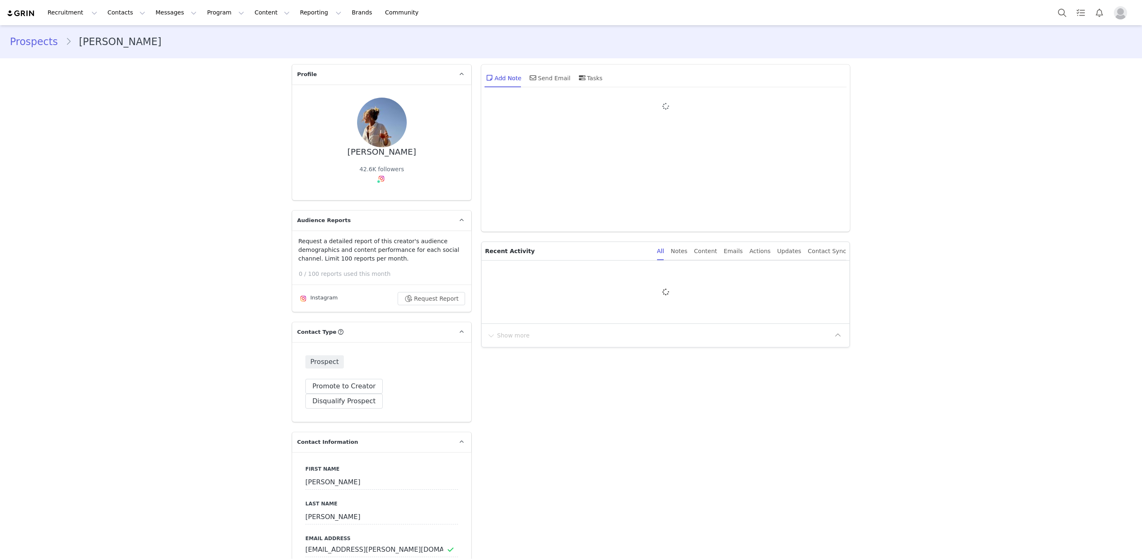
type input "+1 ([GEOGRAPHIC_DATA])"
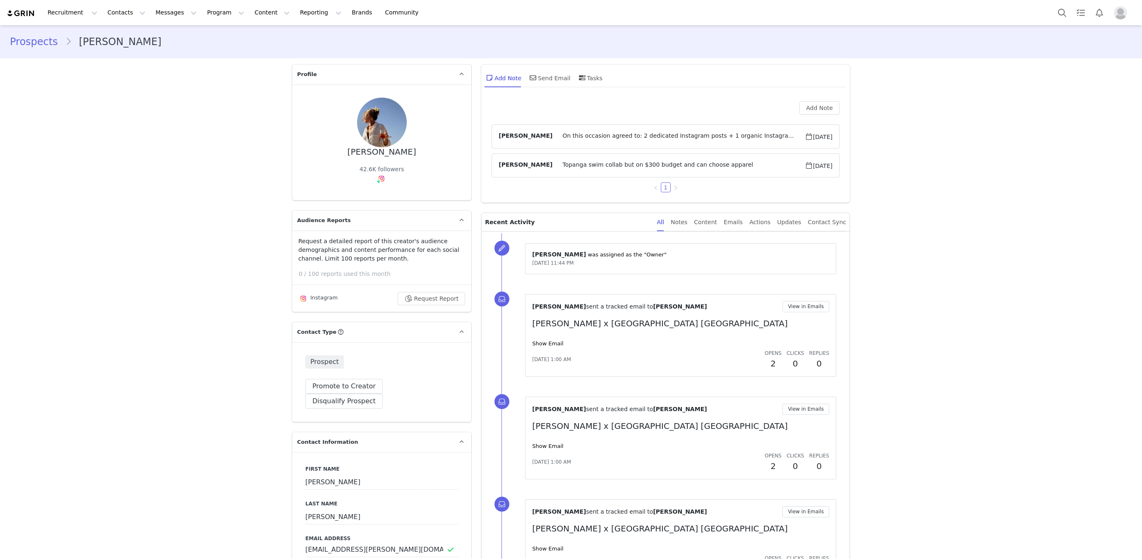
click at [661, 129] on article "[PERSON_NAME] On this occasion agreed to: 2 dedicated Instagram posts + 1 organ…" at bounding box center [665, 136] width 348 height 24
click at [661, 133] on span "On this occasion agreed to: 2 dedicated Instagram posts + 1 organic Instagram s…" at bounding box center [678, 137] width 252 height 10
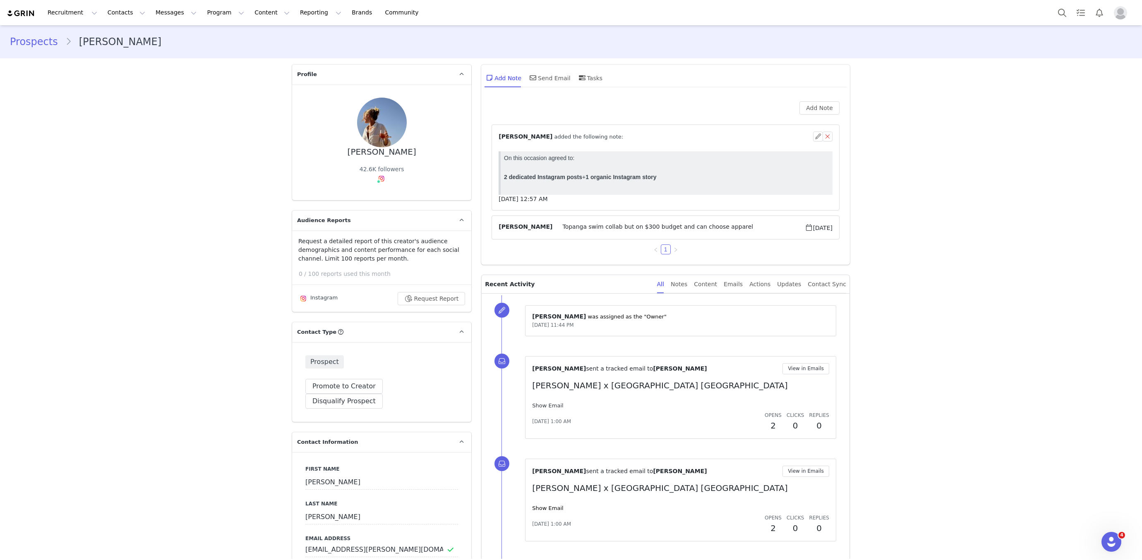
click at [551, 405] on link "Show Email" at bounding box center [547, 405] width 31 height 6
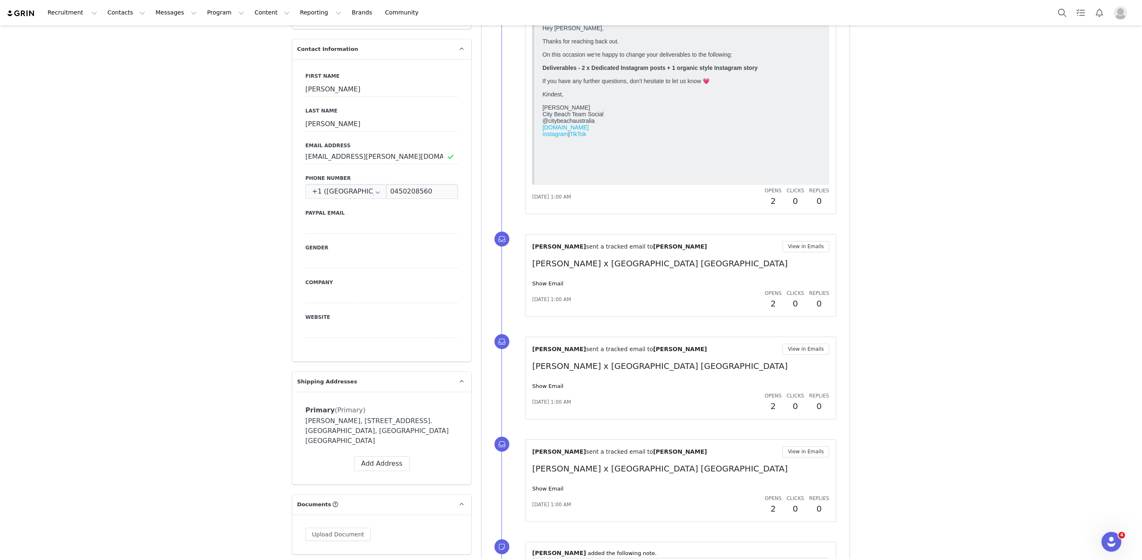
scroll to position [515, 0]
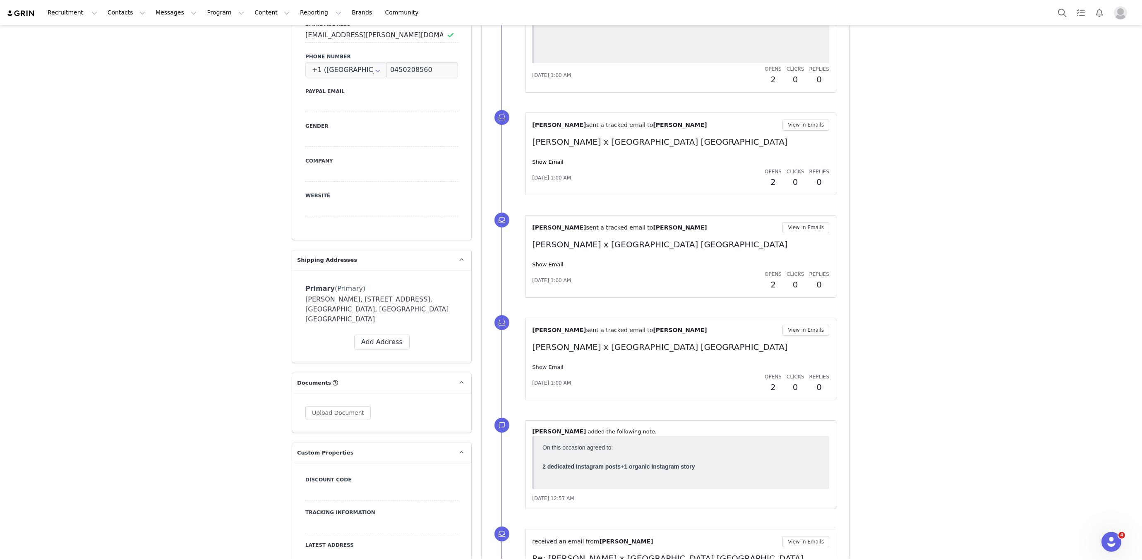
click at [551, 364] on link "Show Email" at bounding box center [547, 367] width 31 height 6
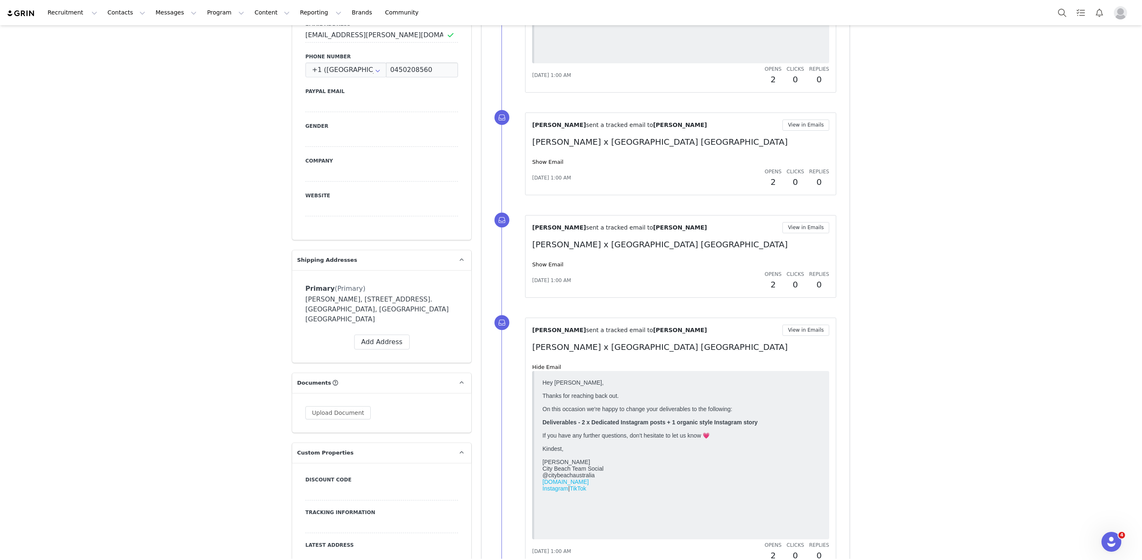
scroll to position [857, 0]
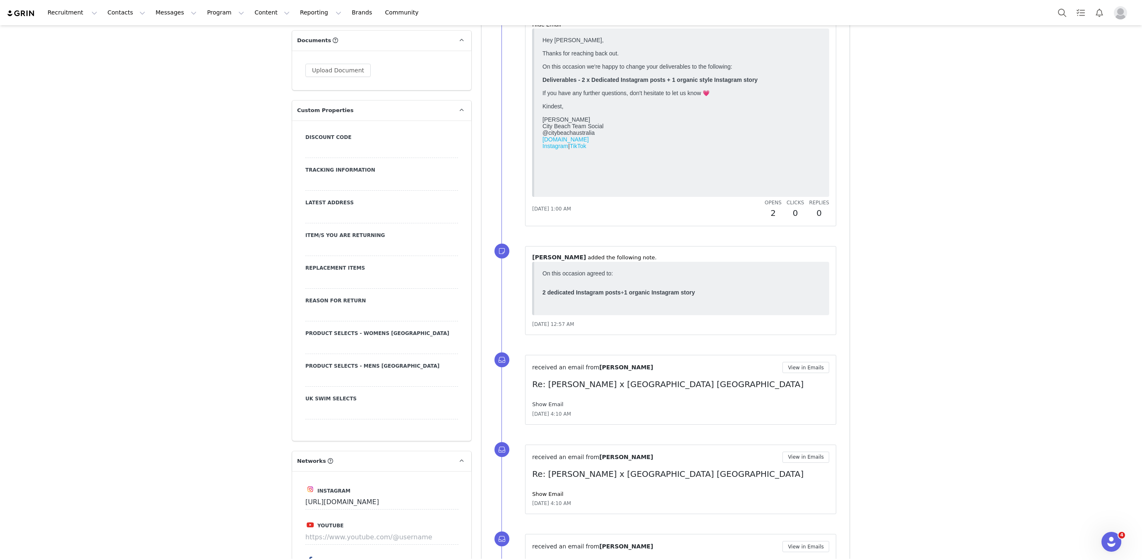
click at [553, 401] on link "Show Email" at bounding box center [547, 404] width 31 height 6
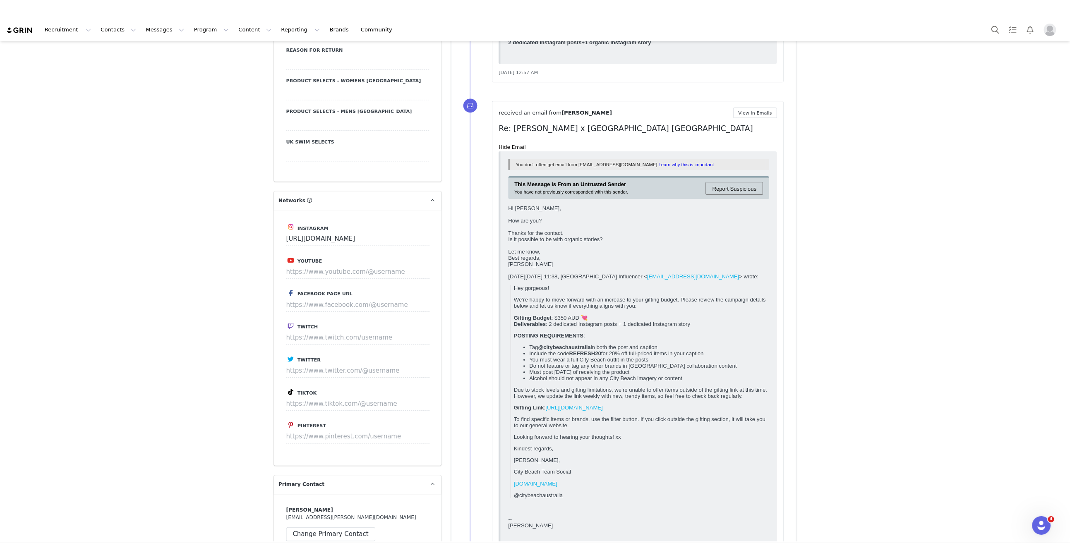
scroll to position [1123, 0]
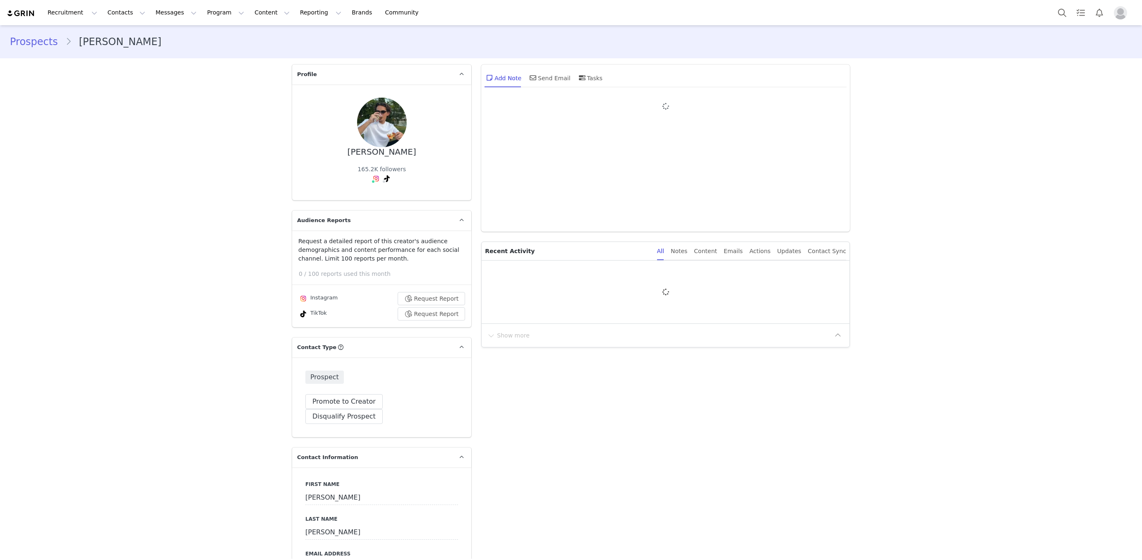
type input "+1 ([GEOGRAPHIC_DATA])"
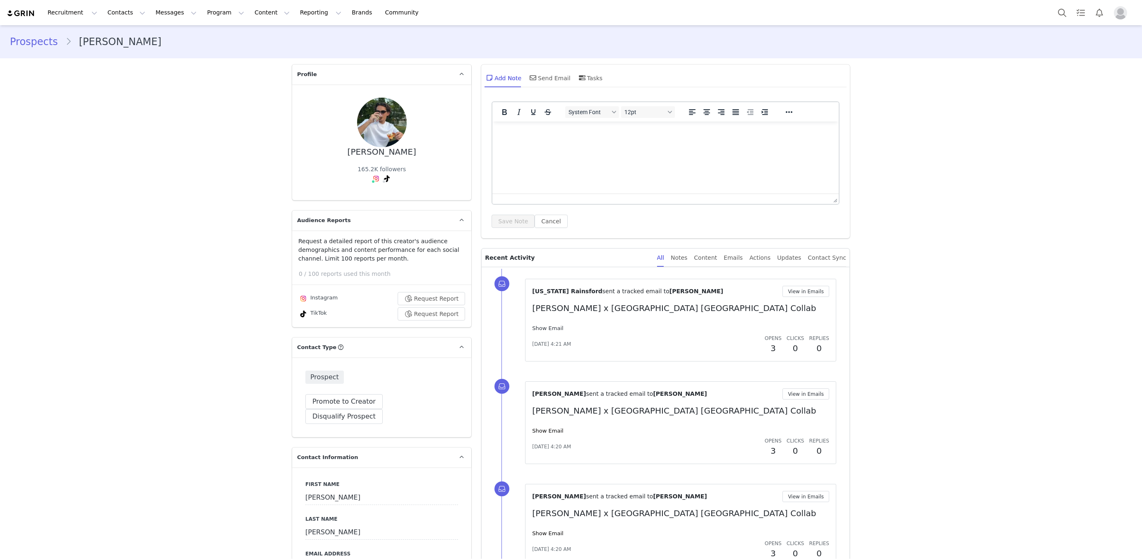
click at [545, 332] on div "[US_STATE] [PERSON_NAME] sent a tracked email to [PERSON_NAME] View in Emails […" at bounding box center [680, 320] width 297 height 69
click at [546, 330] on link "Show Email" at bounding box center [547, 328] width 31 height 6
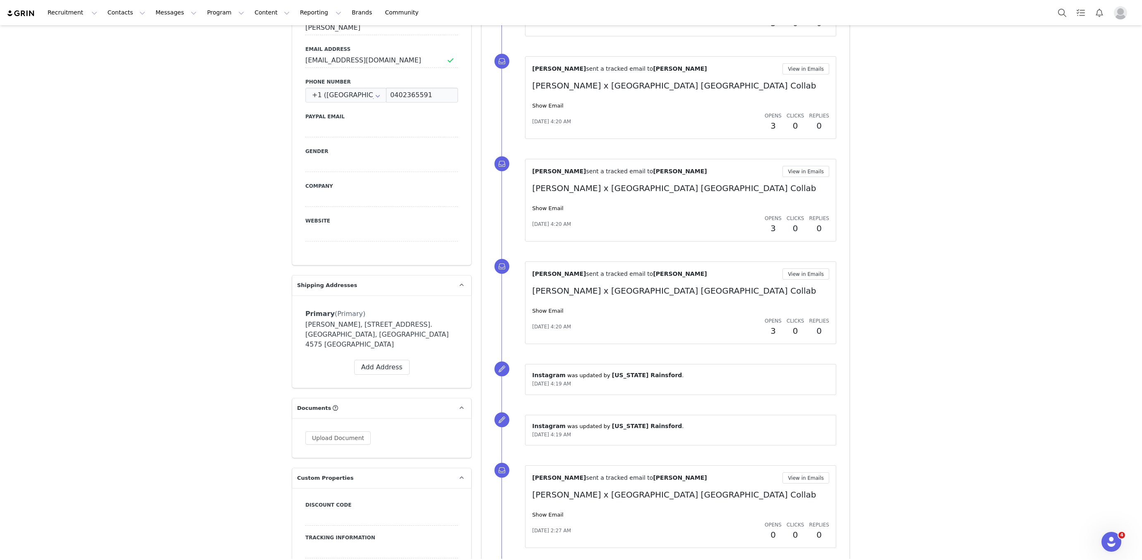
scroll to position [535, 0]
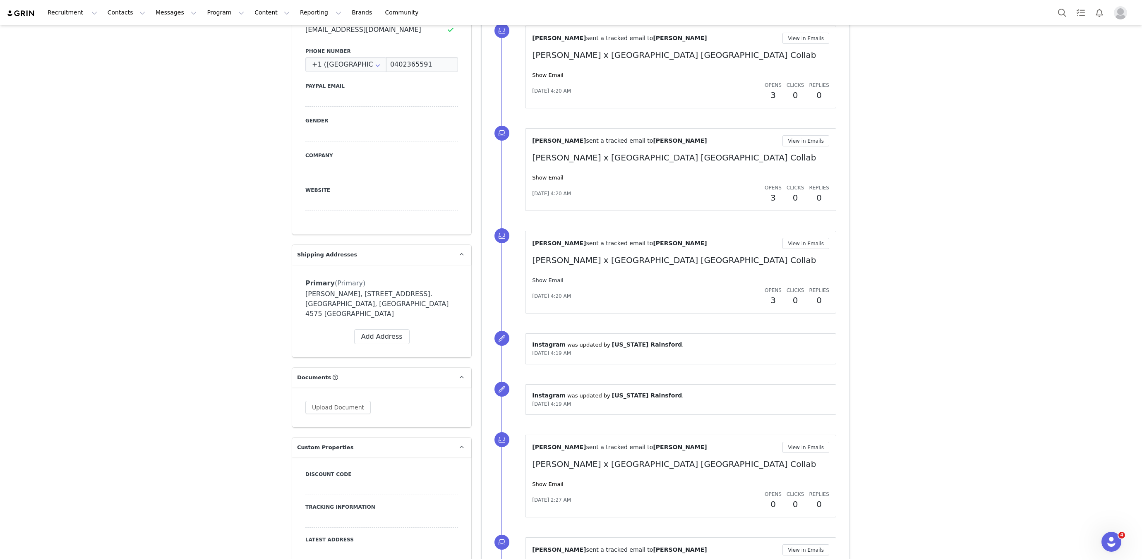
click at [557, 277] on link "Show Email" at bounding box center [547, 280] width 31 height 6
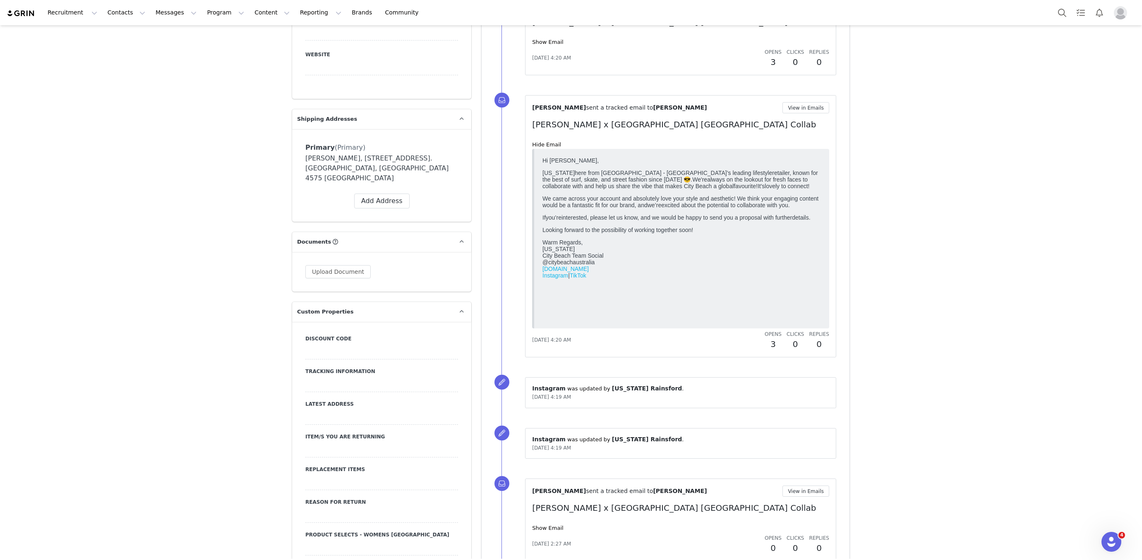
scroll to position [813, 0]
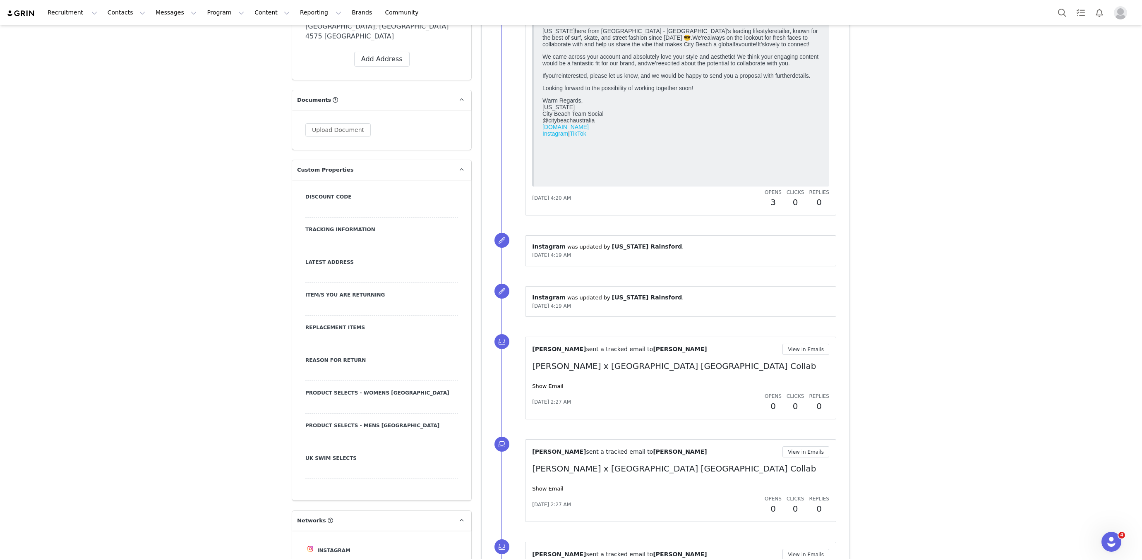
click at [544, 388] on div "Talia Bianchi sent a tracked email to Dan Cox View in Emails Daniel x City Beac…" at bounding box center [680, 378] width 297 height 69
click at [546, 383] on link "Show Email" at bounding box center [547, 386] width 31 height 6
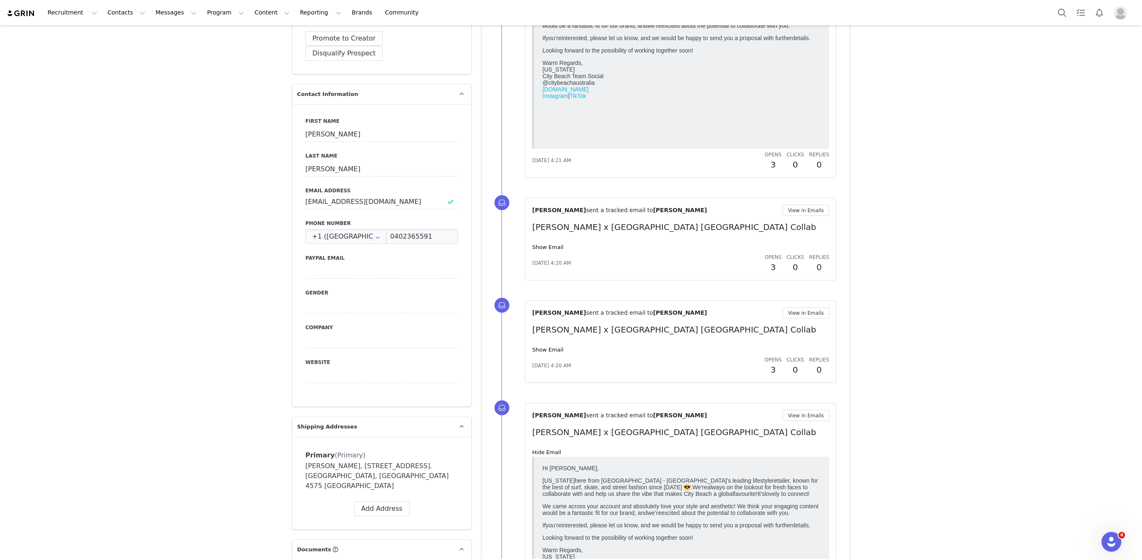
scroll to position [0, 0]
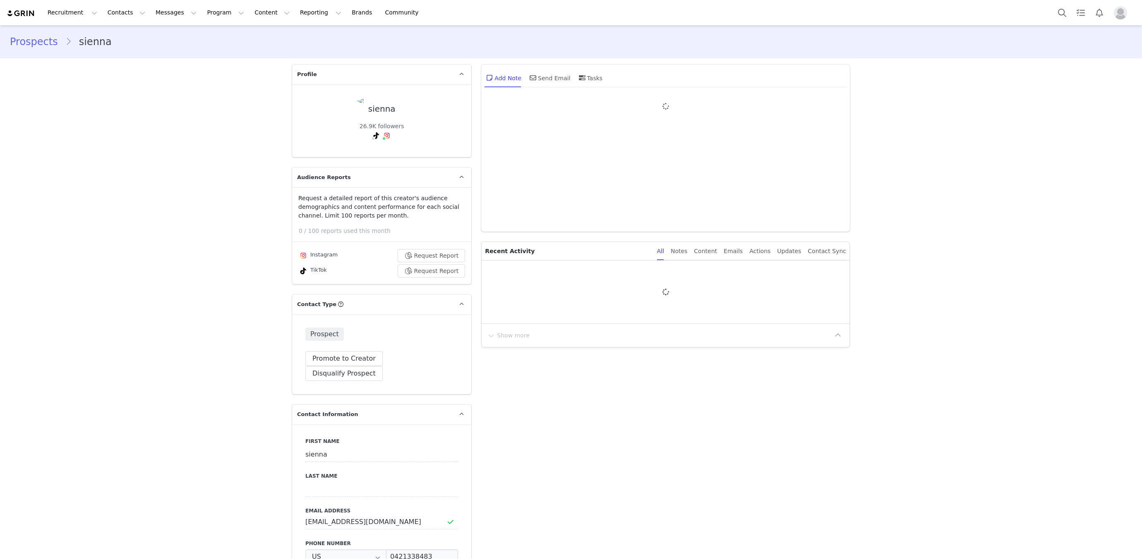
type input "+1 ([GEOGRAPHIC_DATA])"
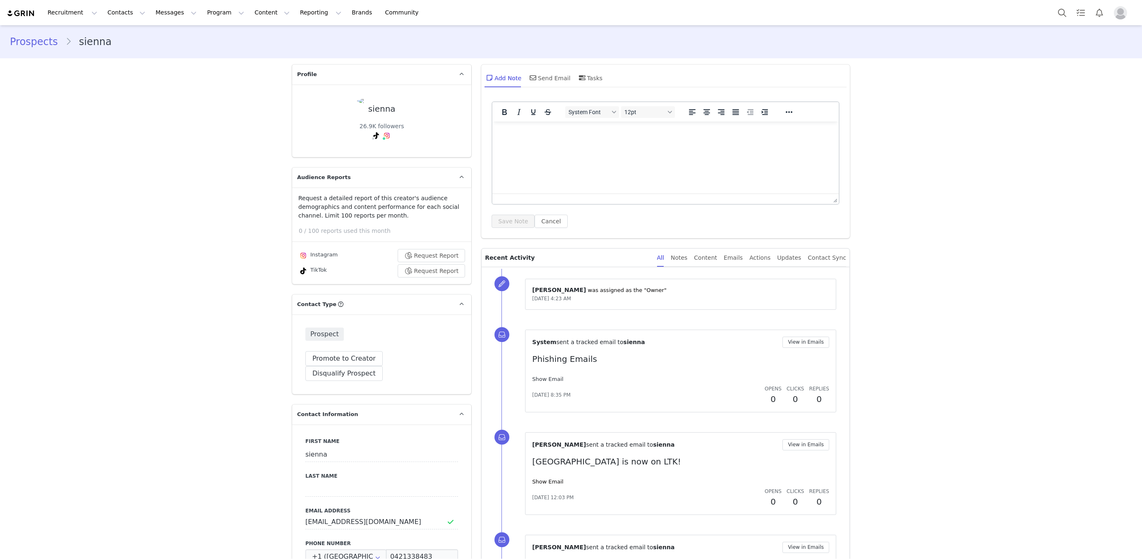
click at [543, 378] on link "Show Email" at bounding box center [547, 379] width 31 height 6
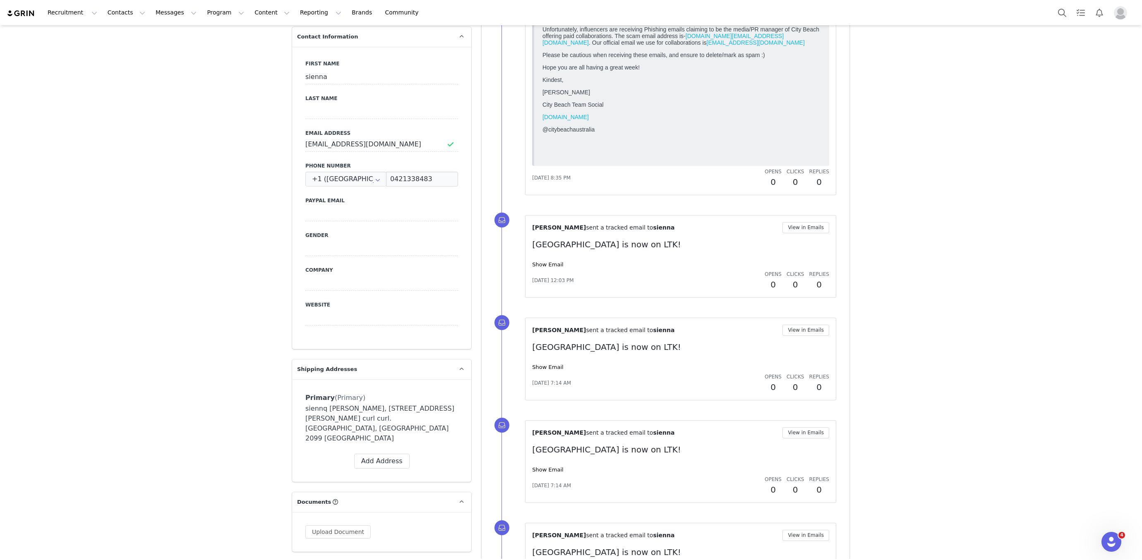
scroll to position [458, 0]
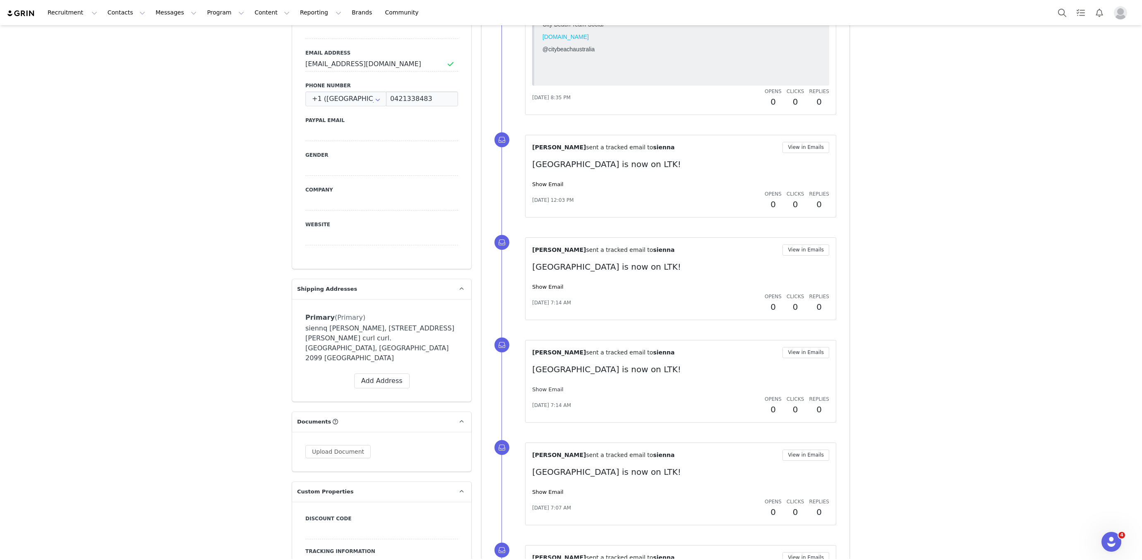
click at [556, 388] on link "Show Email" at bounding box center [547, 389] width 31 height 6
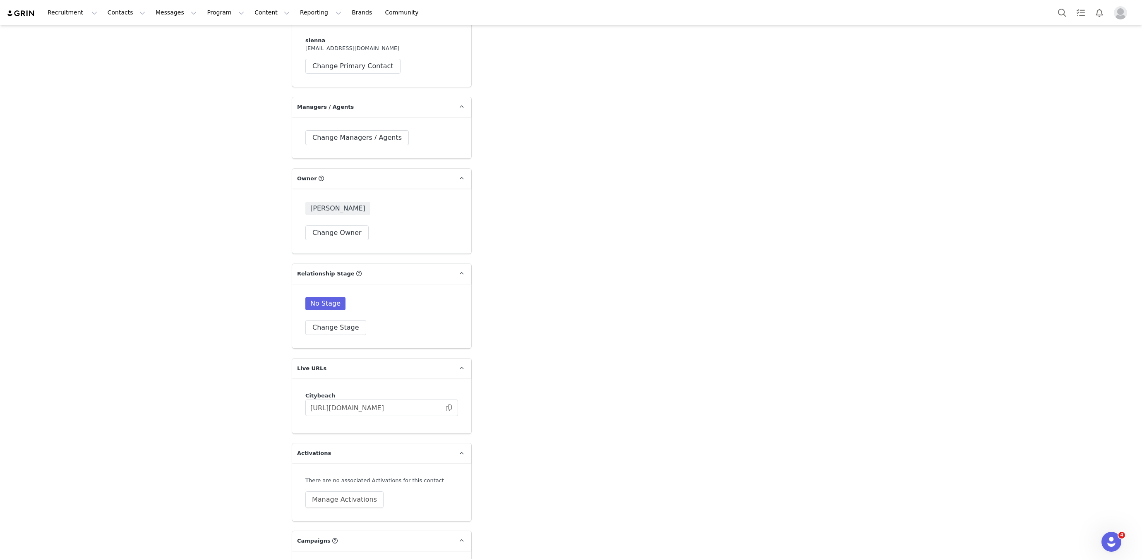
scroll to position [1579, 0]
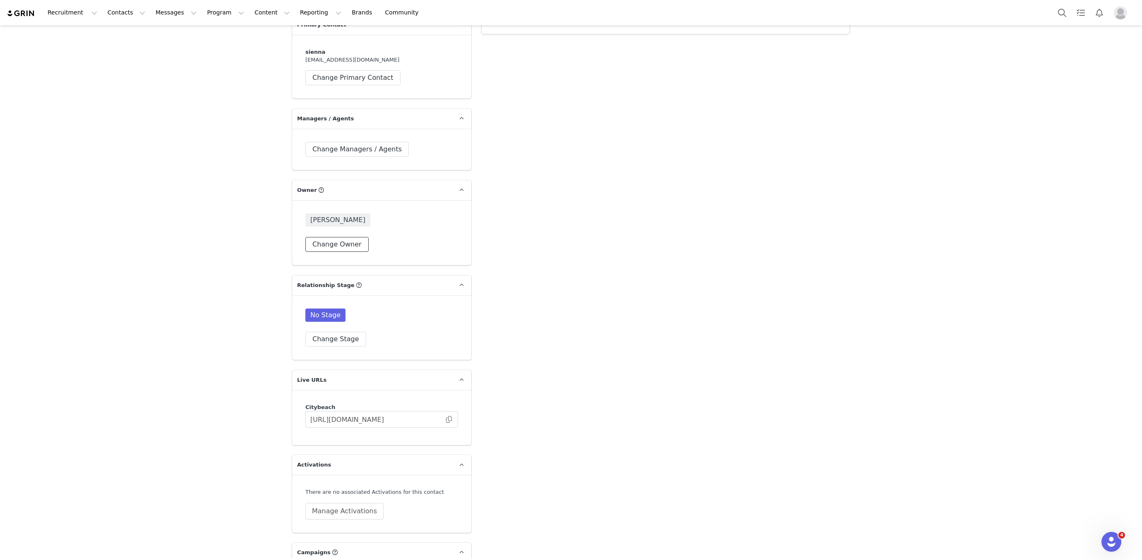
click at [352, 237] on button "Change Owner" at bounding box center [336, 244] width 63 height 15
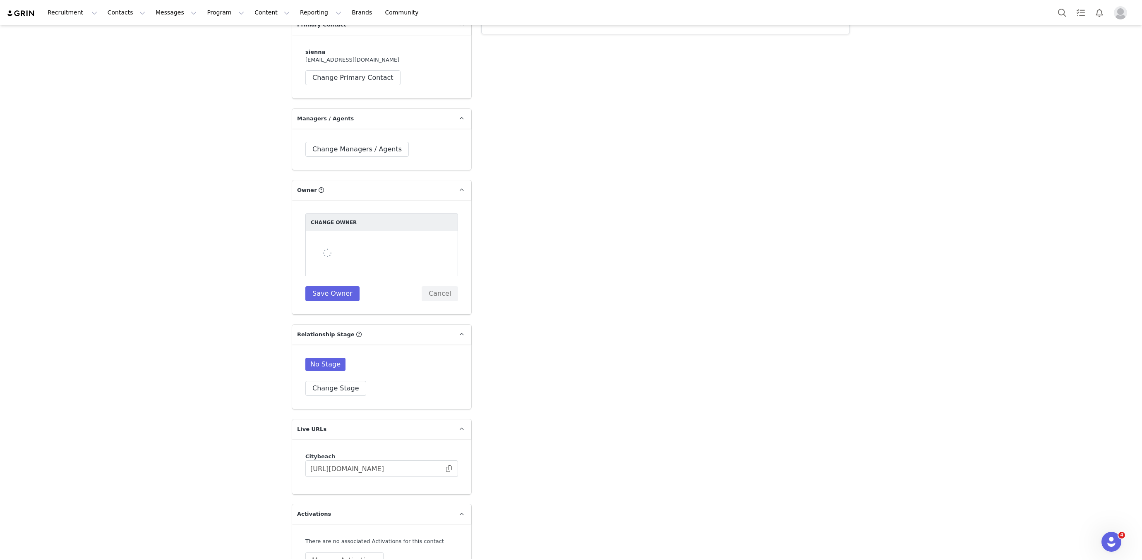
click at [352, 231] on div at bounding box center [381, 253] width 153 height 45
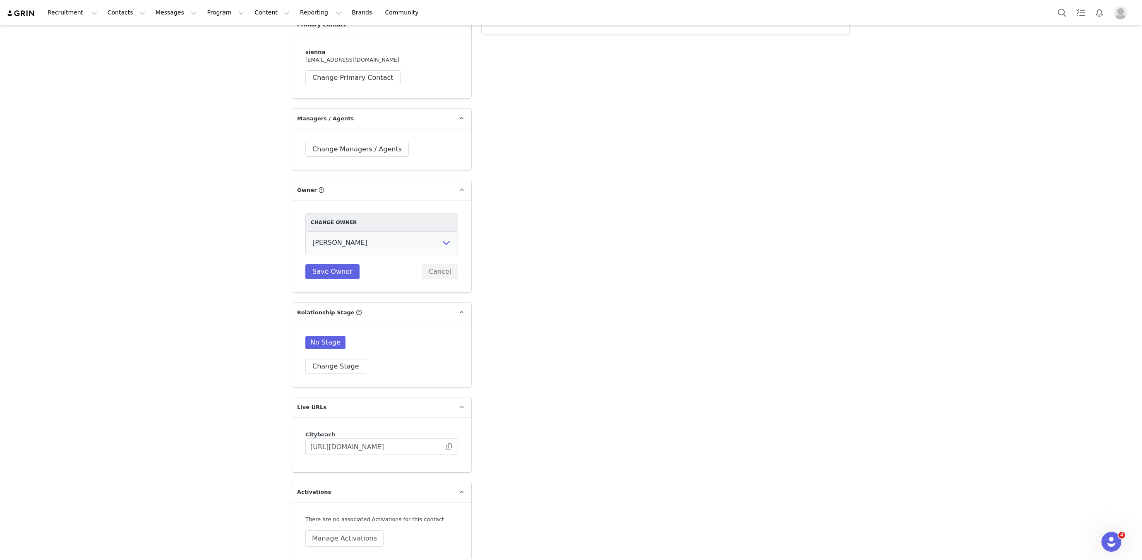
select select "47007a2c-6942-448e-8c56-b8dcfdc73bc9"
click at [345, 264] on button "Save Owner" at bounding box center [332, 271] width 54 height 15
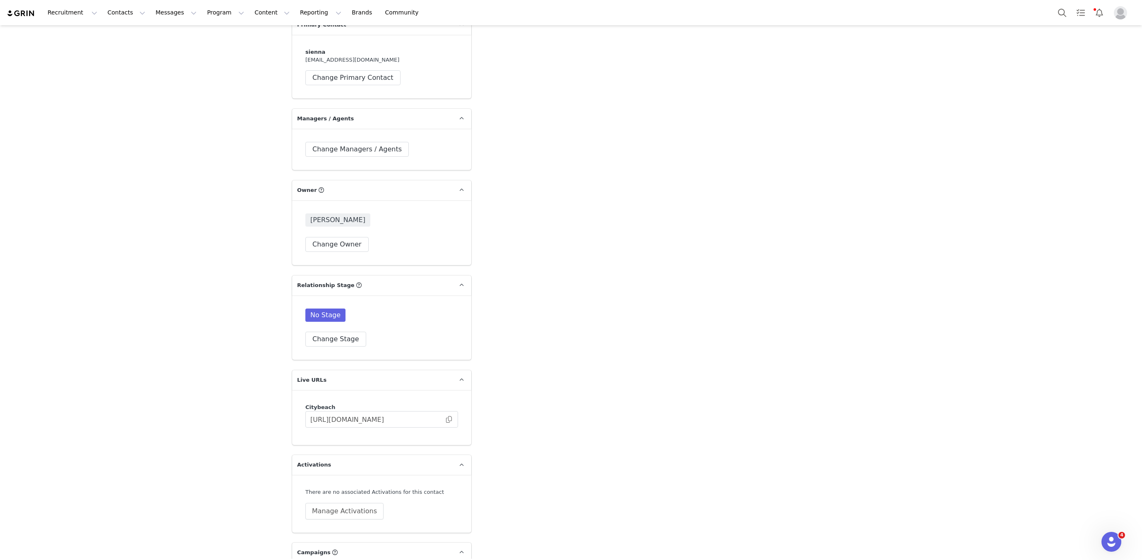
scroll to position [0, 0]
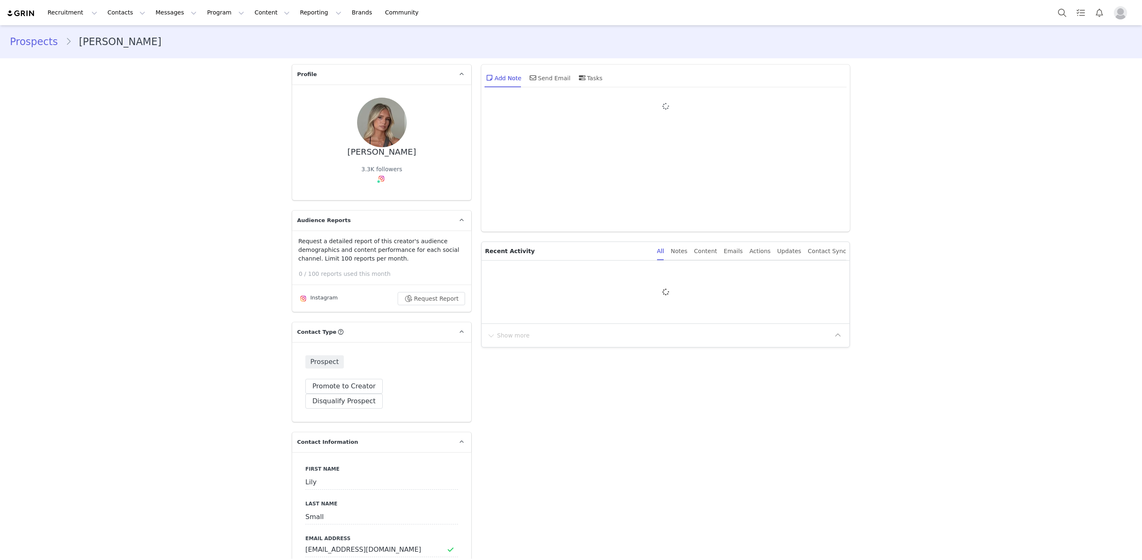
type input "+1 ([GEOGRAPHIC_DATA])"
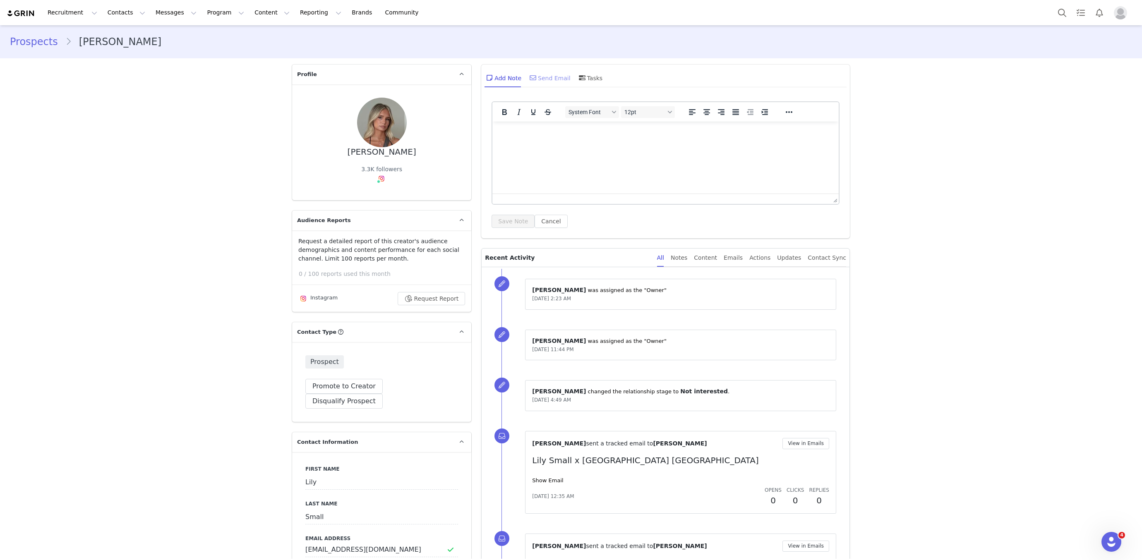
scroll to position [243, 0]
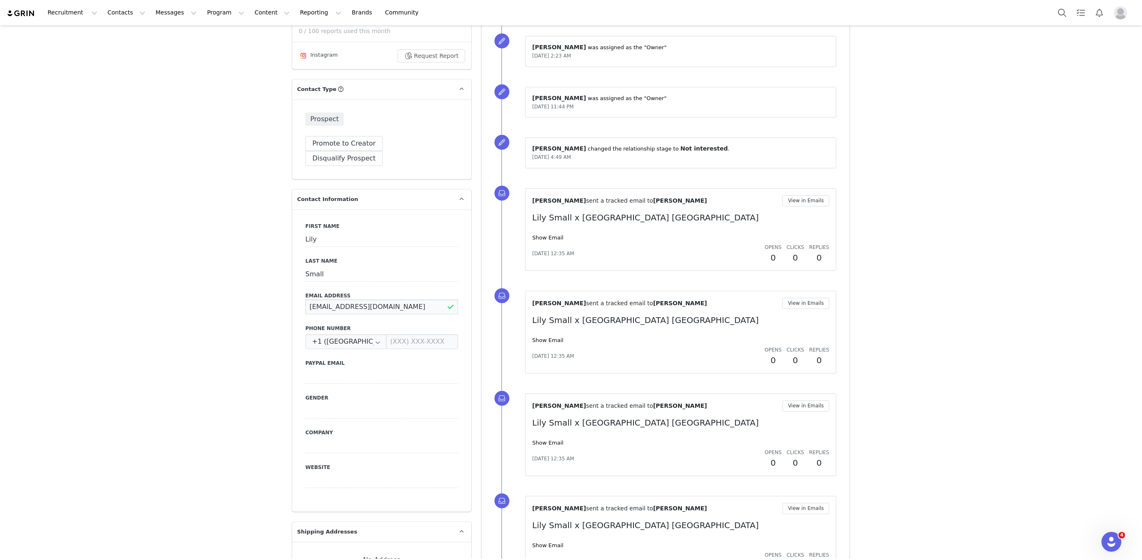
click at [386, 299] on input "[EMAIL_ADDRESS][DOMAIN_NAME]" at bounding box center [381, 306] width 153 height 15
paste input "y"
type input "[EMAIL_ADDRESS][DOMAIN_NAME]"
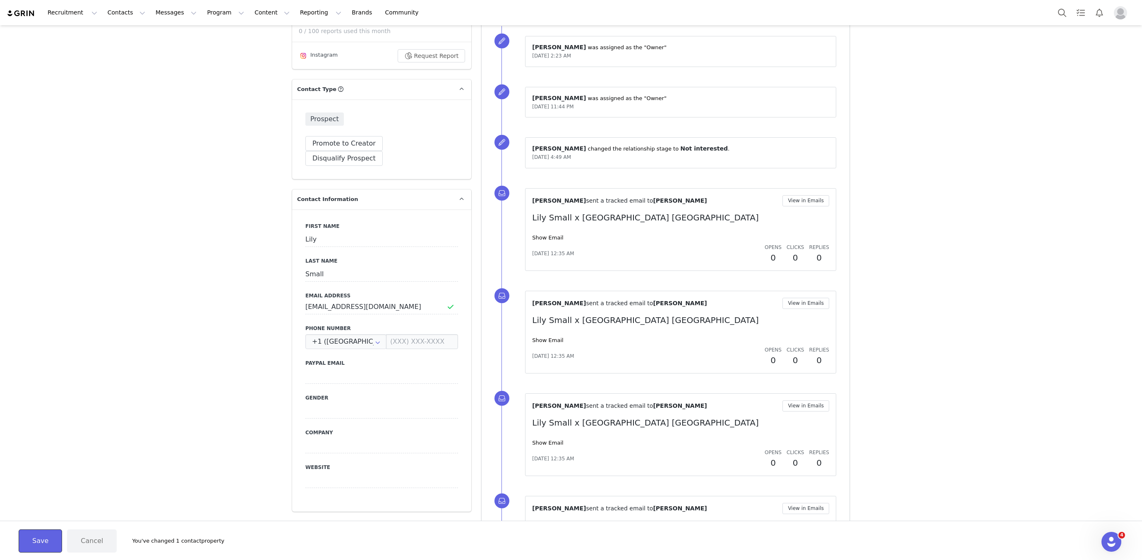
click at [41, 543] on button "Save" at bounding box center [40, 540] width 43 height 23
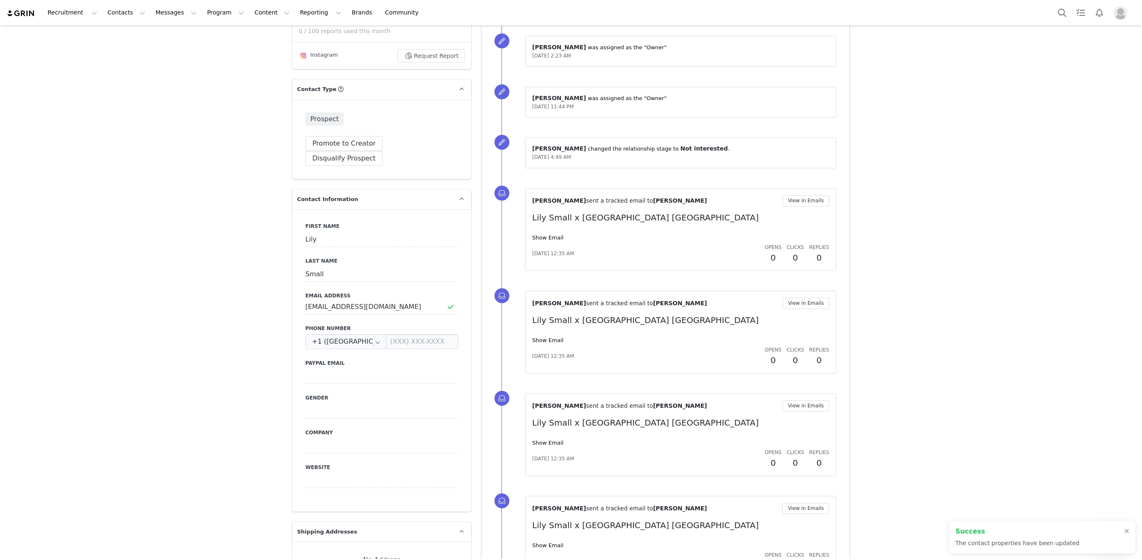
scroll to position [0, 0]
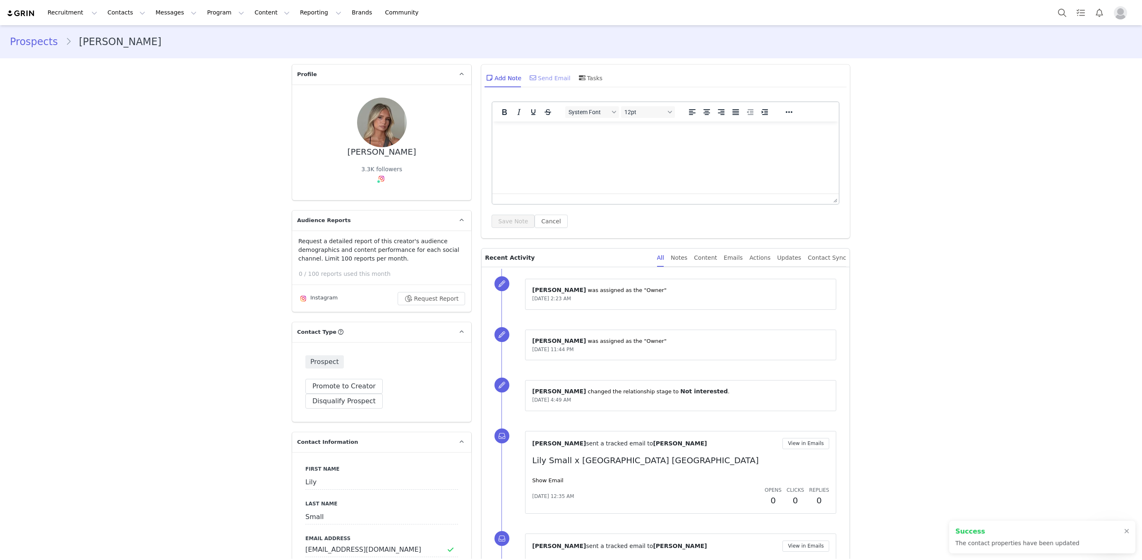
click at [552, 79] on div "Send Email" at bounding box center [549, 78] width 43 height 20
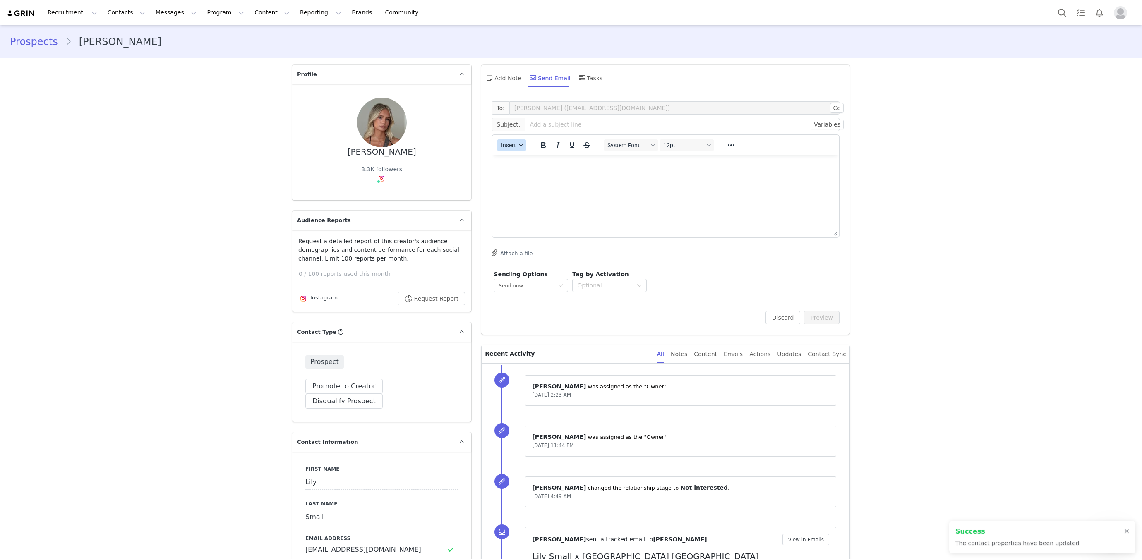
click at [514, 144] on span "Insert" at bounding box center [508, 145] width 15 height 7
drag, startPoint x: 514, startPoint y: 144, endPoint x: 528, endPoint y: 162, distance: 22.4
click at [528, 162] on div "Insert Template" at bounding box center [541, 159] width 74 height 10
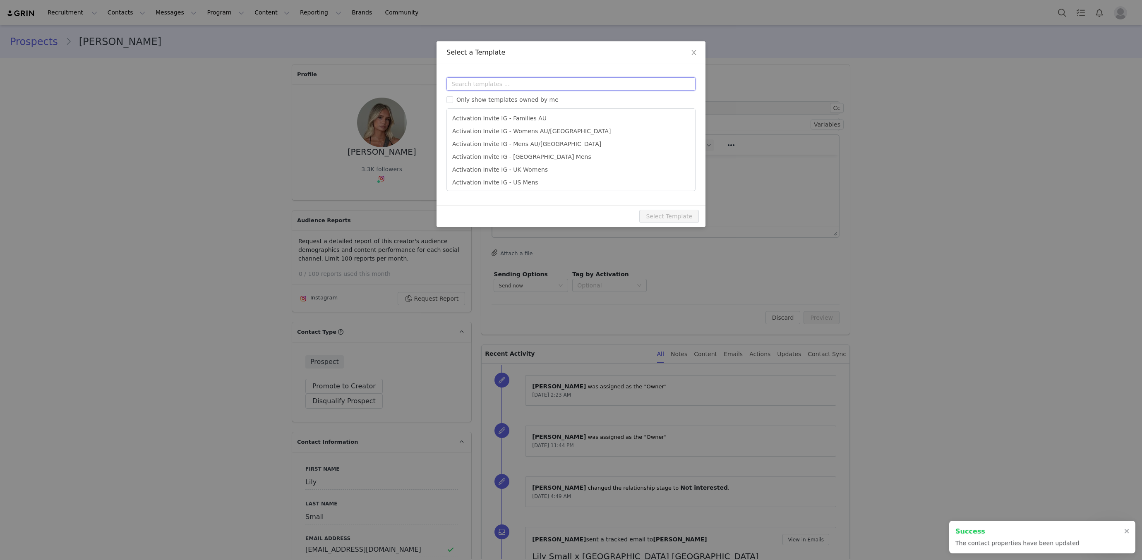
click at [515, 82] on input "text" at bounding box center [570, 83] width 249 height 13
click at [695, 51] on icon "icon: close" at bounding box center [693, 52] width 7 height 7
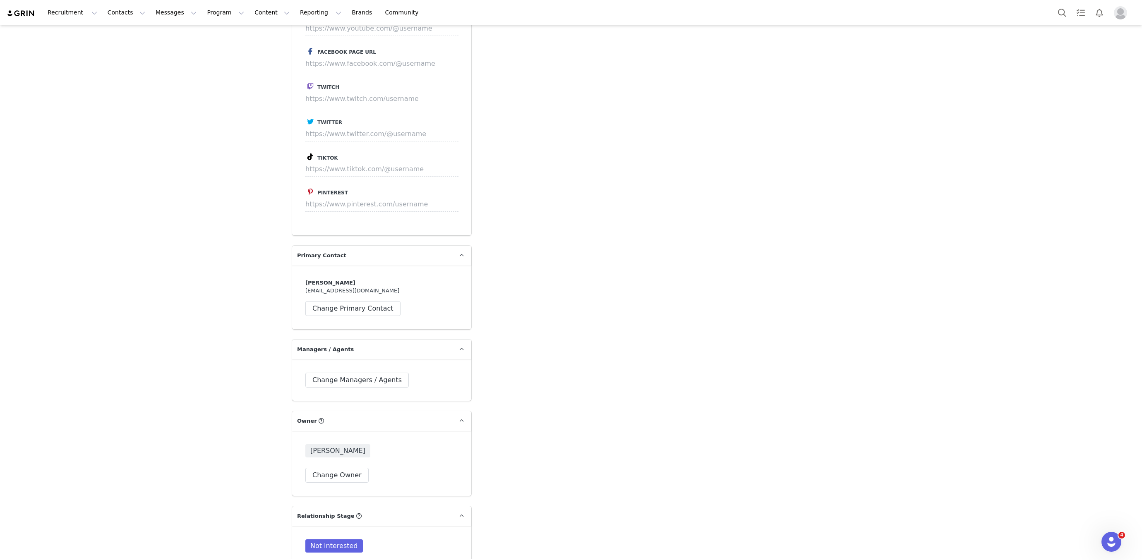
scroll to position [1659, 0]
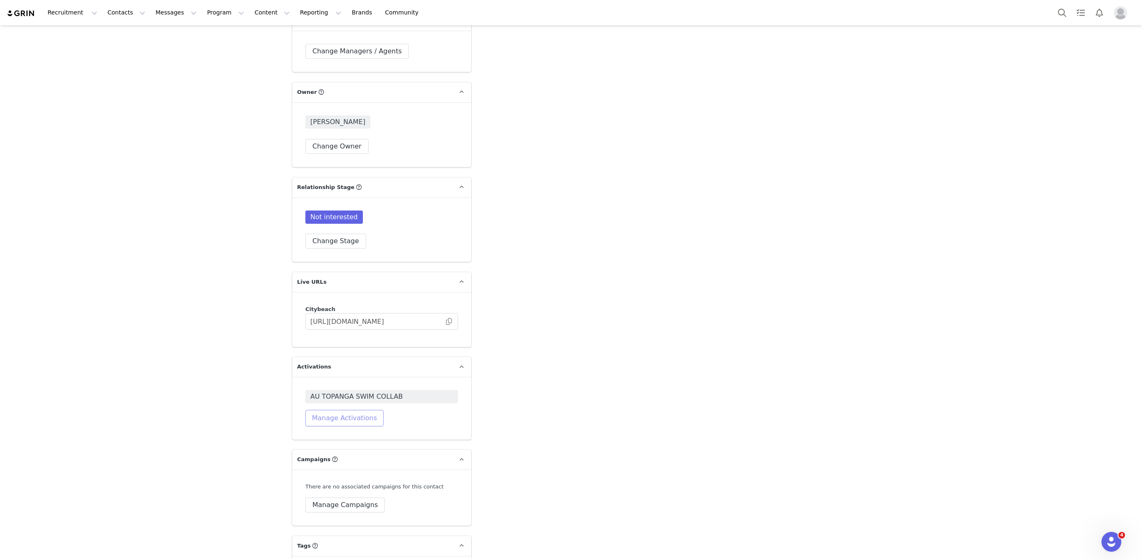
drag, startPoint x: 350, startPoint y: 401, endPoint x: 356, endPoint y: 395, distance: 8.8
click at [350, 410] on button "Manage Activations" at bounding box center [344, 418] width 78 height 17
click at [335, 434] on div "Select Activation" at bounding box center [322, 435] width 81 height 12
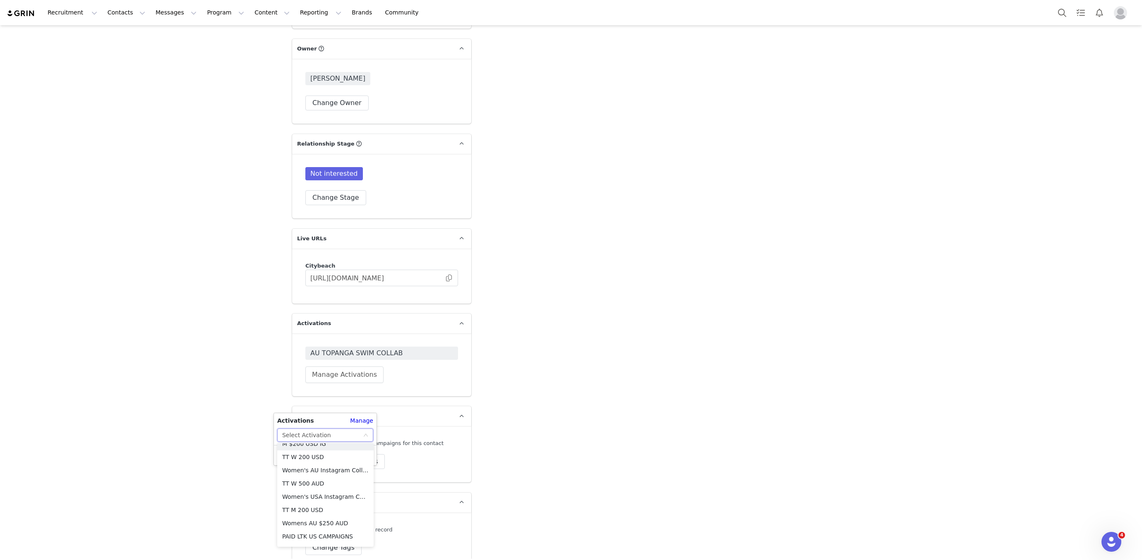
scroll to position [749, 0]
click at [326, 467] on li "Women's AU Instagram Collaboration" at bounding box center [325, 469] width 96 height 13
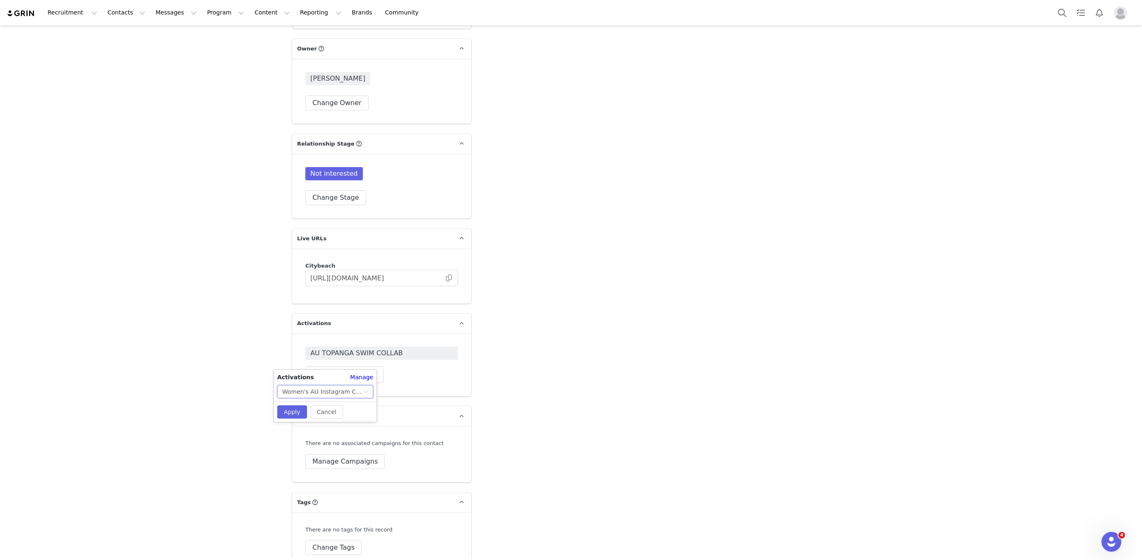
click at [286, 419] on div "Cancel Apply" at bounding box center [325, 412] width 103 height 20
click at [288, 414] on button "Apply" at bounding box center [292, 411] width 30 height 13
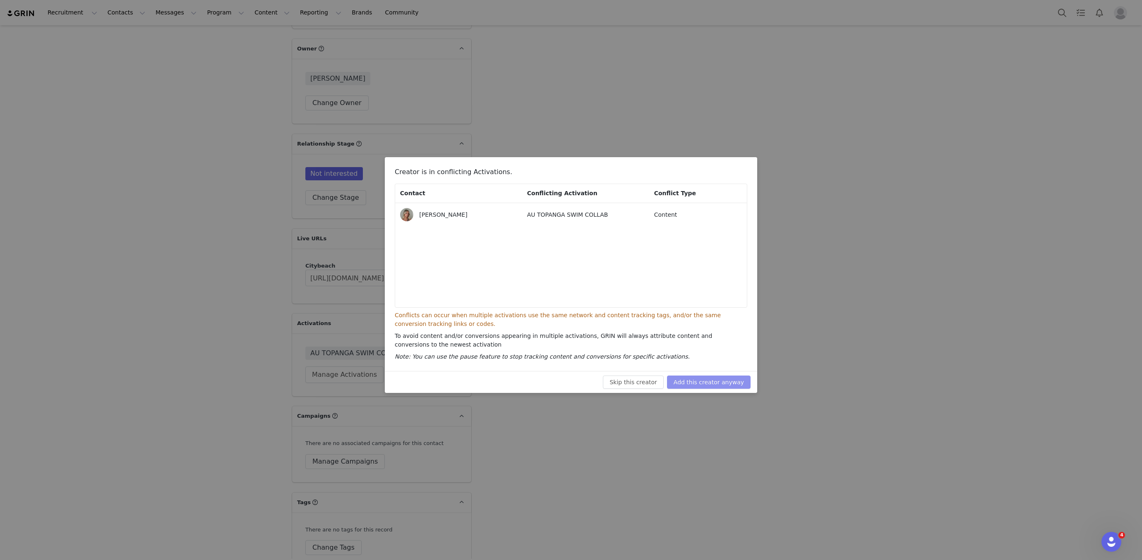
click at [733, 382] on button "Add this creator anyway" at bounding box center [709, 382] width 84 height 13
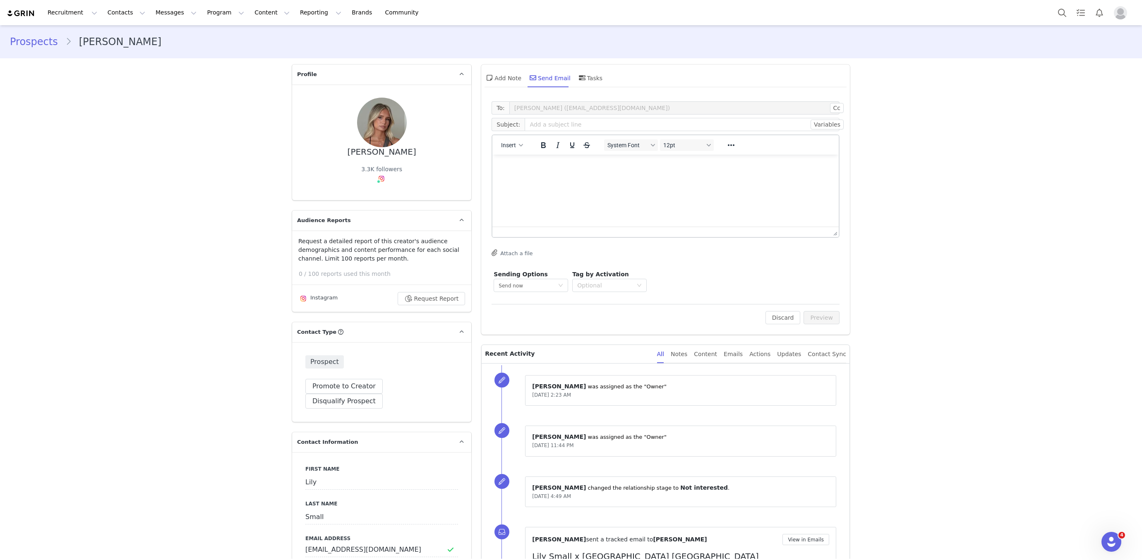
scroll to position [3, 0]
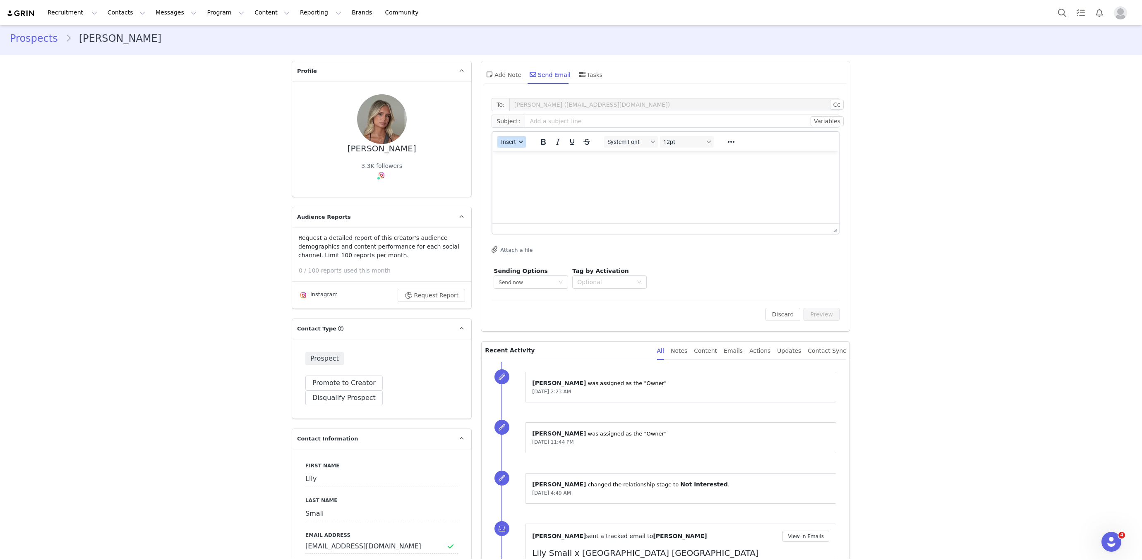
click at [515, 143] on span "Insert" at bounding box center [508, 142] width 15 height 7
click at [523, 158] on div "Insert Template" at bounding box center [541, 156] width 74 height 10
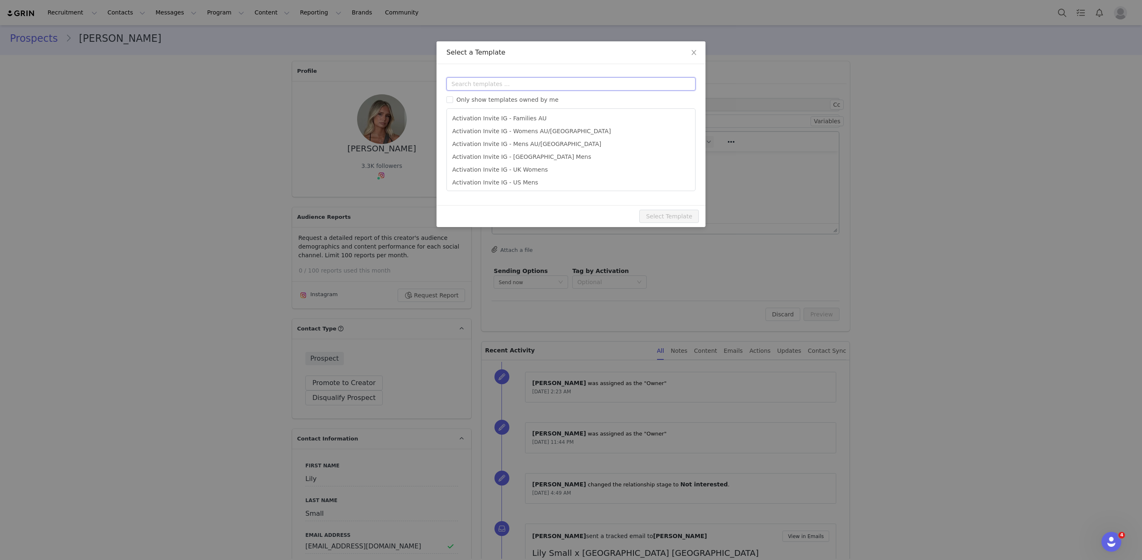
click at [476, 85] on input "text" at bounding box center [570, 83] width 249 height 13
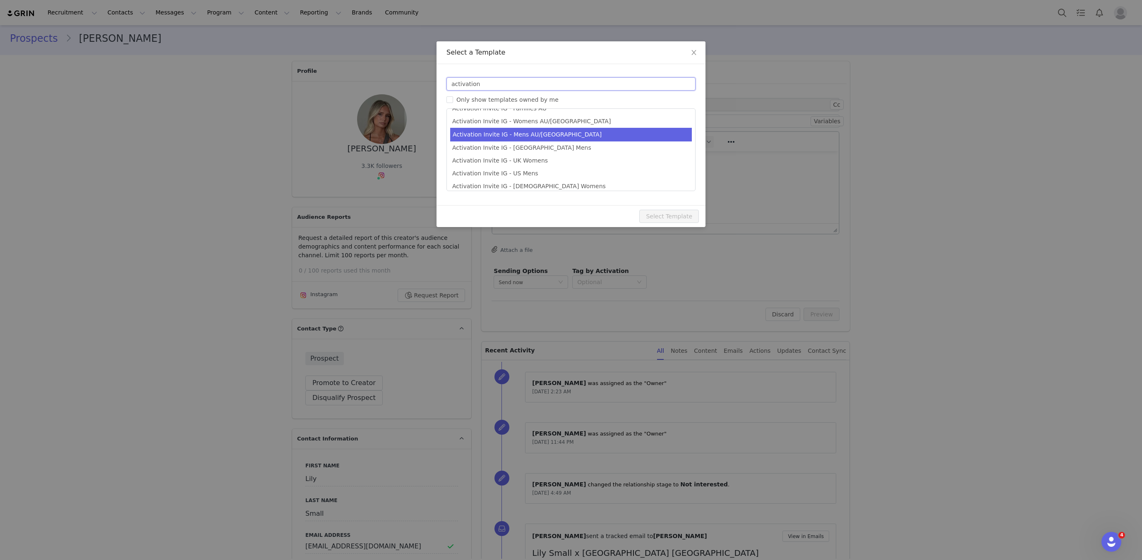
scroll to position [0, 0]
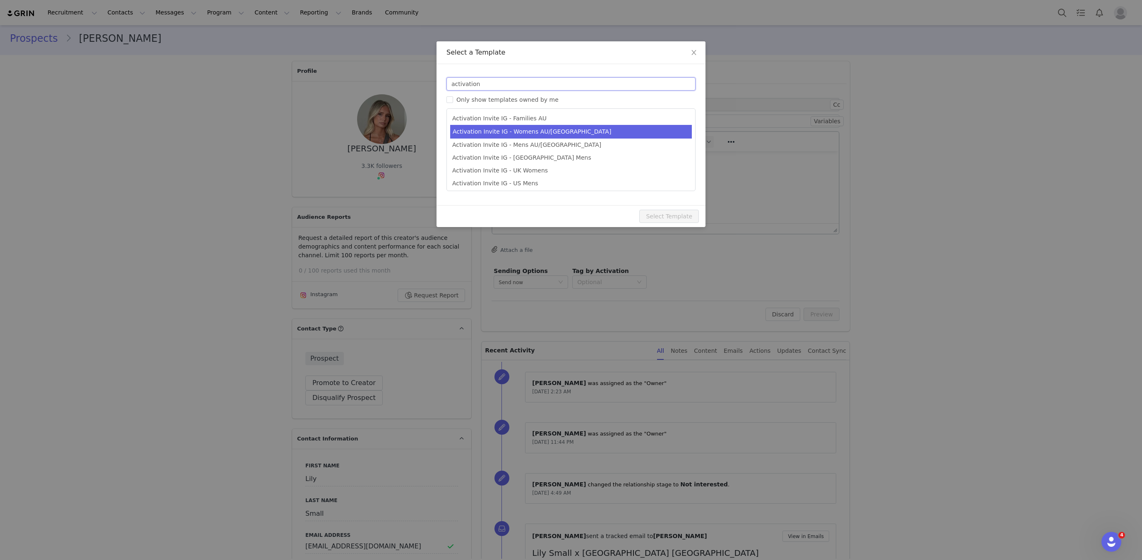
type input "activation"
type input "[instagram_username] X City Beach Australia"
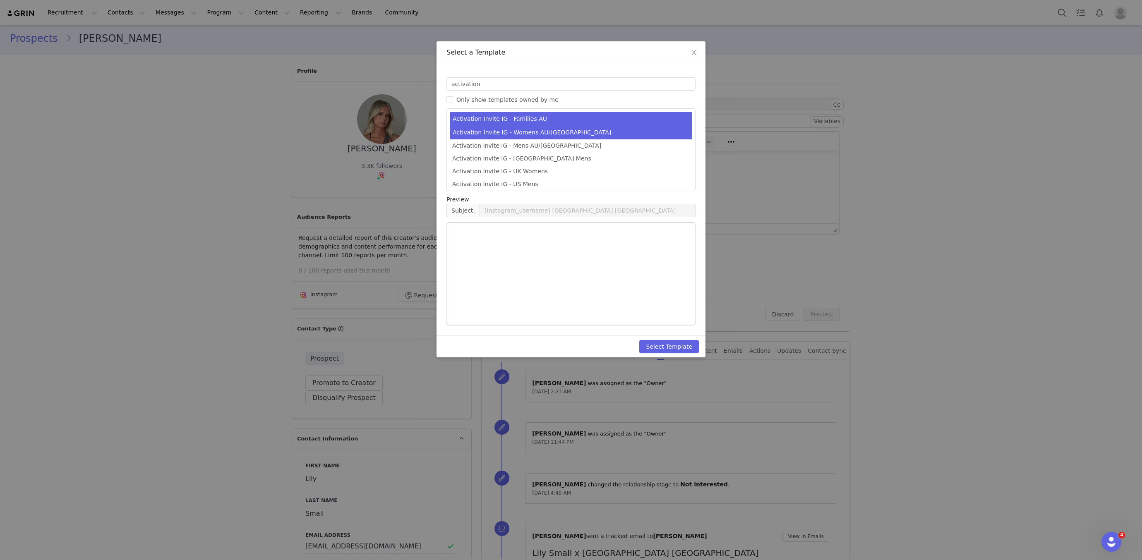
click at [518, 134] on li "Activation Invite IG - Womens AU/NZ" at bounding box center [571, 133] width 242 height 14
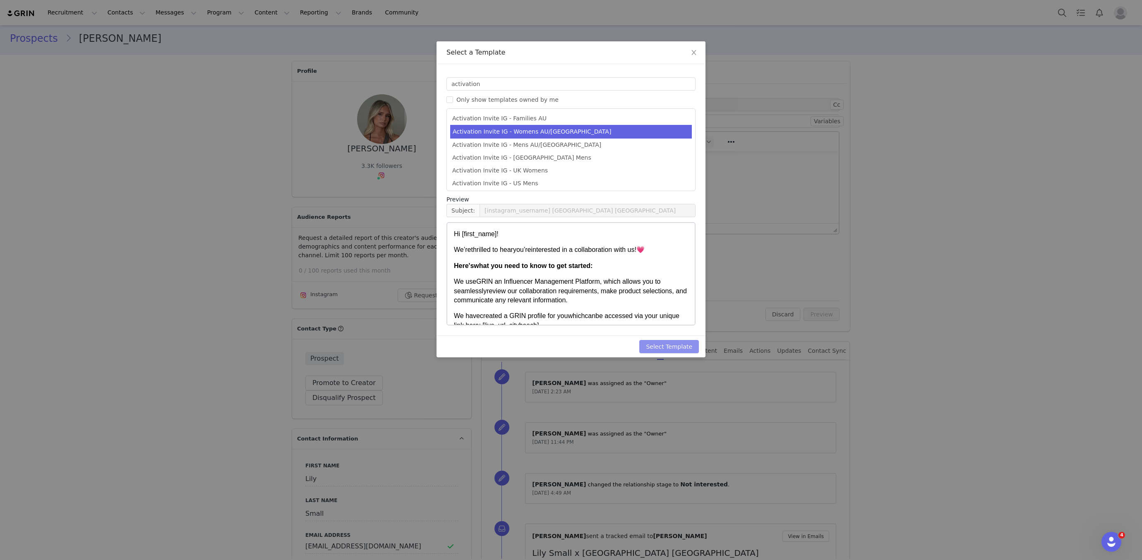
drag, startPoint x: 666, startPoint y: 342, endPoint x: 791, endPoint y: 335, distance: 125.1
click at [667, 343] on button "Select Template" at bounding box center [669, 346] width 60 height 13
type input "[instagram_username] X City Beach Australia"
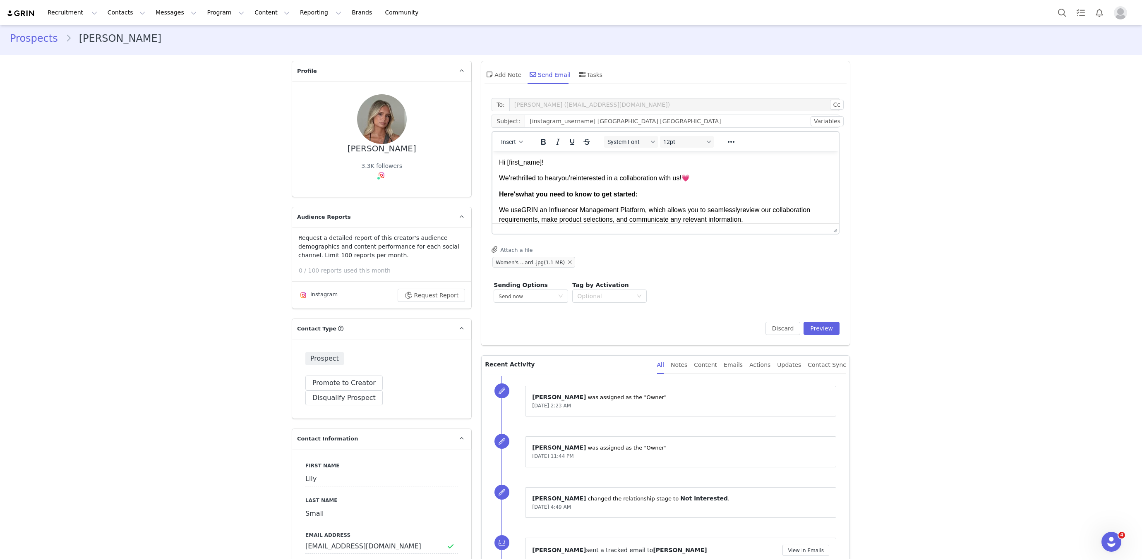
click at [820, 334] on div "To: Lily Small (lilyymiasmall@gmail.com) Cc Cc: Subject: [instagram_username] X…" at bounding box center [665, 219] width 369 height 251
click at [831, 330] on button "Preview" at bounding box center [821, 328] width 36 height 13
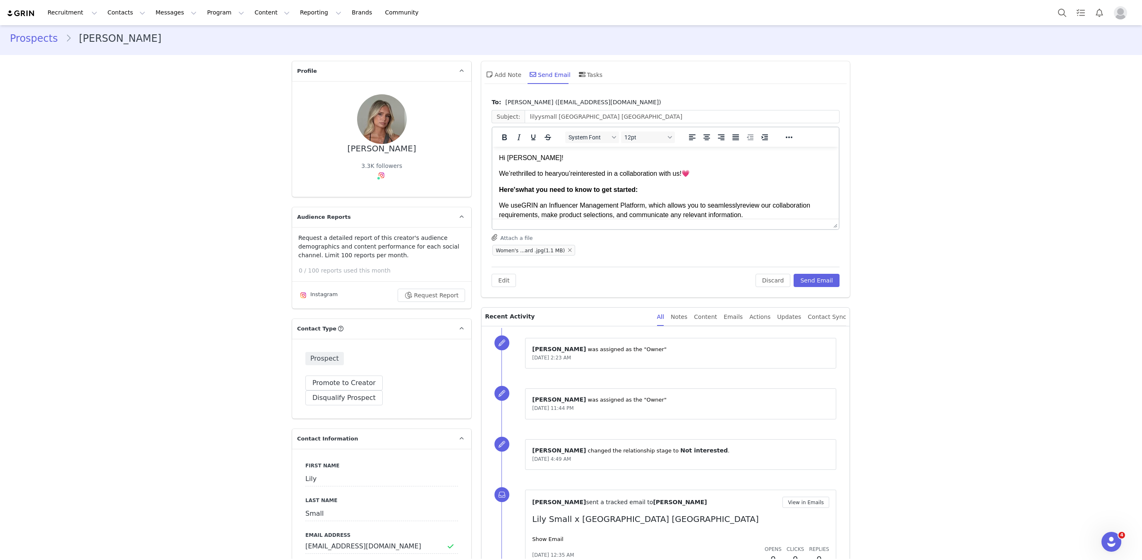
click at [579, 192] on span "what you need to know to get started:" at bounding box center [578, 189] width 119 height 7
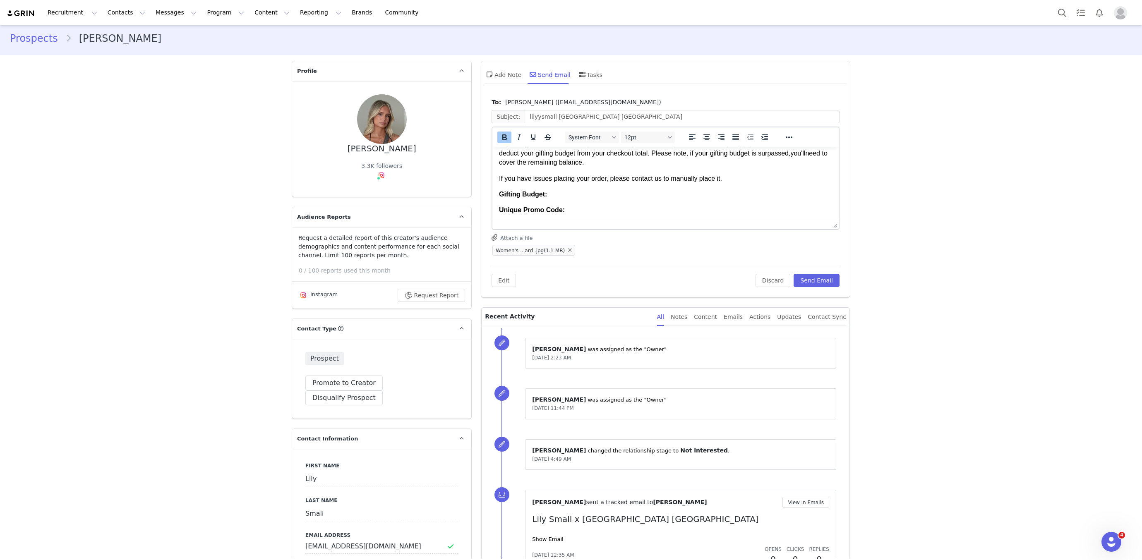
click at [578, 199] on p "Gifting Budget:" at bounding box center [665, 194] width 333 height 9
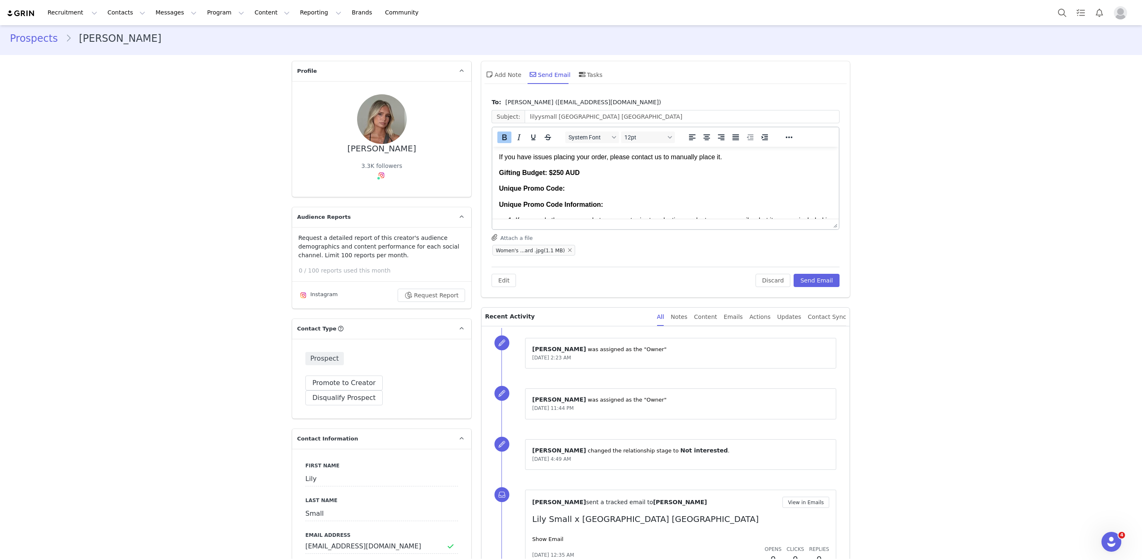
click at [569, 193] on p "Unique Promo Code:" at bounding box center [665, 188] width 333 height 9
drag, startPoint x: 566, startPoint y: 198, endPoint x: 667, endPoint y: 199, distance: 100.9
click at [667, 193] on p "Unique Promo Code: lilyymiasmall@gmail.com" at bounding box center [665, 188] width 333 height 9
drag, startPoint x: 600, startPoint y: 197, endPoint x: 673, endPoint y: 197, distance: 72.8
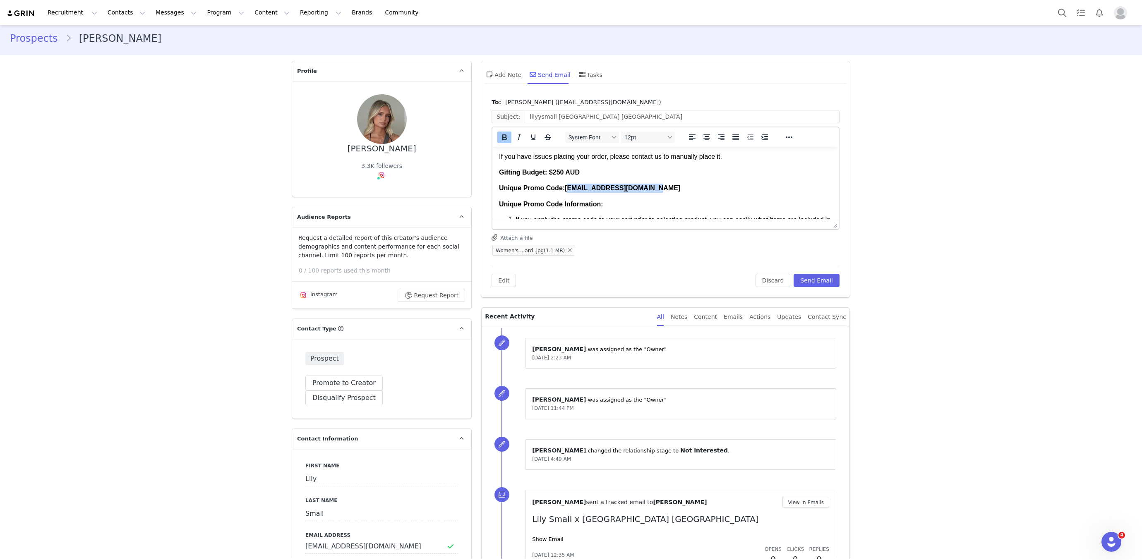
click at [673, 193] on p "Unique Promo Code: lilyymiasmall@gmail.com" at bounding box center [665, 188] width 333 height 9
drag, startPoint x: 565, startPoint y: 197, endPoint x: 652, endPoint y: 199, distance: 86.5
click at [652, 193] on p "Unique Promo Code: lilyymiasmall@gmail.com" at bounding box center [665, 188] width 333 height 9
drag, startPoint x: 567, startPoint y: 196, endPoint x: 591, endPoint y: 197, distance: 24.8
click at [591, 193] on p "Unique Promo Code: \" at bounding box center [665, 188] width 333 height 9
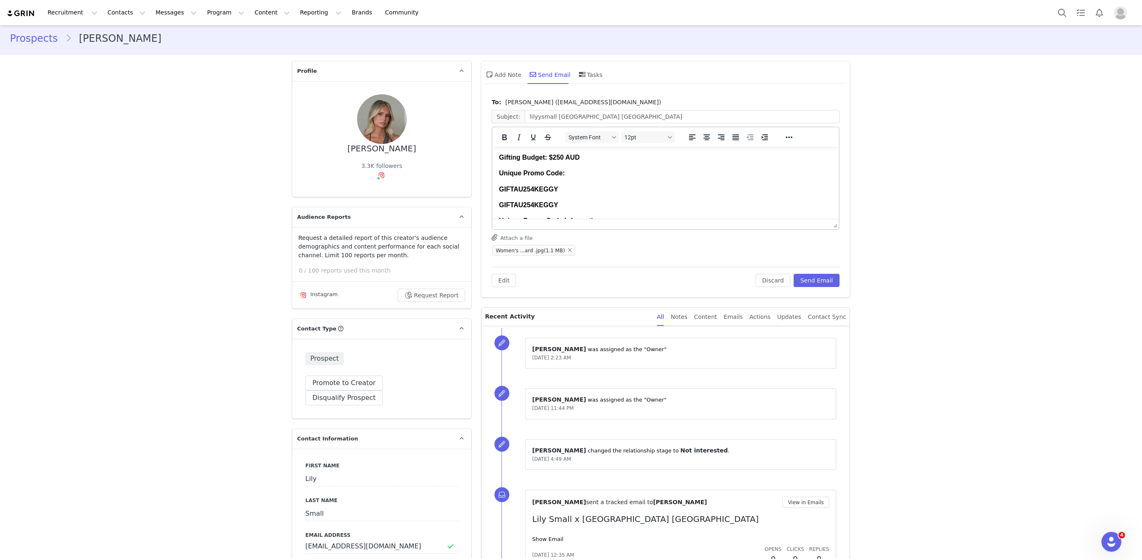
scroll to position [144, 0]
drag, startPoint x: 545, startPoint y: 210, endPoint x: 477, endPoint y: 205, distance: 68.0
click at [492, 205] on html "Hi Lily! We ’re thrilled to hear you ’re interested in a collaboration with us …" at bounding box center [665, 349] width 346 height 693
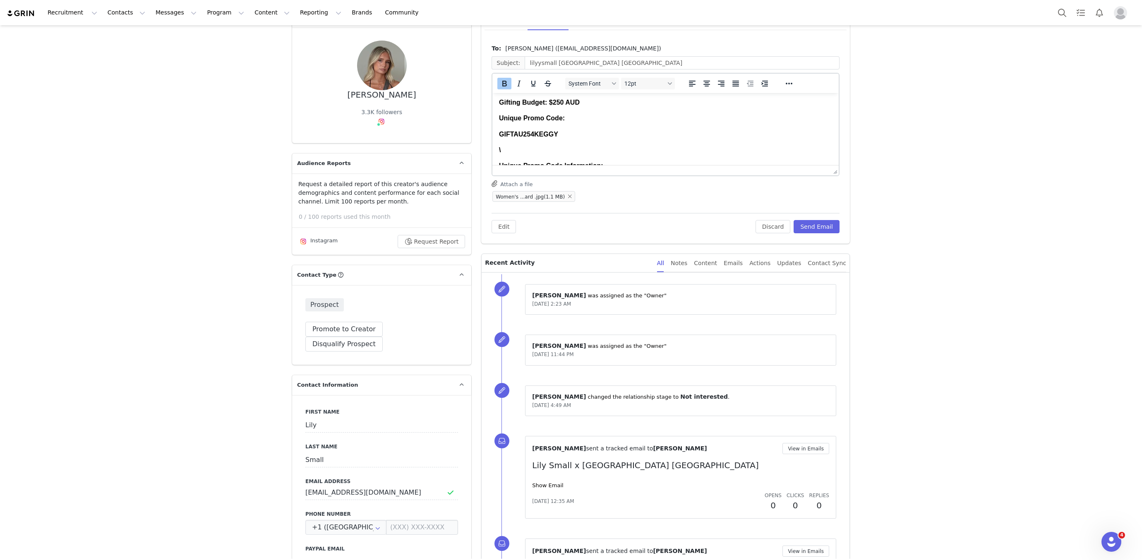
scroll to position [141, 0]
click at [499, 137] on strong "GIFTAU254KEGGY" at bounding box center [528, 133] width 59 height 7
click at [645, 134] on div "Unique Promo Code: GIFTAU254KEGGY" at bounding box center [665, 125] width 333 height 25
click at [643, 122] on p "Unique Promo Code: GIFTAU254KEGGY" at bounding box center [665, 117] width 333 height 9
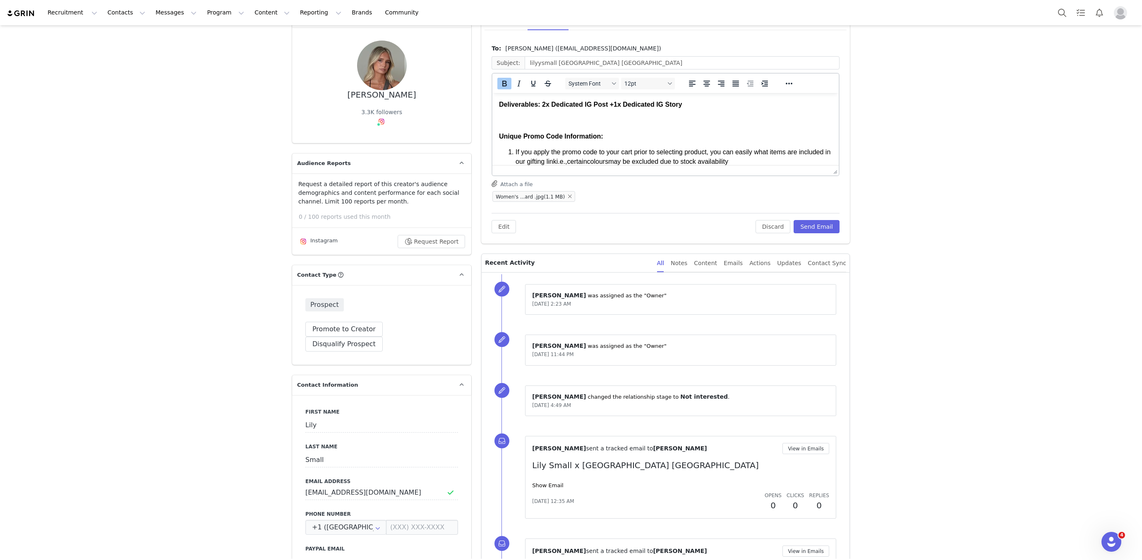
scroll to position [180, 0]
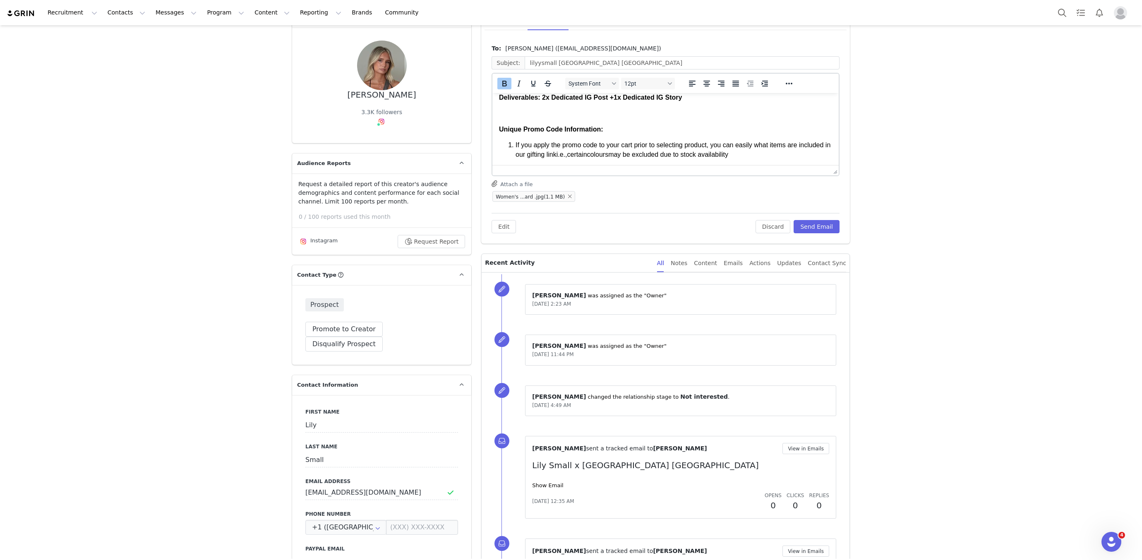
click at [546, 118] on p "Rich Text Area. Press ALT-0 for help." at bounding box center [665, 113] width 333 height 9
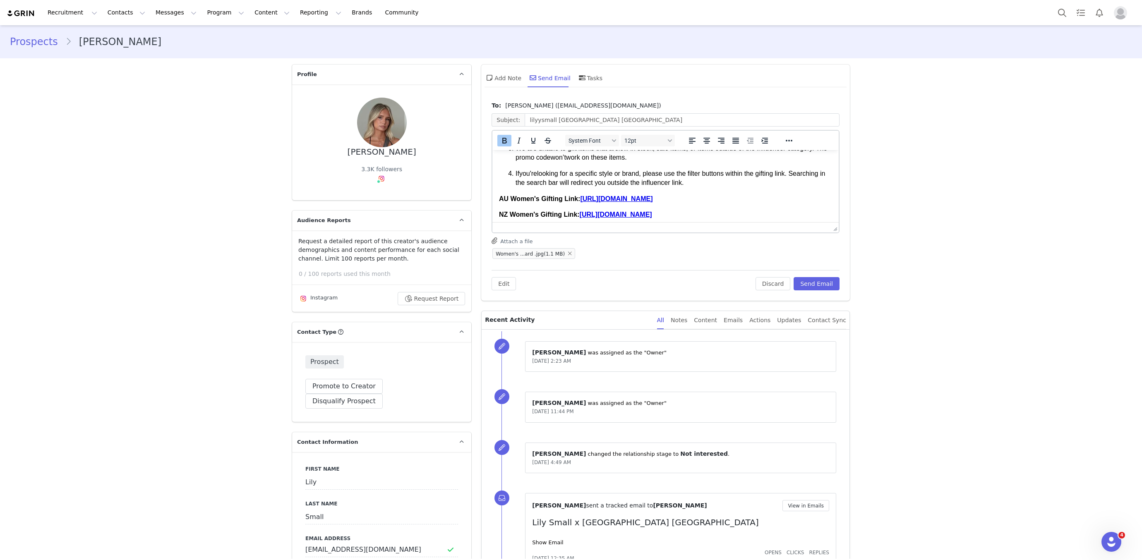
scroll to position [295, 0]
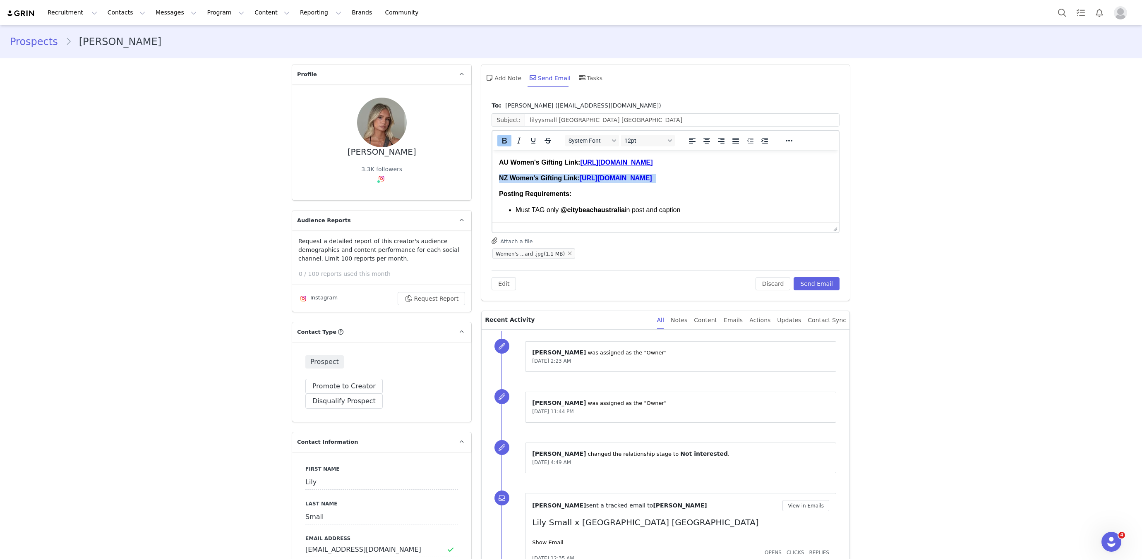
drag, startPoint x: 800, startPoint y: 187, endPoint x: 460, endPoint y: 189, distance: 340.0
click at [492, 189] on html "Hi Lily! We ’re thrilled to hear you ’re interested in a collaboration with us …" at bounding box center [665, 195] width 346 height 680
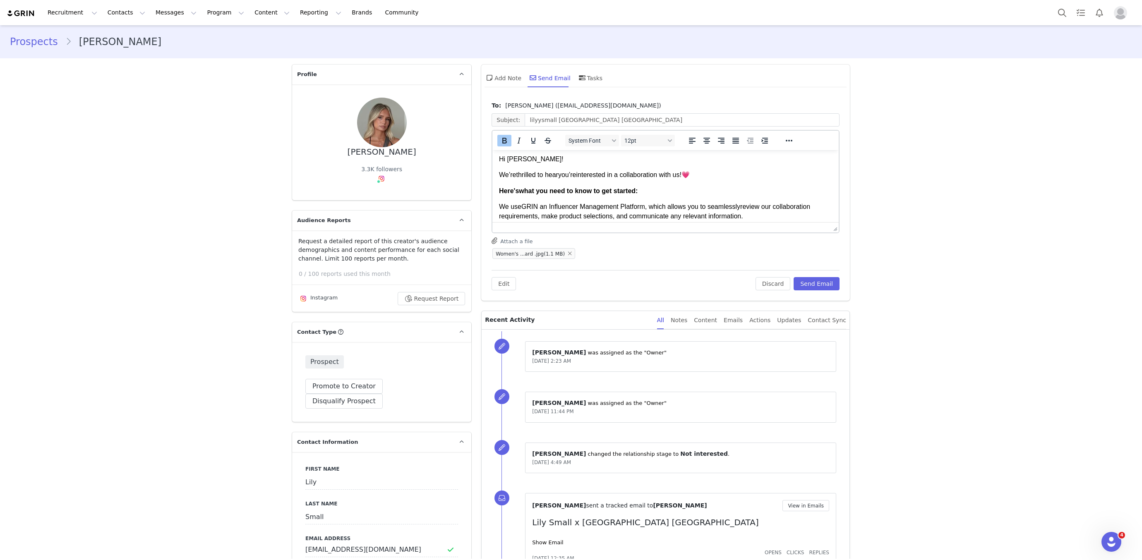
scroll to position [0, 0]
click at [577, 181] on body "Hi Lily! We ’re thrilled to hear you ’re interested in a collaboration with us …" at bounding box center [665, 482] width 333 height 651
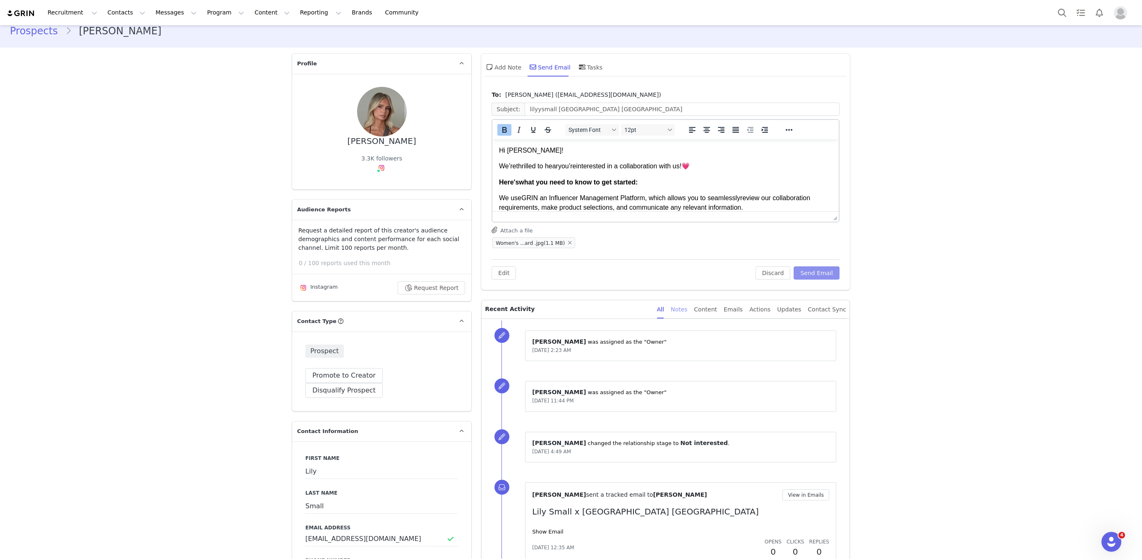
drag, startPoint x: 814, startPoint y: 270, endPoint x: 681, endPoint y: 310, distance: 138.7
click at [814, 270] on button "Send Email" at bounding box center [816, 272] width 46 height 13
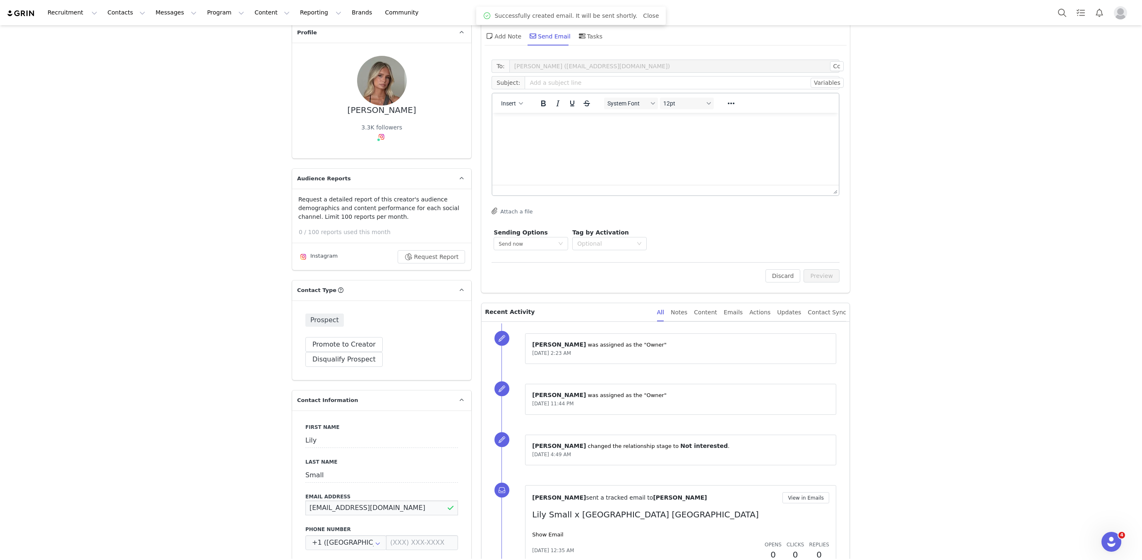
scroll to position [46, 0]
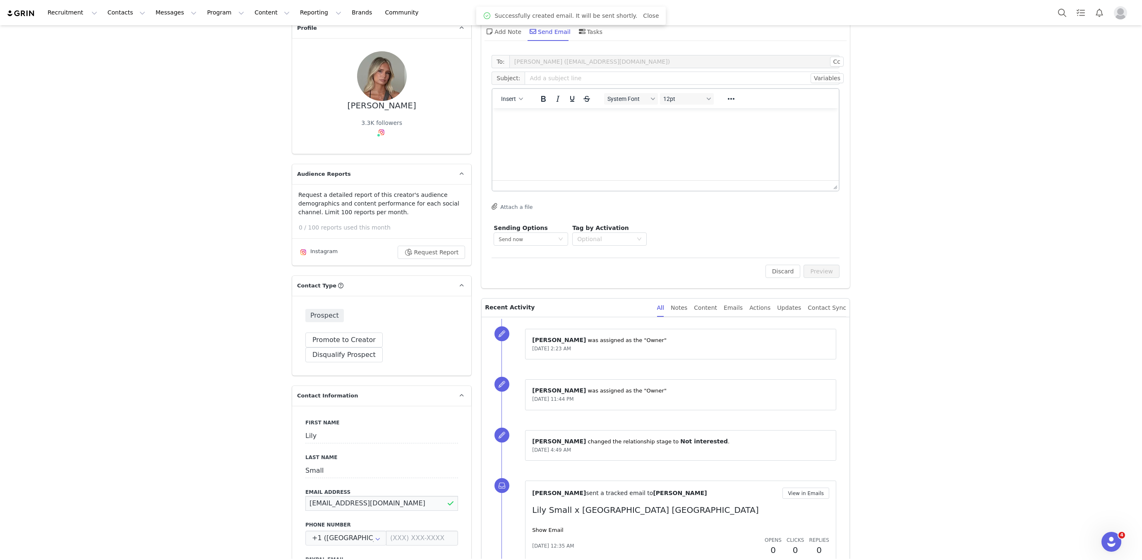
click at [362, 496] on input "lilyymiasmall@gmail.com" at bounding box center [381, 503] width 153 height 15
click at [363, 496] on input "lilyymiasmall@gmail.com" at bounding box center [381, 503] width 153 height 15
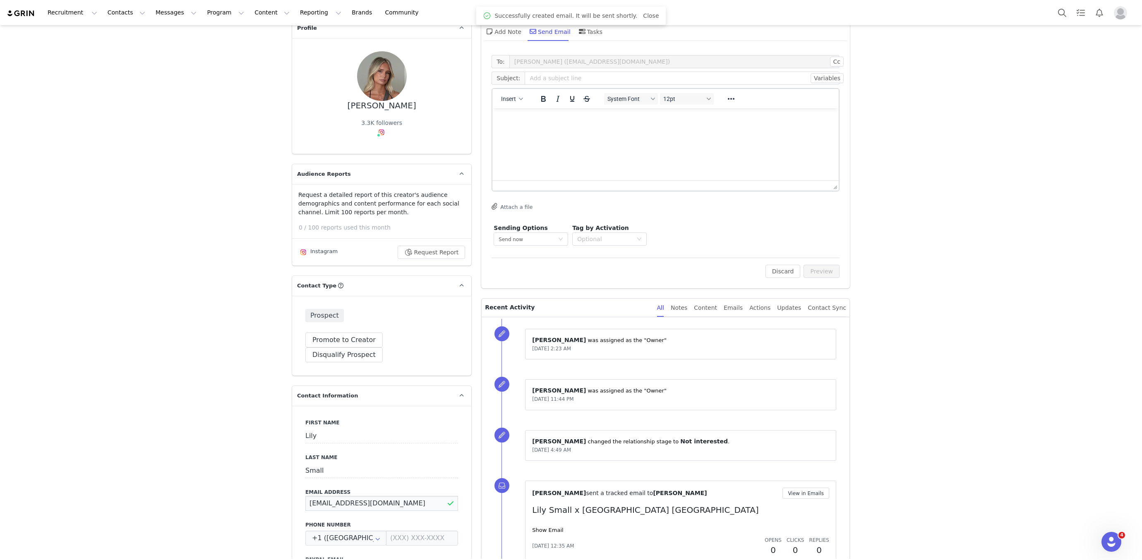
click at [363, 496] on input "lilyymiasmall@gmail.com" at bounding box center [381, 503] width 153 height 15
click at [1061, 16] on button "Search" at bounding box center [1062, 12] width 18 height 19
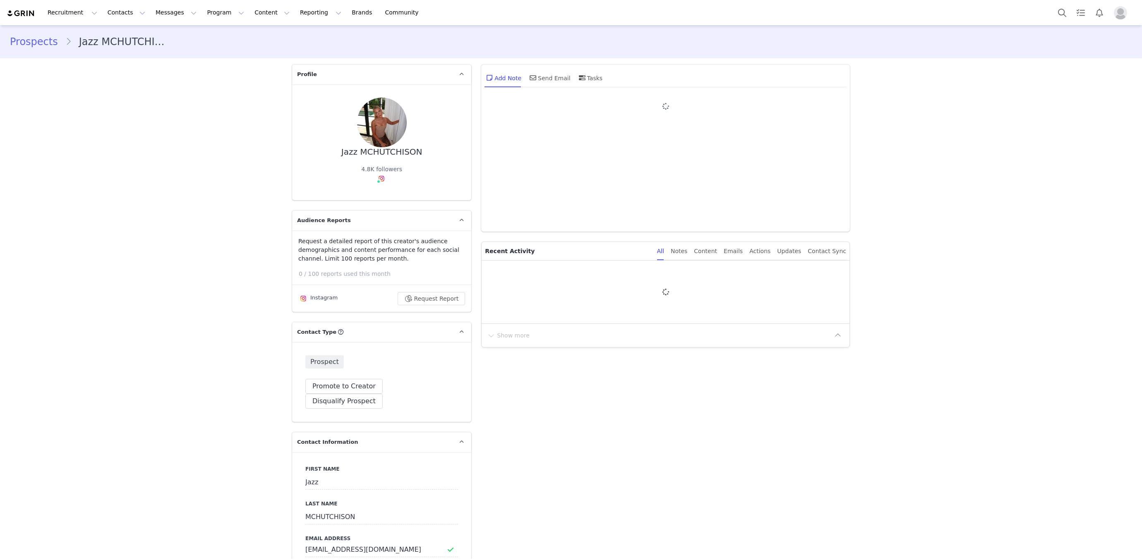
type input "+1 ([GEOGRAPHIC_DATA])"
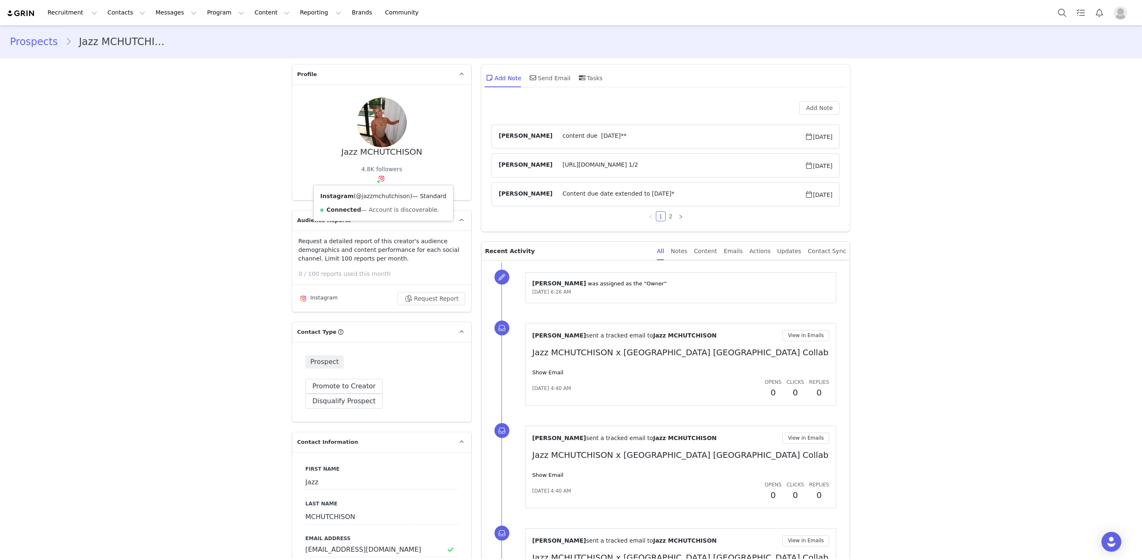
click at [378, 195] on link "@jazzmchutchison" at bounding box center [383, 196] width 54 height 7
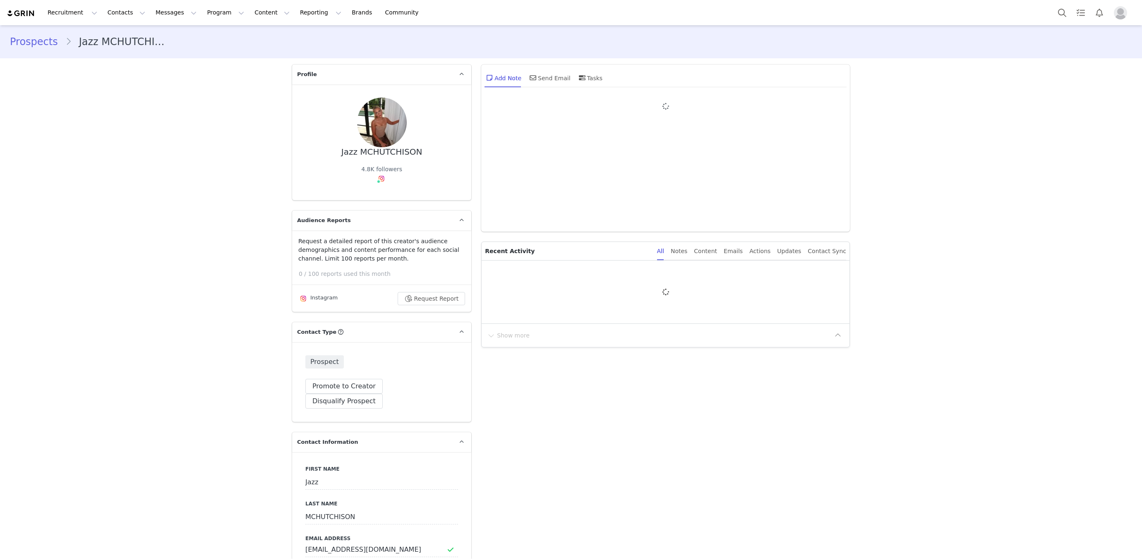
type input "+1 ([GEOGRAPHIC_DATA])"
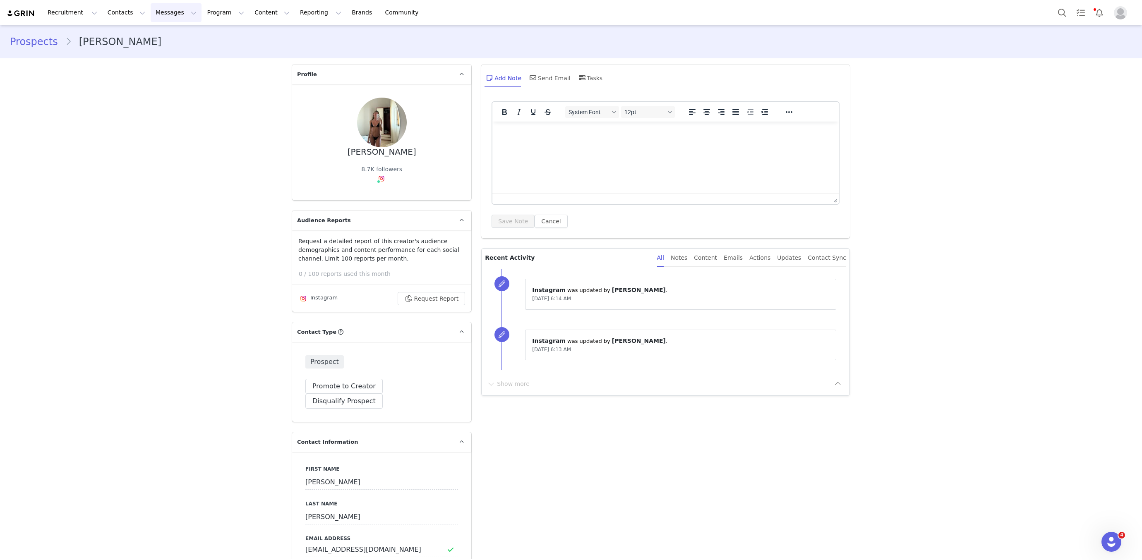
click at [175, 10] on button "Messages Messages" at bounding box center [176, 12] width 51 height 19
click at [192, 55] on div "Inbox" at bounding box center [173, 52] width 55 height 9
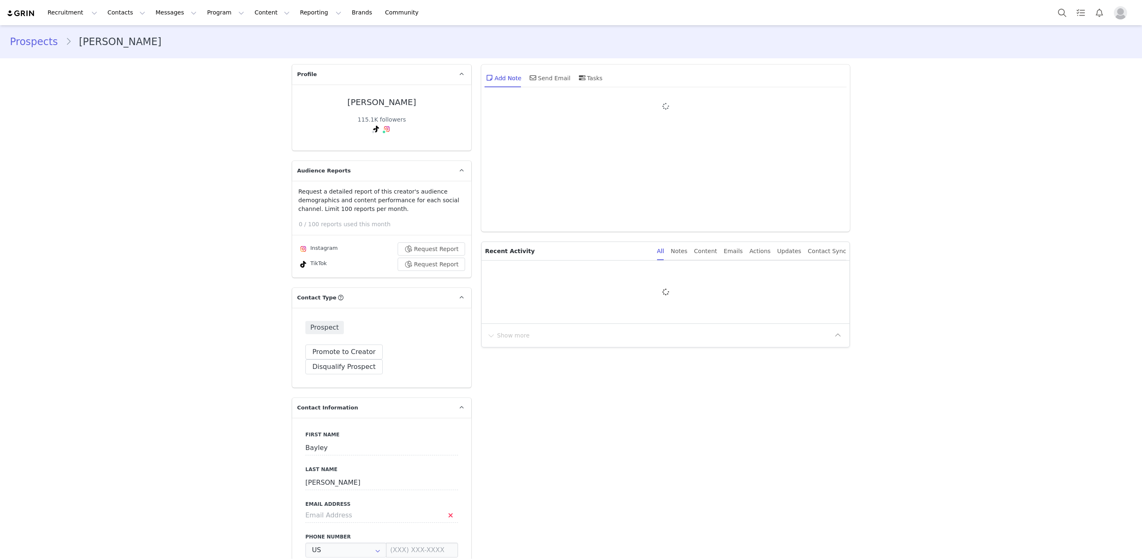
type input "+1 ([GEOGRAPHIC_DATA])"
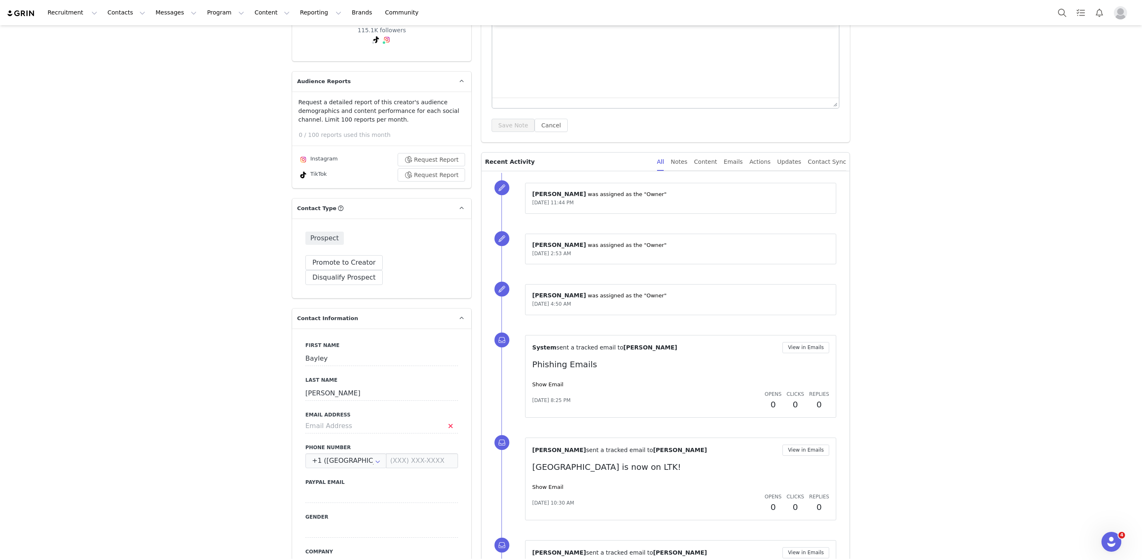
scroll to position [100, 0]
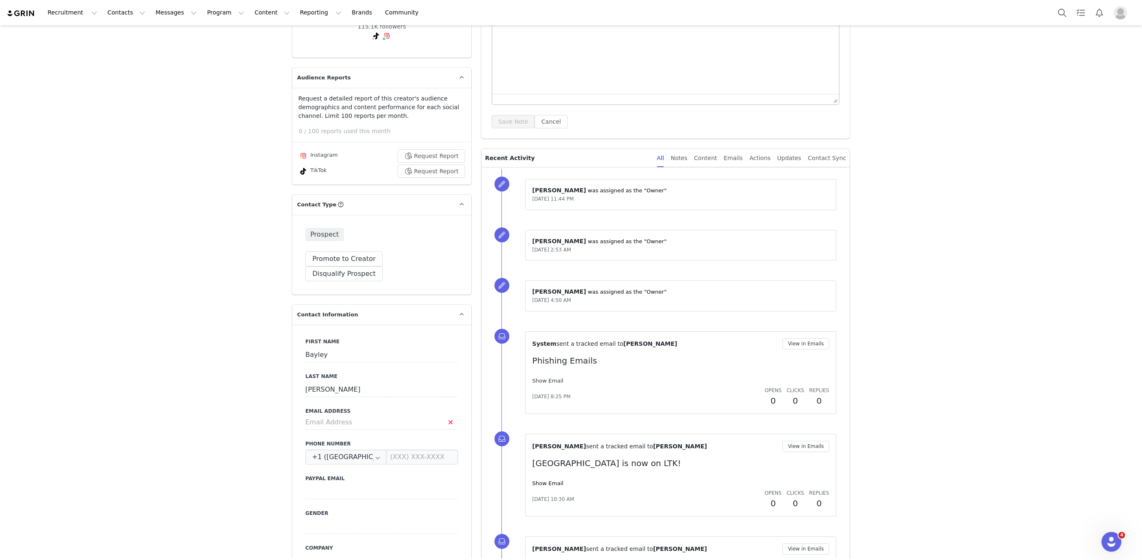
click at [551, 378] on link "Show Email" at bounding box center [547, 381] width 31 height 6
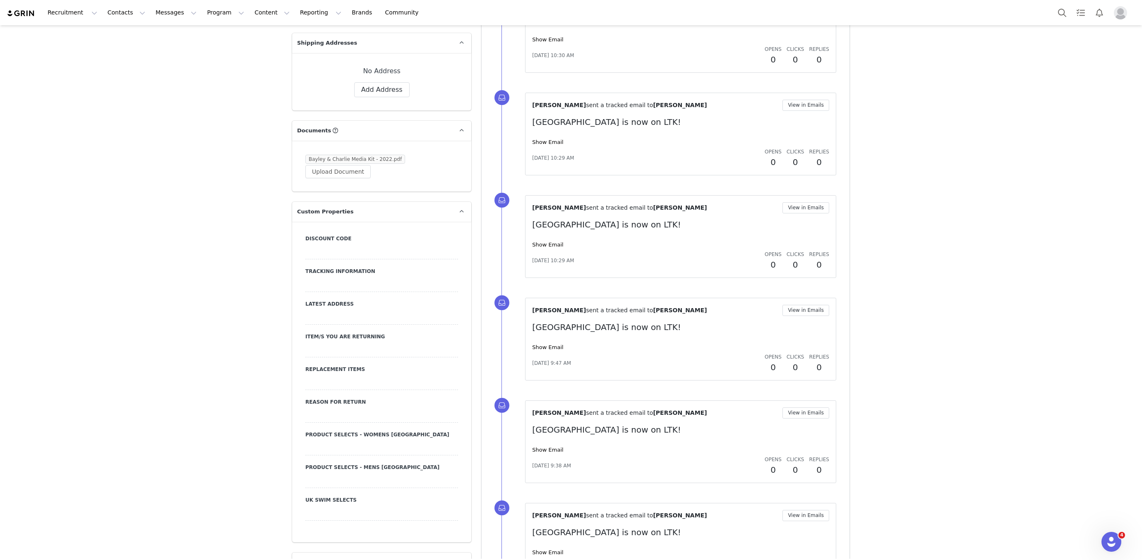
scroll to position [0, 0]
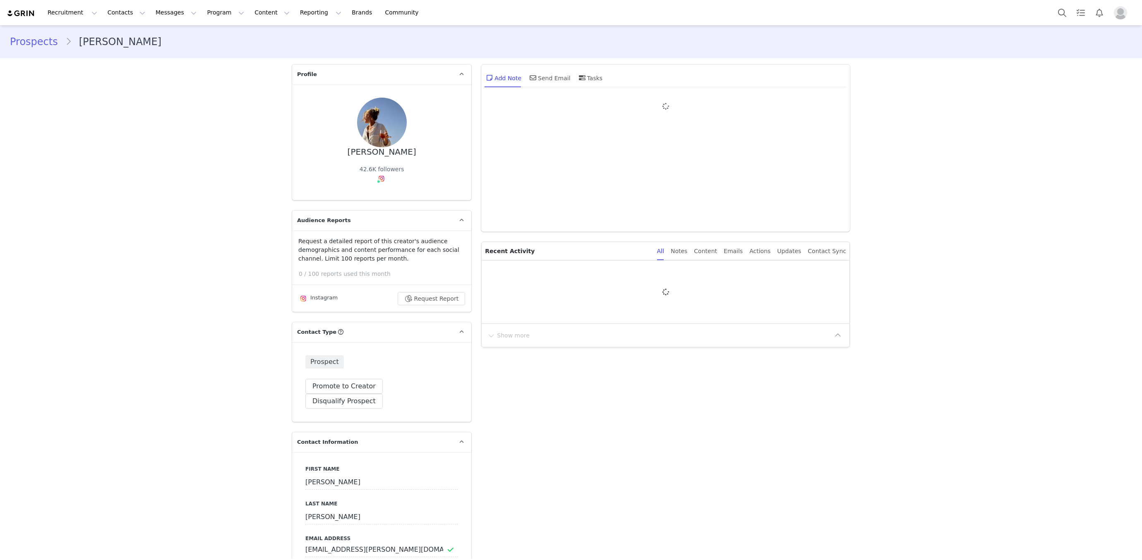
type input "+1 ([GEOGRAPHIC_DATA])"
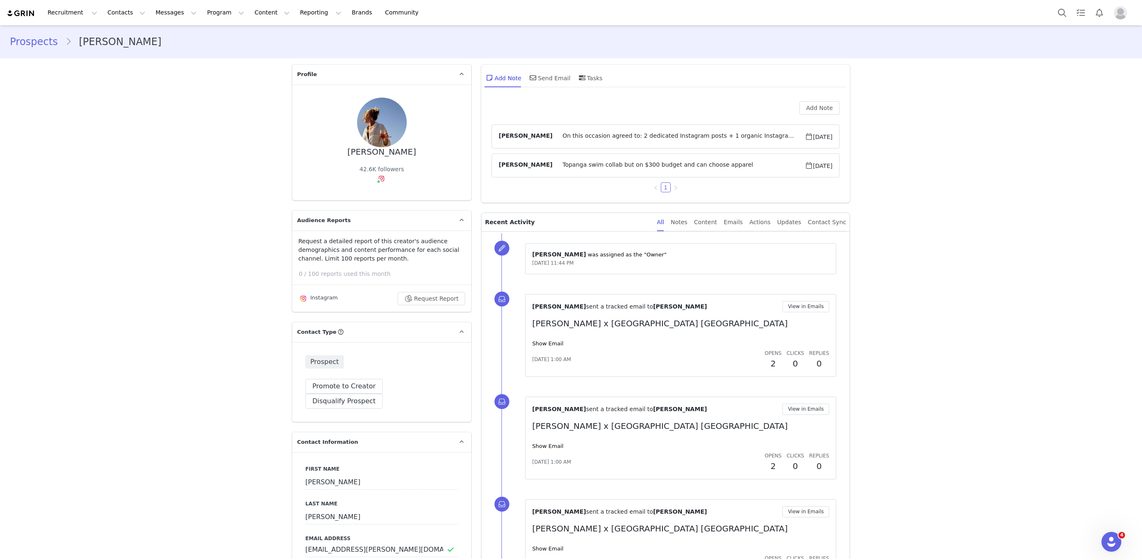
click at [406, 150] on div "[PERSON_NAME]" at bounding box center [381, 152] width 69 height 10
copy div "[PERSON_NAME]"
click at [535, 73] on span at bounding box center [533, 78] width 10 height 10
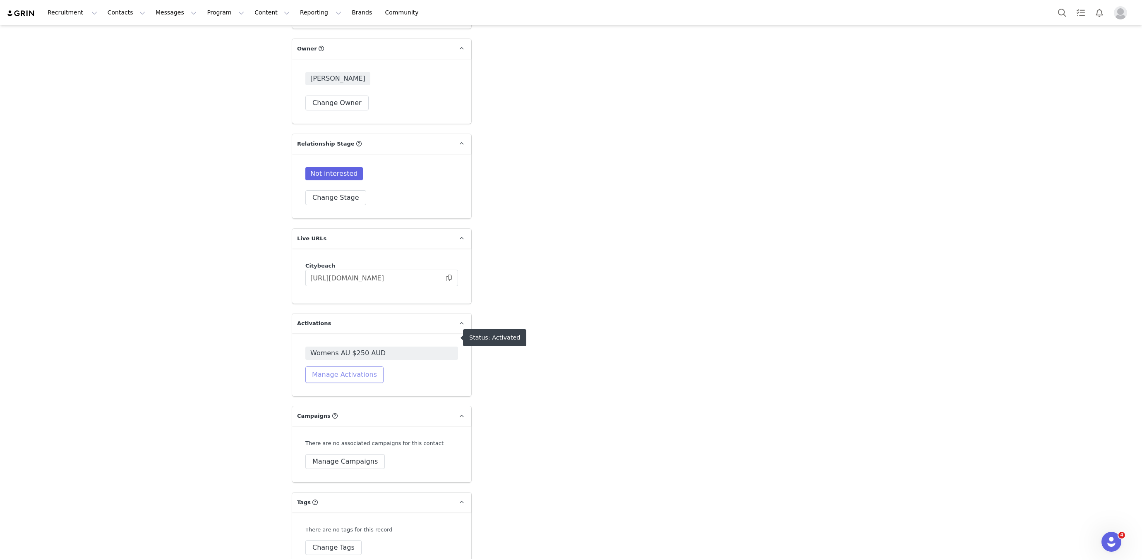
drag, startPoint x: 342, startPoint y: 359, endPoint x: 350, endPoint y: 353, distance: 10.1
click at [342, 366] on button "Manage Activations" at bounding box center [344, 374] width 78 height 17
click at [328, 386] on div "Select Activation" at bounding box center [322, 391] width 81 height 12
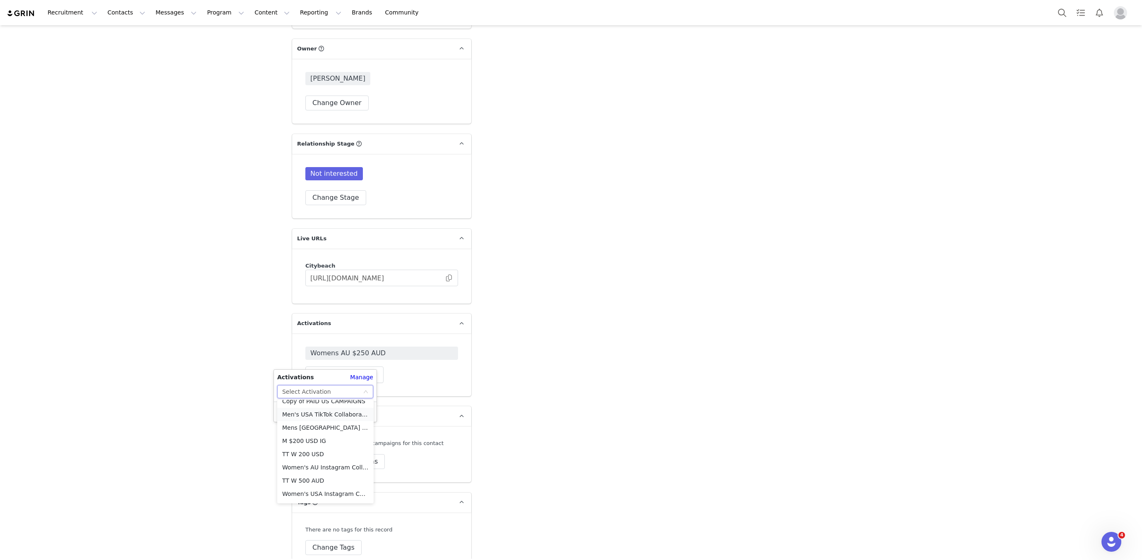
scroll to position [747, 0]
drag, startPoint x: 332, startPoint y: 430, endPoint x: 328, endPoint y: 428, distance: 4.6
click at [332, 430] on li "Women's AU Instagram Collaboration" at bounding box center [325, 429] width 96 height 13
click at [292, 412] on button "Apply" at bounding box center [292, 411] width 30 height 13
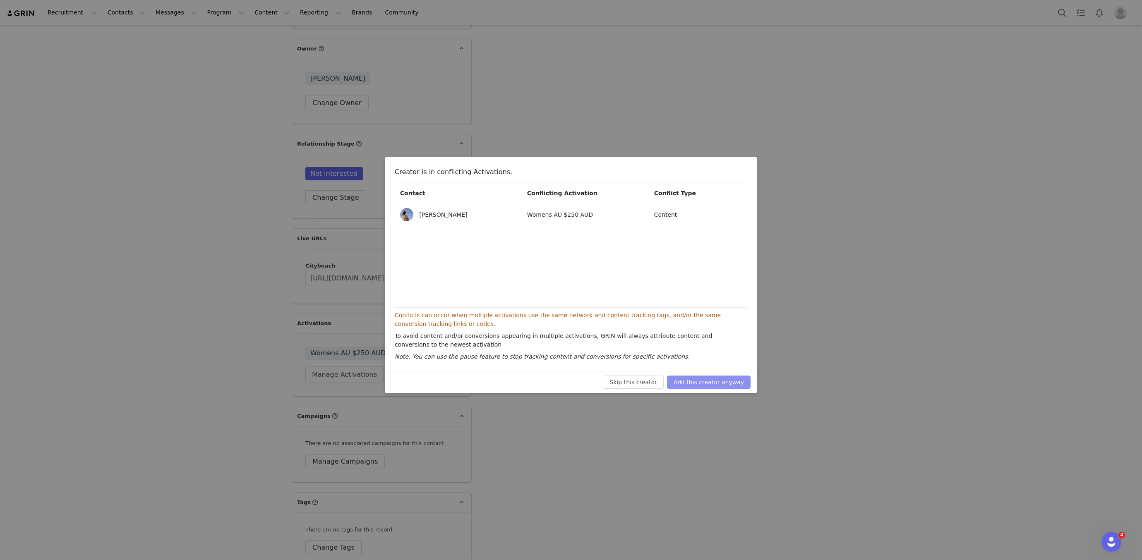
click at [691, 379] on button "Add this creator anyway" at bounding box center [709, 382] width 84 height 13
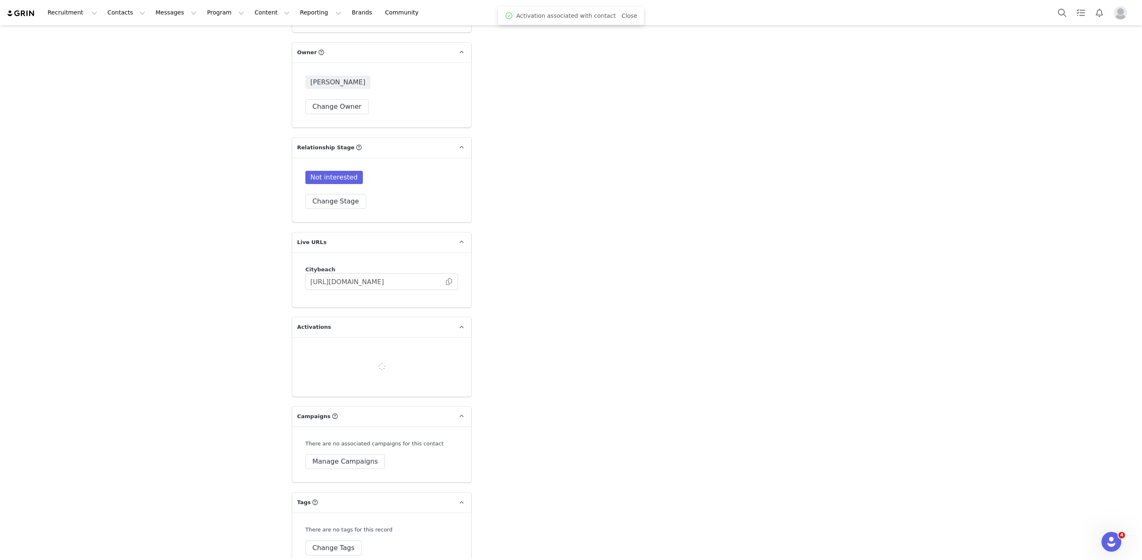
scroll to position [1738, 0]
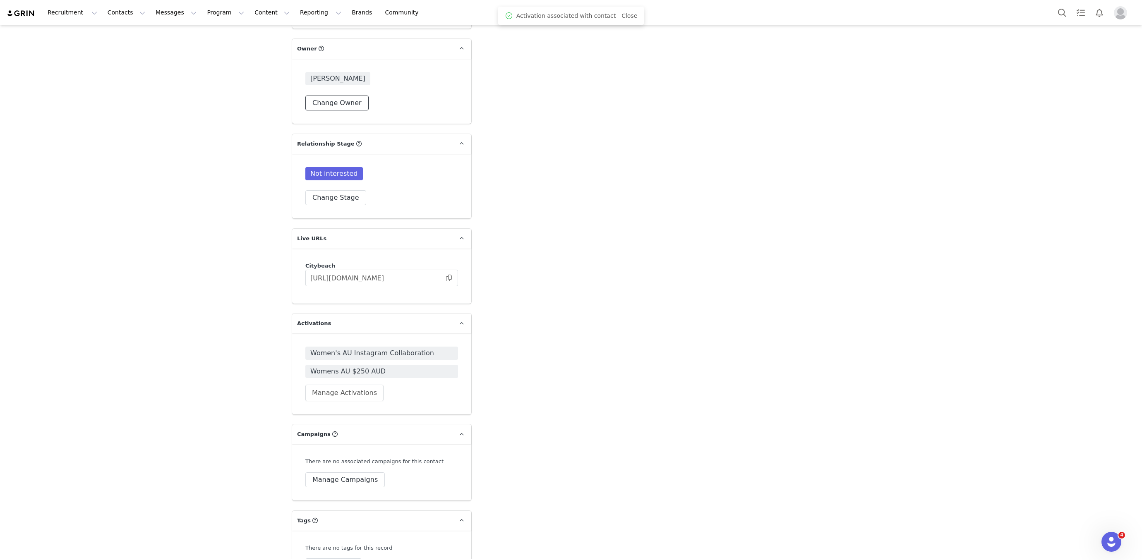
click at [338, 96] on button "Change Owner" at bounding box center [336, 103] width 63 height 15
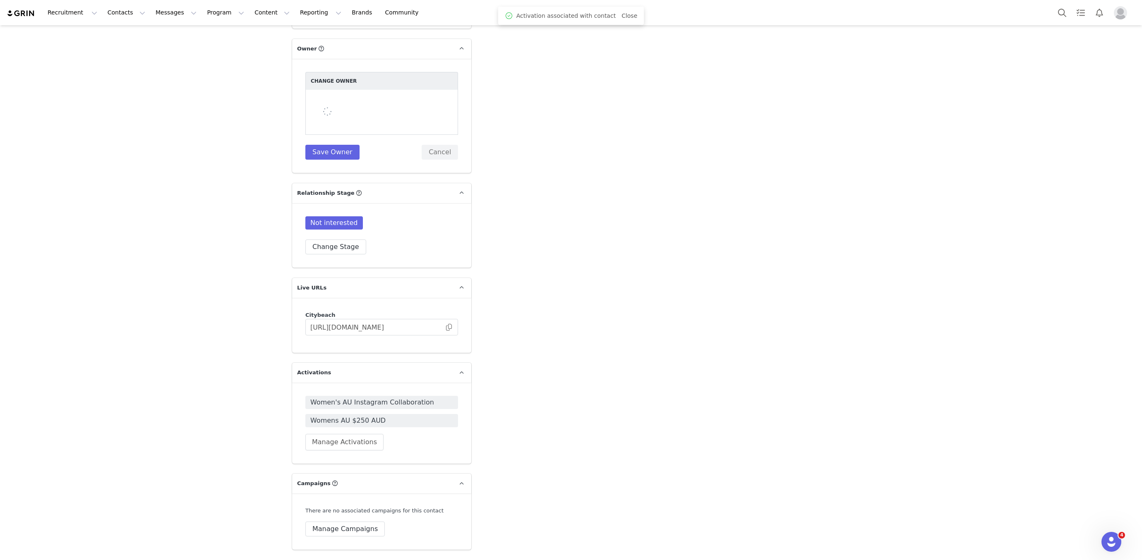
click at [344, 91] on div at bounding box center [381, 112] width 153 height 45
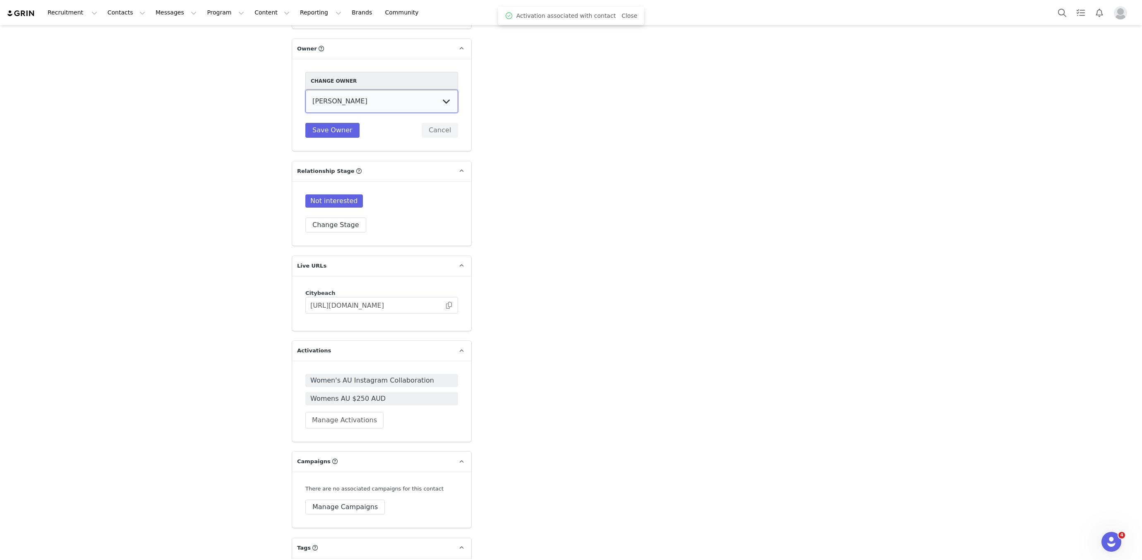
click at [342, 92] on select "[PERSON_NAME] [PERSON_NAME] [PERSON_NAME] [PERSON_NAME][US_STATE] [PERSON_NAME]…" at bounding box center [381, 101] width 153 height 23
select select "47007a2c-6942-448e-8c56-b8dcfdc73bc9"
click at [339, 123] on button "Save Owner" at bounding box center [332, 130] width 54 height 15
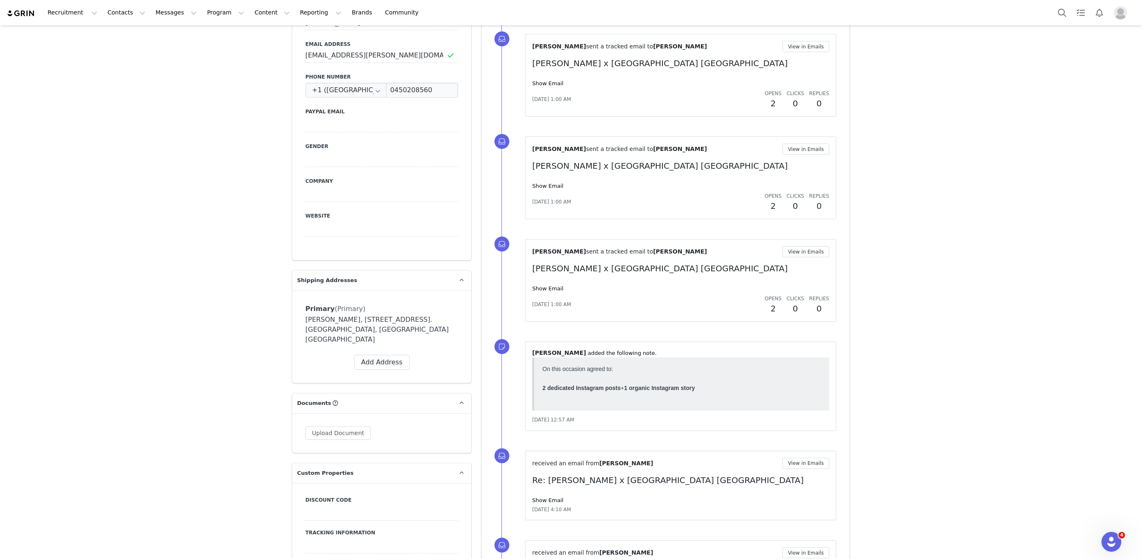
scroll to position [0, 0]
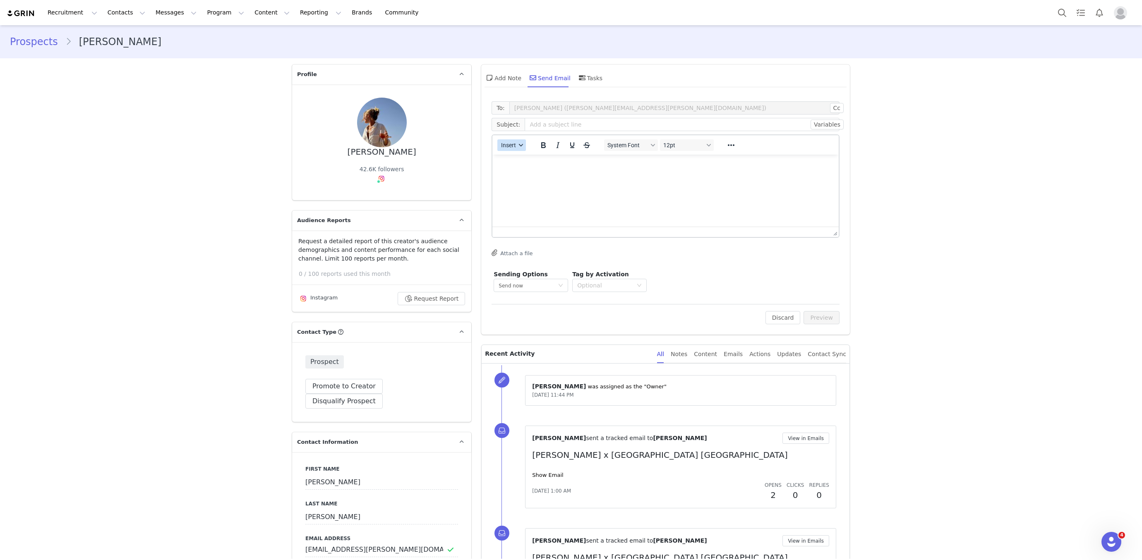
click at [510, 146] on span "Insert" at bounding box center [508, 145] width 15 height 7
click at [515, 160] on div "Insert Template" at bounding box center [541, 159] width 74 height 10
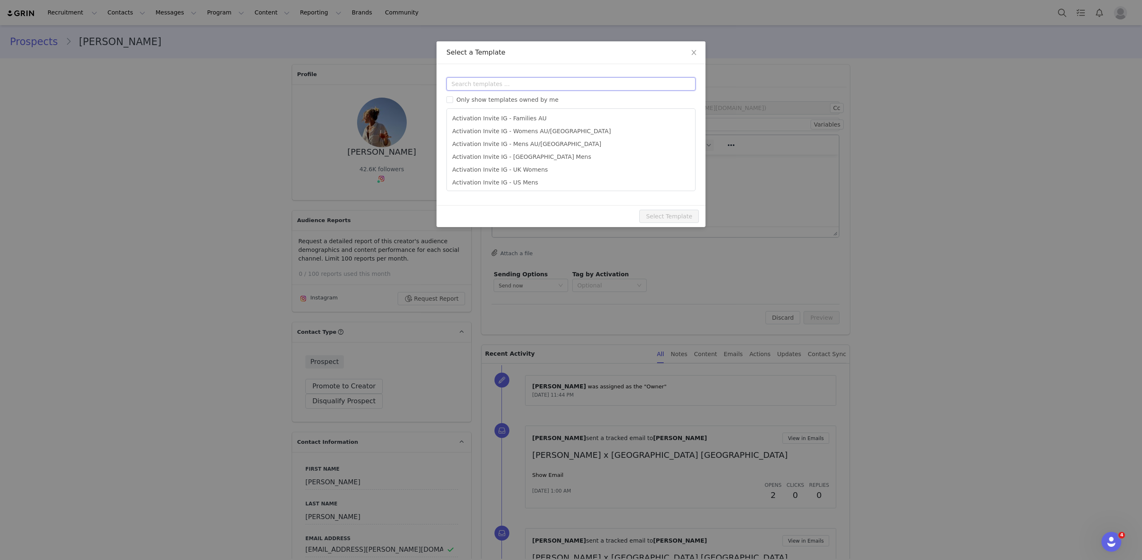
click at [492, 85] on input "text" at bounding box center [570, 83] width 249 height 13
type input "activation"
type input "[instagram_username] [GEOGRAPHIC_DATA] [GEOGRAPHIC_DATA]"
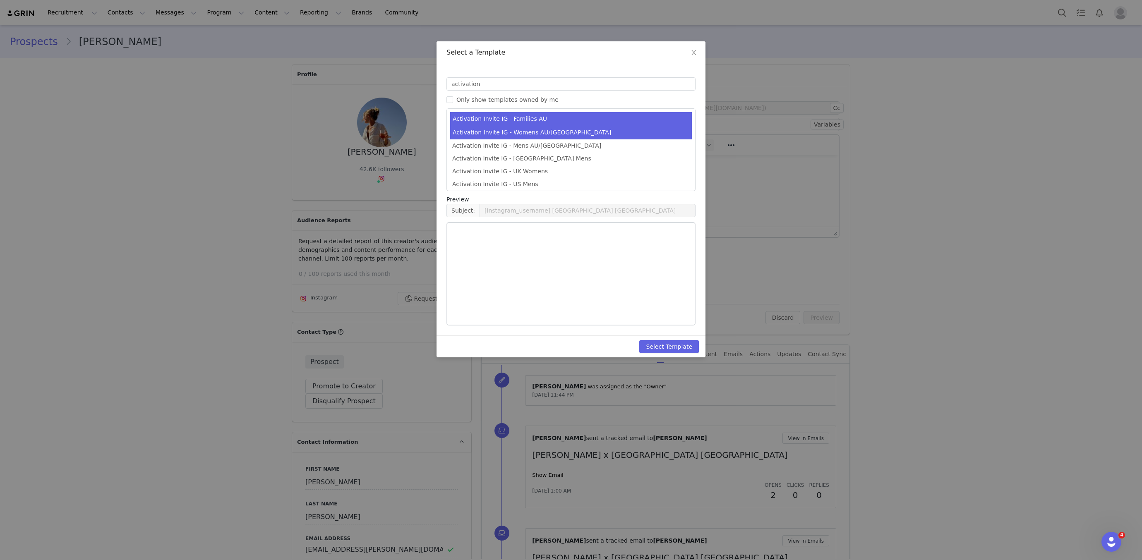
click at [475, 126] on li "Activation Invite IG - Womens AU/[GEOGRAPHIC_DATA]" at bounding box center [571, 133] width 242 height 14
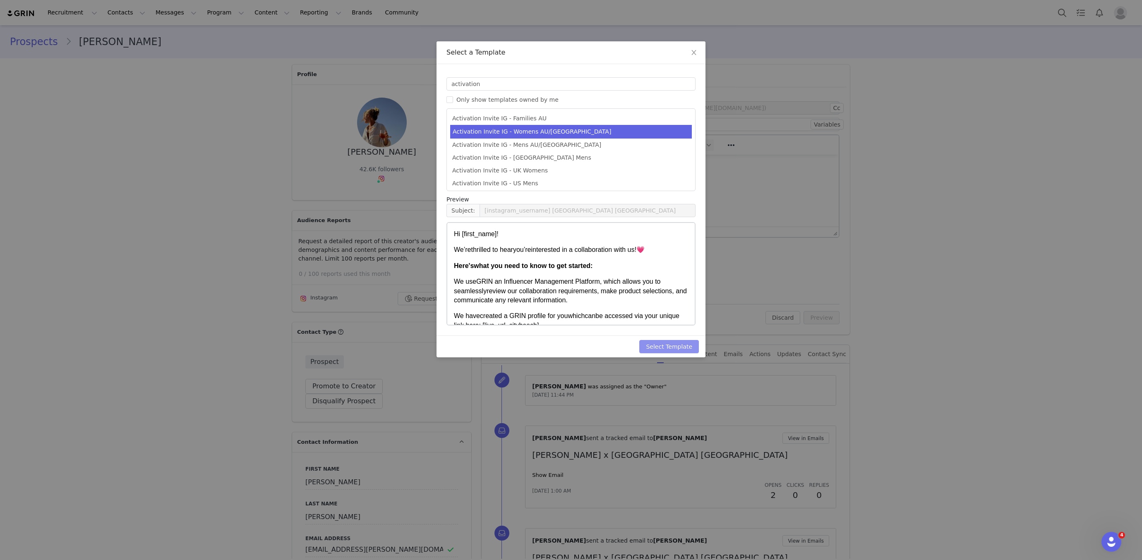
click at [667, 345] on button "Select Template" at bounding box center [669, 346] width 60 height 13
type input "[instagram_username] [GEOGRAPHIC_DATA] [GEOGRAPHIC_DATA]"
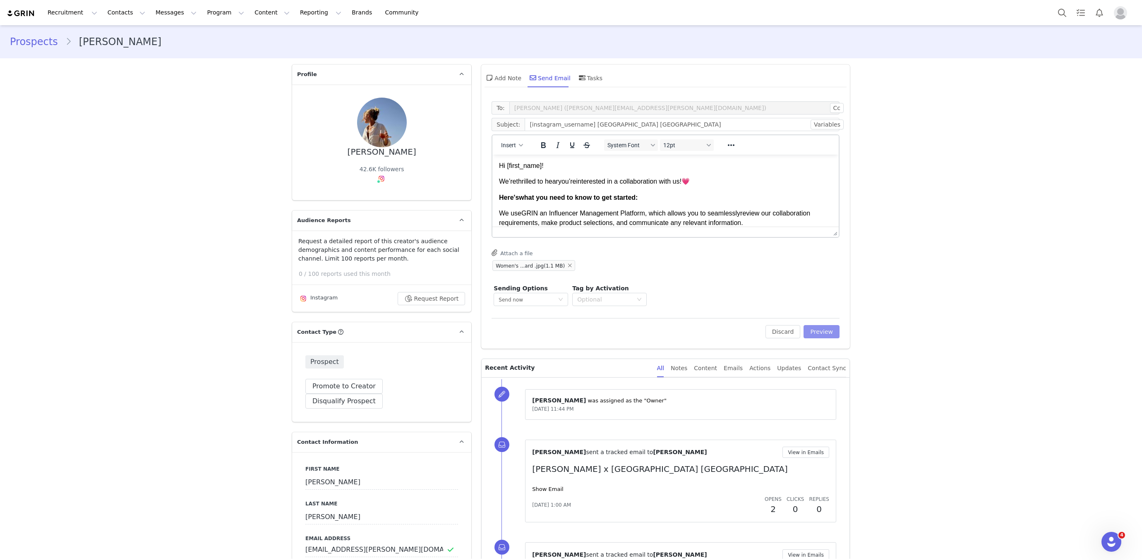
click at [827, 332] on button "Preview" at bounding box center [821, 331] width 36 height 13
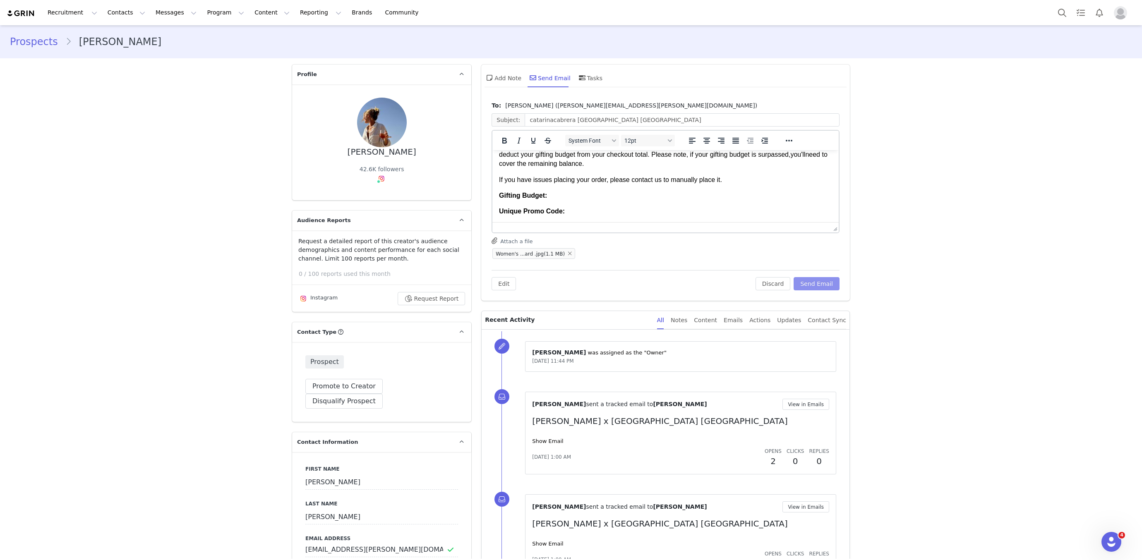
scroll to position [126, 0]
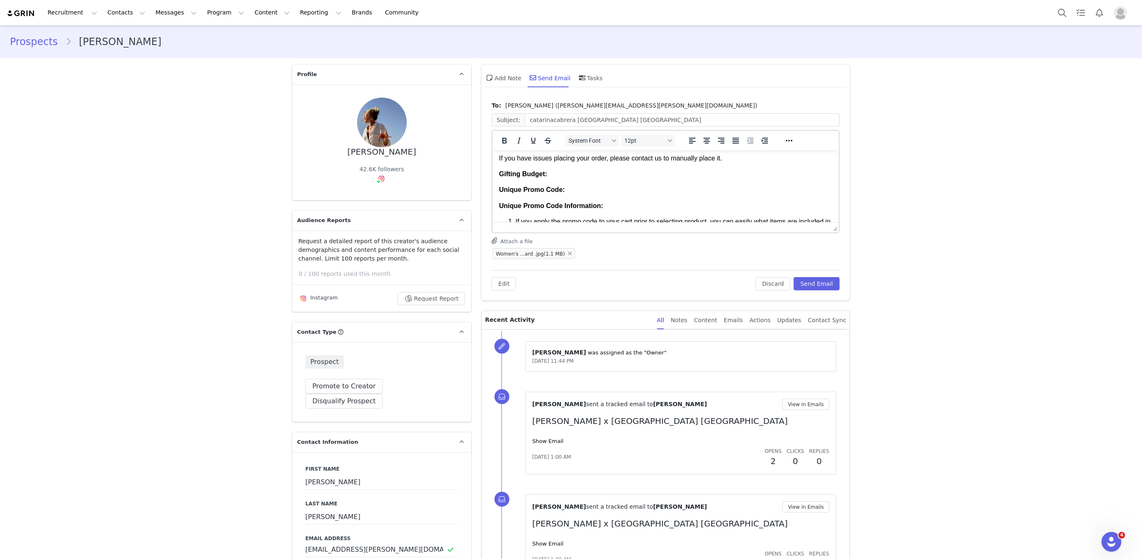
click at [562, 179] on p "Gifting Budget:" at bounding box center [665, 174] width 333 height 9
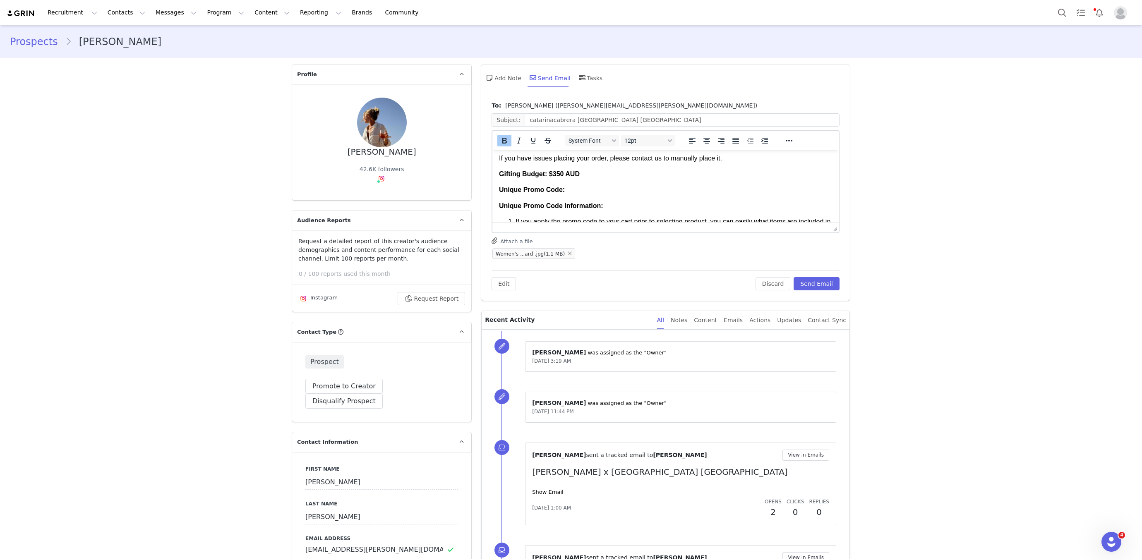
click at [577, 194] on p "Unique Promo Code:" at bounding box center [665, 189] width 333 height 9
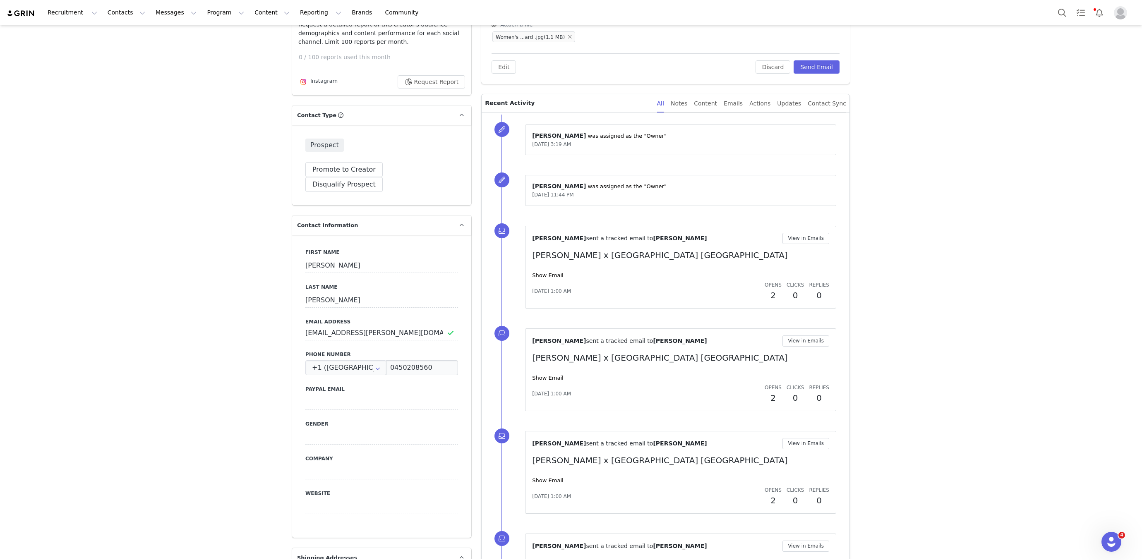
scroll to position [0, 0]
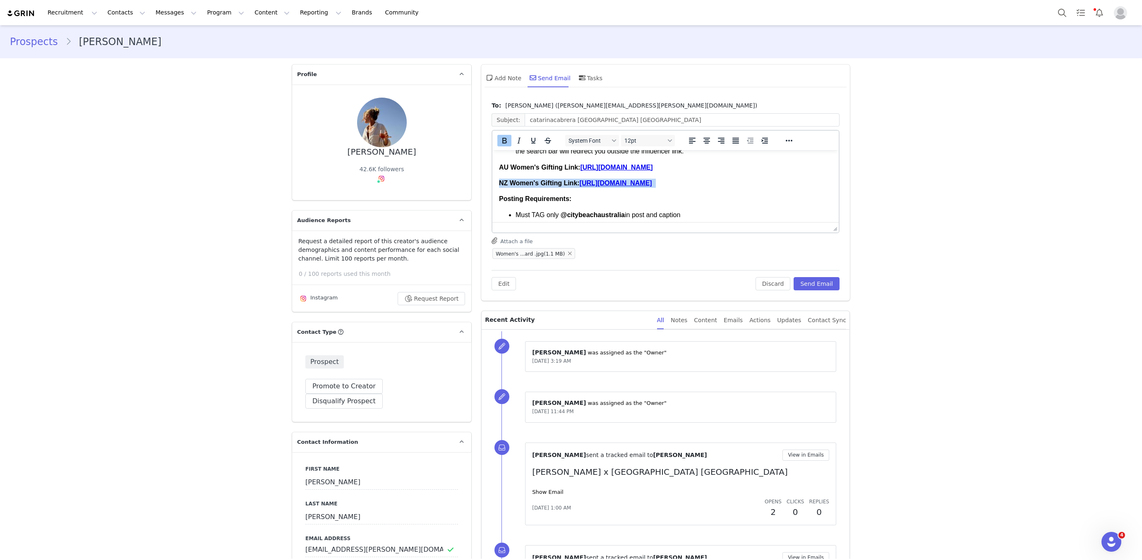
drag, startPoint x: 781, startPoint y: 194, endPoint x: 482, endPoint y: 195, distance: 299.5
click at [492, 195] on html "Hi [PERSON_NAME]! We ’re thrilled to hear you ’re interested in a collaboration…" at bounding box center [665, 200] width 346 height 680
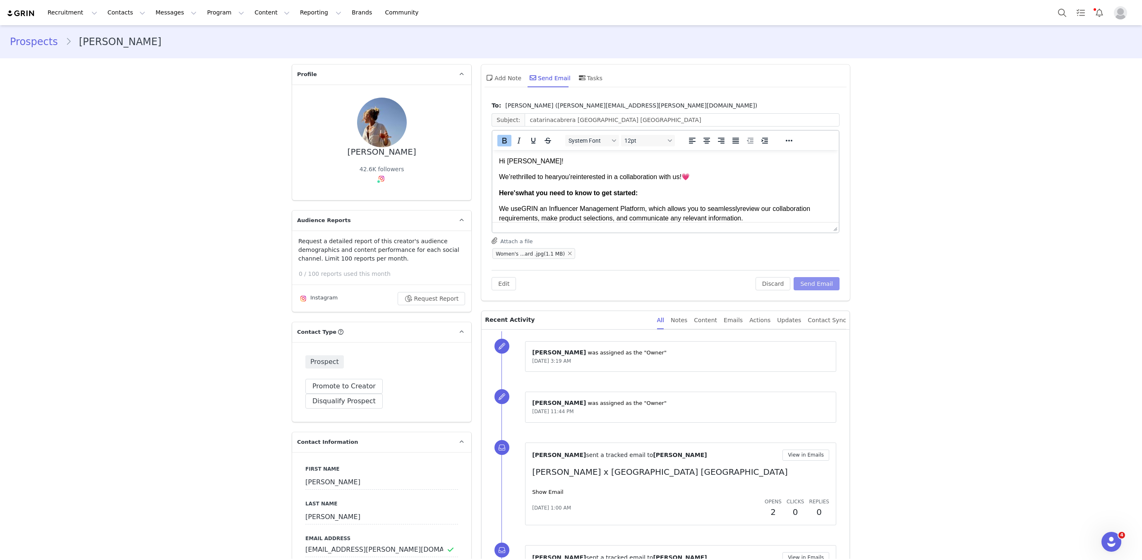
drag, startPoint x: 819, startPoint y: 282, endPoint x: 653, endPoint y: 277, distance: 166.4
click at [819, 282] on button "Send Email" at bounding box center [816, 283] width 46 height 13
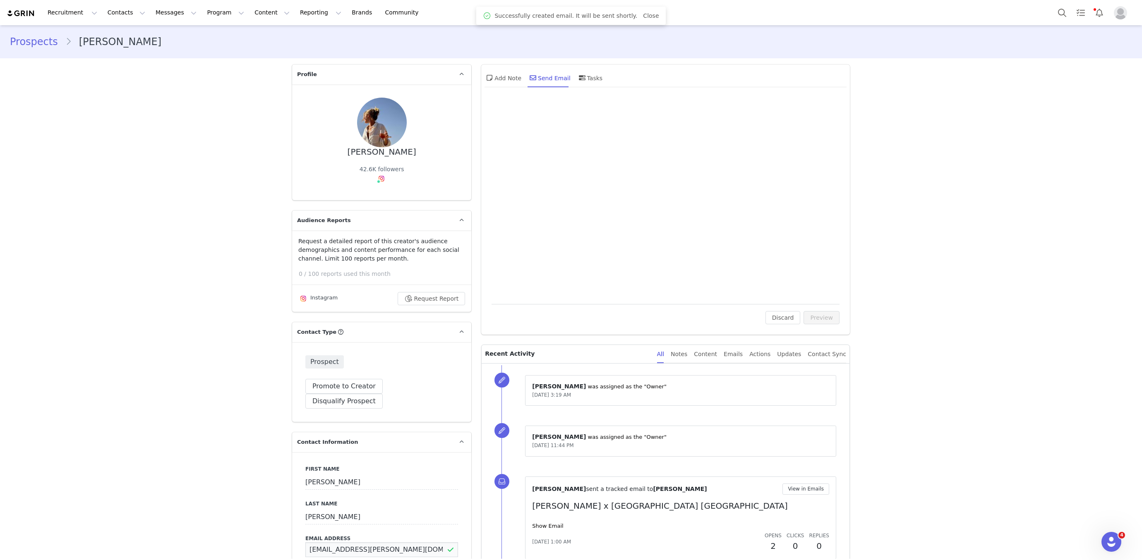
click at [350, 542] on input "[EMAIL_ADDRESS][PERSON_NAME][DOMAIN_NAME]" at bounding box center [381, 549] width 153 height 15
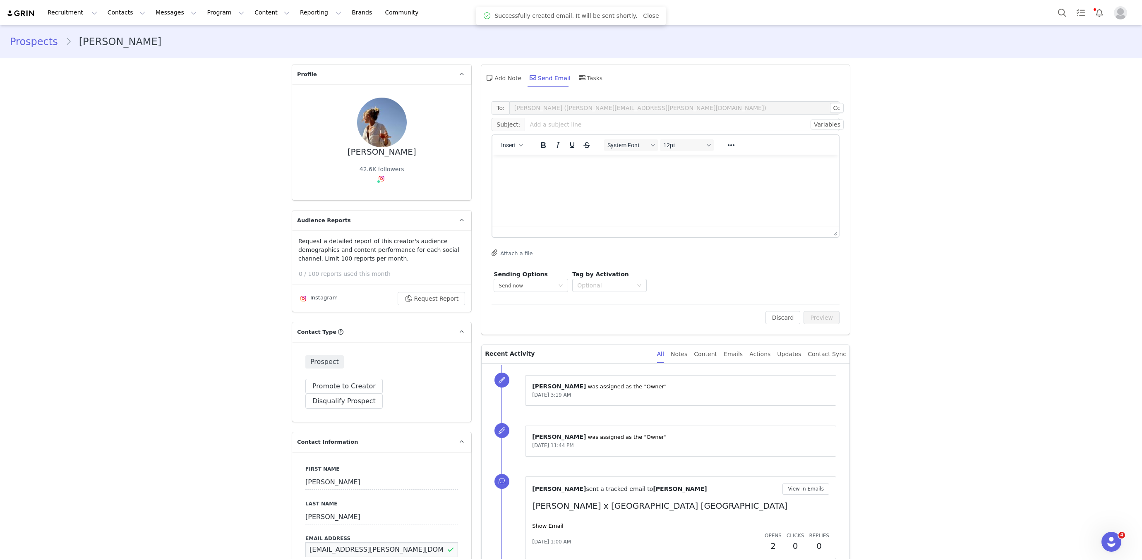
click at [350, 542] on input "[EMAIL_ADDRESS][PERSON_NAME][DOMAIN_NAME]" at bounding box center [381, 549] width 153 height 15
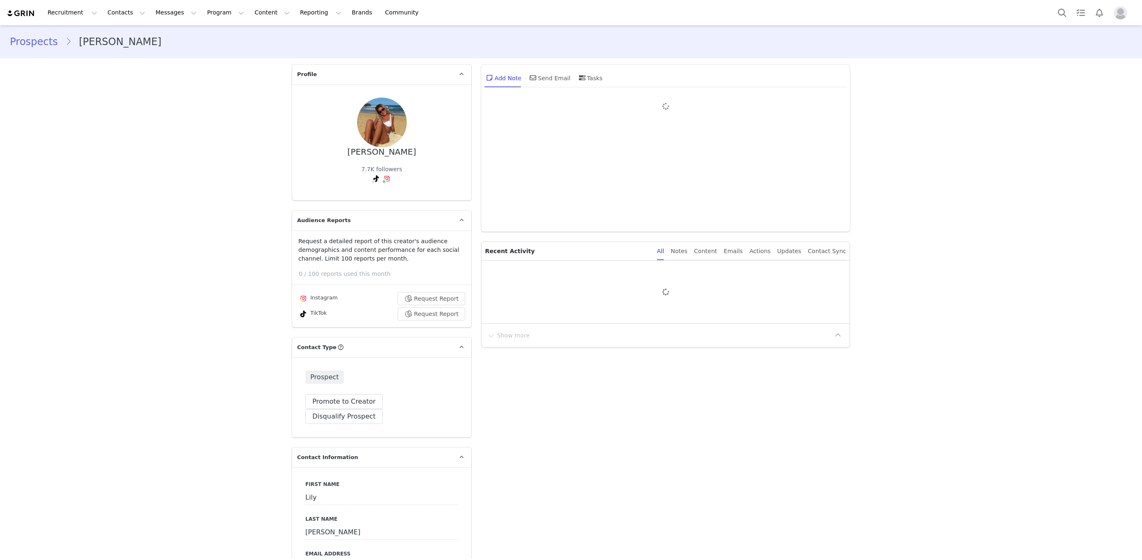
type input "+1 ([GEOGRAPHIC_DATA])"
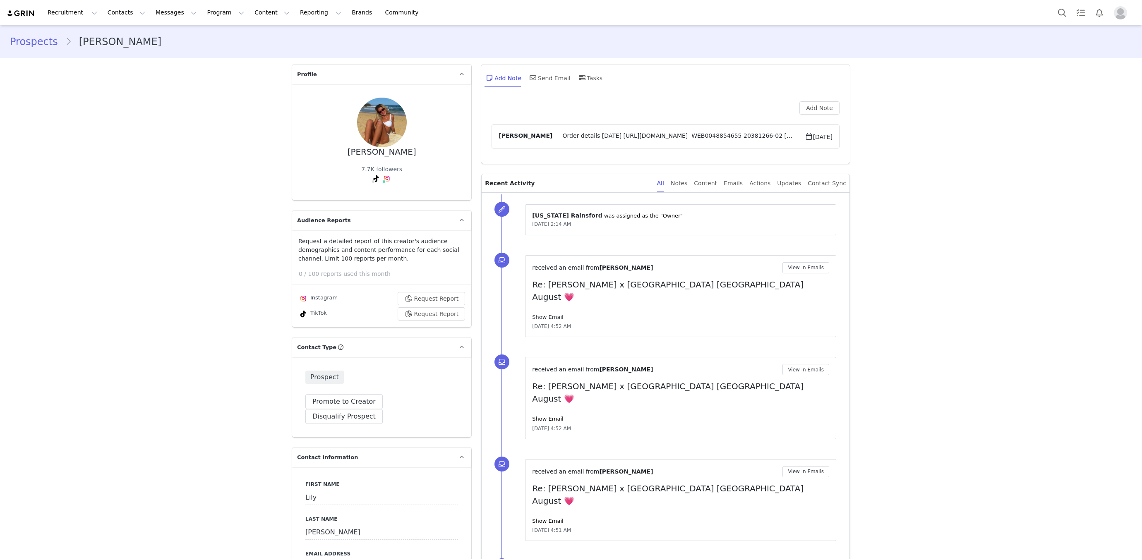
click at [552, 314] on link "Show Email" at bounding box center [547, 317] width 31 height 6
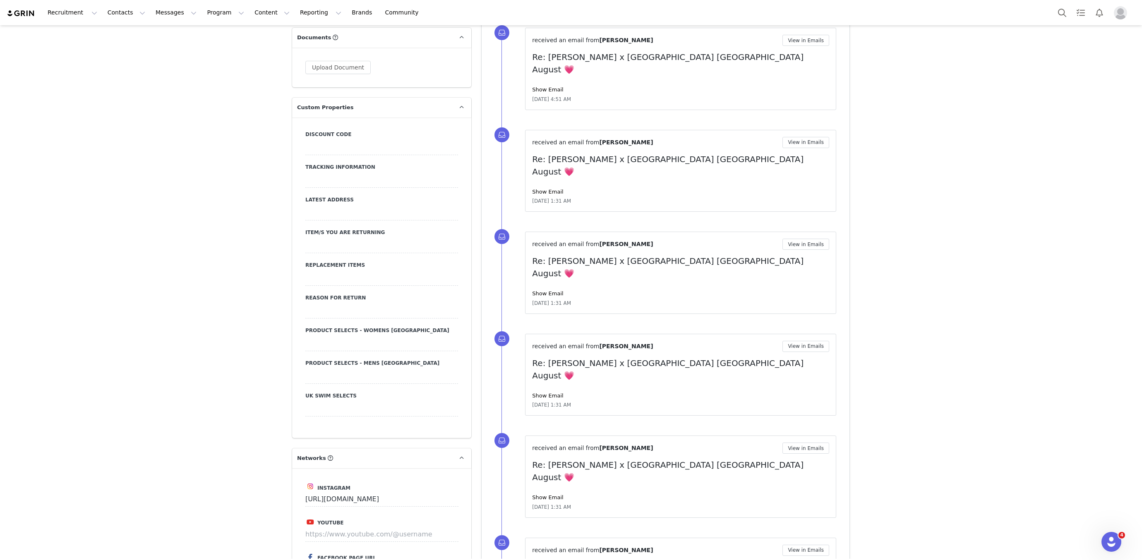
scroll to position [741, 0]
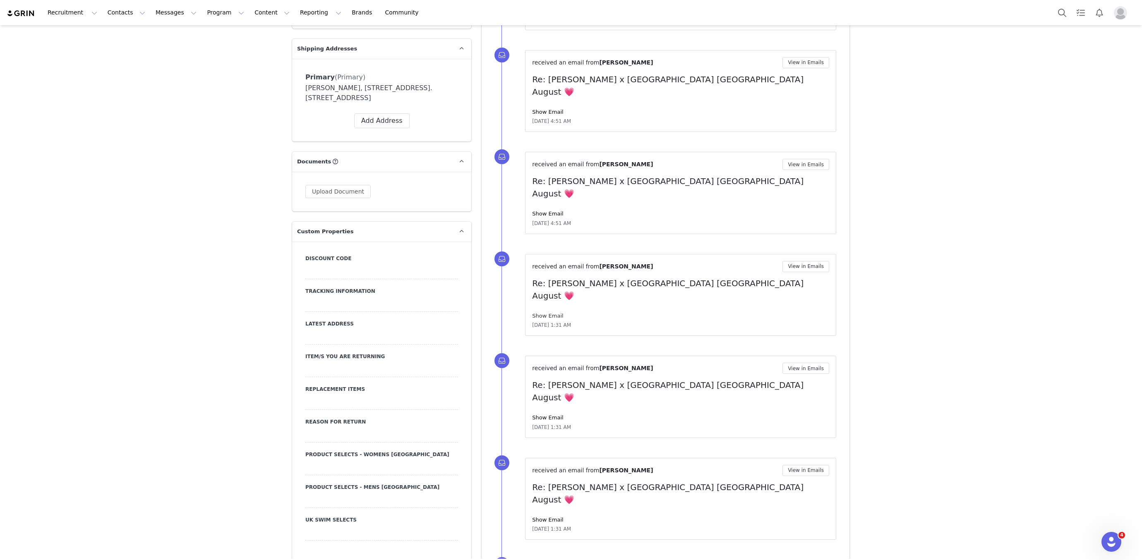
click at [548, 313] on link "Show Email" at bounding box center [547, 316] width 31 height 6
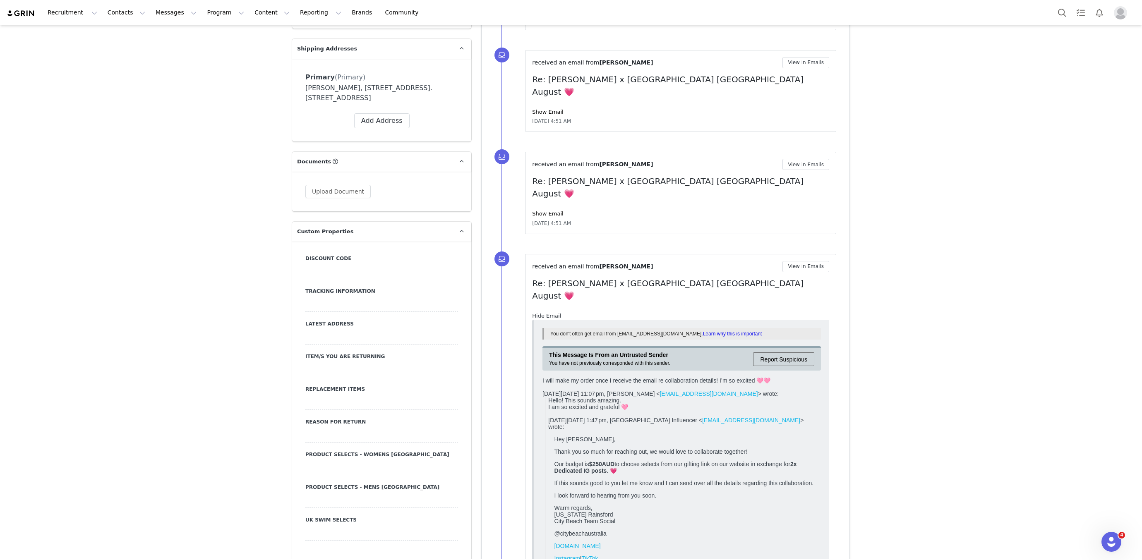
scroll to position [0, 0]
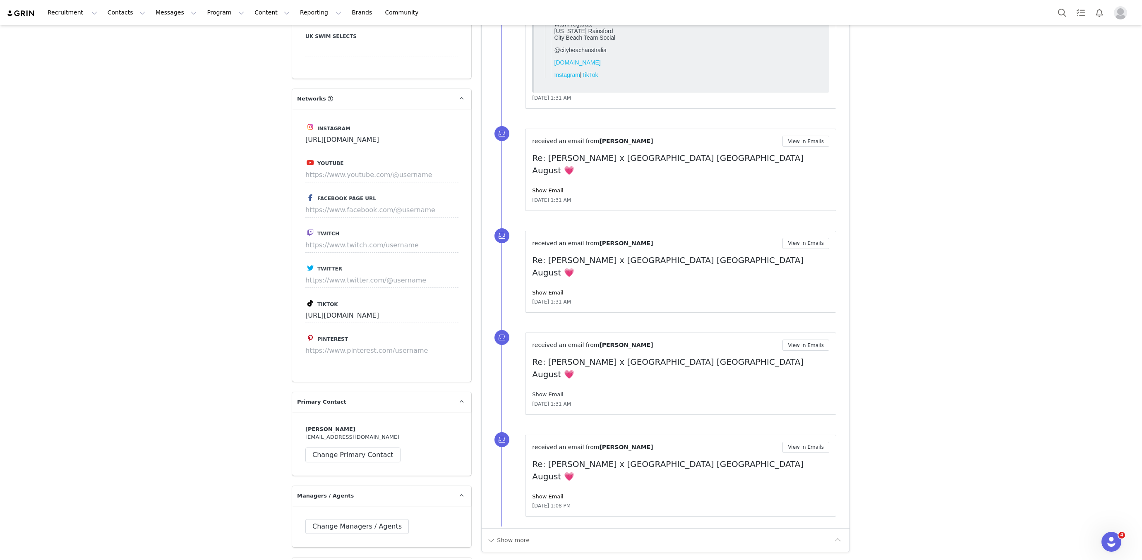
click at [549, 391] on link "Show Email" at bounding box center [547, 394] width 31 height 6
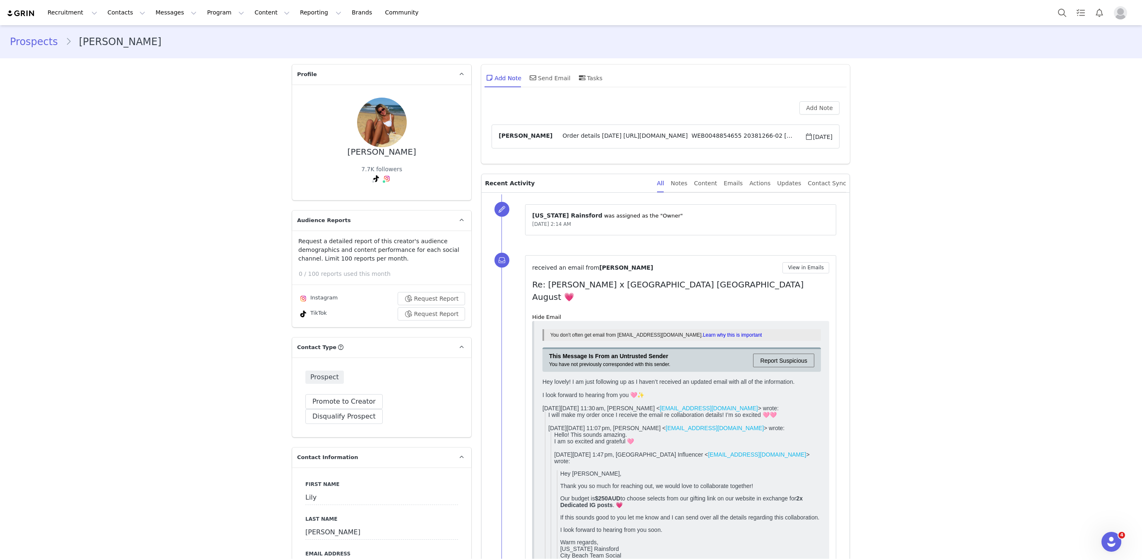
scroll to position [0, 0]
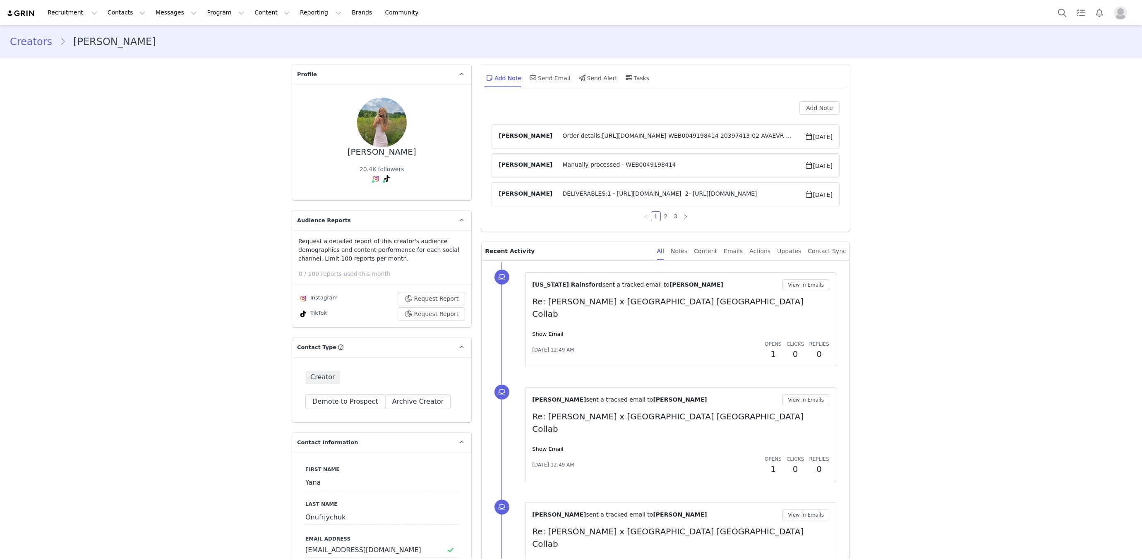
type input "+1 ([GEOGRAPHIC_DATA])"
click at [551, 330] on div "Show Email" at bounding box center [680, 334] width 297 height 8
click at [552, 331] on link "Show Email" at bounding box center [547, 334] width 31 height 6
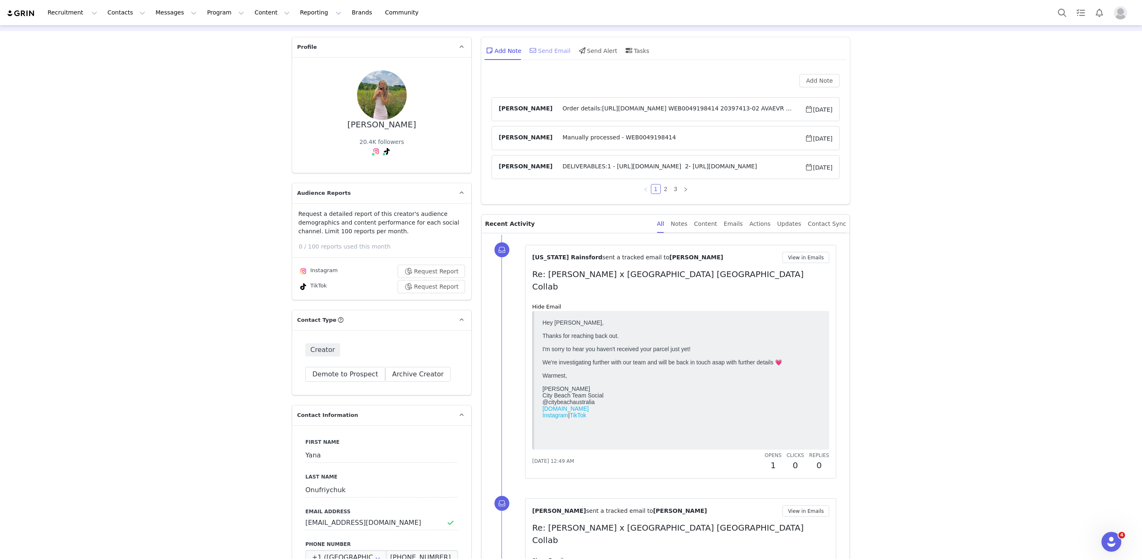
click at [547, 49] on div "Send Email" at bounding box center [549, 51] width 43 height 20
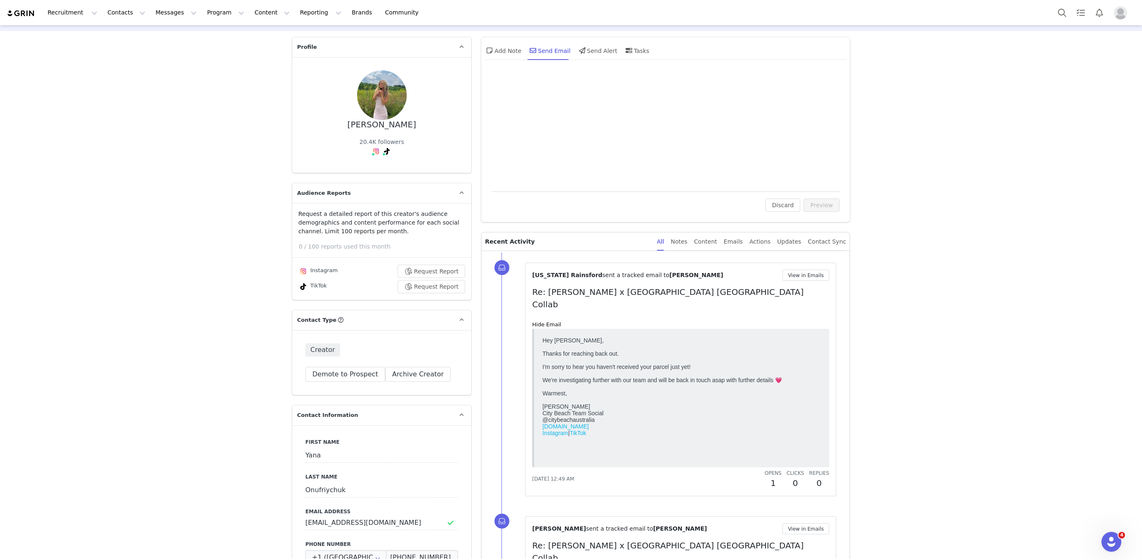
click at [395, 121] on div "Yana Onufriychuk" at bounding box center [381, 125] width 69 height 10
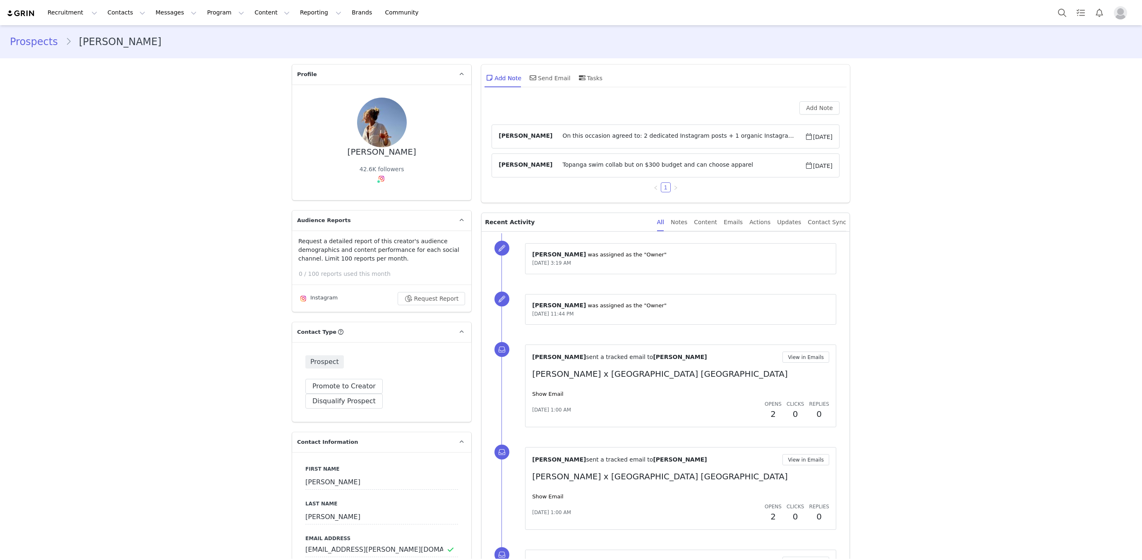
type input "+1 ([GEOGRAPHIC_DATA])"
click at [381, 197] on link "@catarinacabrera" at bounding box center [385, 196] width 52 height 7
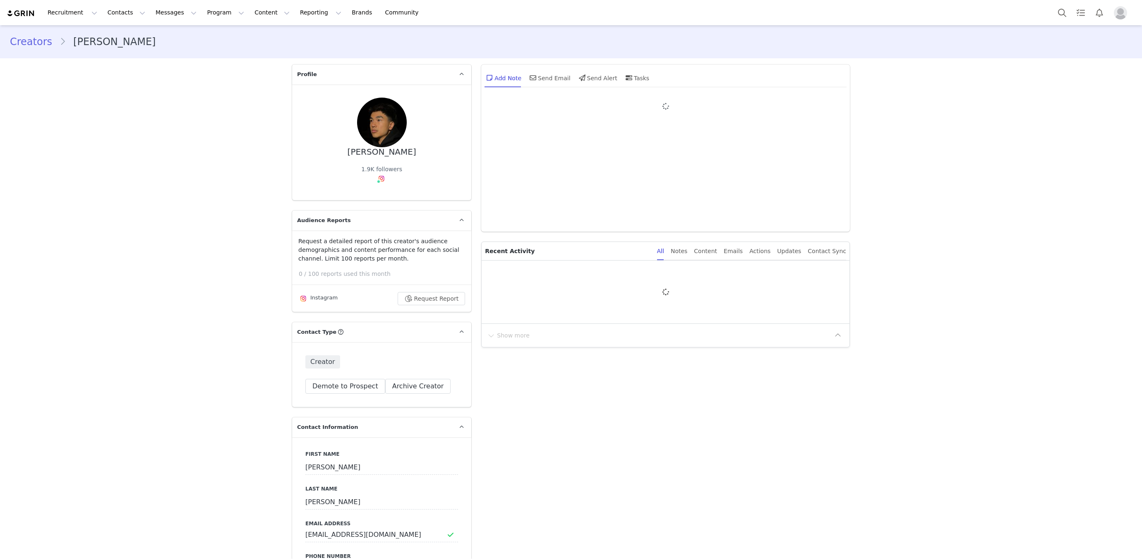
type input "+1 ([GEOGRAPHIC_DATA])"
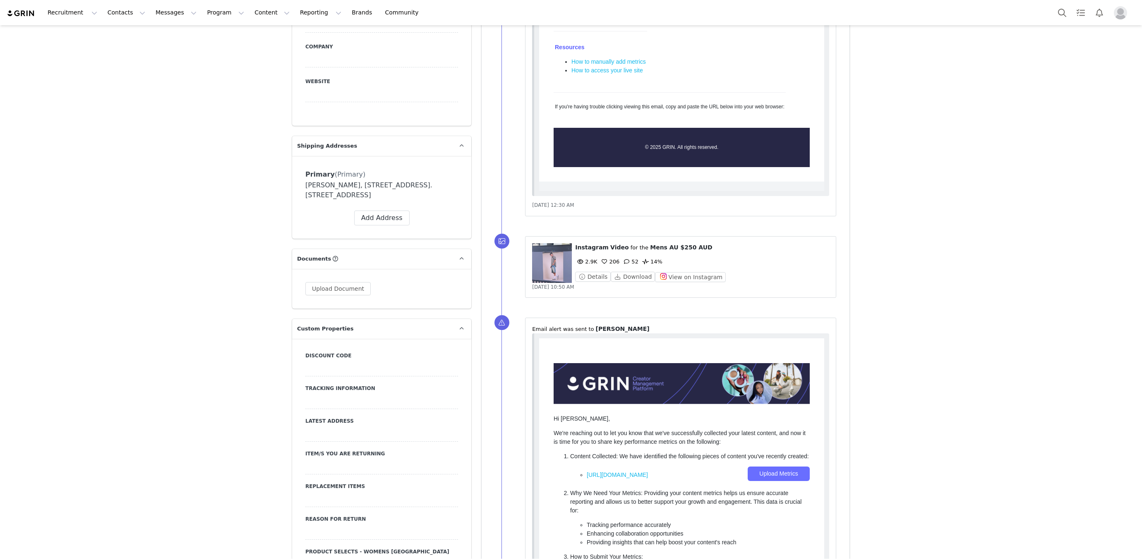
scroll to position [1920, 0]
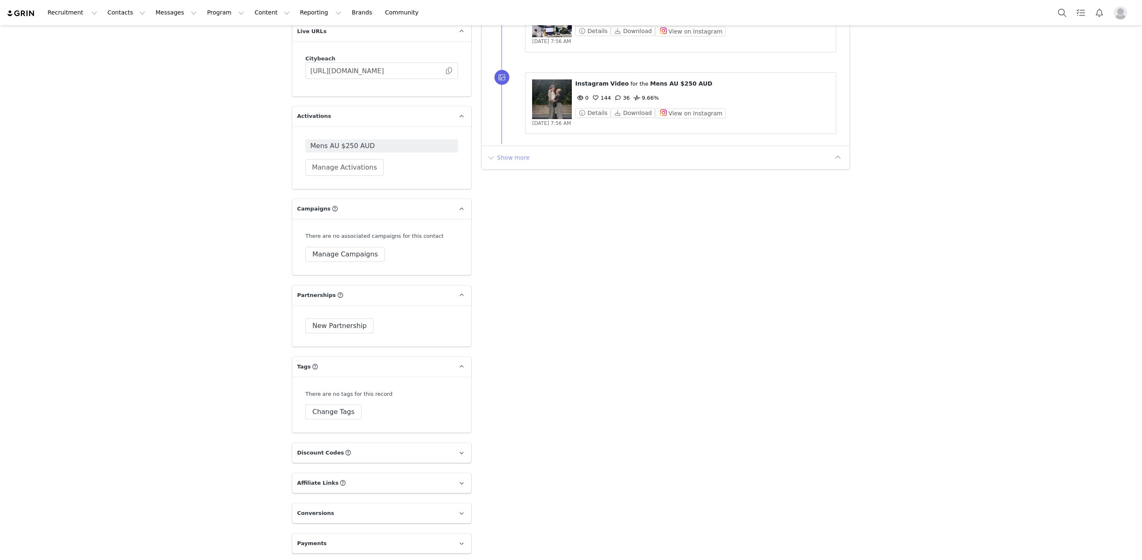
drag, startPoint x: 497, startPoint y: 145, endPoint x: 512, endPoint y: 151, distance: 15.4
click at [497, 146] on div "Show more" at bounding box center [665, 158] width 368 height 24
click at [512, 151] on button "Show more" at bounding box center [507, 157] width 43 height 13
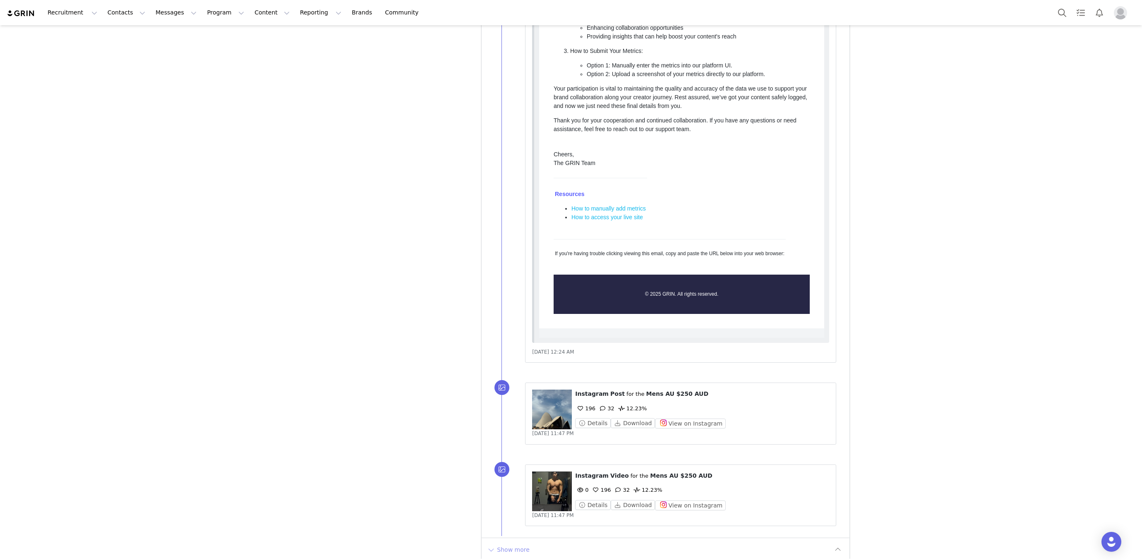
scroll to position [0, 0]
click at [522, 545] on button "Show more" at bounding box center [507, 549] width 43 height 13
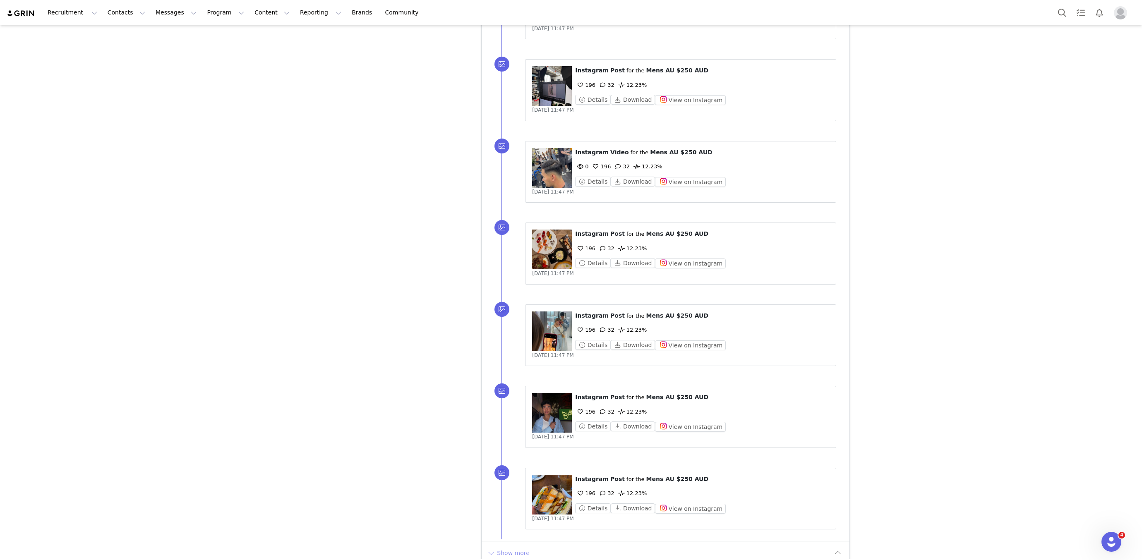
click at [520, 546] on button "Show more" at bounding box center [507, 552] width 43 height 13
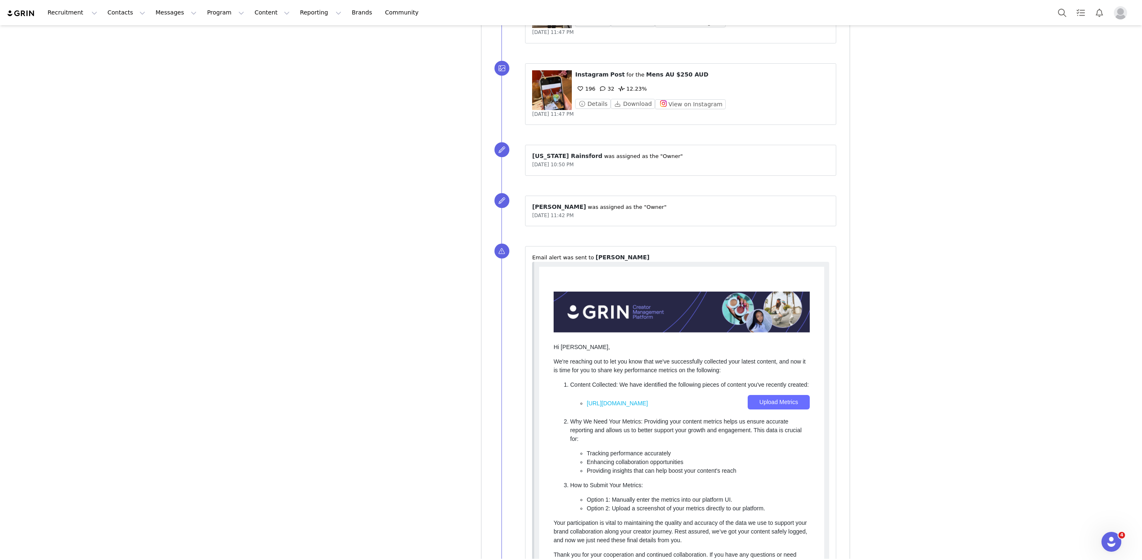
scroll to position [5315, 0]
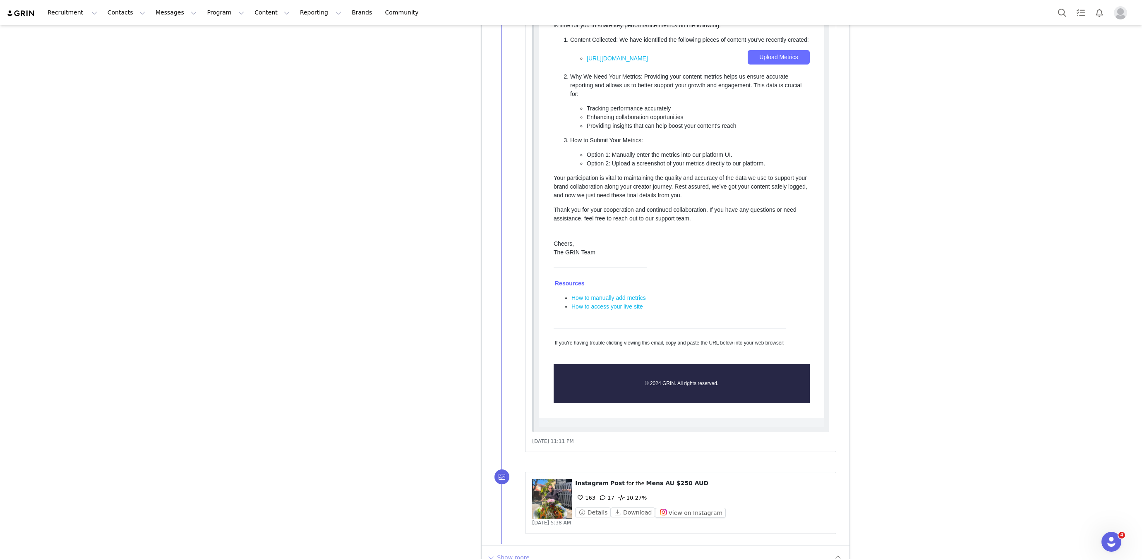
click at [514, 551] on button "Show more" at bounding box center [507, 557] width 43 height 13
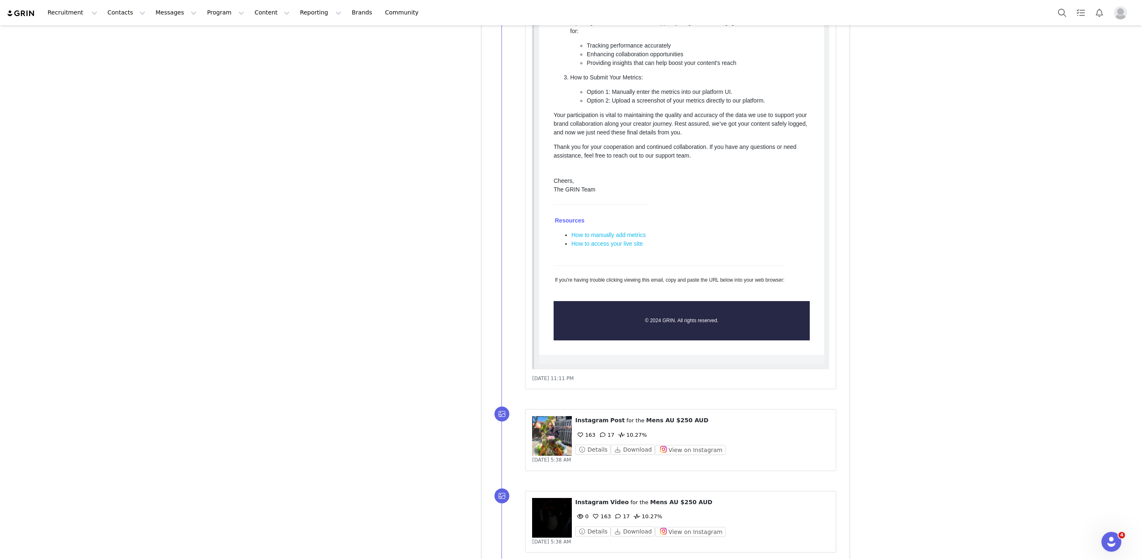
scroll to position [5827, 0]
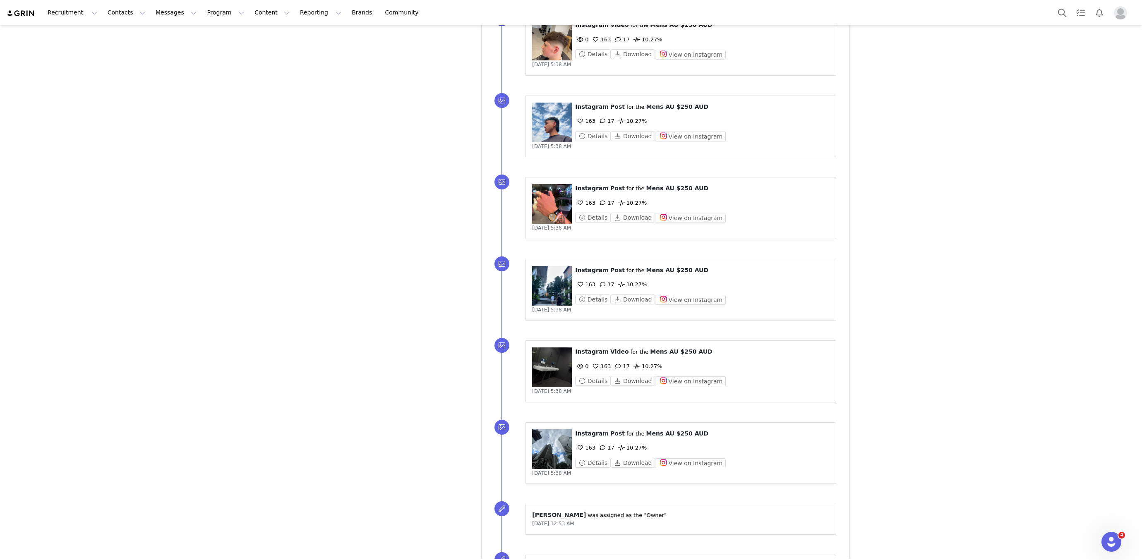
scroll to position [7307, 0]
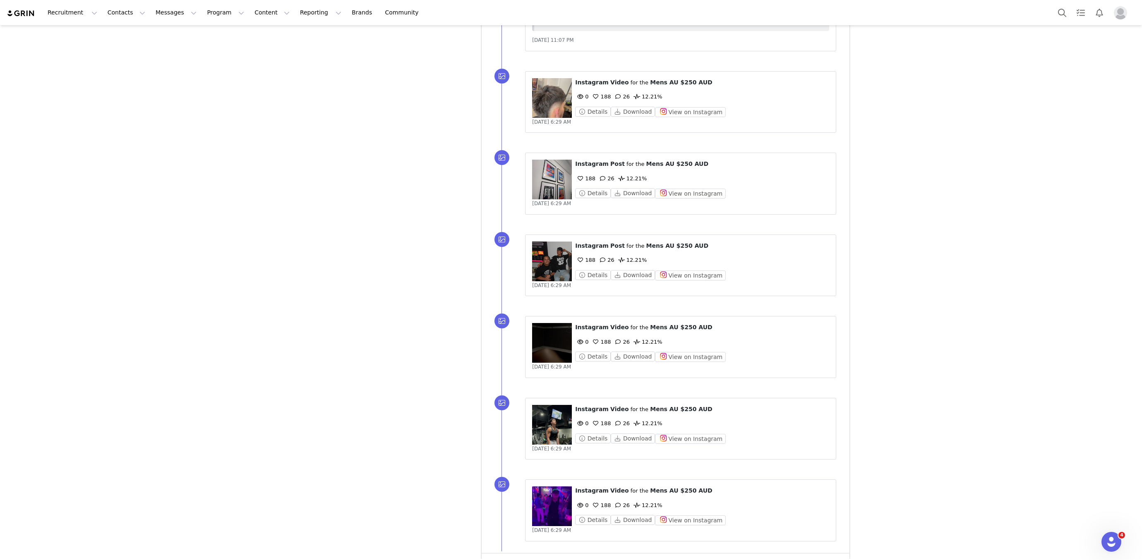
click at [518, 558] on button "Show more" at bounding box center [507, 564] width 43 height 13
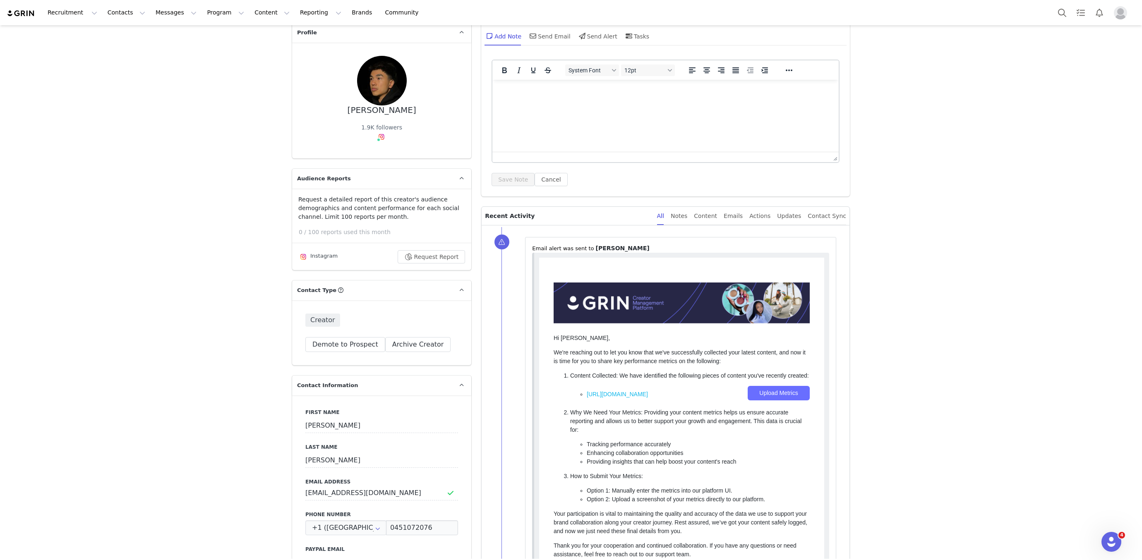
scroll to position [0, 0]
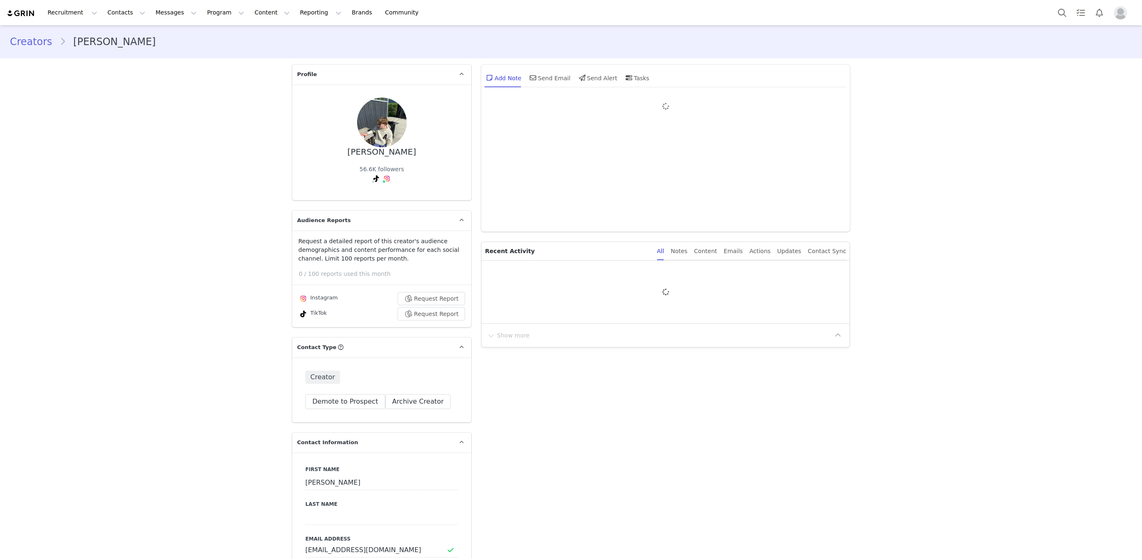
type input "+1 ([GEOGRAPHIC_DATA])"
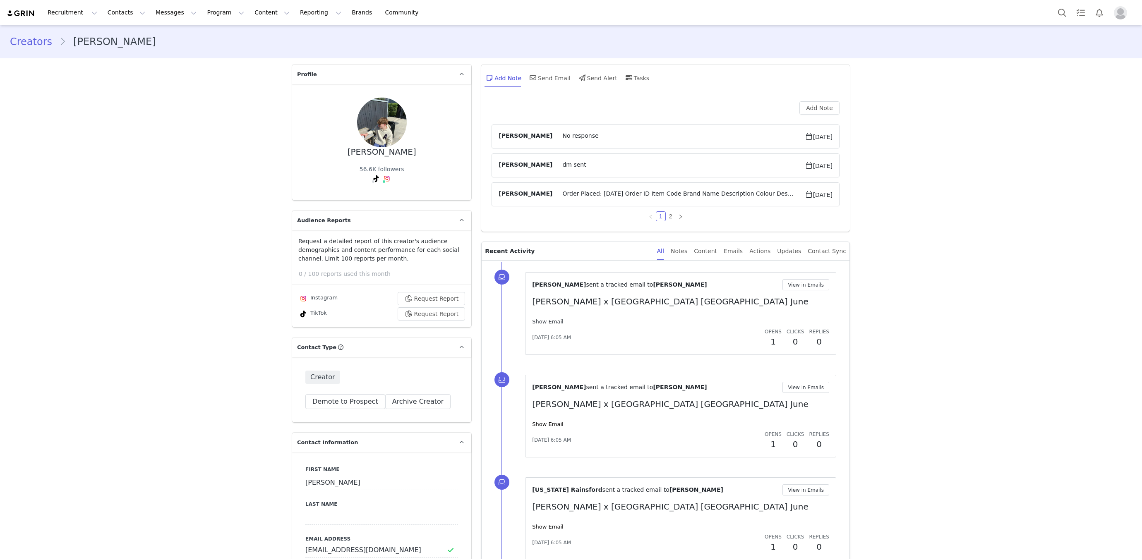
click at [546, 320] on link "Show Email" at bounding box center [547, 321] width 31 height 6
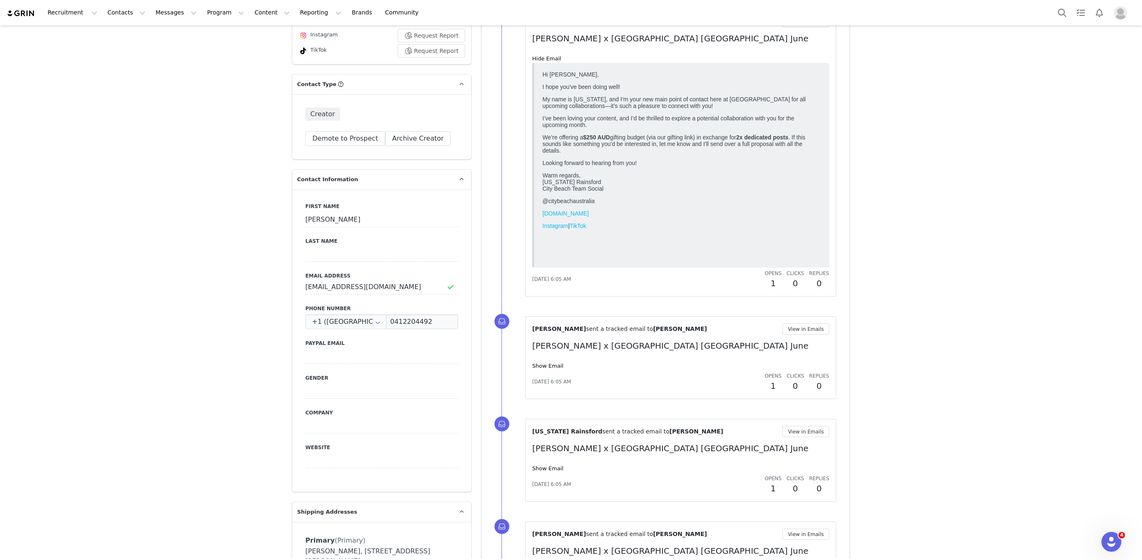
scroll to position [264, 0]
click at [543, 362] on link "Show Email" at bounding box center [547, 365] width 31 height 6
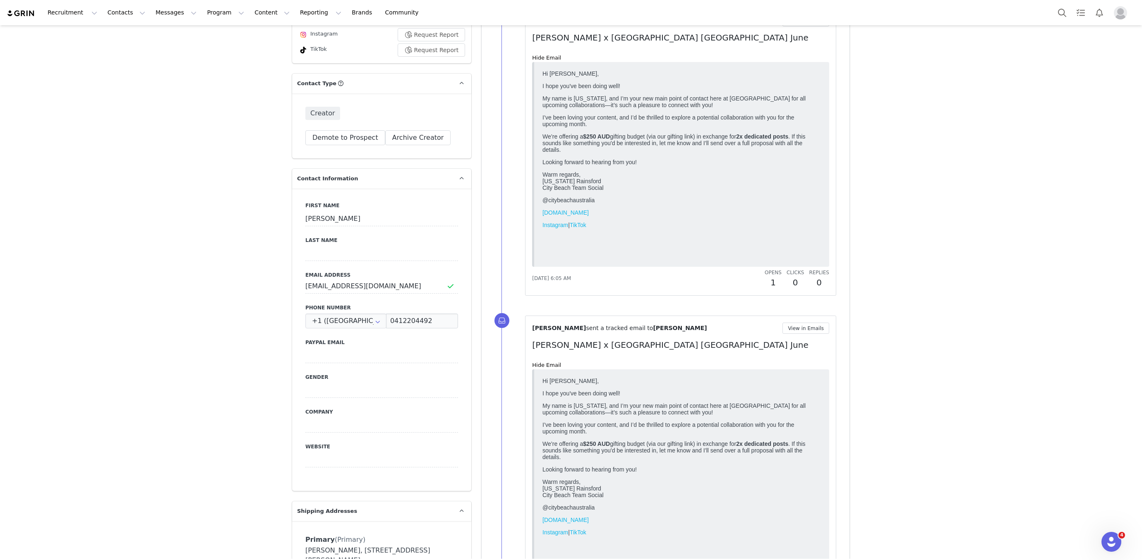
scroll to position [0, 0]
